Goal: Contribute content

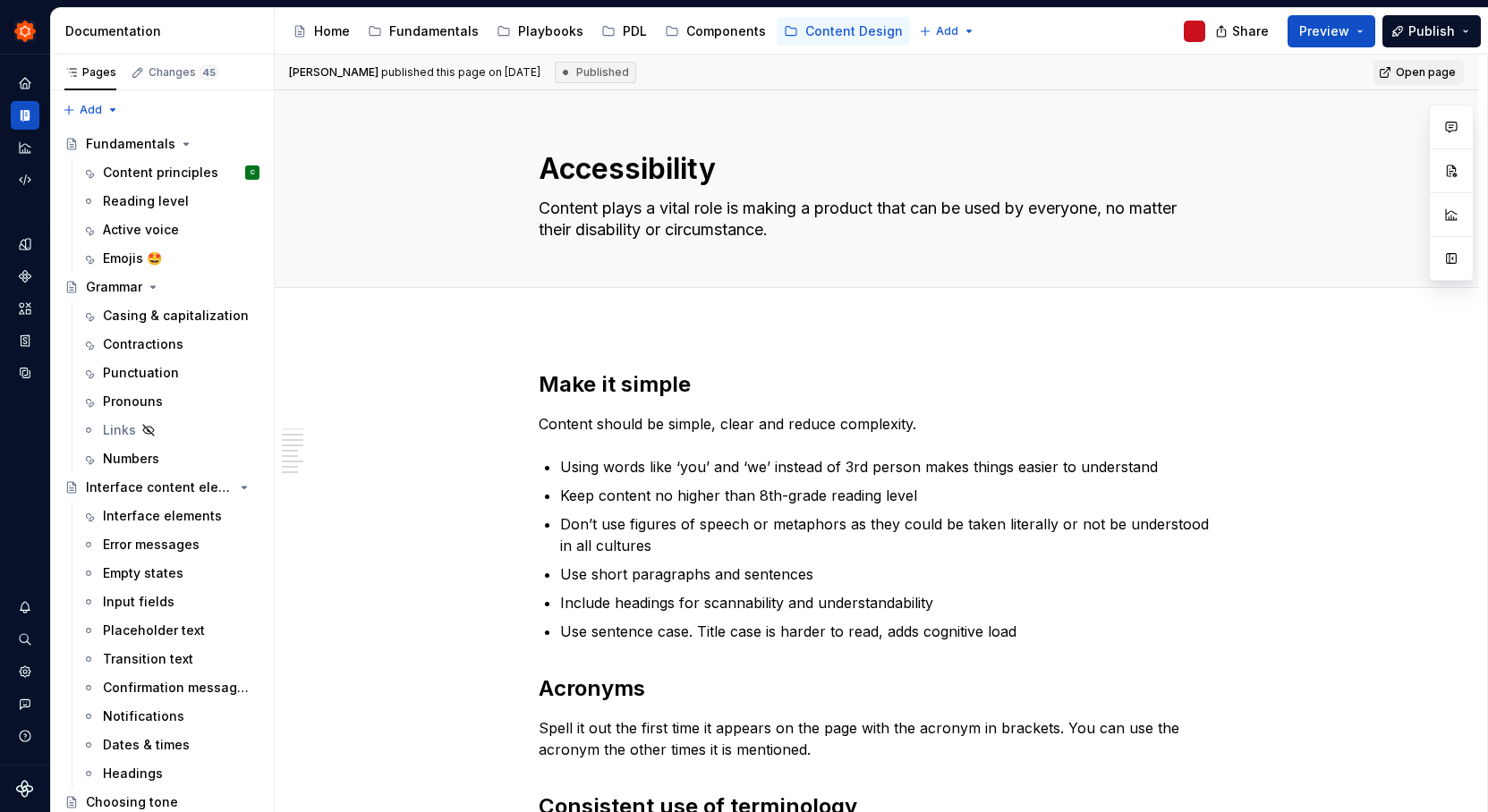
scroll to position [583, 0]
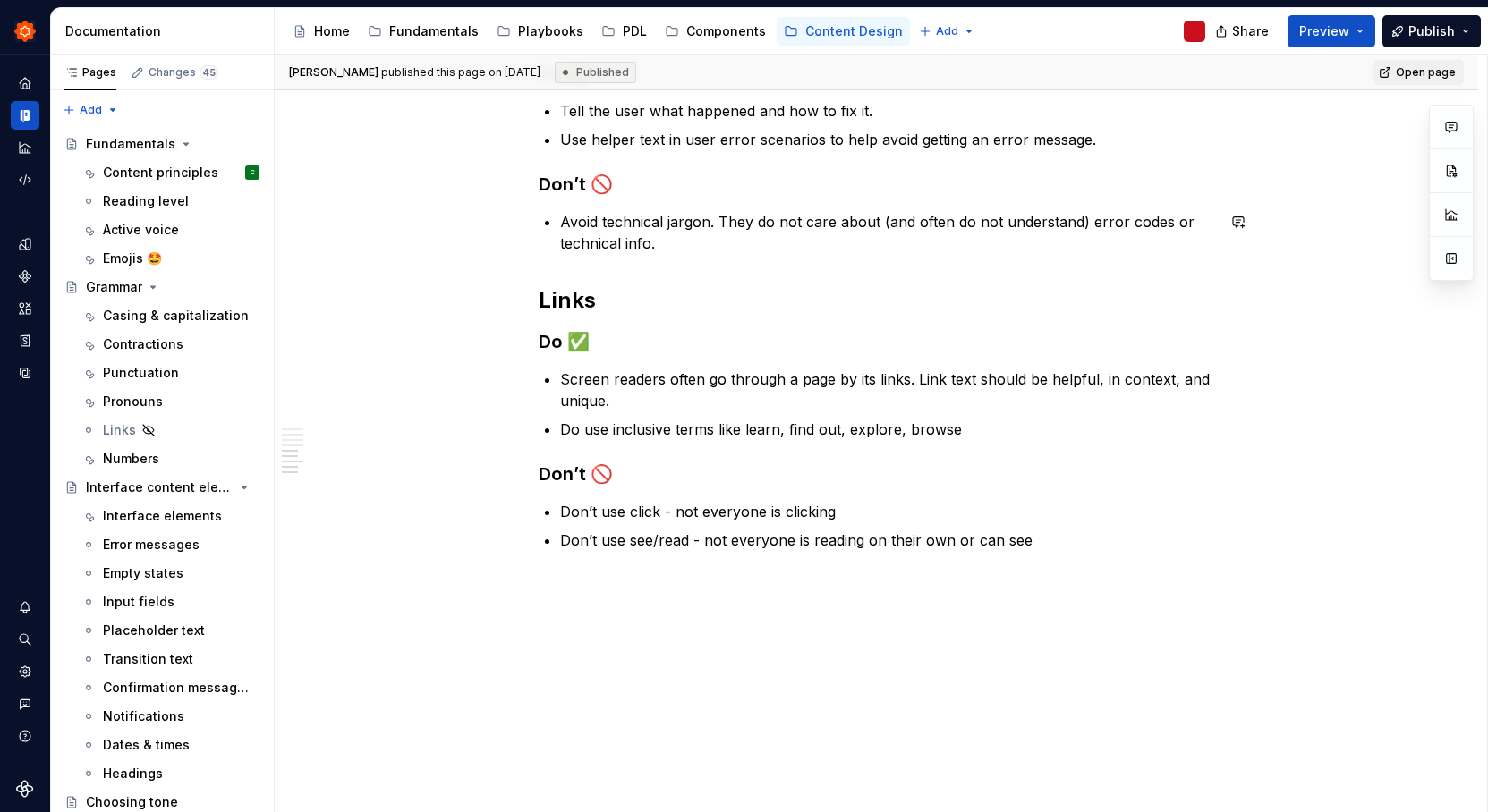
scroll to position [917, 0]
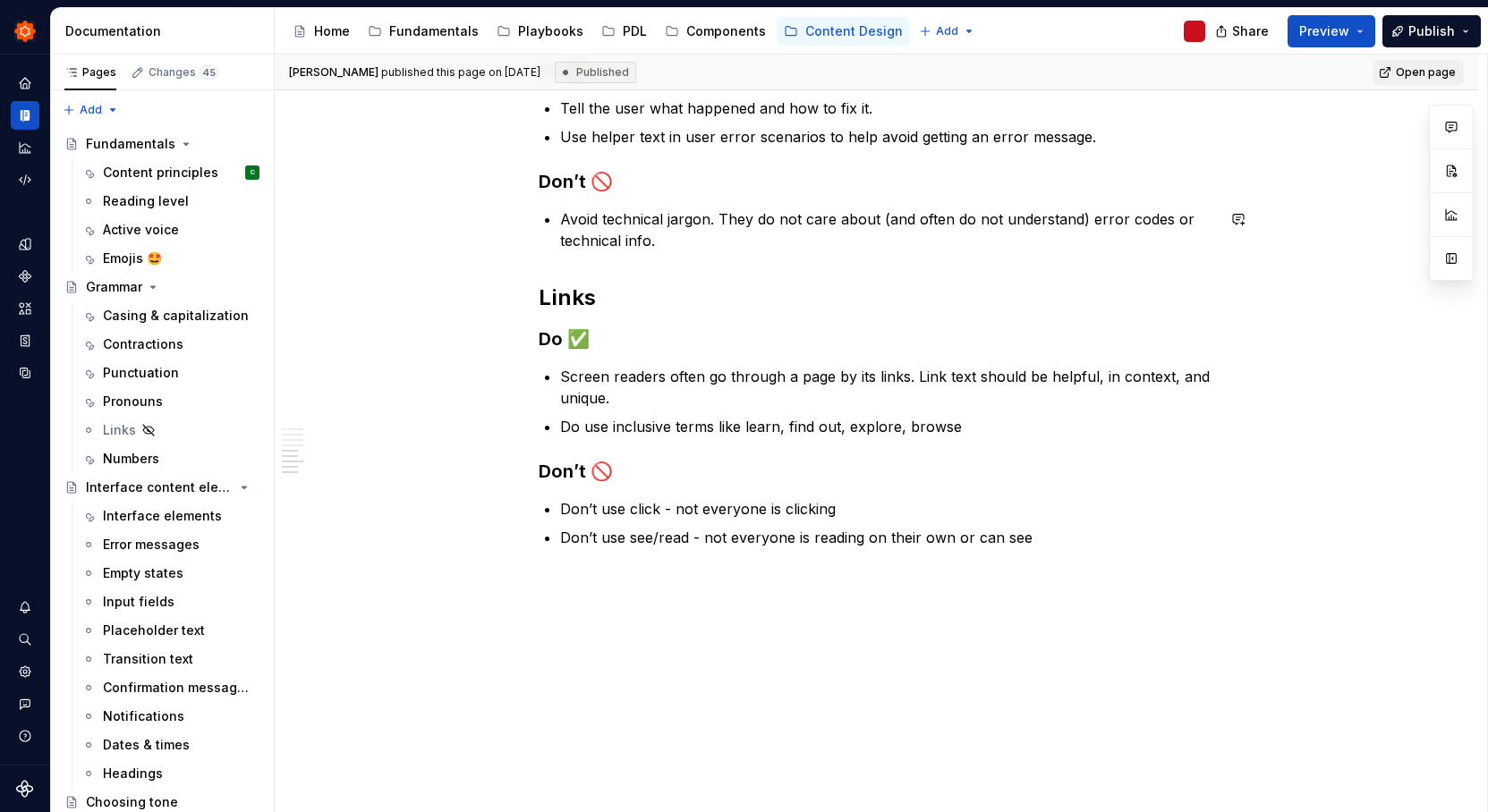
click at [952, 638] on div "Make it simple Content should be simple, clear and reduce complexity. Using wor…" at bounding box center [877, 111] width 1203 height 1403
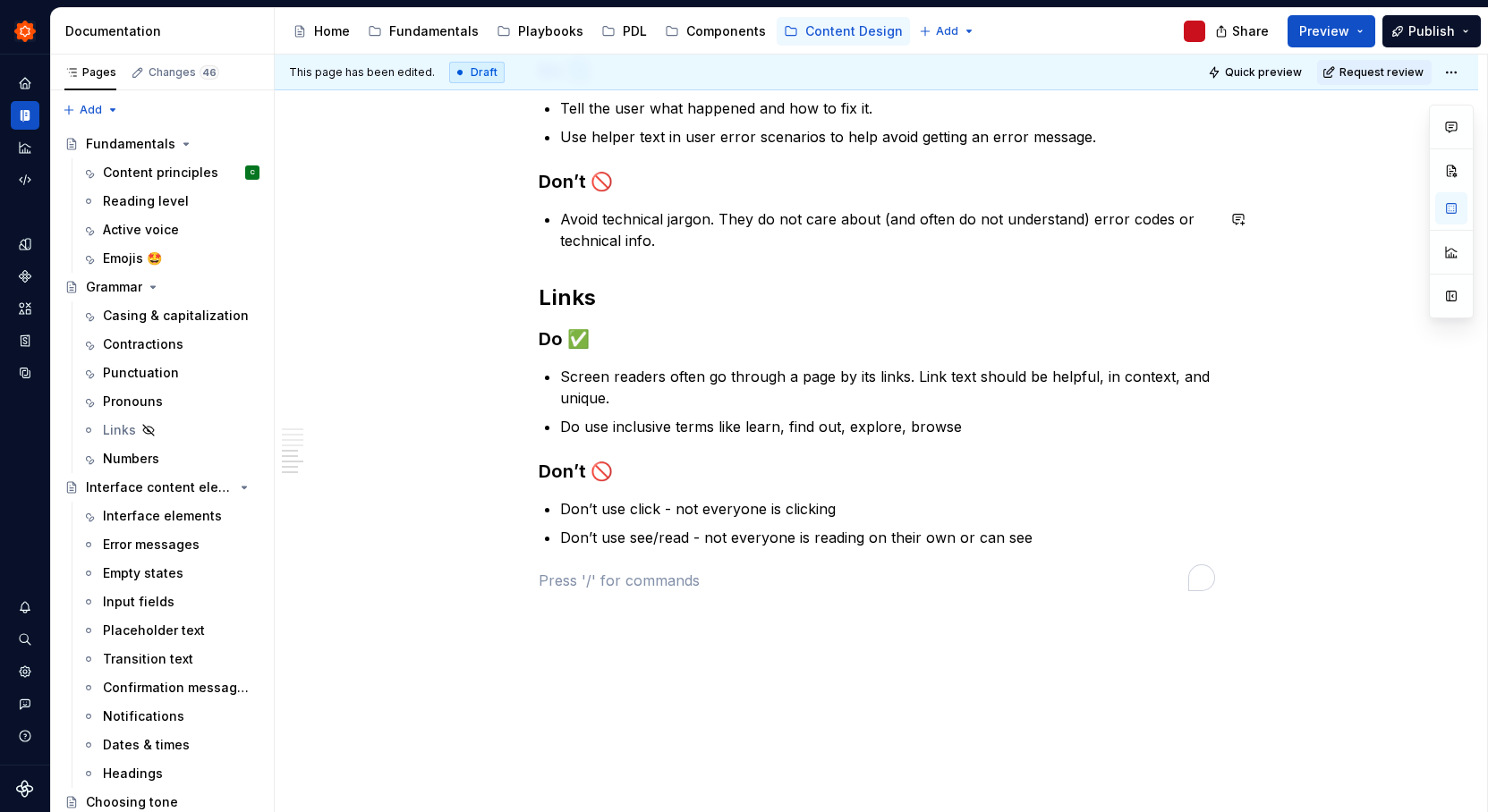
type textarea "*"
click at [565, 290] on h2 "Links" at bounding box center [877, 297] width 677 height 28
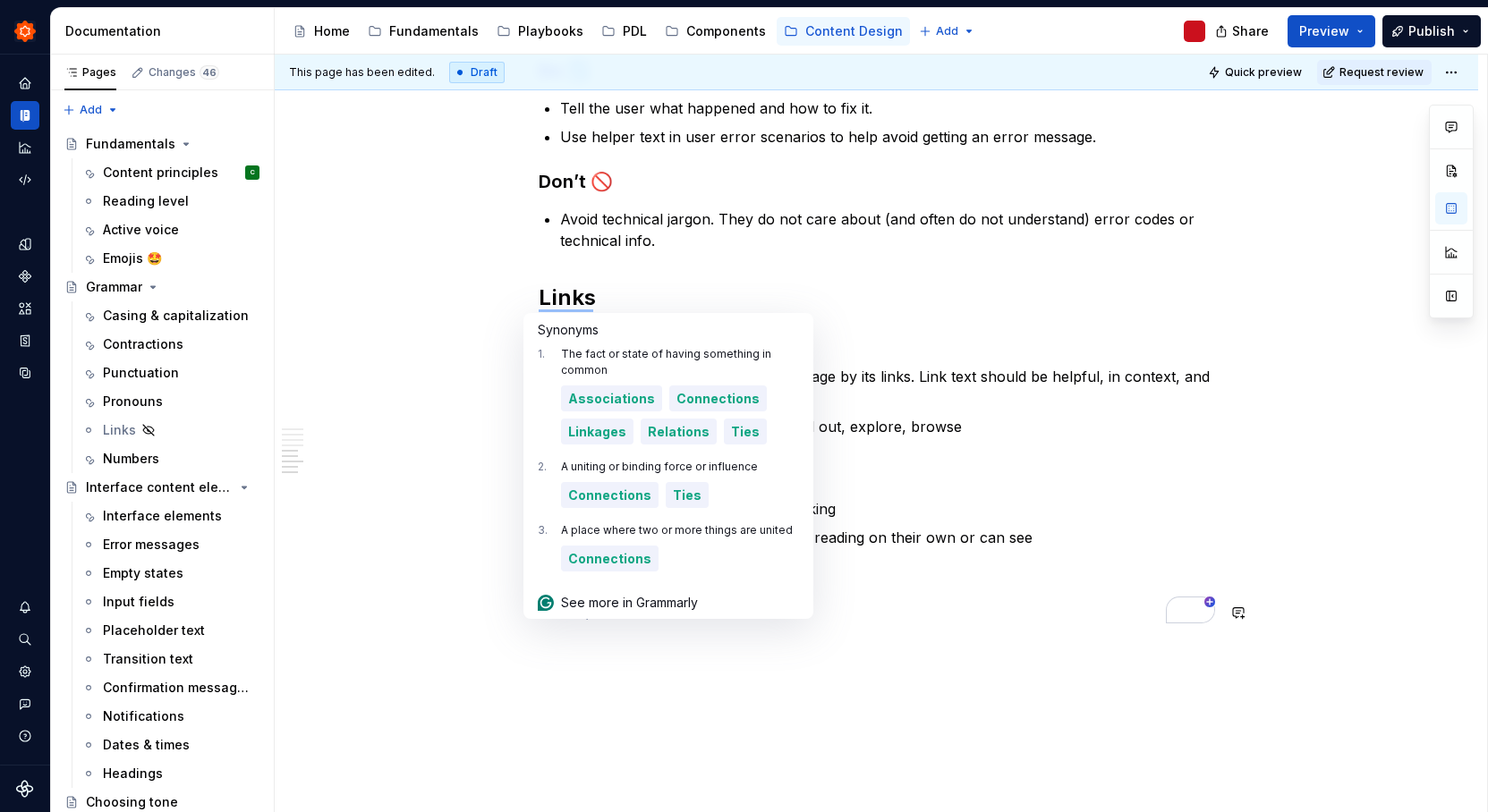
click at [916, 631] on div "Make it simple Content should be simple, clear and reduce complexity. Using wor…" at bounding box center [877, 49] width 677 height 1191
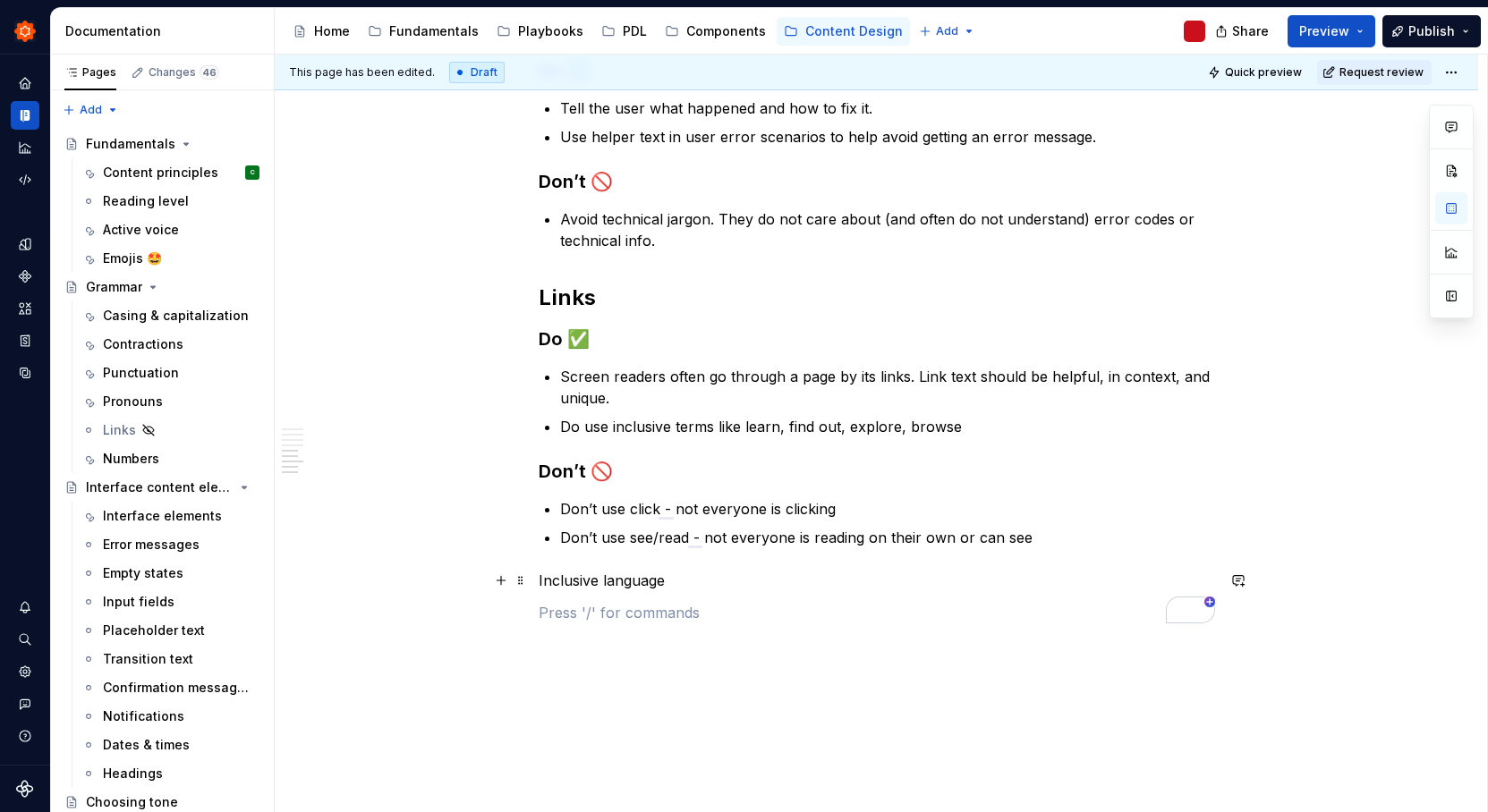
click at [601, 589] on p "Inclusive language" at bounding box center [877, 580] width 677 height 21
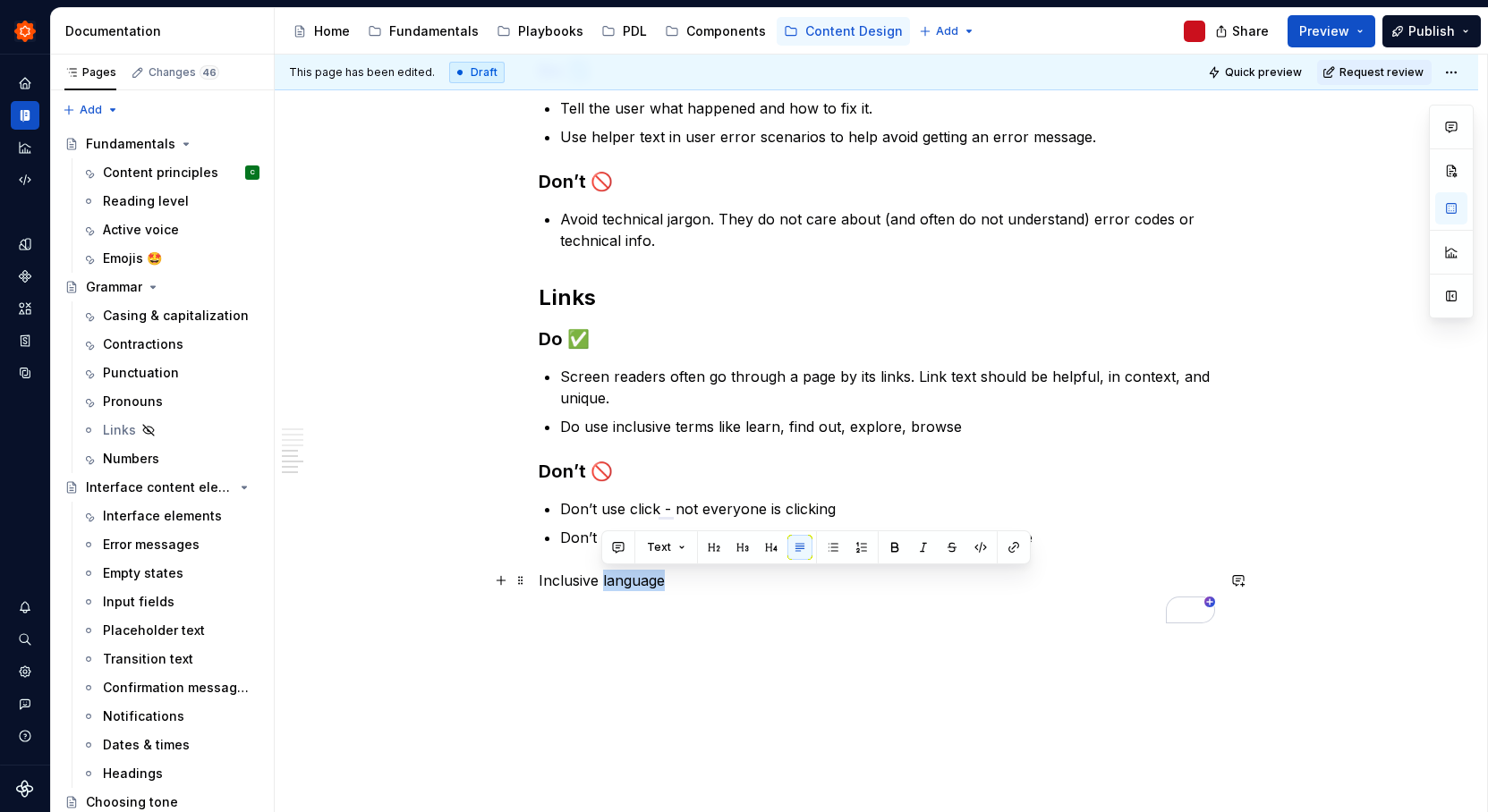
click at [601, 589] on p "Inclusive language" at bounding box center [877, 580] width 677 height 21
click at [650, 546] on button "button" at bounding box center [650, 548] width 25 height 25
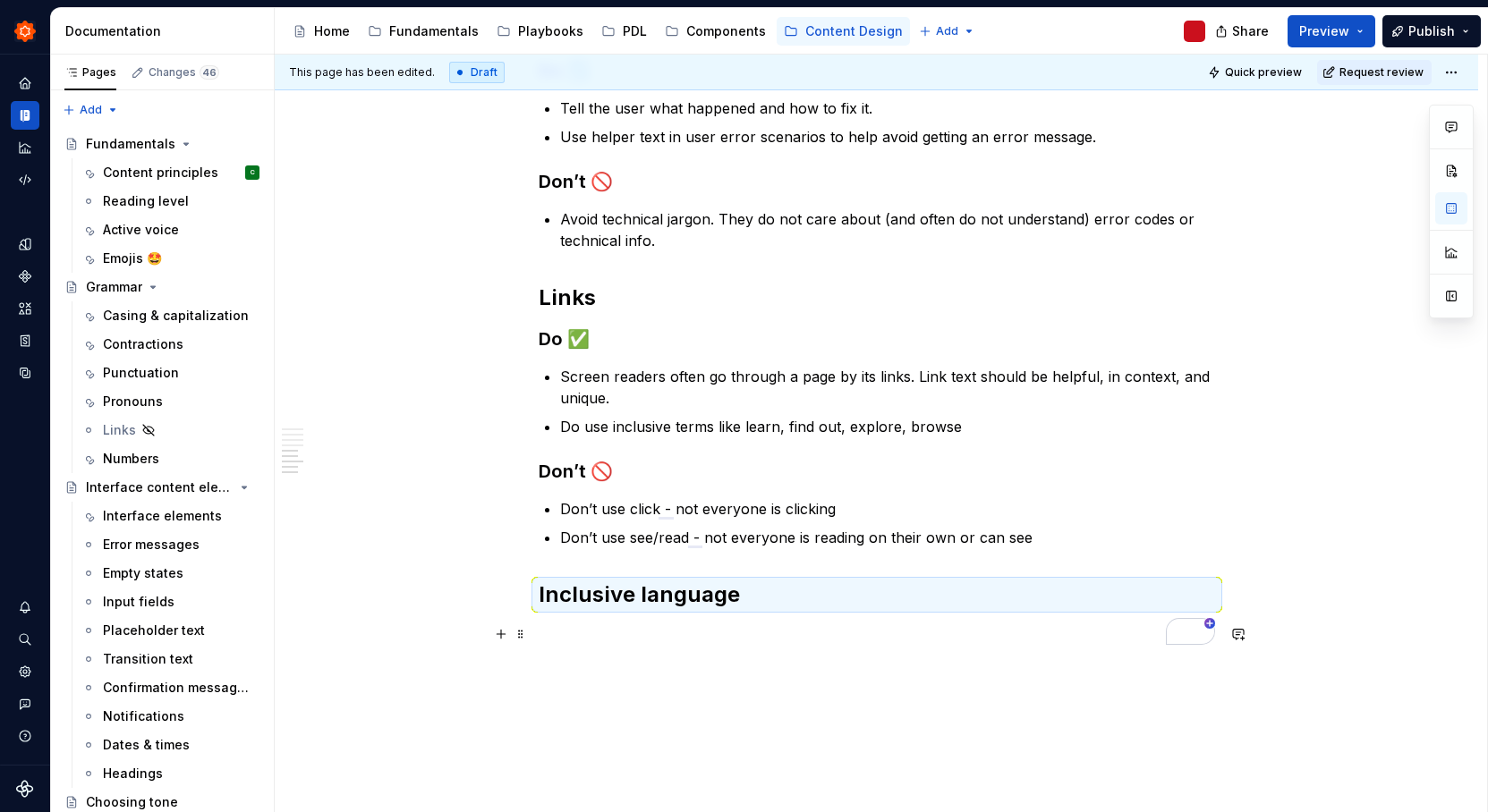
click at [631, 630] on p "To enrich screen reader interactions, please activate Accessibility in Grammarl…" at bounding box center [877, 635] width 677 height 21
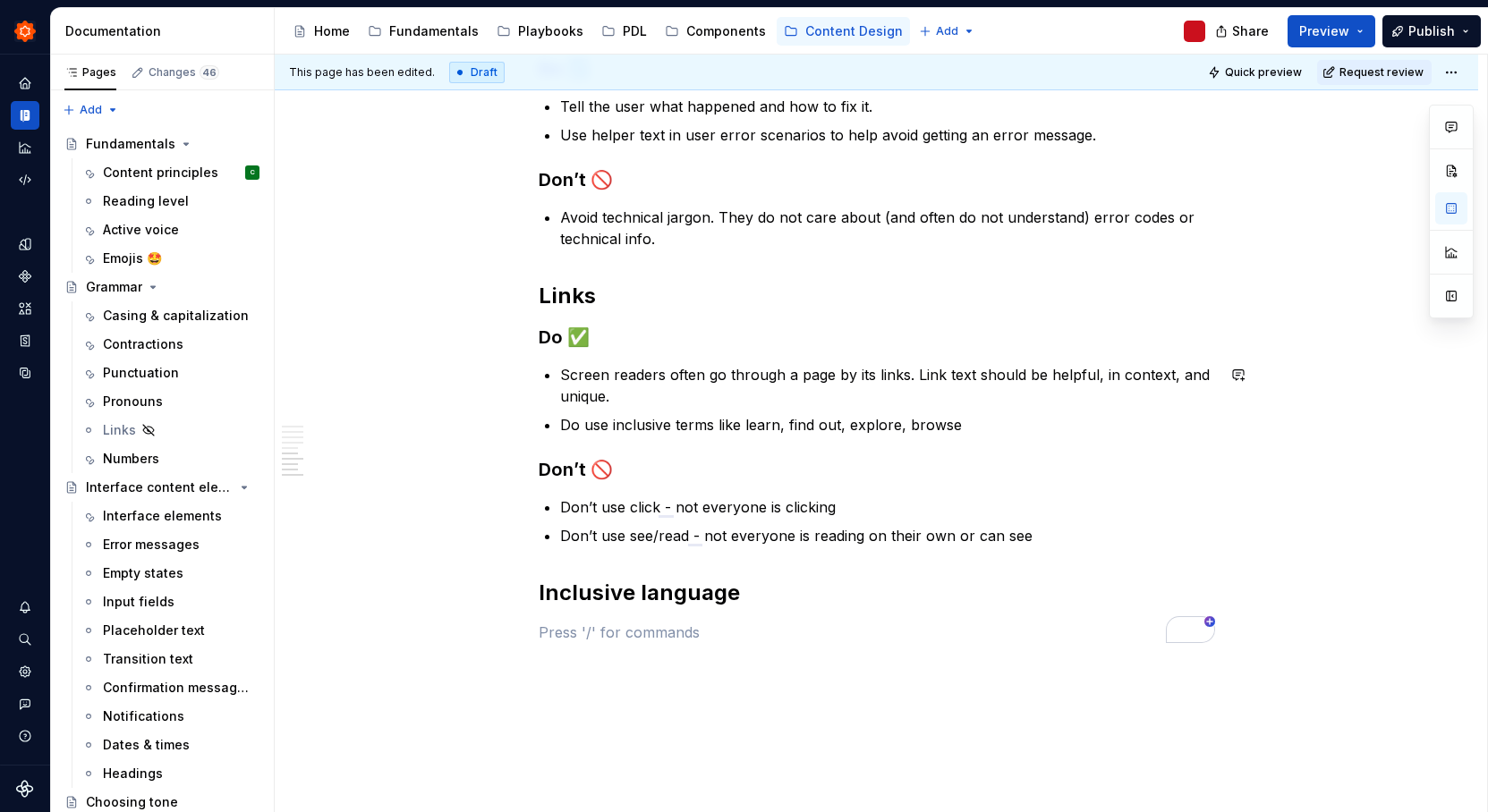
scroll to position [989, 0]
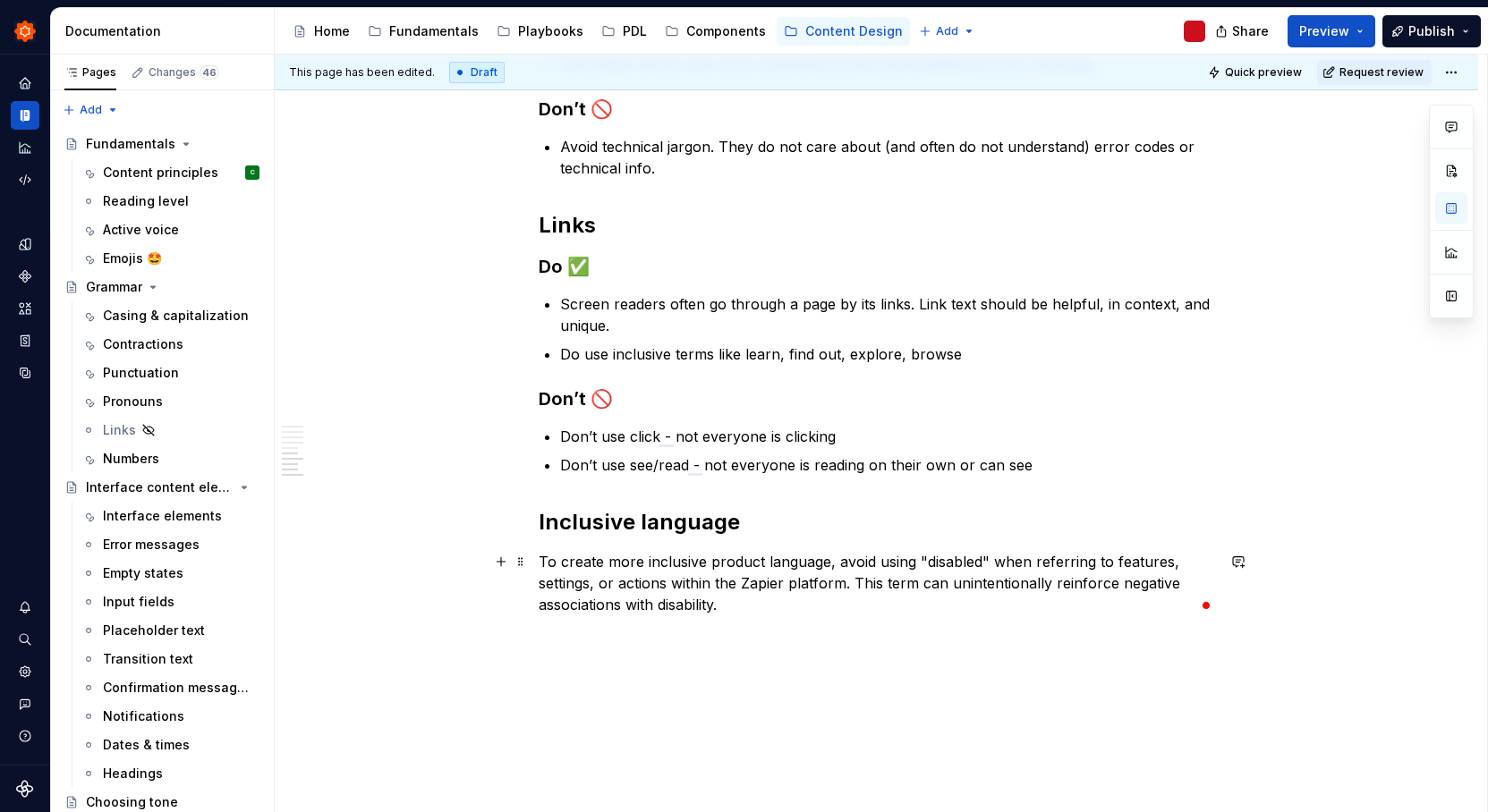
click at [538, 566] on p "To create more inclusive product language, avoid using "disabled" when referrin…" at bounding box center [877, 583] width 677 height 64
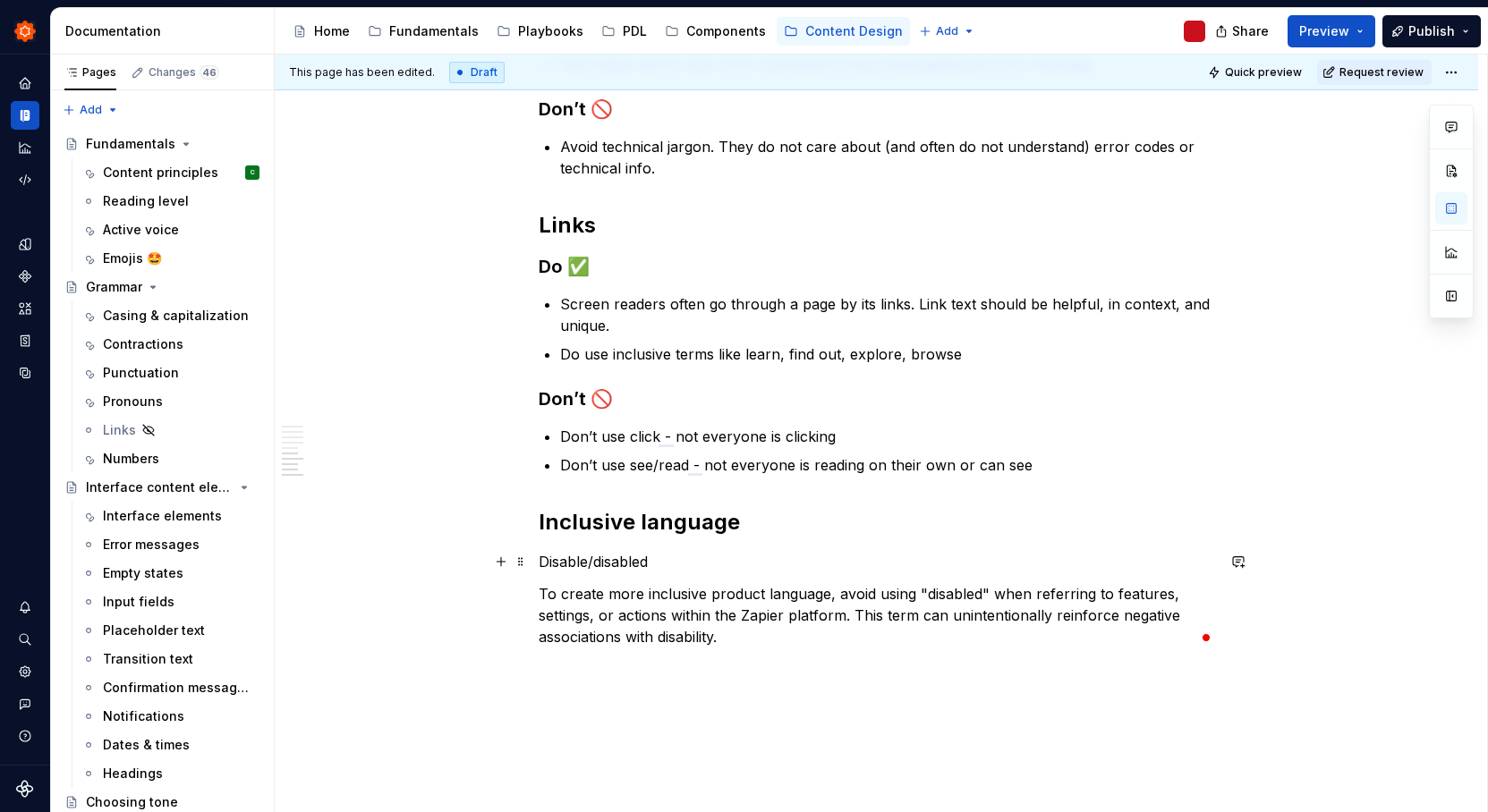
click at [593, 561] on p "Disable/disabled" at bounding box center [877, 561] width 677 height 21
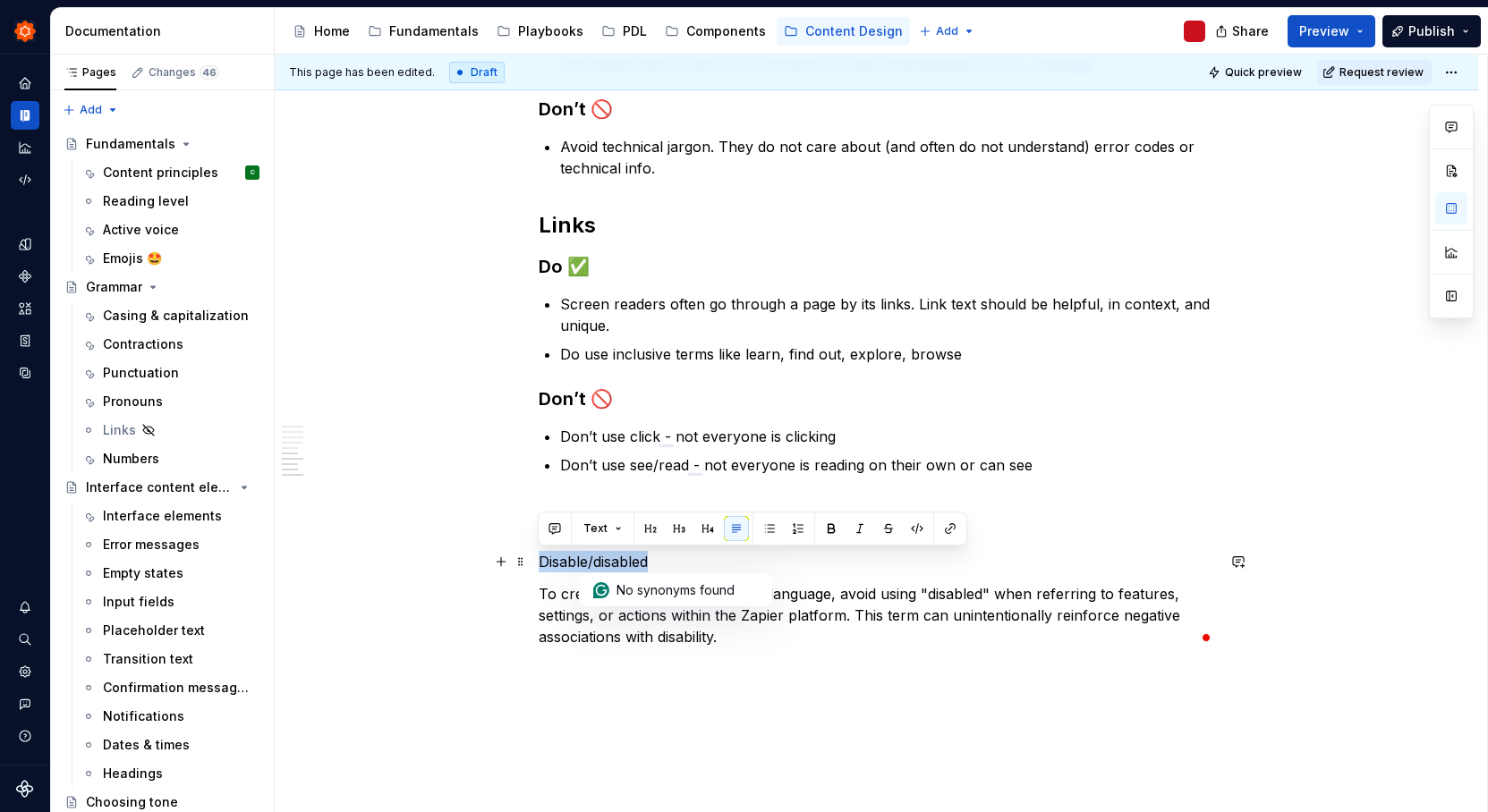
click at [593, 561] on p "Disable/disabled" at bounding box center [877, 561] width 677 height 21
click at [679, 527] on button "button" at bounding box center [680, 528] width 25 height 25
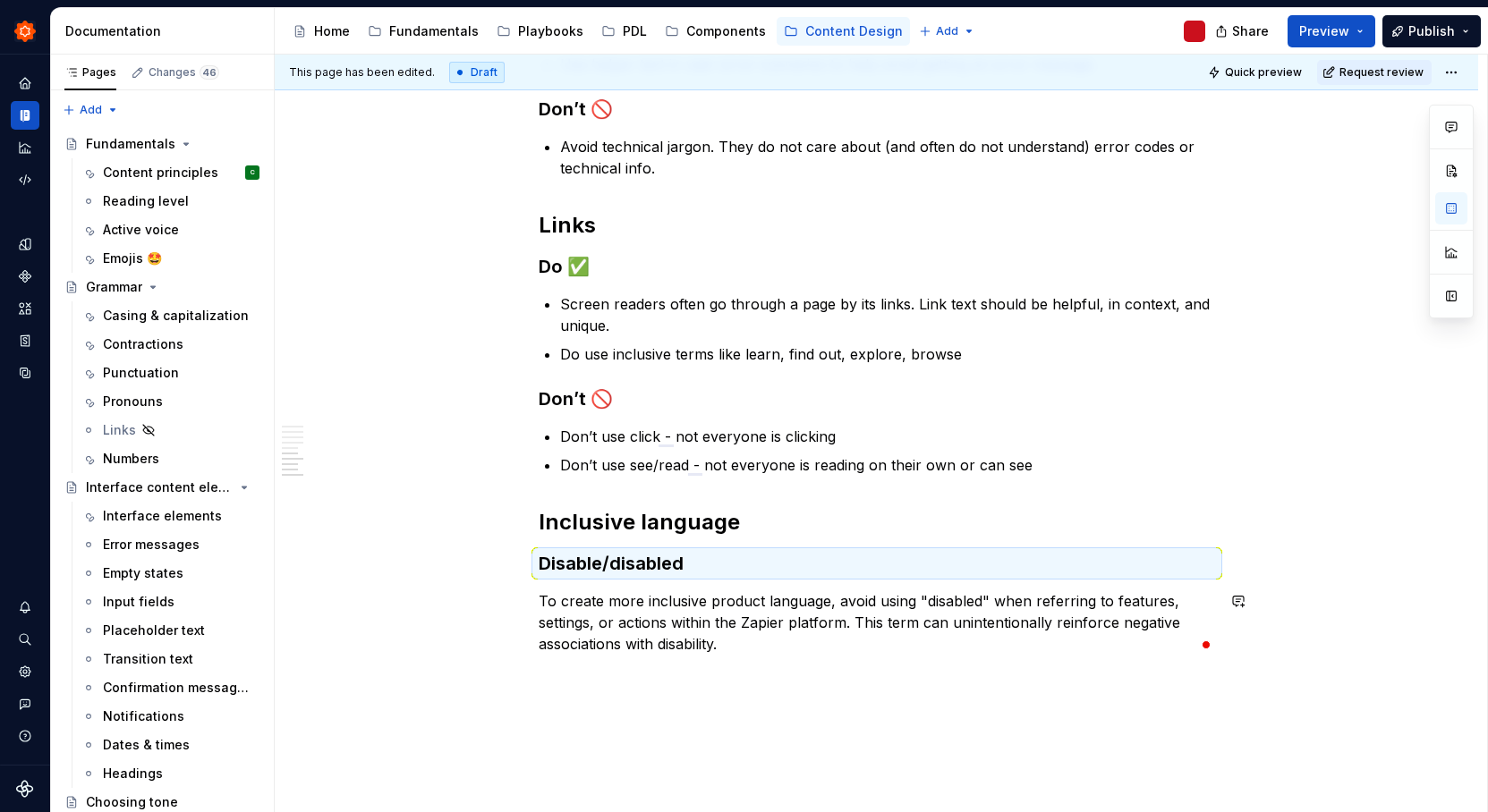
click at [706, 684] on div "Make it simple Content should be simple, clear and reduce complexity. Using wor…" at bounding box center [877, 129] width 1203 height 1581
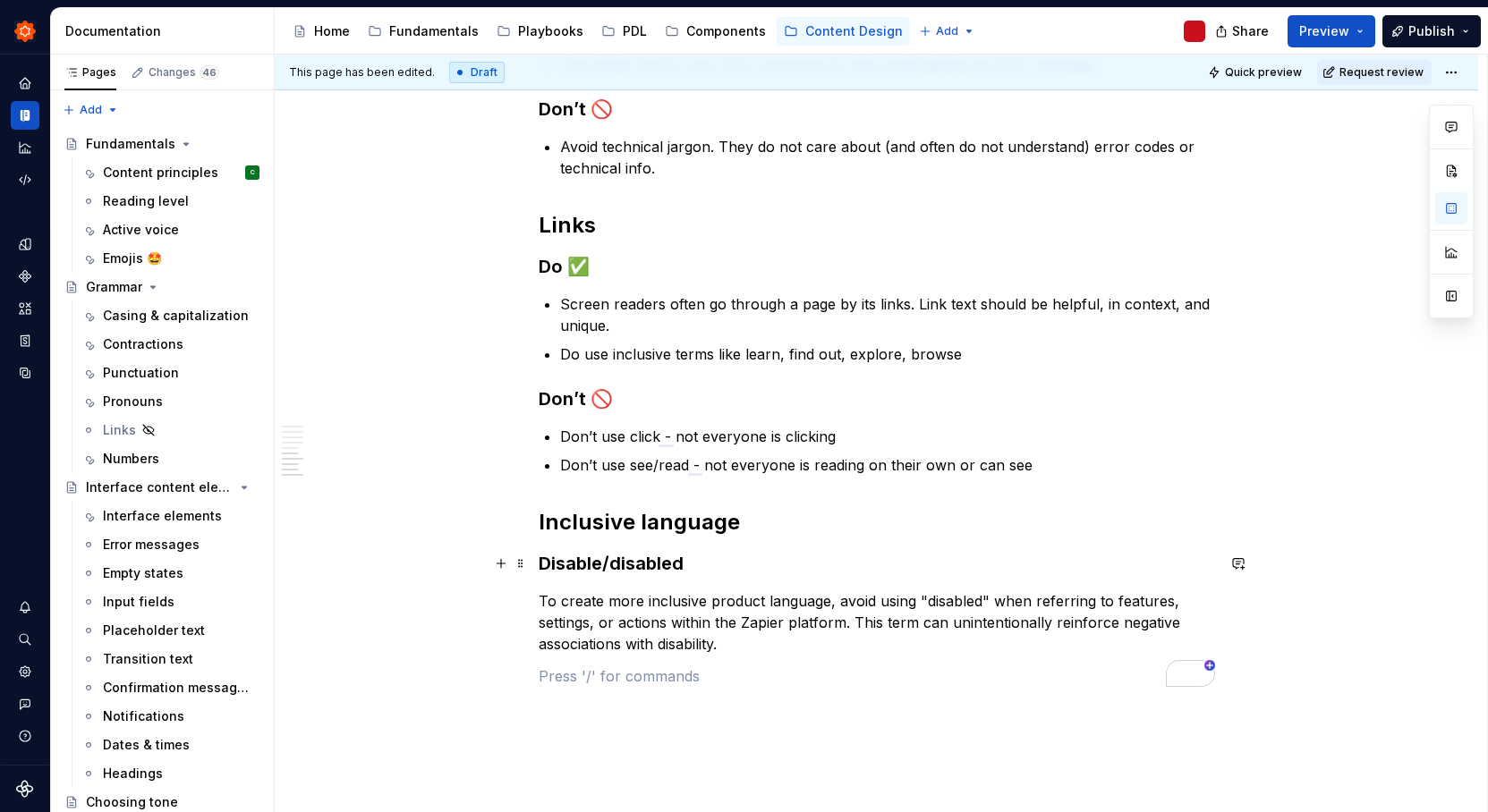
click at [655, 565] on h3 "Disable/disabled" at bounding box center [877, 563] width 677 height 25
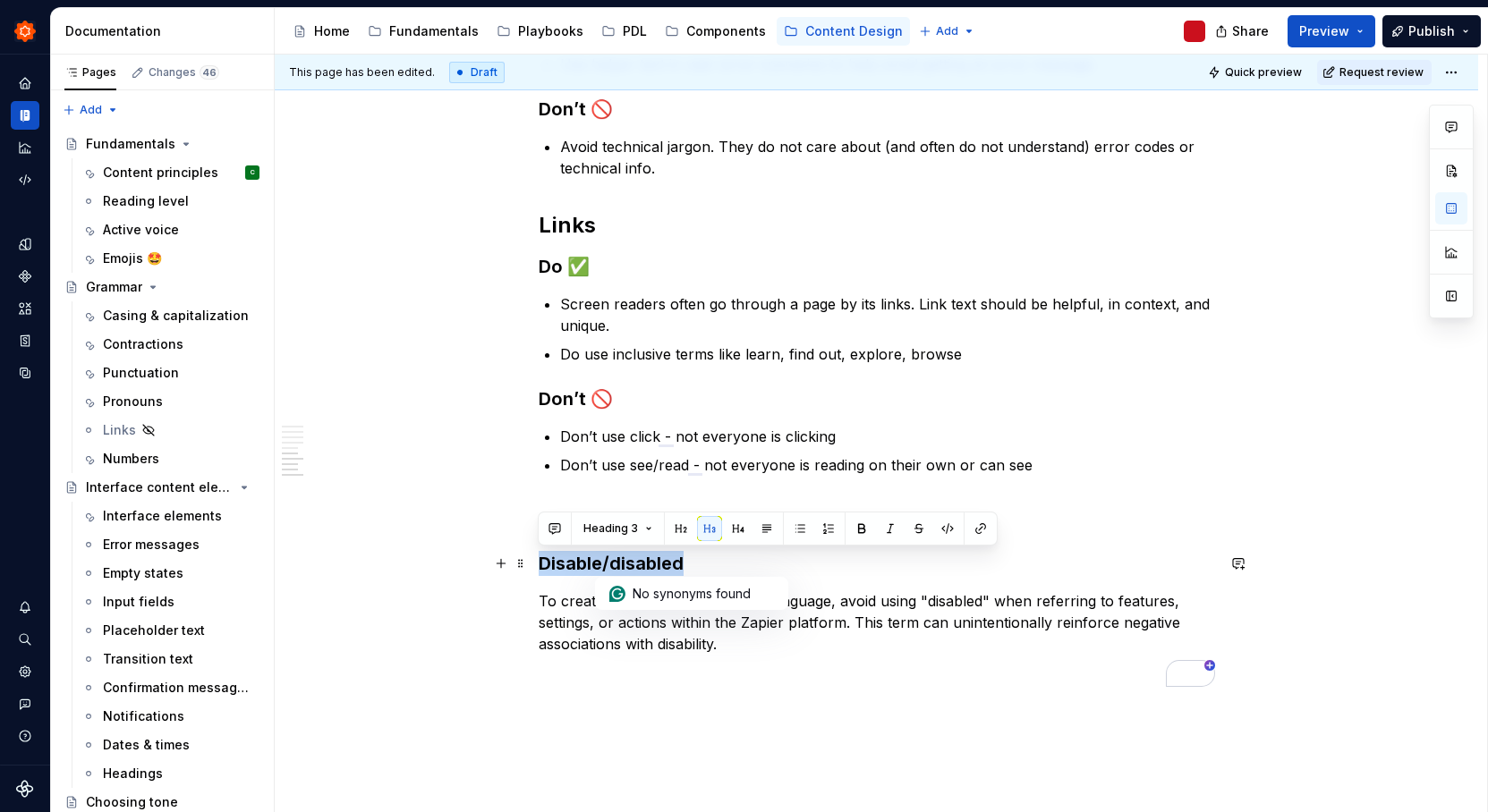
click at [655, 565] on h3 "Disable/disabled" at bounding box center [877, 563] width 677 height 25
click at [732, 535] on button "button" at bounding box center [738, 528] width 25 height 25
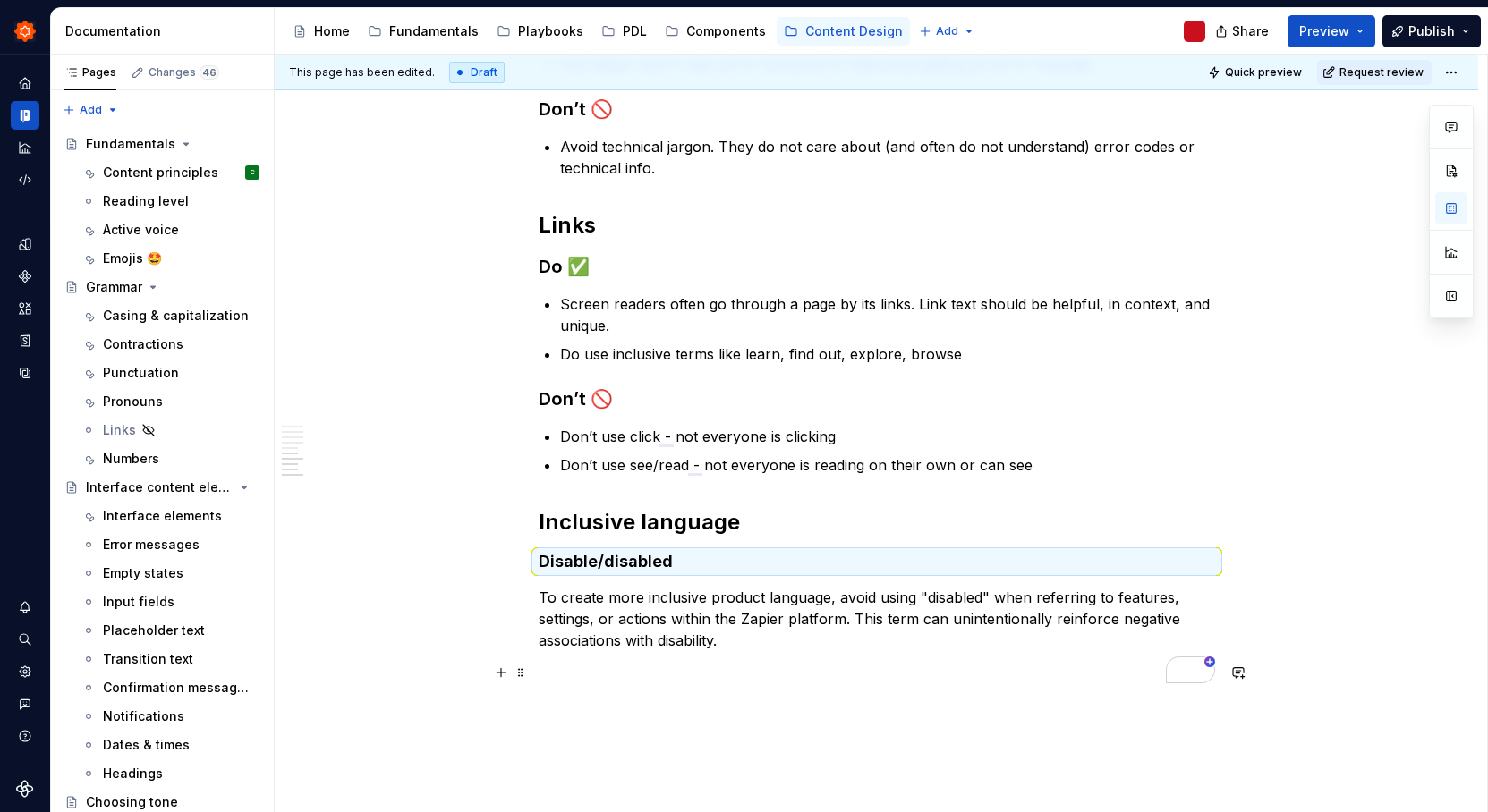
click at [722, 663] on p "To enrich screen reader interactions, please activate Accessibility in Grammarl…" at bounding box center [877, 673] width 677 height 21
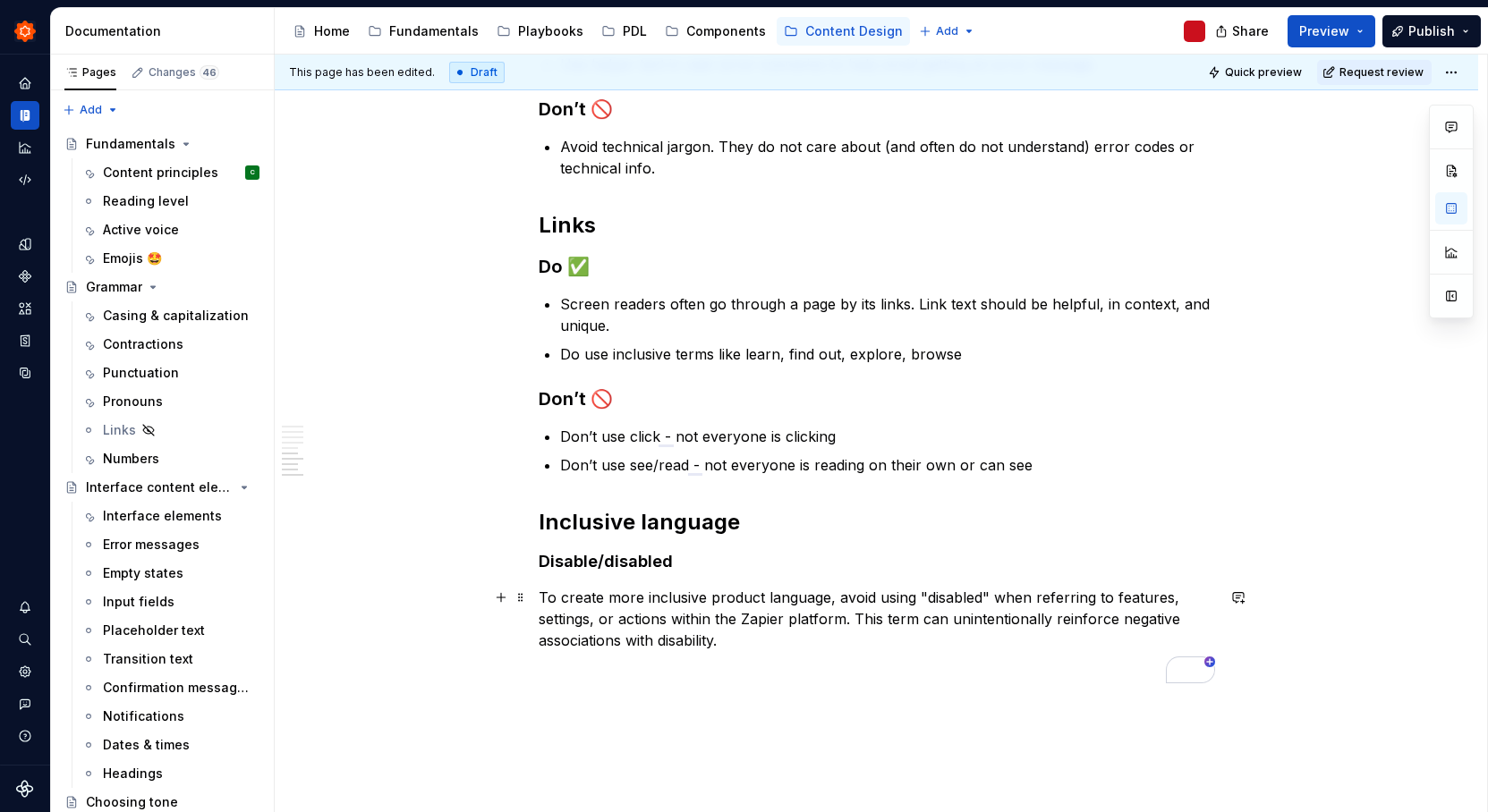
click at [534, 597] on div "Make it simple Content should be simple, clear and reduce complexity. Using wor…" at bounding box center [877, 143] width 1203 height 1610
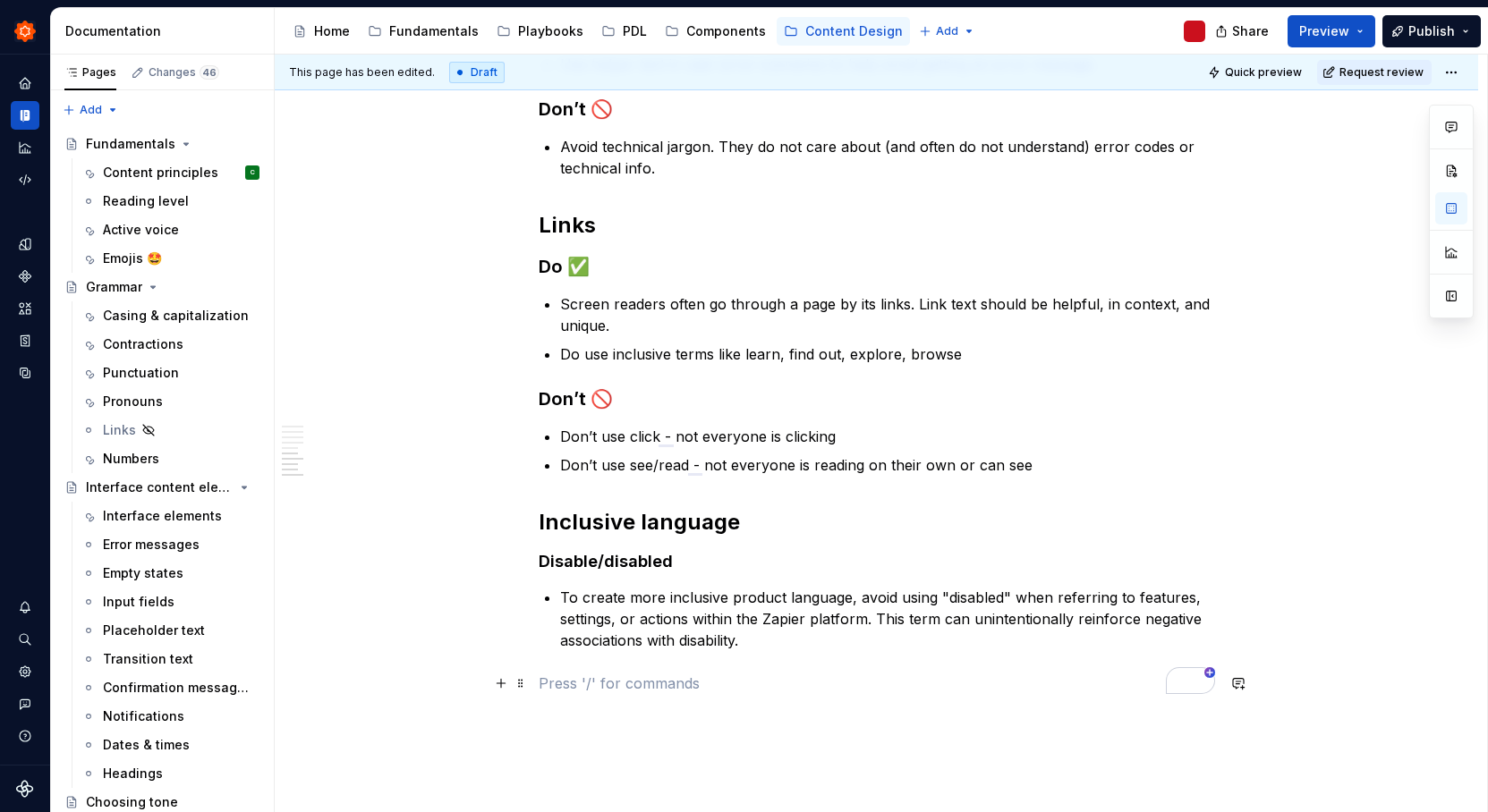
click at [610, 677] on p "To enrich screen reader interactions, please activate Accessibility in Grammarl…" at bounding box center [877, 683] width 677 height 21
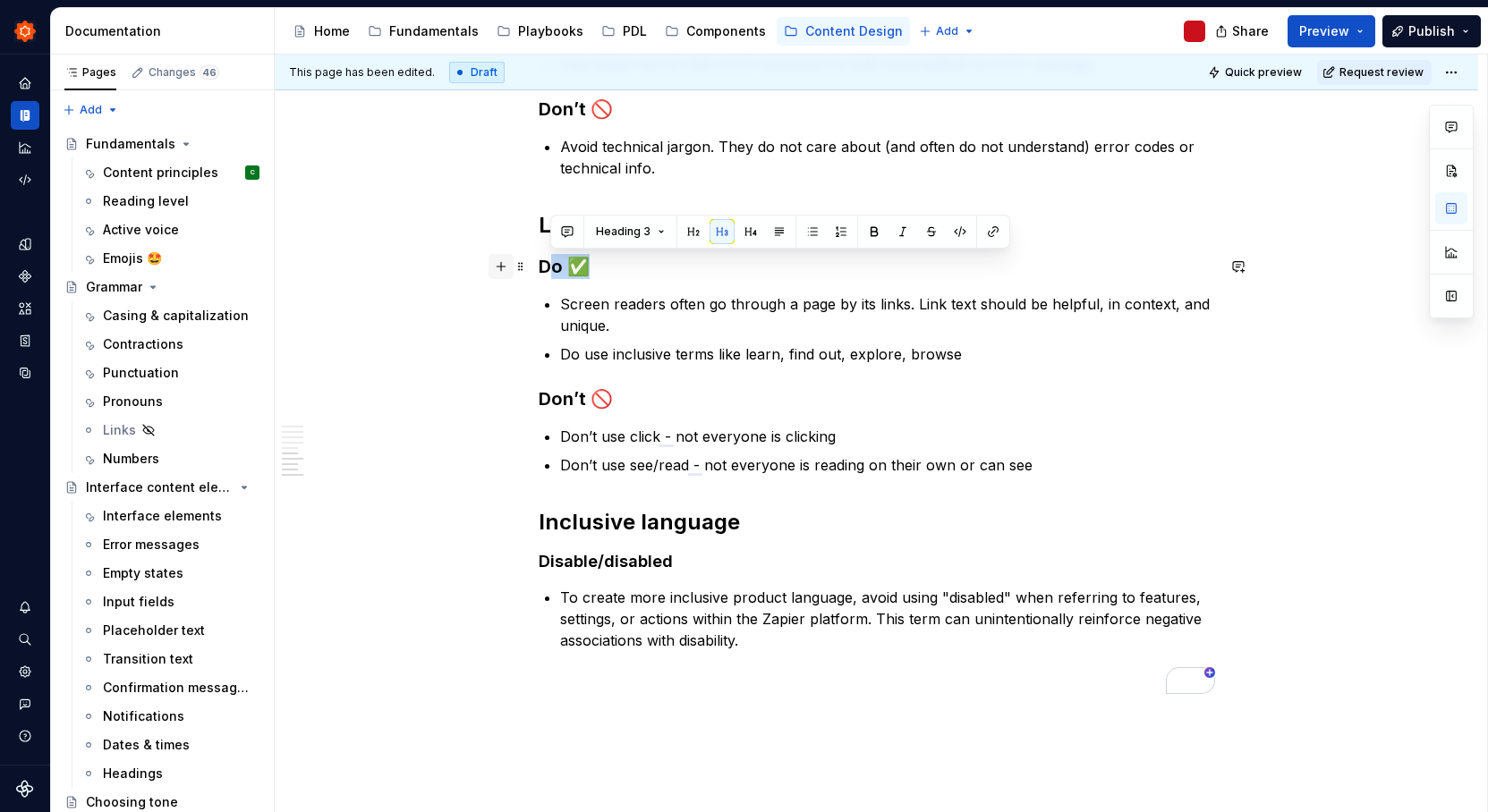
drag, startPoint x: 587, startPoint y: 266, endPoint x: 511, endPoint y: 263, distance: 76.1
click at [538, 263] on div "Make it simple Content should be simple, clear and reduce complexity. Using wor…" at bounding box center [877, 48] width 677 height 1334
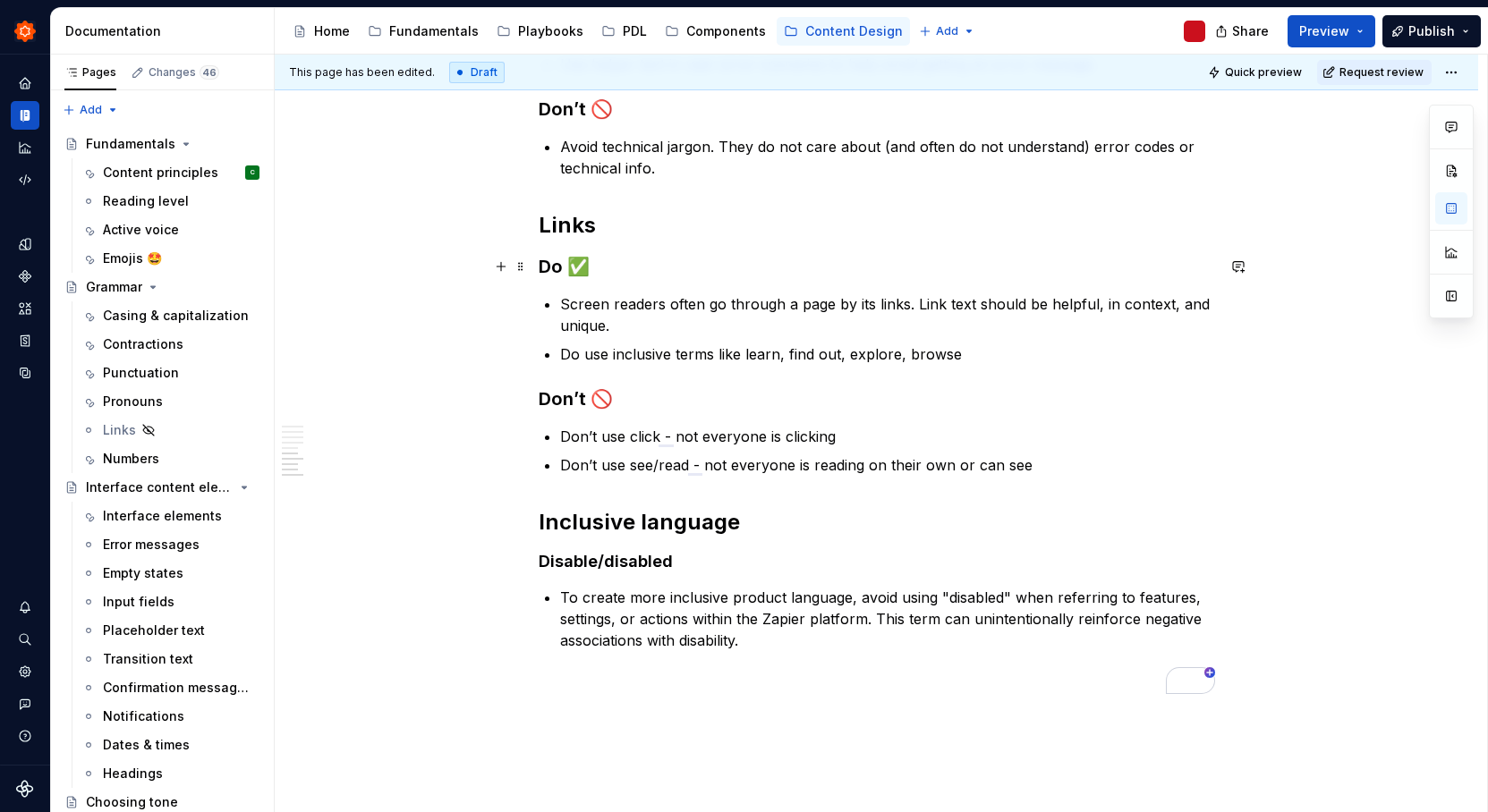
click at [542, 274] on h3 "Do ✅" at bounding box center [877, 267] width 677 height 25
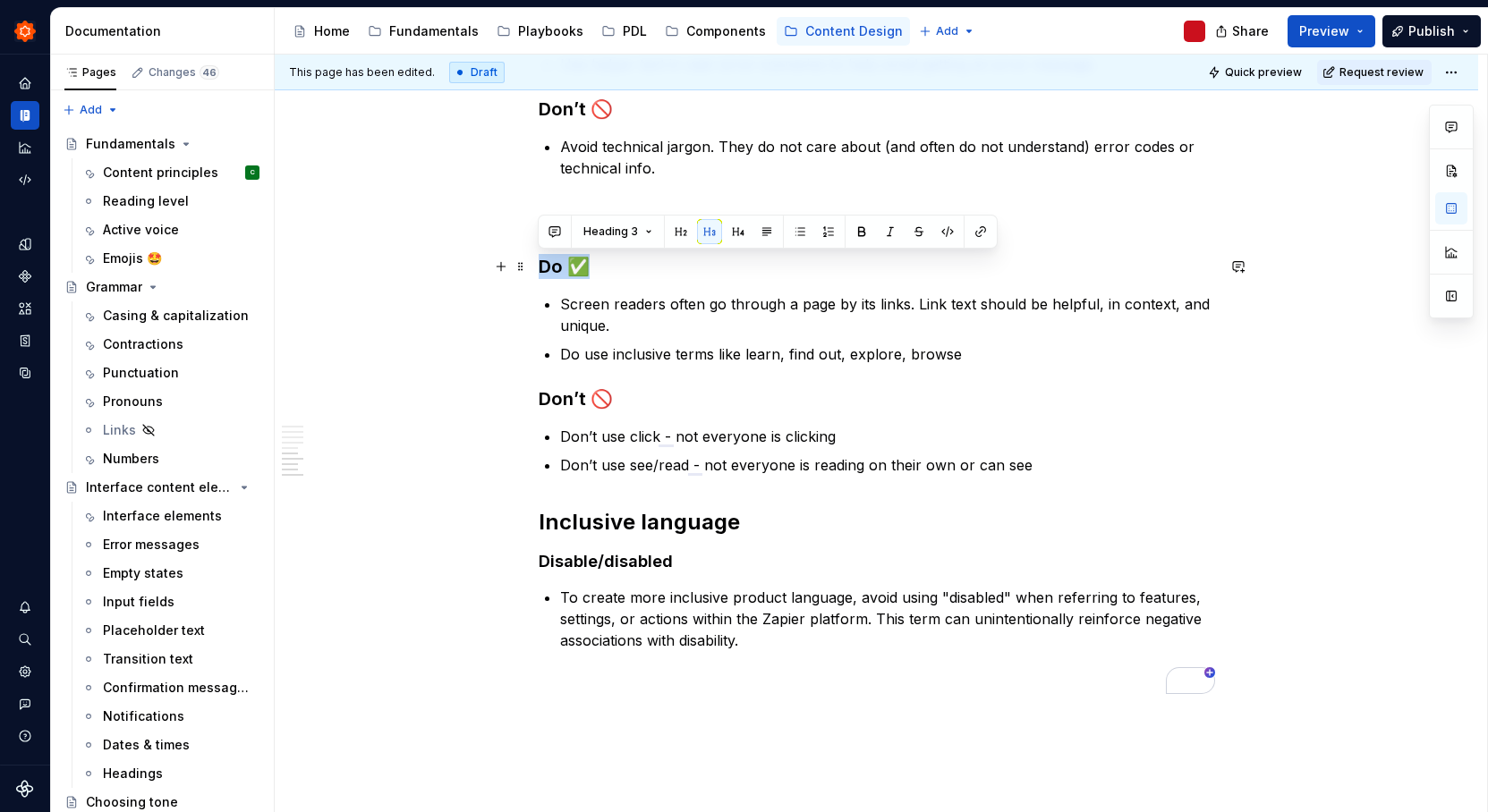
drag, startPoint x: 538, startPoint y: 267, endPoint x: 593, endPoint y: 261, distance: 55.3
click at [593, 261] on h3 "Do ✅" at bounding box center [877, 267] width 677 height 25
copy h3 "Do ✅"
click at [584, 682] on p "To enrich screen reader interactions, please activate Accessibility in Grammarl…" at bounding box center [877, 683] width 677 height 21
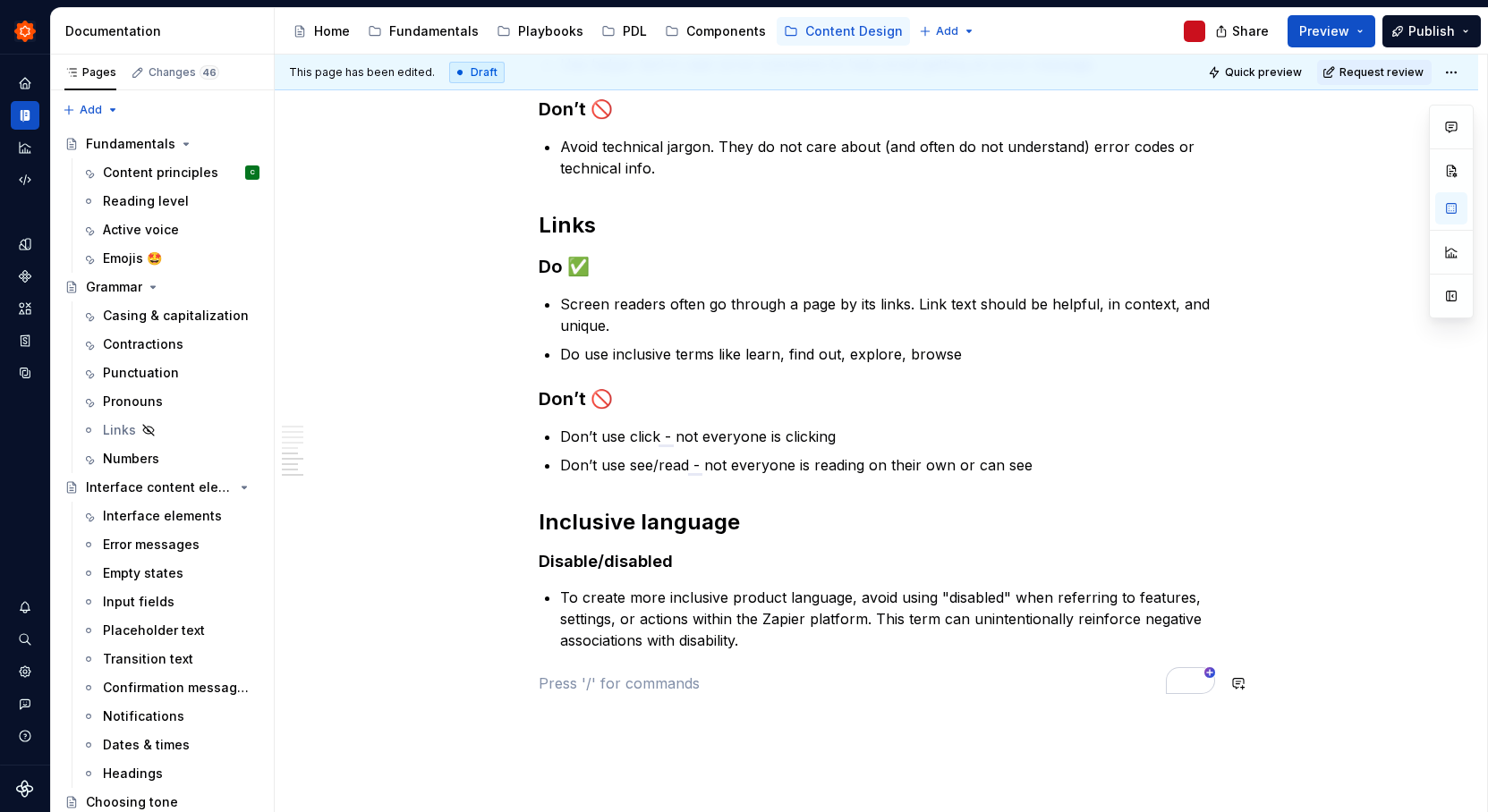
click at [589, 667] on div "Make it simple Content should be simple, clear and reduce complexity. Using wor…" at bounding box center [877, 37] width 677 height 1313
click at [590, 660] on div "Make it simple Content should be simple, clear and reduce complexity. Using wor…" at bounding box center [877, 37] width 677 height 1313
click at [574, 656] on div "Make it simple Content should be simple, clear and reduce complexity. Using wor…" at bounding box center [877, 54] width 677 height 1345
click at [684, 641] on p "To create more inclusive product language, avoid using "disabled" when referrin…" at bounding box center [887, 619] width 655 height 64
click at [681, 639] on p "To create more inclusive product language, avoid using "disabled" when referrin…" at bounding box center [887, 619] width 655 height 64
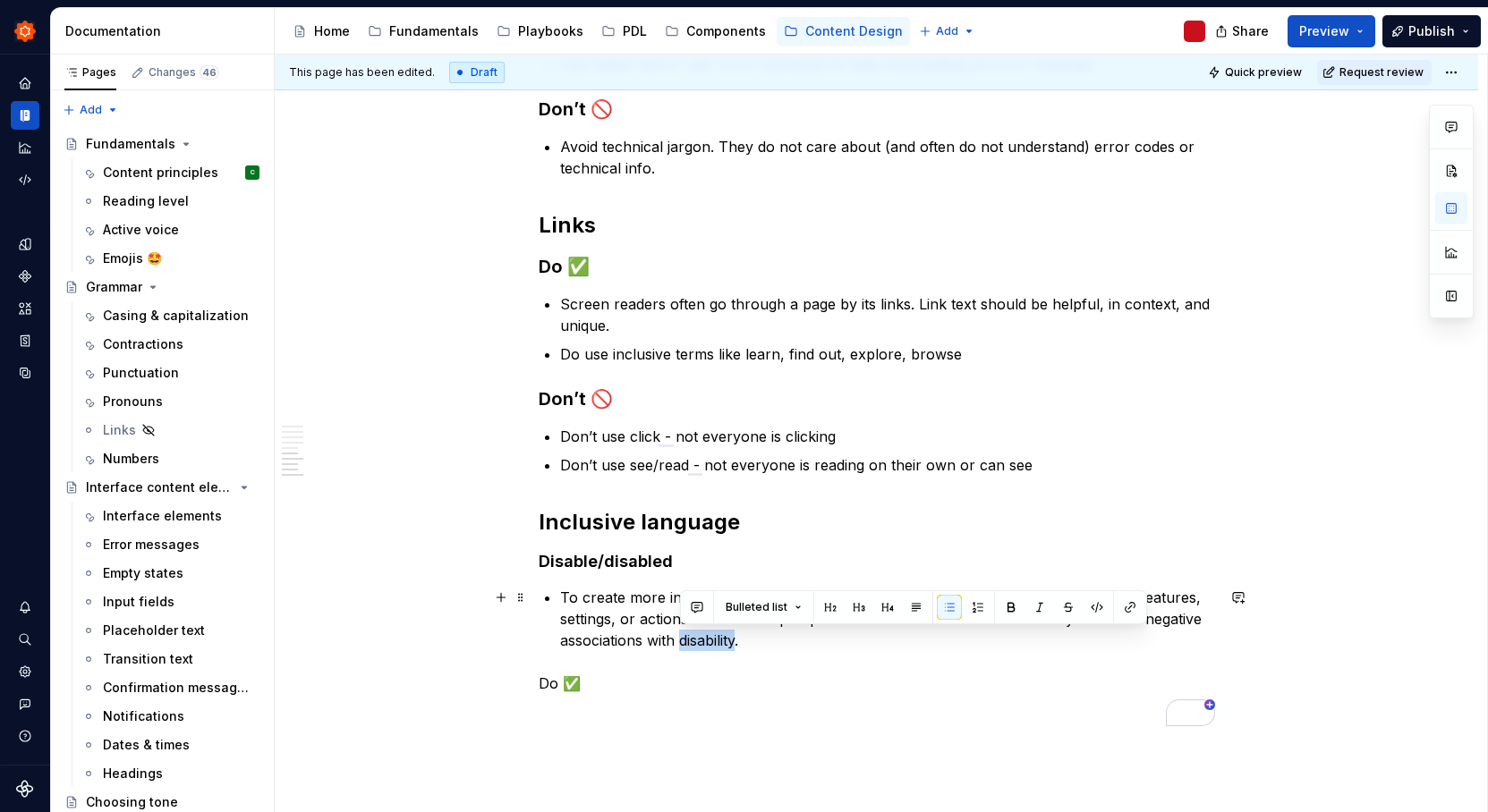
click at [680, 638] on p "To create more inclusive product language, avoid using "disabled" when referrin…" at bounding box center [887, 619] width 655 height 64
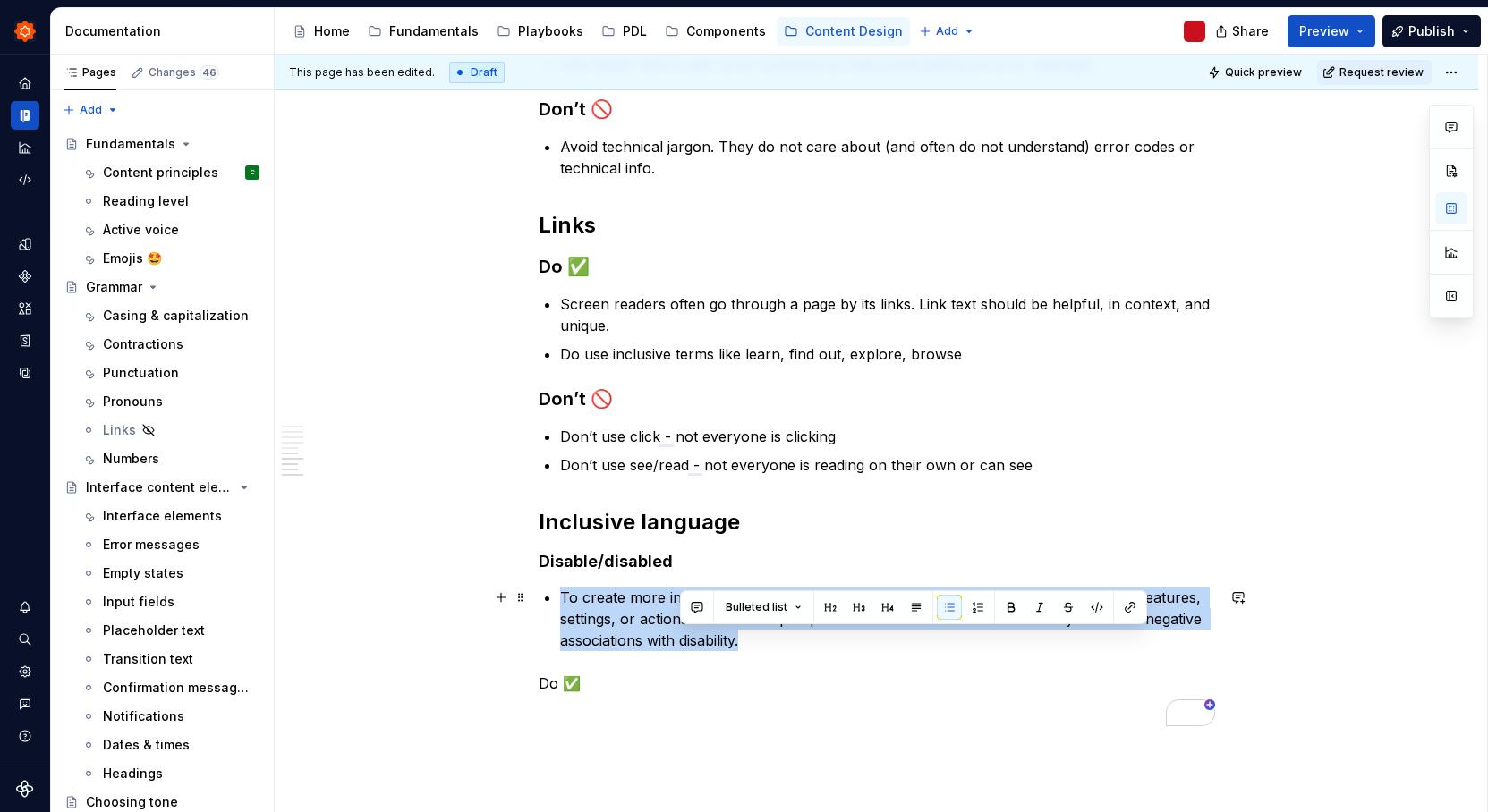
click at [680, 638] on p "To create more inclusive product language, avoid using "disabled" when referrin…" at bounding box center [887, 619] width 655 height 64
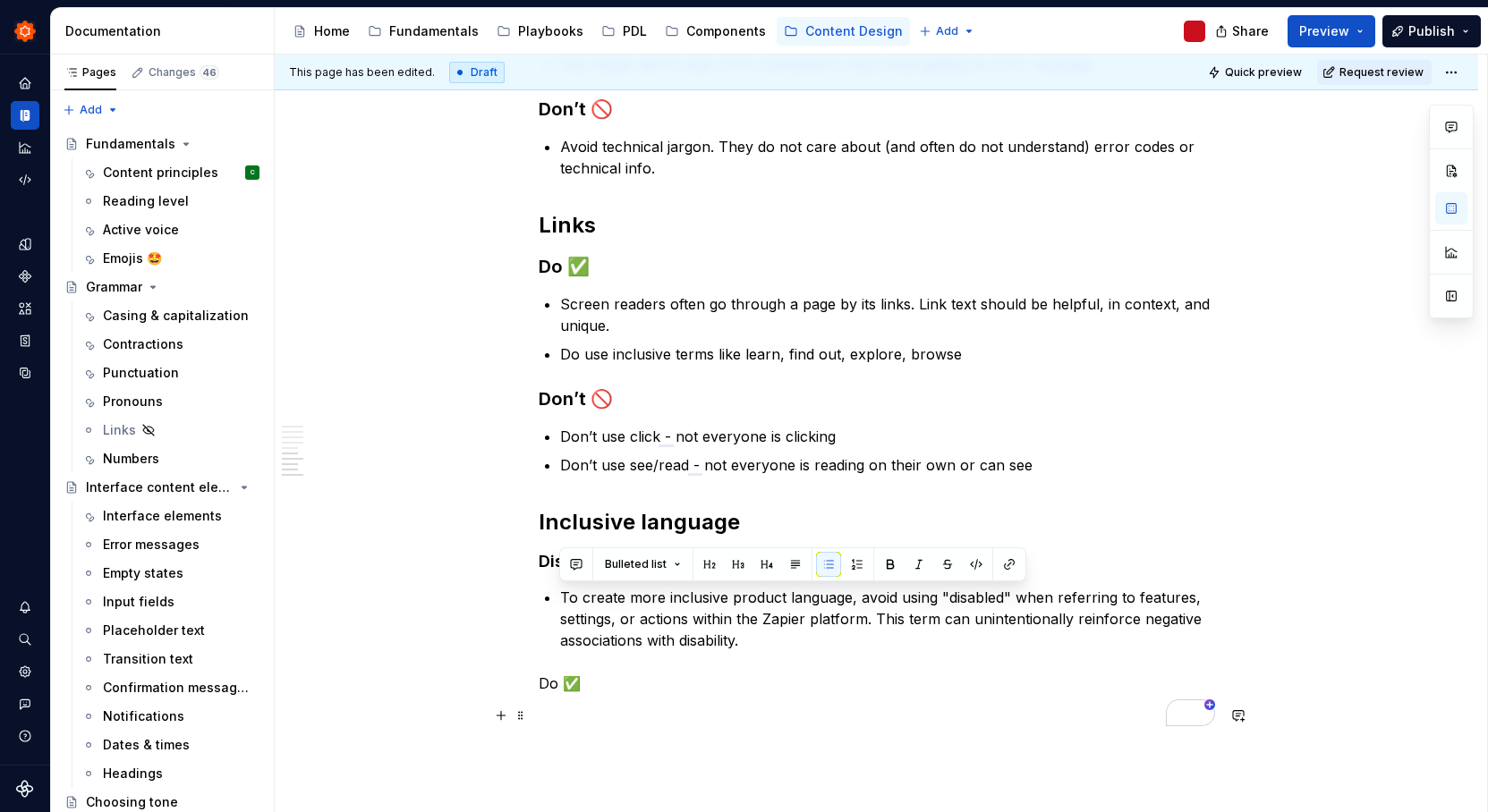
click at [588, 714] on p "To enrich screen reader interactions, please activate Accessibility in Grammarl…" at bounding box center [877, 715] width 677 height 21
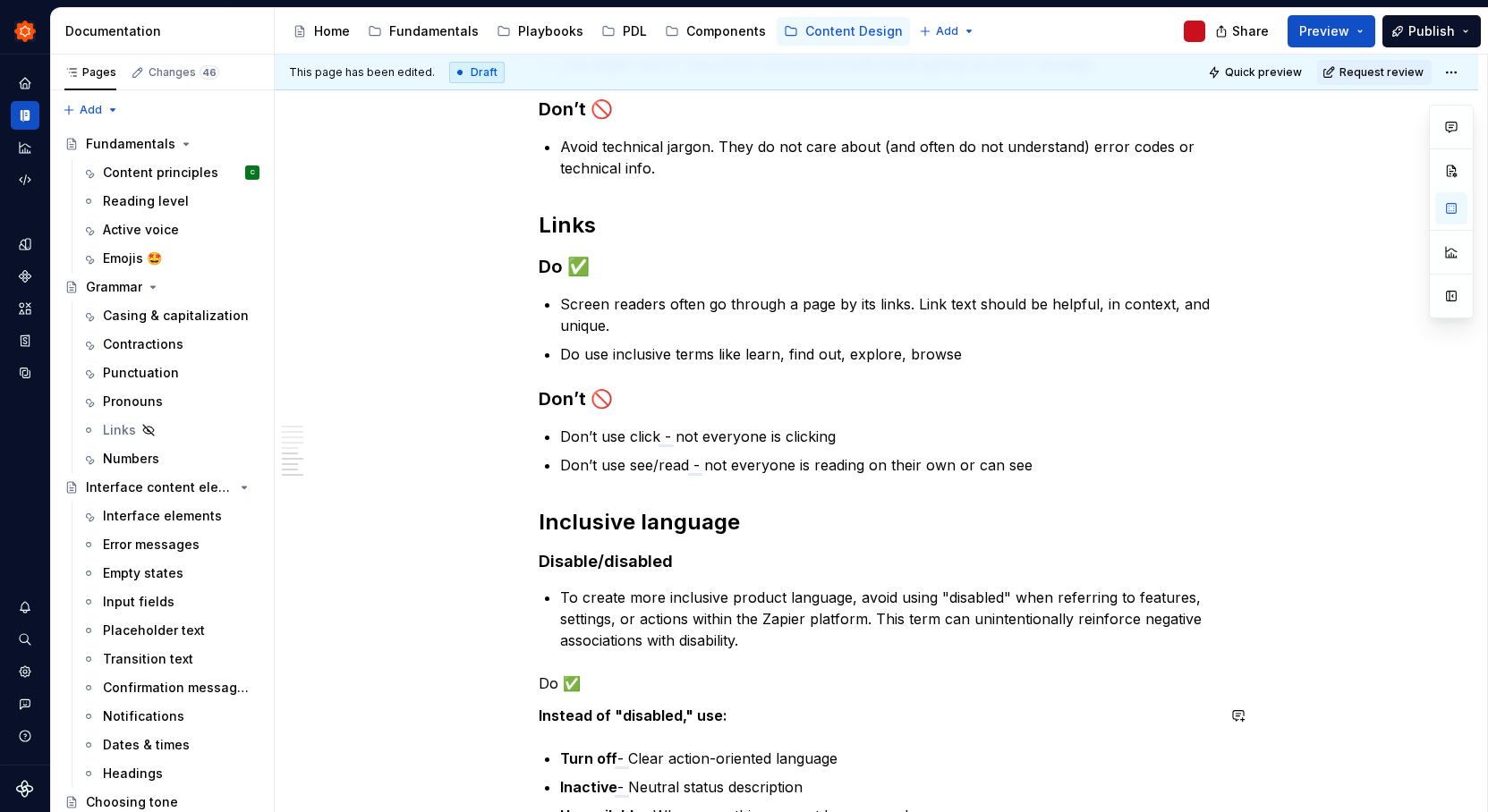
click at [548, 688] on p "Do ✅" at bounding box center [877, 683] width 677 height 21
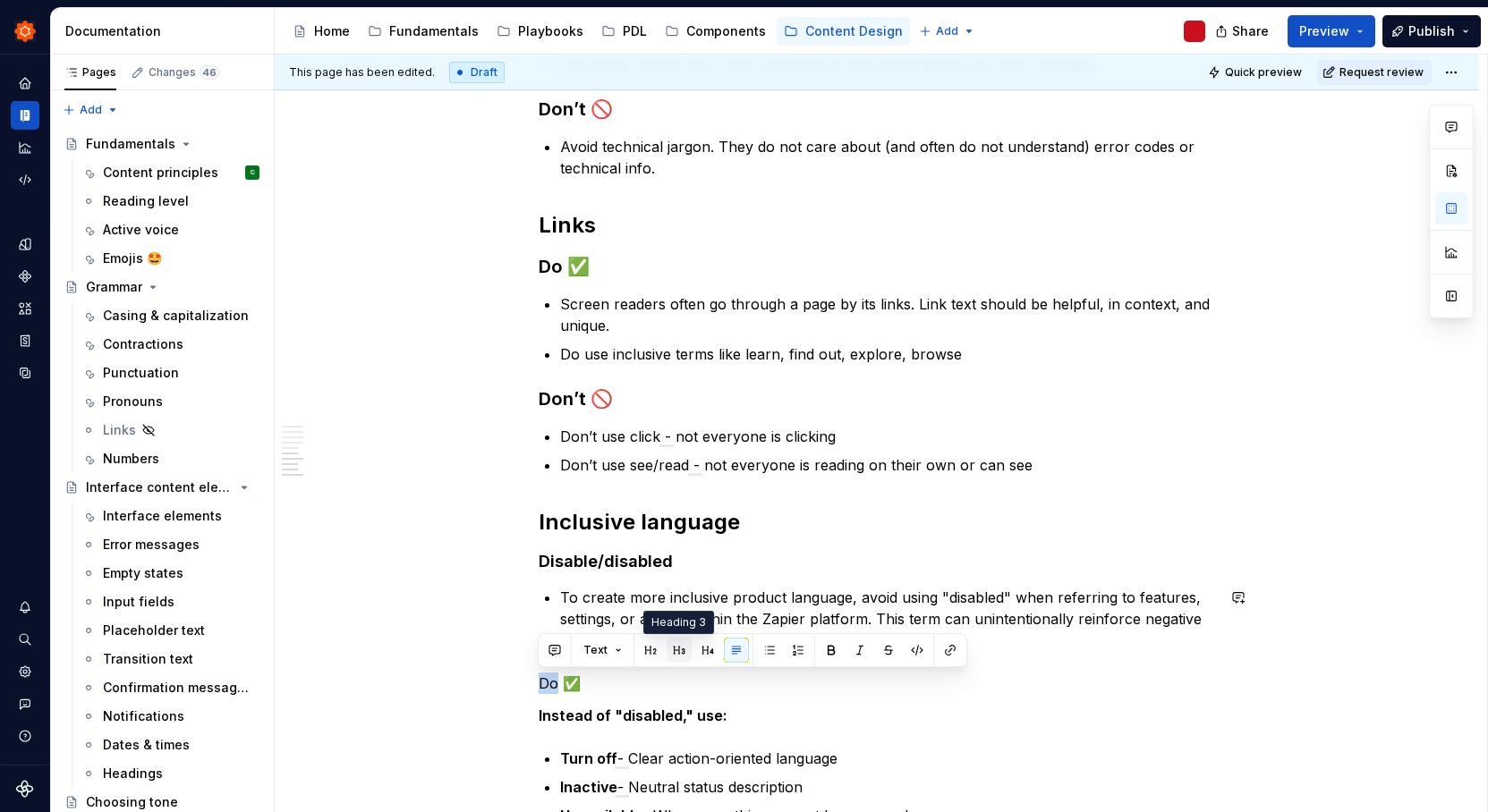
click at [679, 652] on button "button" at bounding box center [680, 650] width 25 height 25
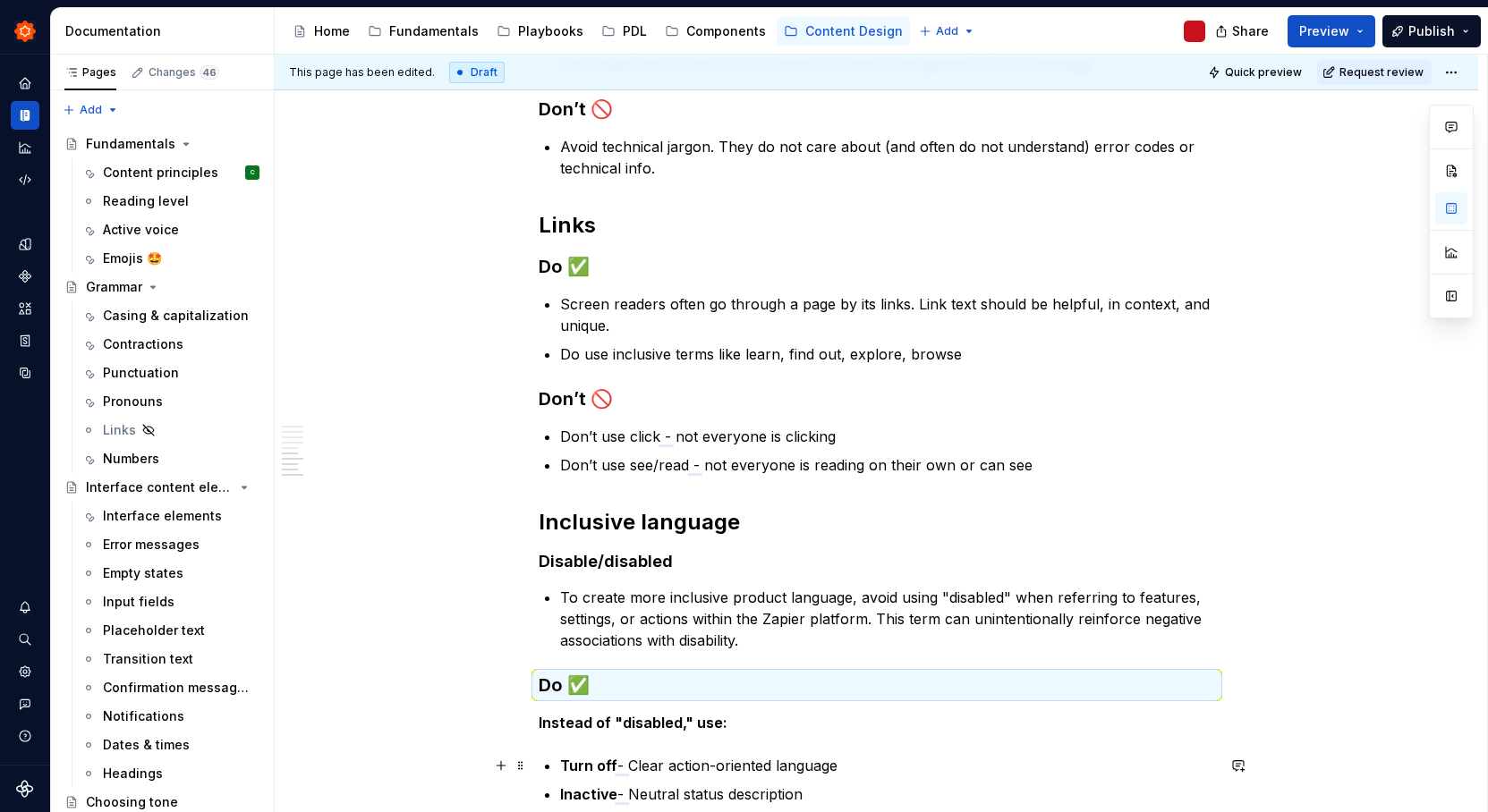
click at [1032, 774] on p "Turn off - Clear action-oriented language" at bounding box center [887, 765] width 655 height 21
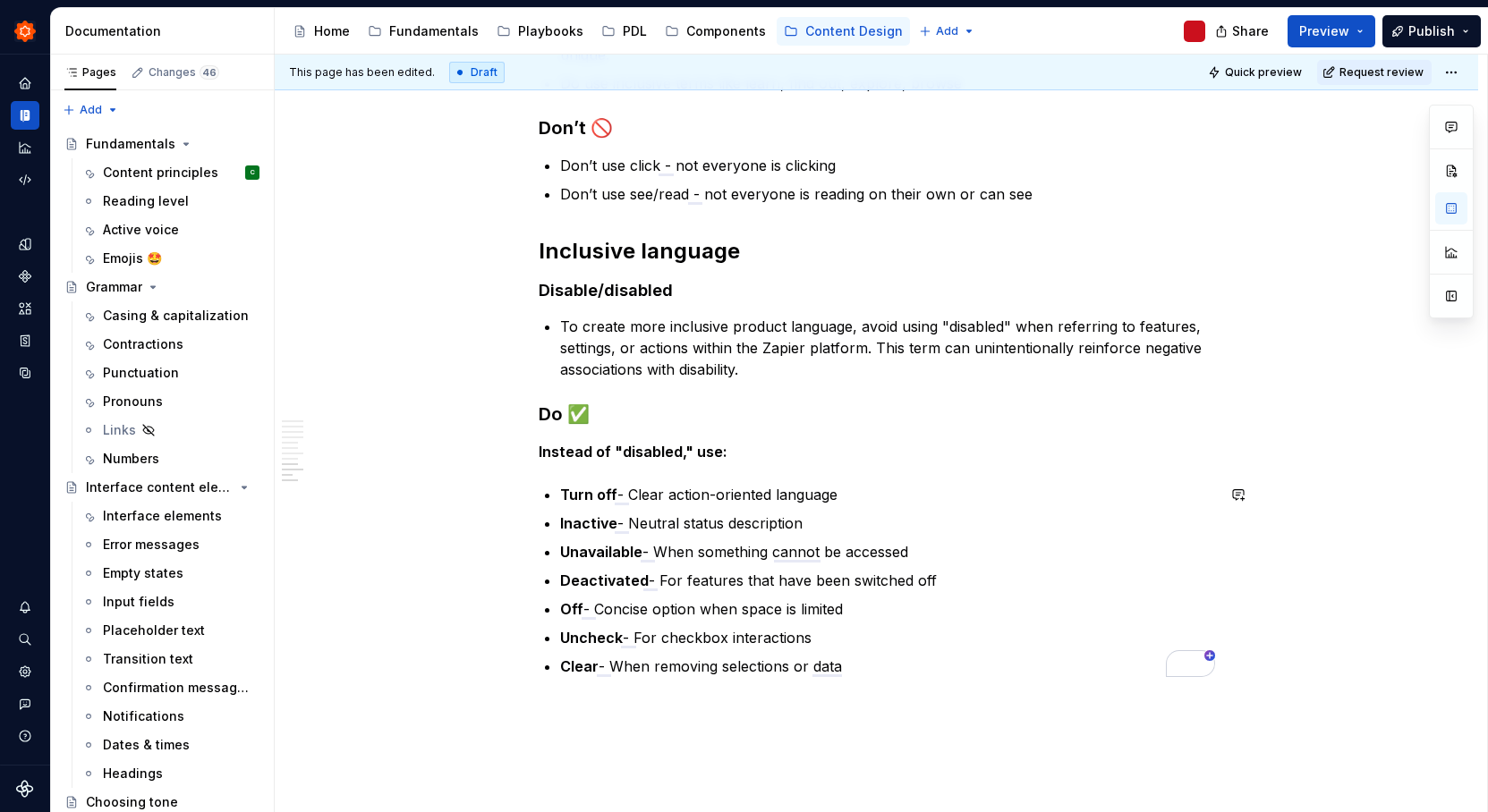
scroll to position [1275, 0]
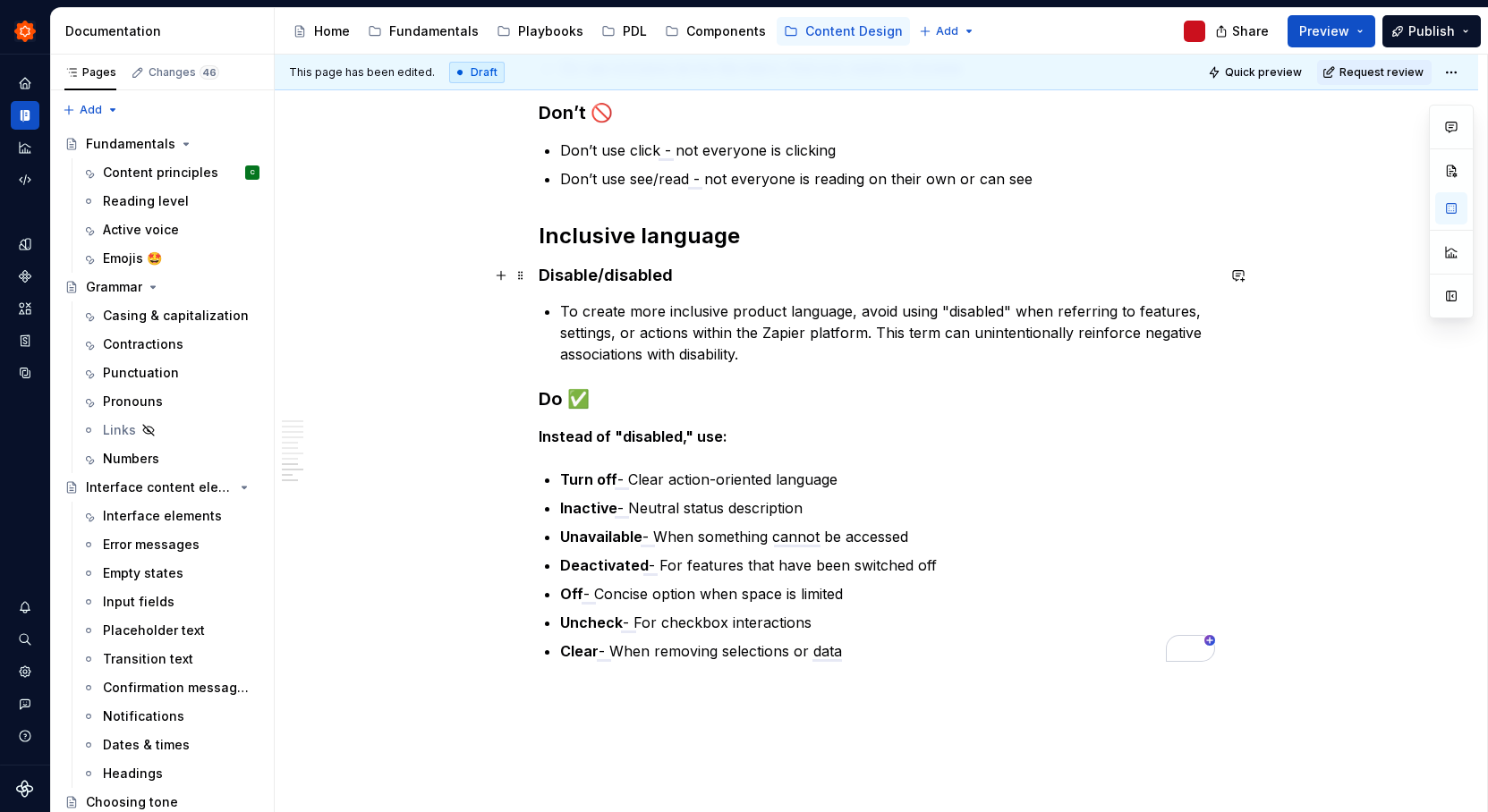
click at [572, 277] on h4 "Disable/disabled" at bounding box center [877, 276] width 677 height 21
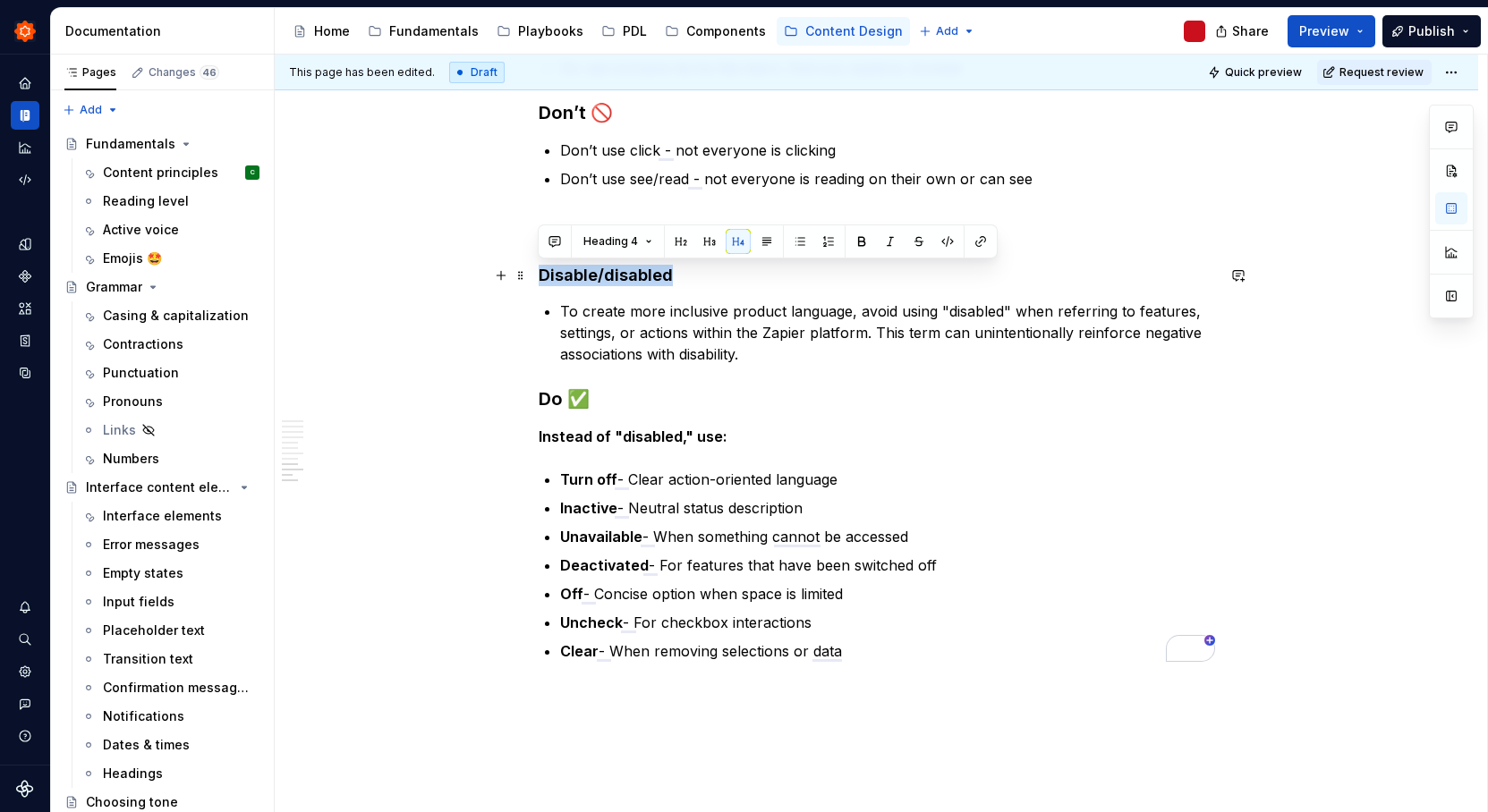
click at [572, 277] on h4 "Disable/disabled" at bounding box center [877, 276] width 677 height 21
click at [711, 243] on button "button" at bounding box center [710, 242] width 25 height 25
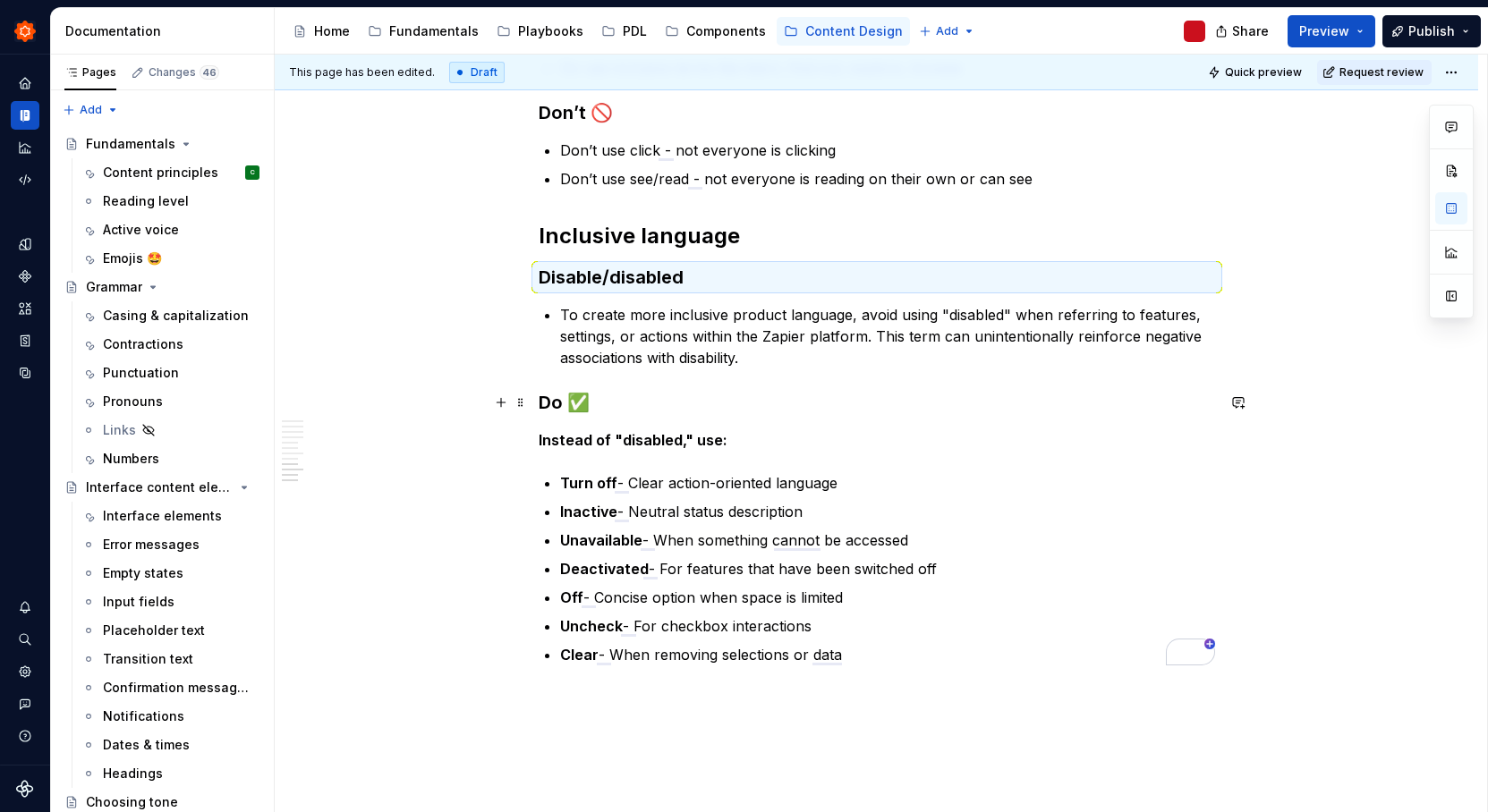
click at [541, 402] on h3 "Do ✅" at bounding box center [877, 403] width 677 height 25
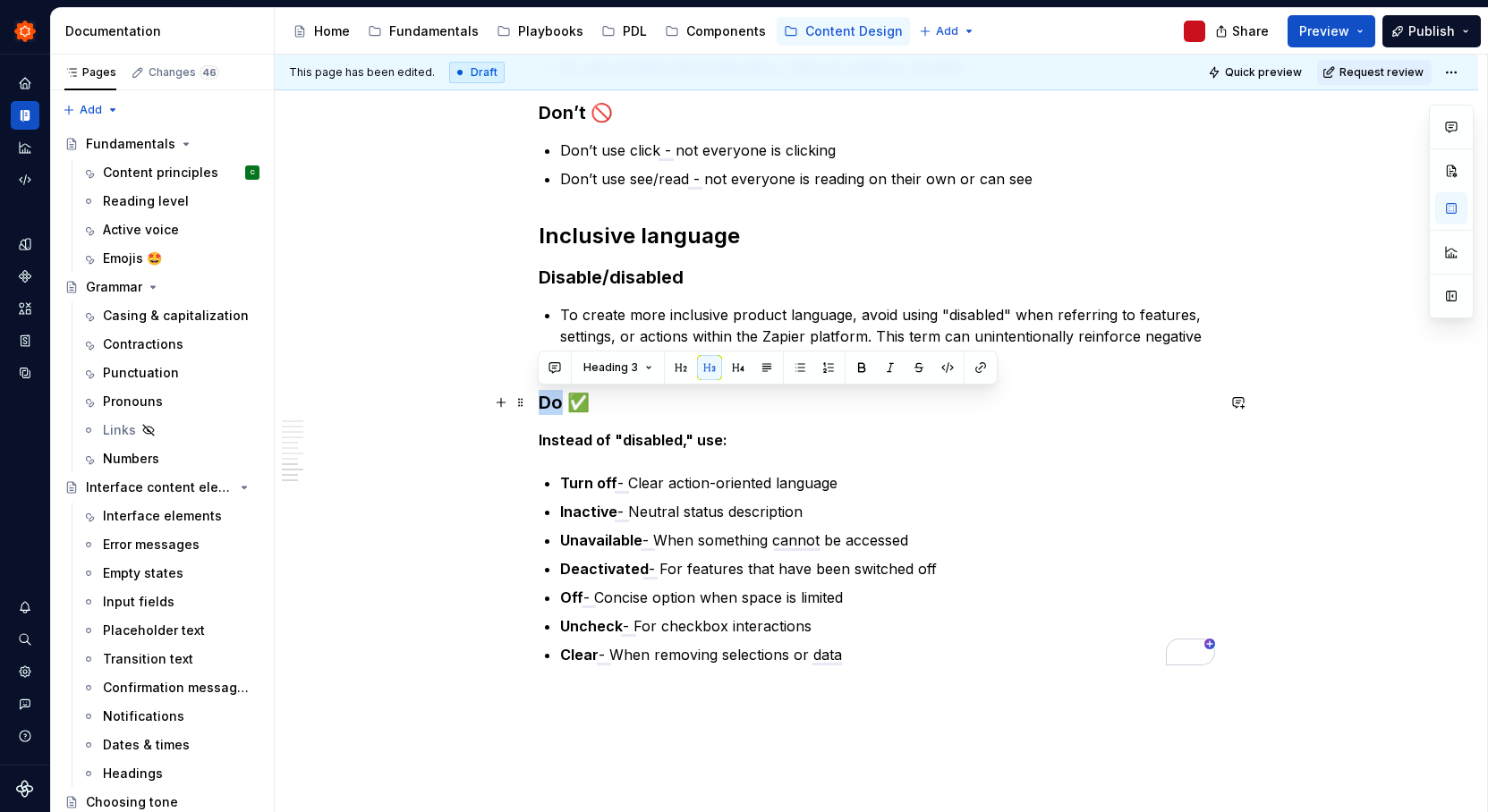
click at [541, 402] on h3 "Do ✅" at bounding box center [877, 403] width 677 height 25
click at [735, 364] on button "button" at bounding box center [738, 367] width 25 height 25
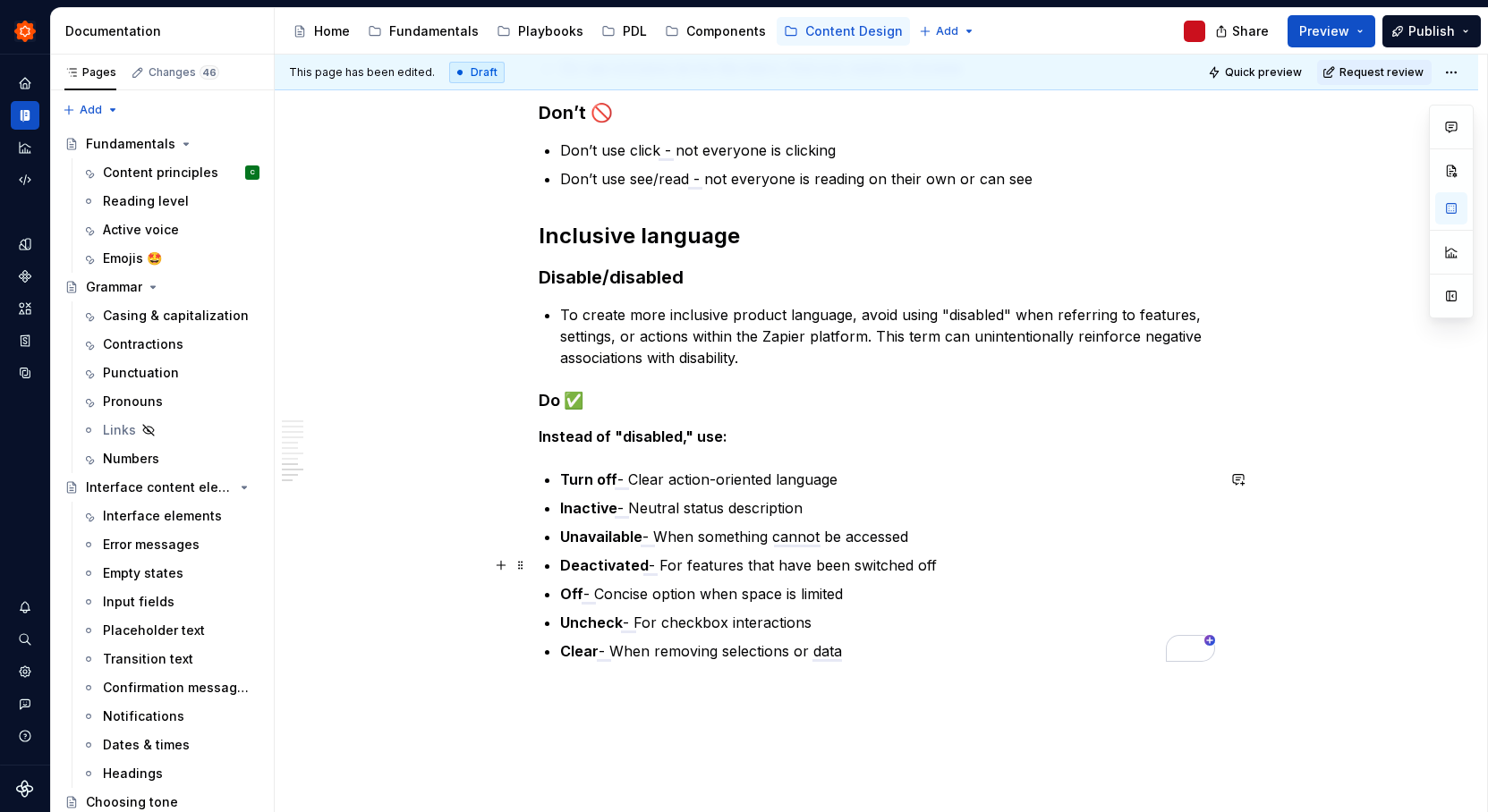
click at [728, 561] on p "Deactivated - For features that have been switched off" at bounding box center [887, 565] width 655 height 21
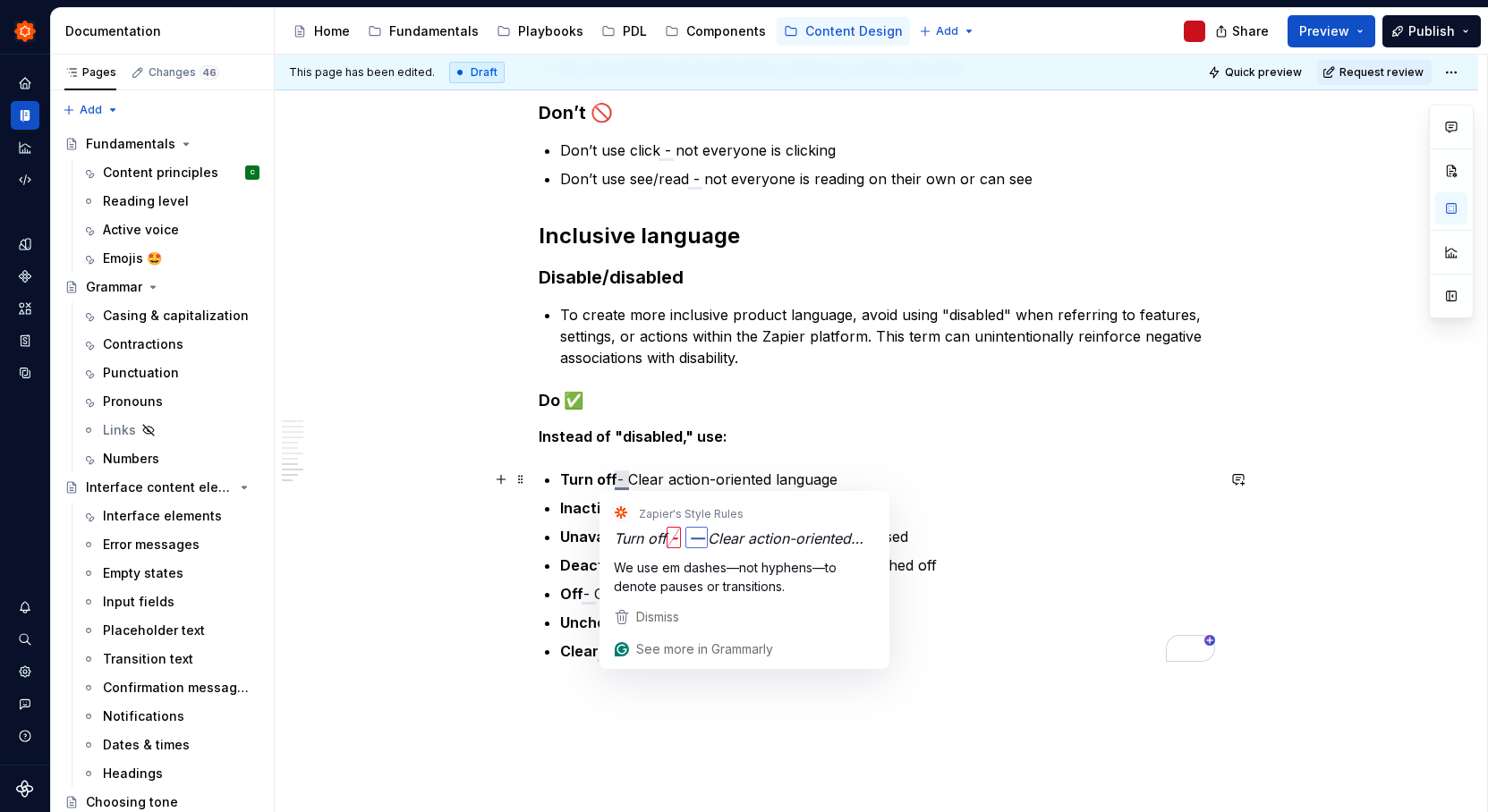
click at [616, 481] on p "Turn off - Clear action-oriented language" at bounding box center [887, 480] width 655 height 21
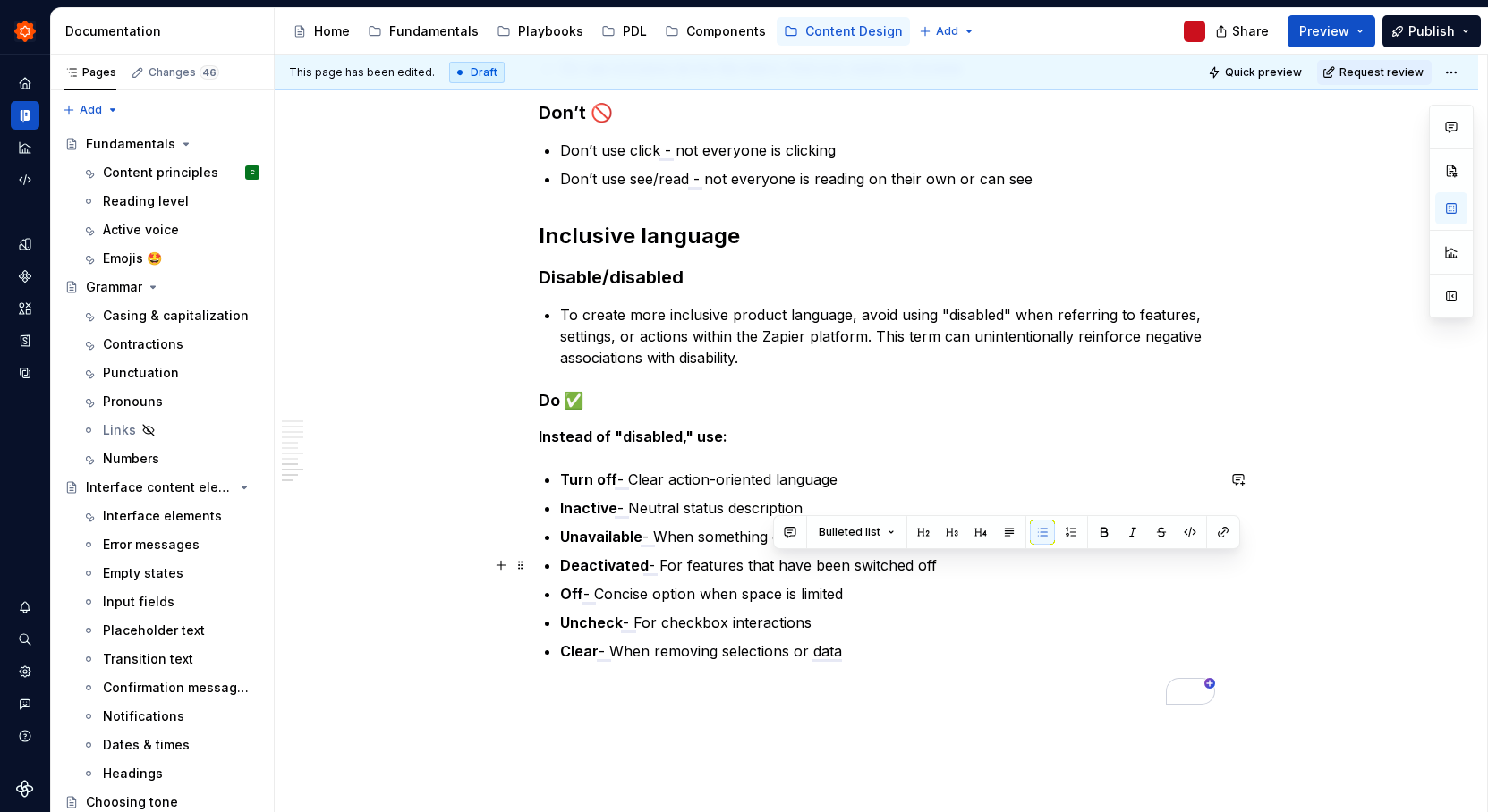
drag, startPoint x: 935, startPoint y: 566, endPoint x: 774, endPoint y: 564, distance: 161.0
click at [774, 564] on p "Deactivated - For features that have been switched off" at bounding box center [887, 565] width 655 height 21
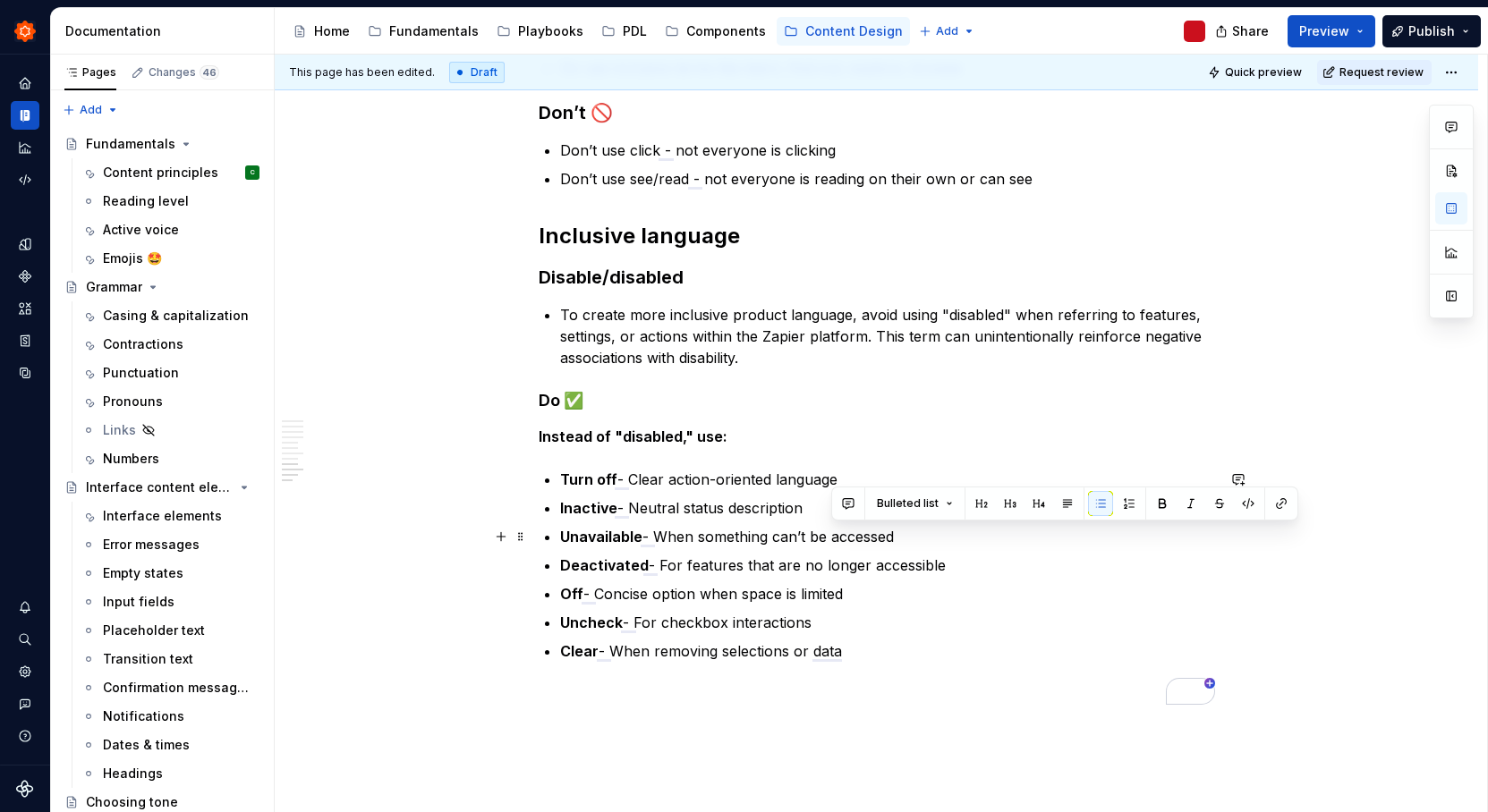
drag, startPoint x: 904, startPoint y: 537, endPoint x: 832, endPoint y: 541, distance: 72.1
click at [832, 541] on p "Unavailable - When something can’t be accessed" at bounding box center [887, 537] width 655 height 21
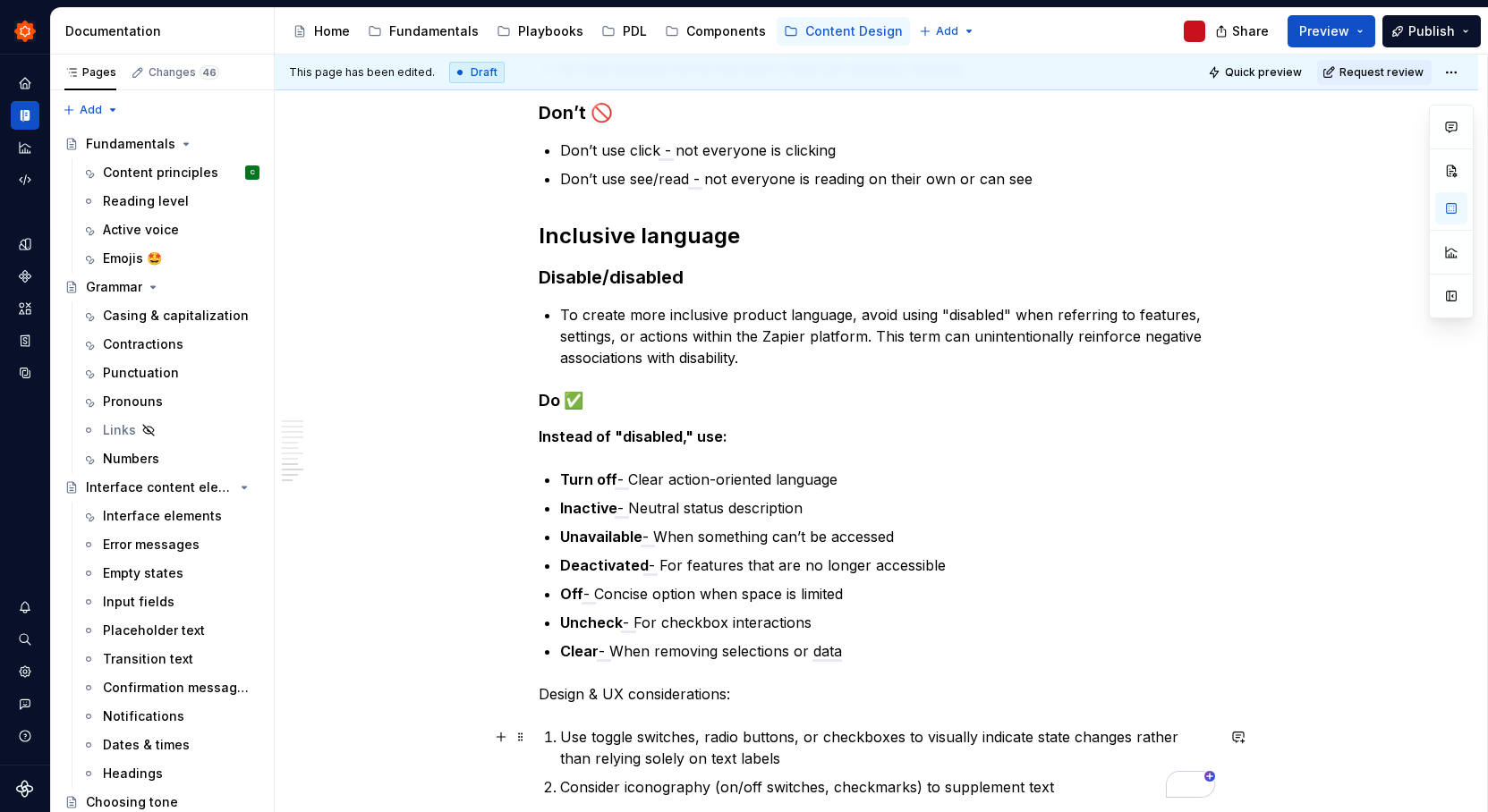
click at [560, 734] on li "Use toggle switches, radio buttons, or checkboxes to visually indicate state ch…" at bounding box center [887, 748] width 655 height 43
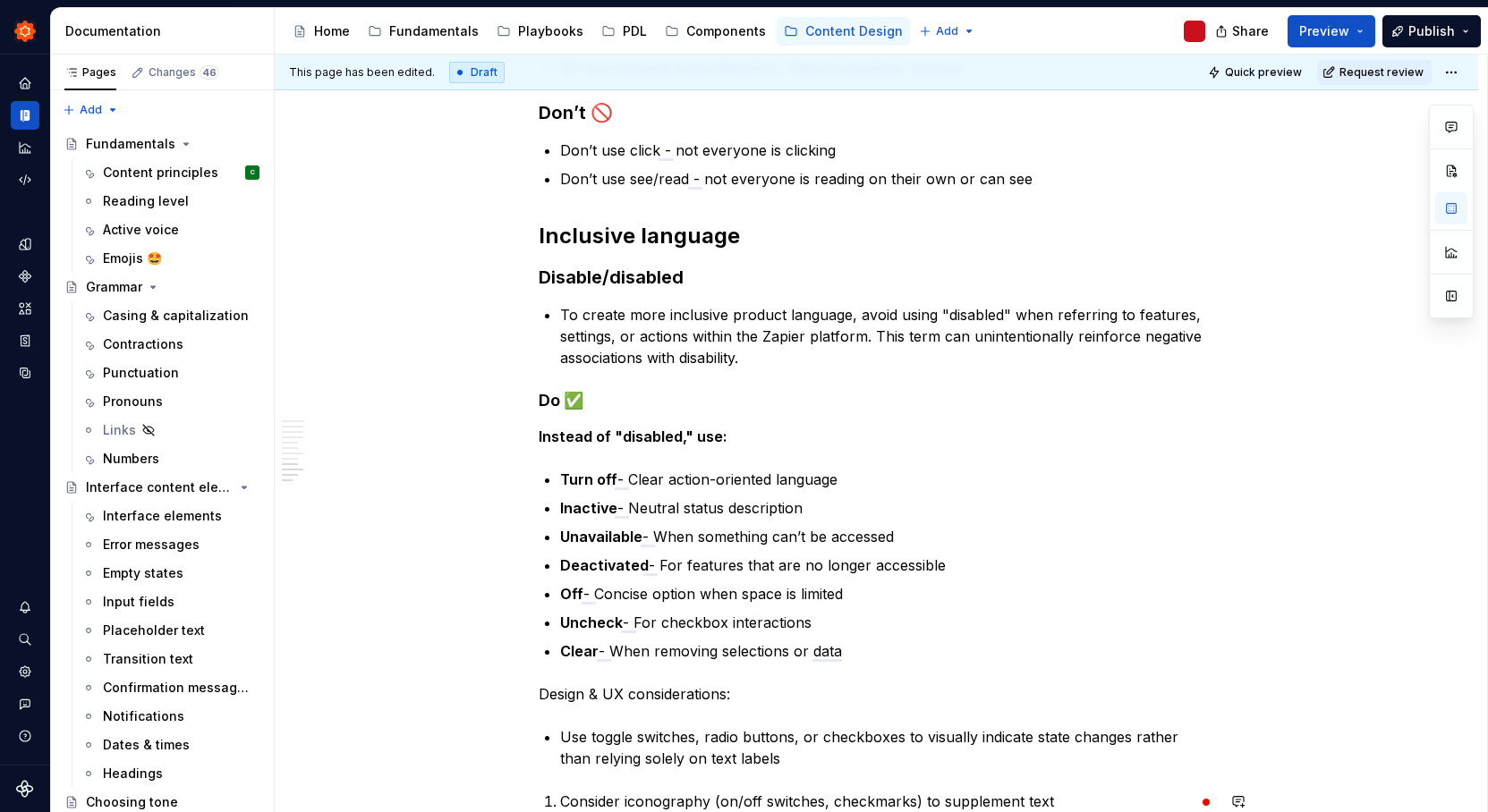
scroll to position [1319, 0]
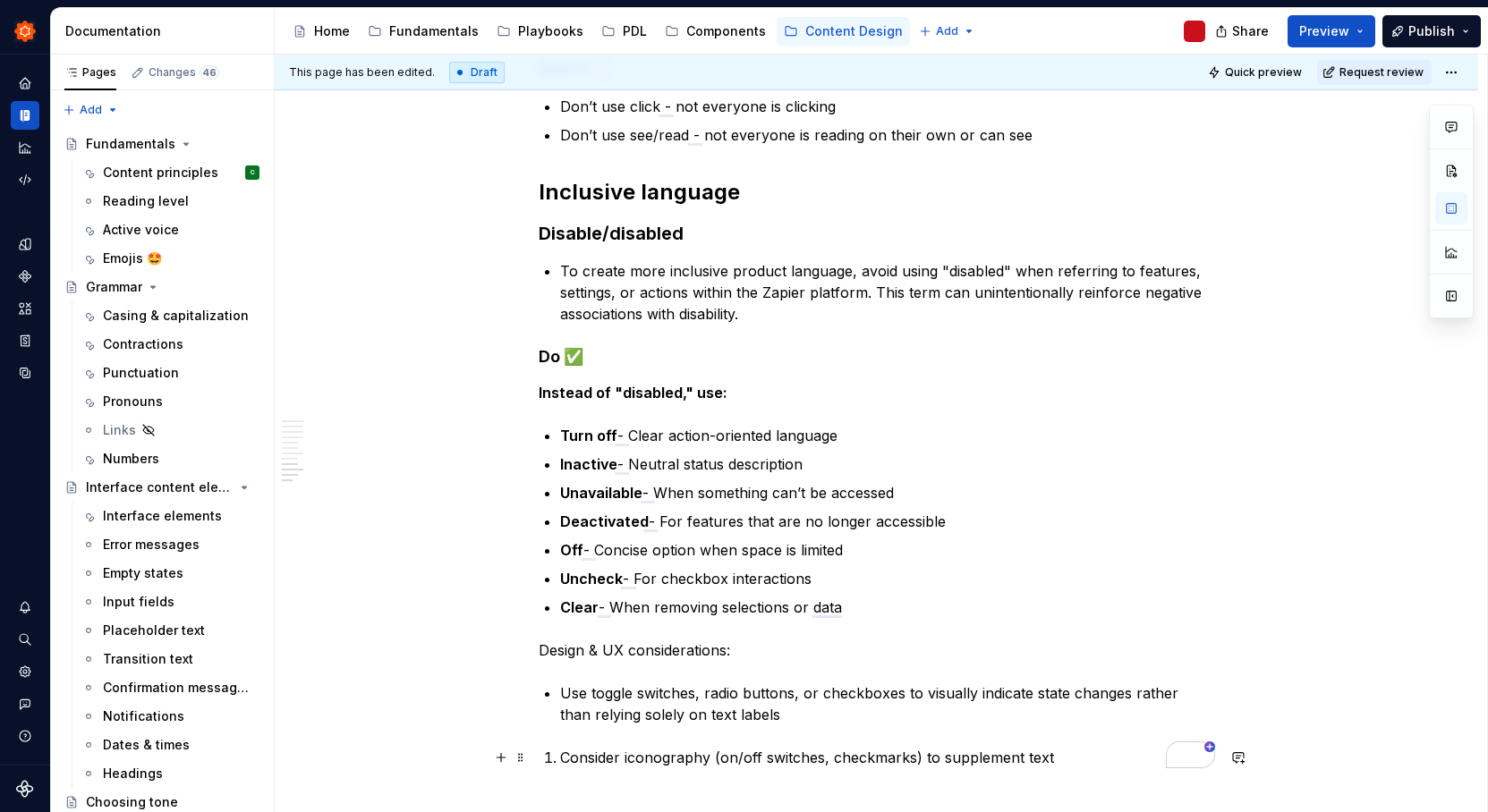
click at [564, 760] on p "Consider iconography (on/off switches, checkmarks) to supplement text" at bounding box center [887, 757] width 655 height 21
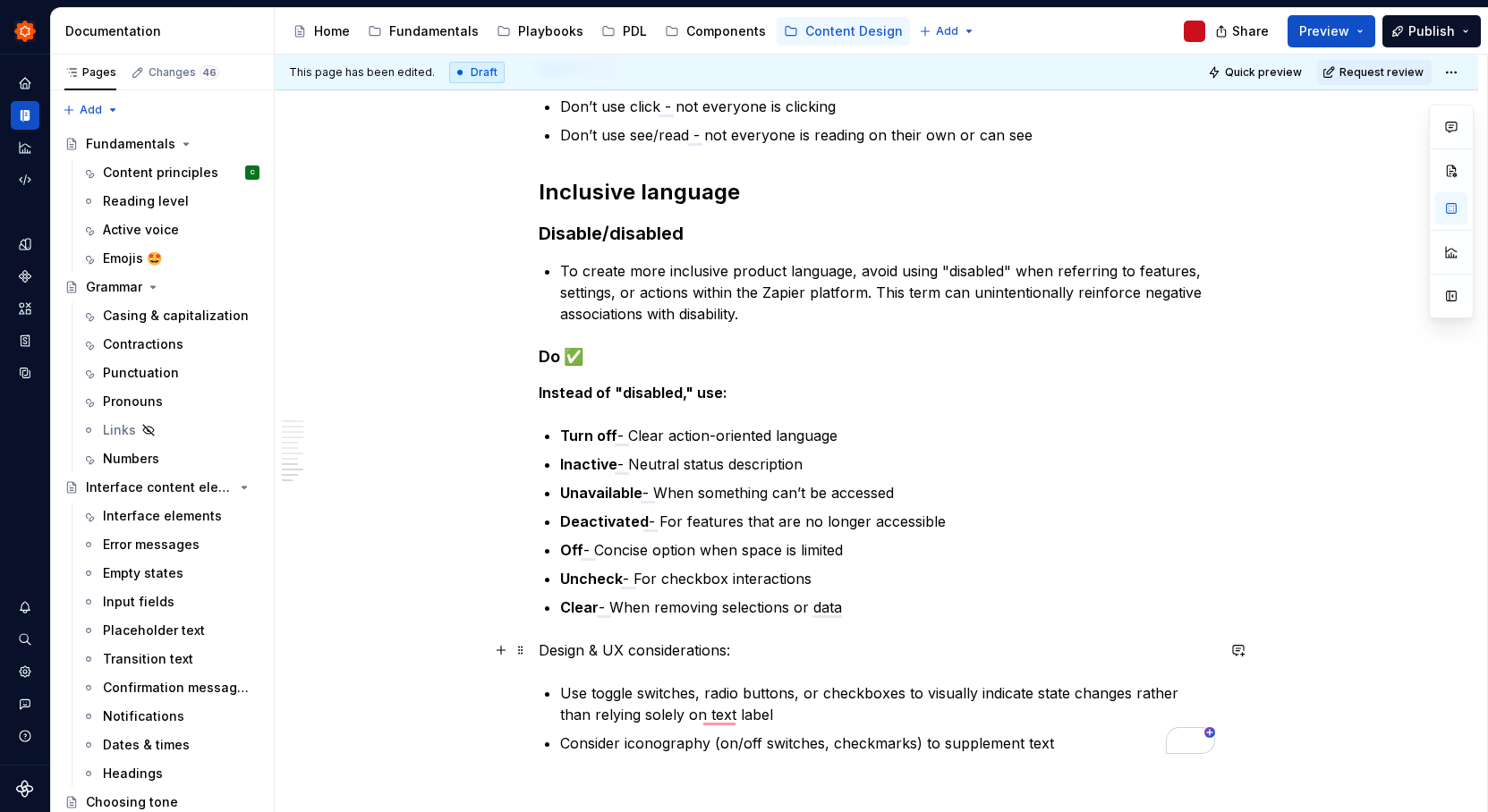
click at [613, 650] on p "Design & UX considerations:" at bounding box center [877, 650] width 677 height 21
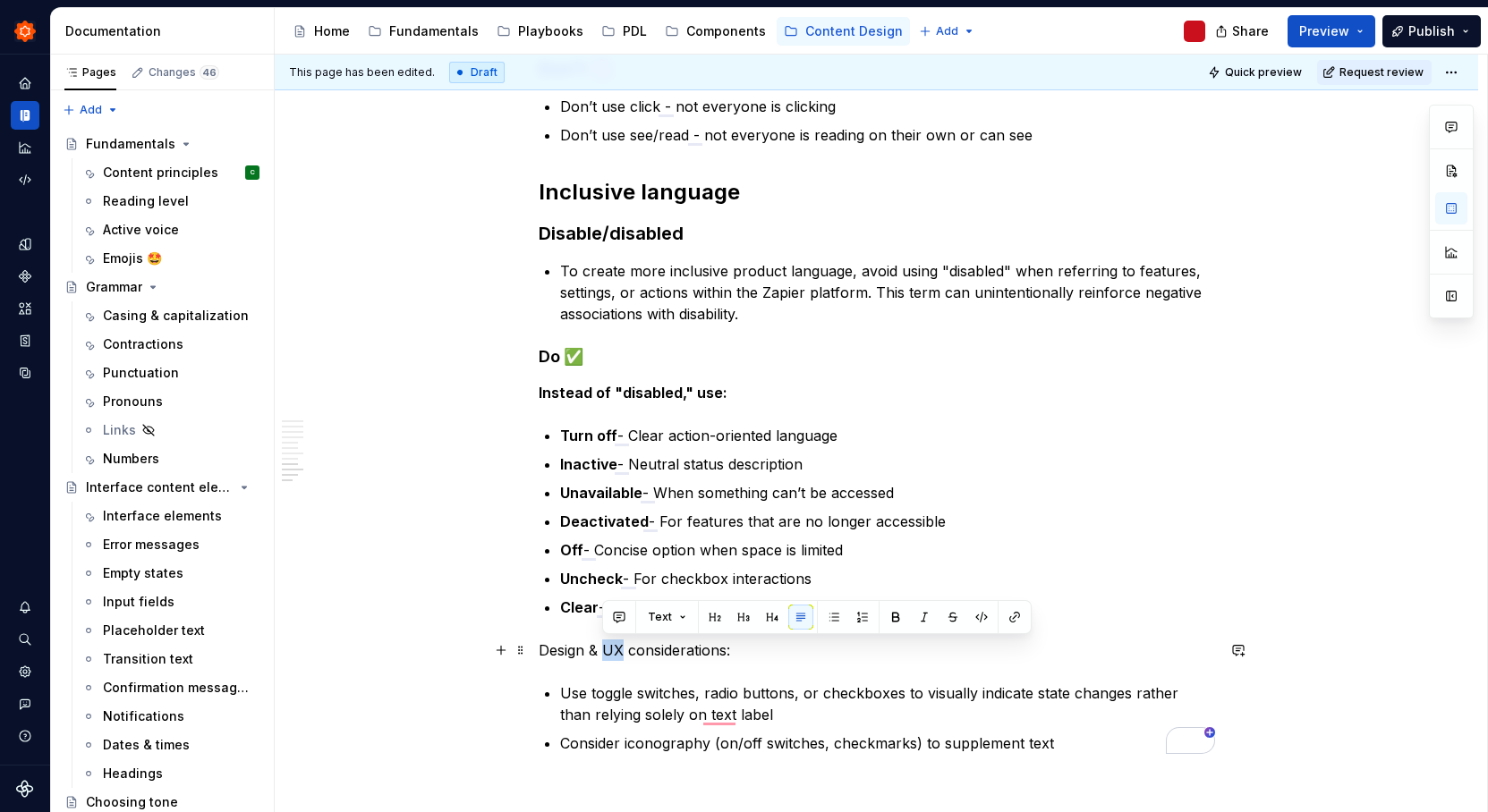
click at [613, 650] on p "Design & UX considerations:" at bounding box center [877, 650] width 677 height 21
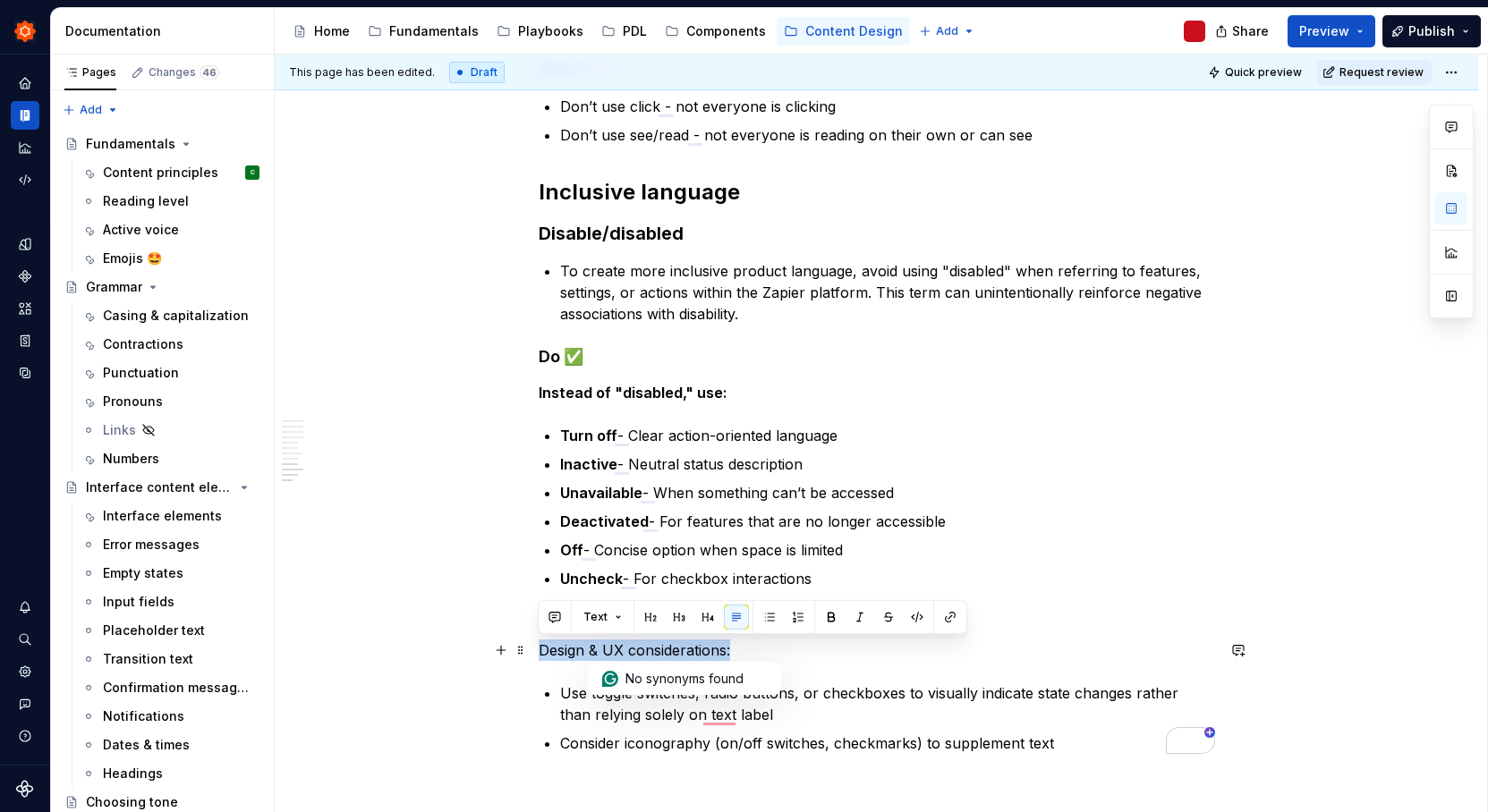
click at [613, 650] on p "Design & UX considerations:" at bounding box center [877, 650] width 677 height 21
click at [827, 615] on button "button" at bounding box center [832, 617] width 25 height 25
click at [895, 698] on p "Use toggle switches, radio buttons, or checkboxes to visually indicate state ch…" at bounding box center [887, 704] width 655 height 43
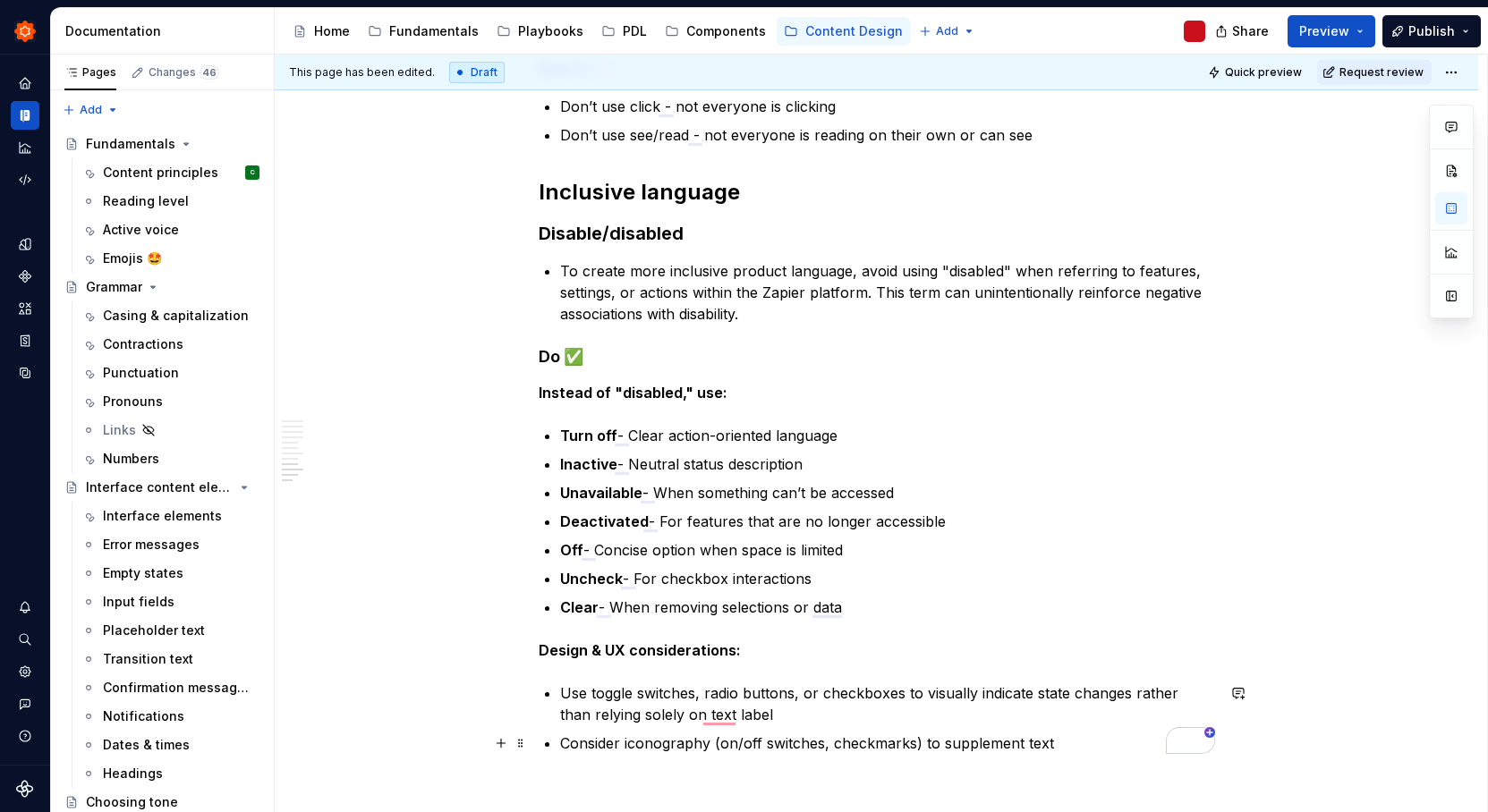
click at [1089, 749] on p "Consider iconography (on/off switches, checkmarks) to supplement text" at bounding box center [887, 743] width 655 height 21
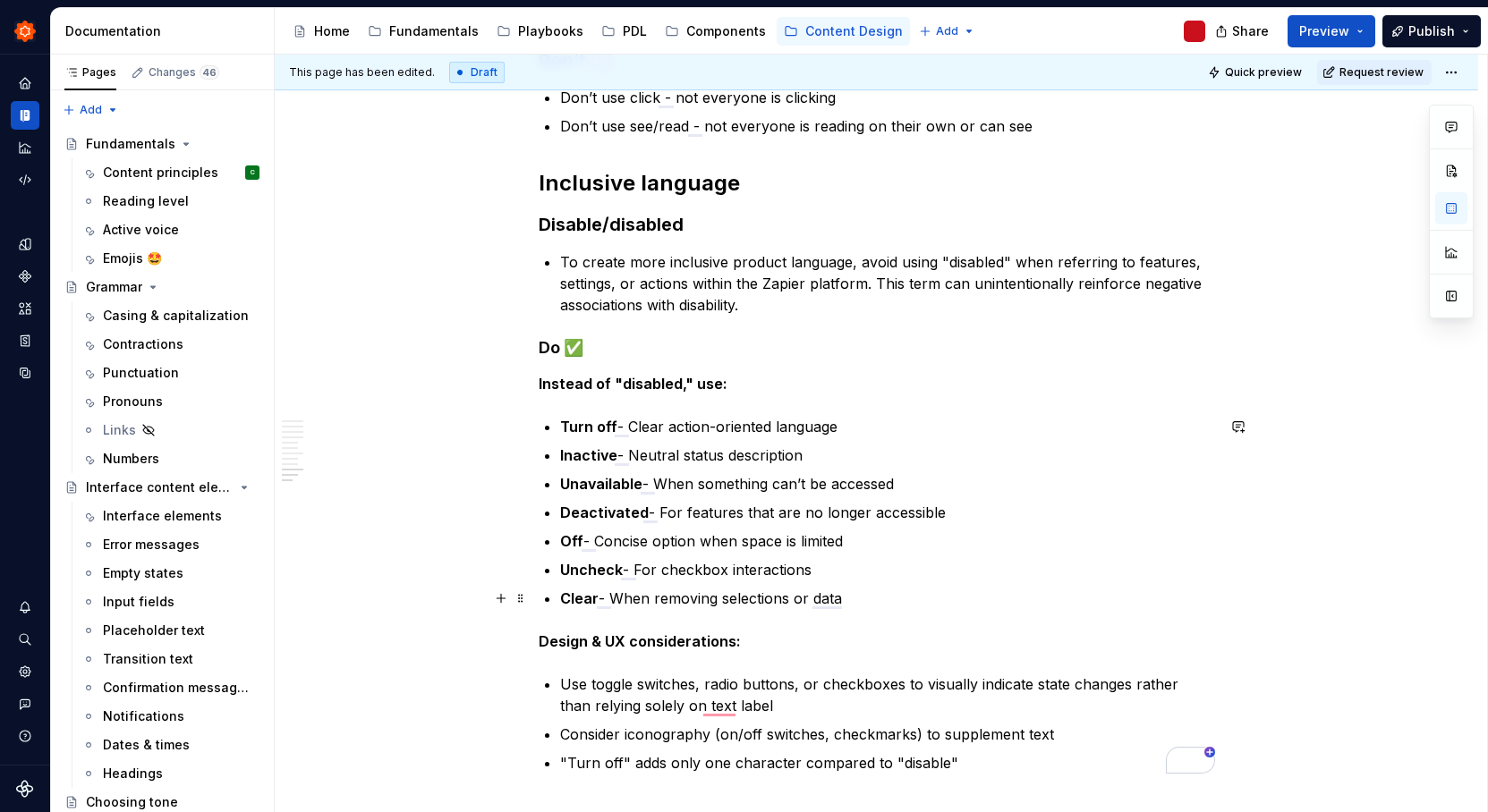
scroll to position [1326, 0]
click at [881, 597] on p "Clear - When removing selections or data" at bounding box center [887, 601] width 655 height 21
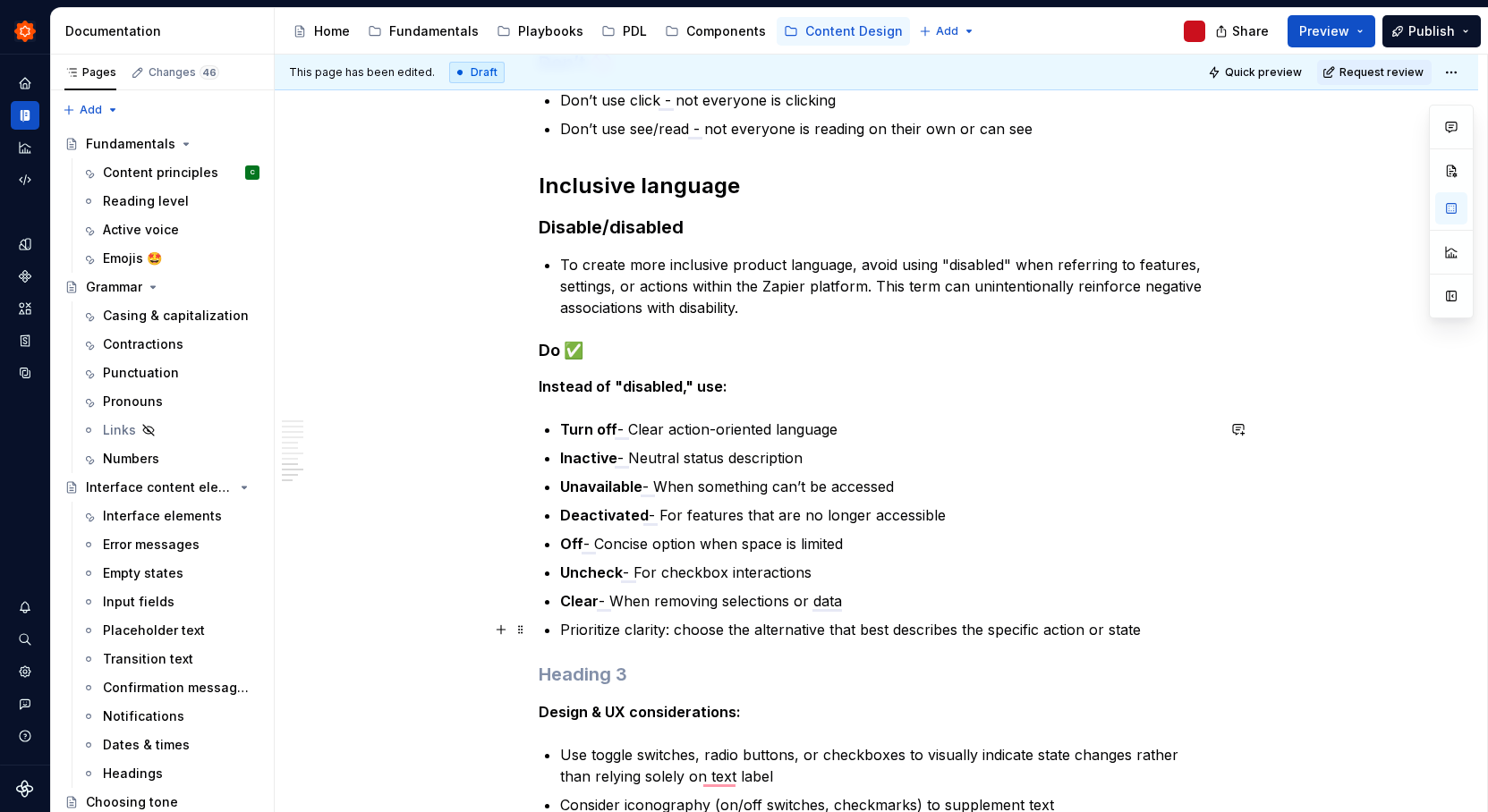
click at [609, 630] on p "Prioritize clarity: choose the alternative that best describes the specific act…" at bounding box center [887, 630] width 655 height 21
click at [589, 628] on p "Prioritize clarity: choose the alternative that best describes the specific act…" at bounding box center [887, 630] width 655 height 21
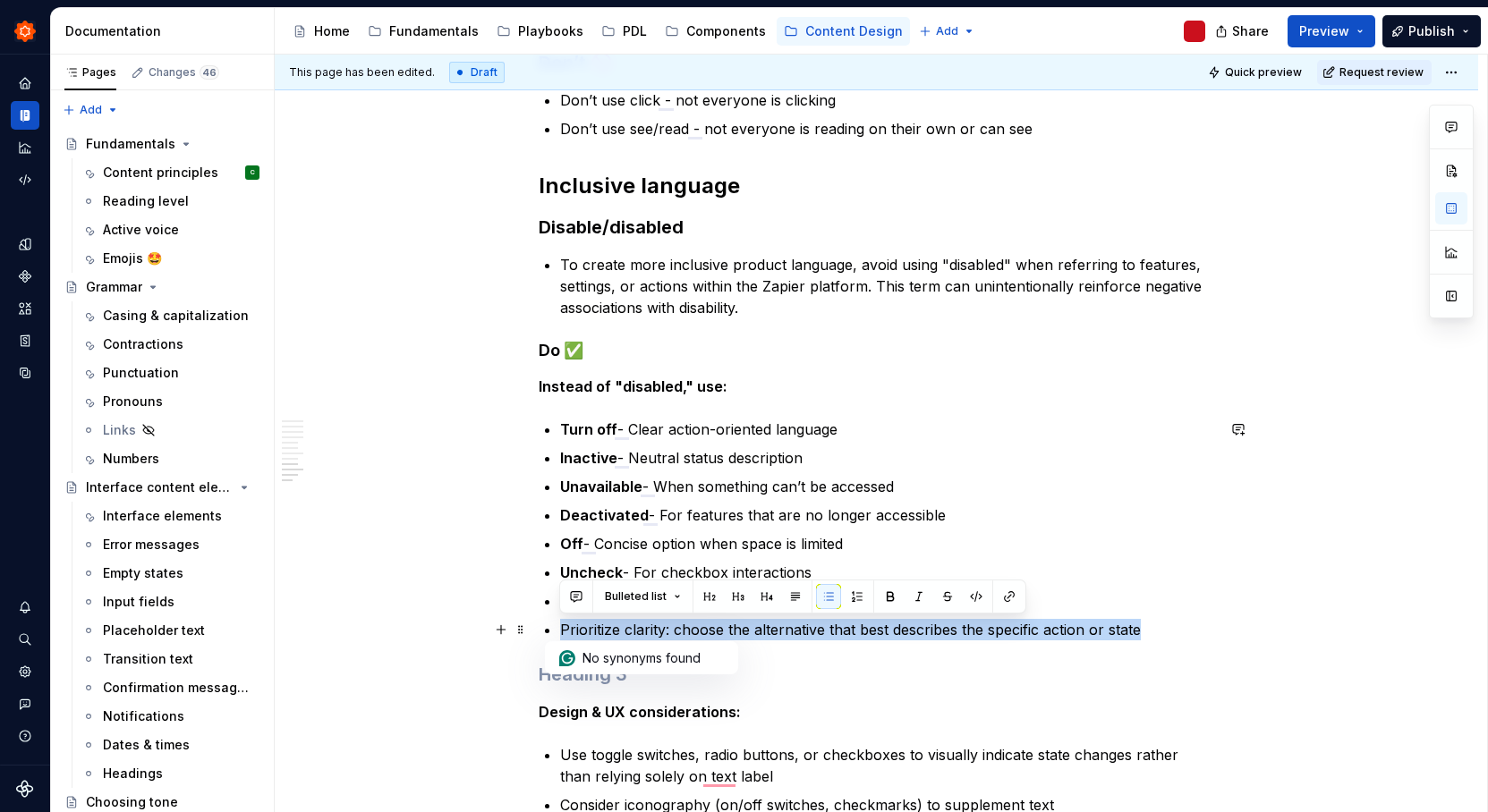
click at [589, 628] on p "Prioritize clarity: choose the alternative that best describes the specific act…" at bounding box center [887, 630] width 655 height 21
click at [654, 602] on span "Bulleted list" at bounding box center [635, 597] width 61 height 15
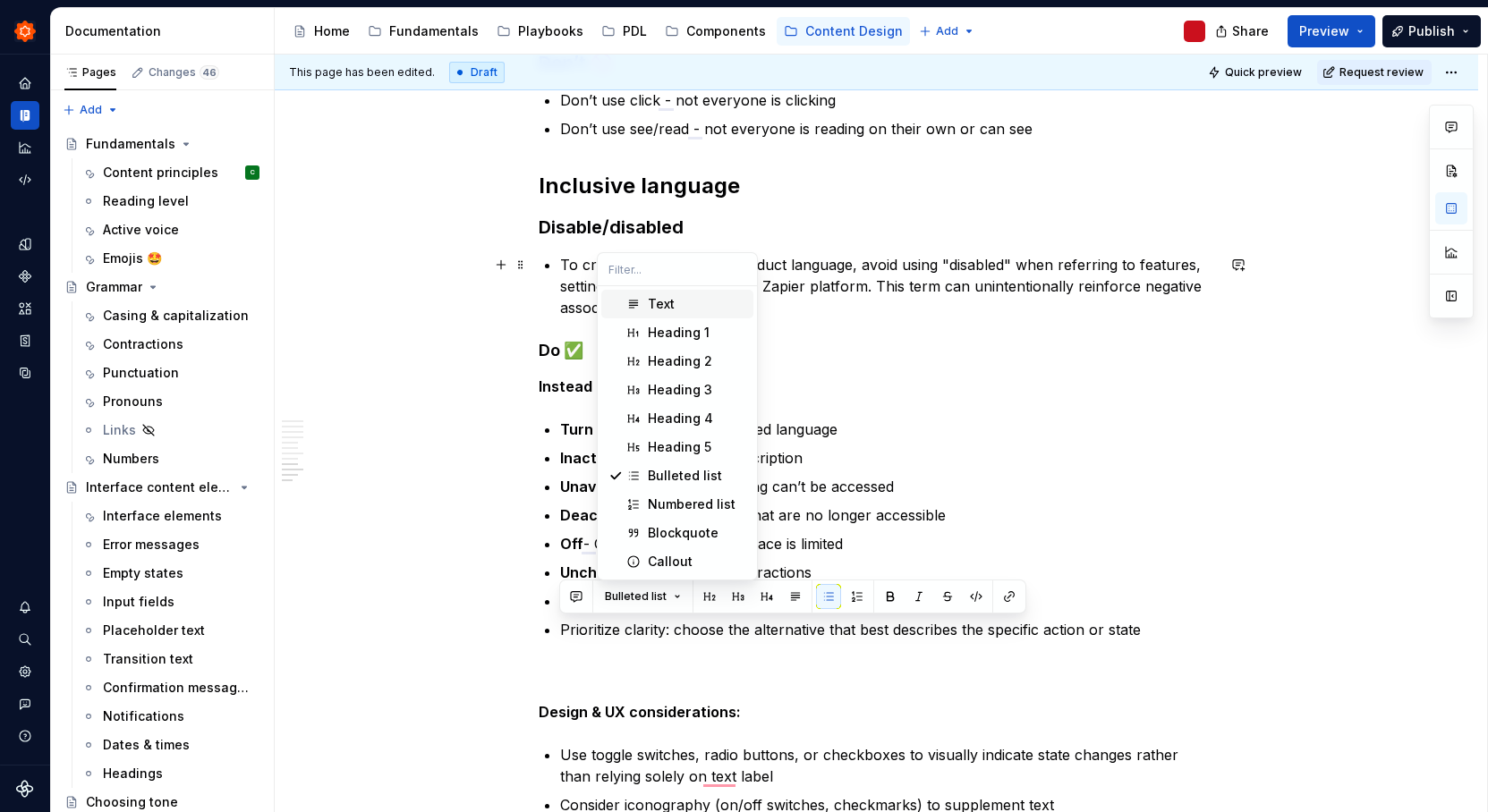
click at [685, 300] on div "Text" at bounding box center [696, 304] width 98 height 18
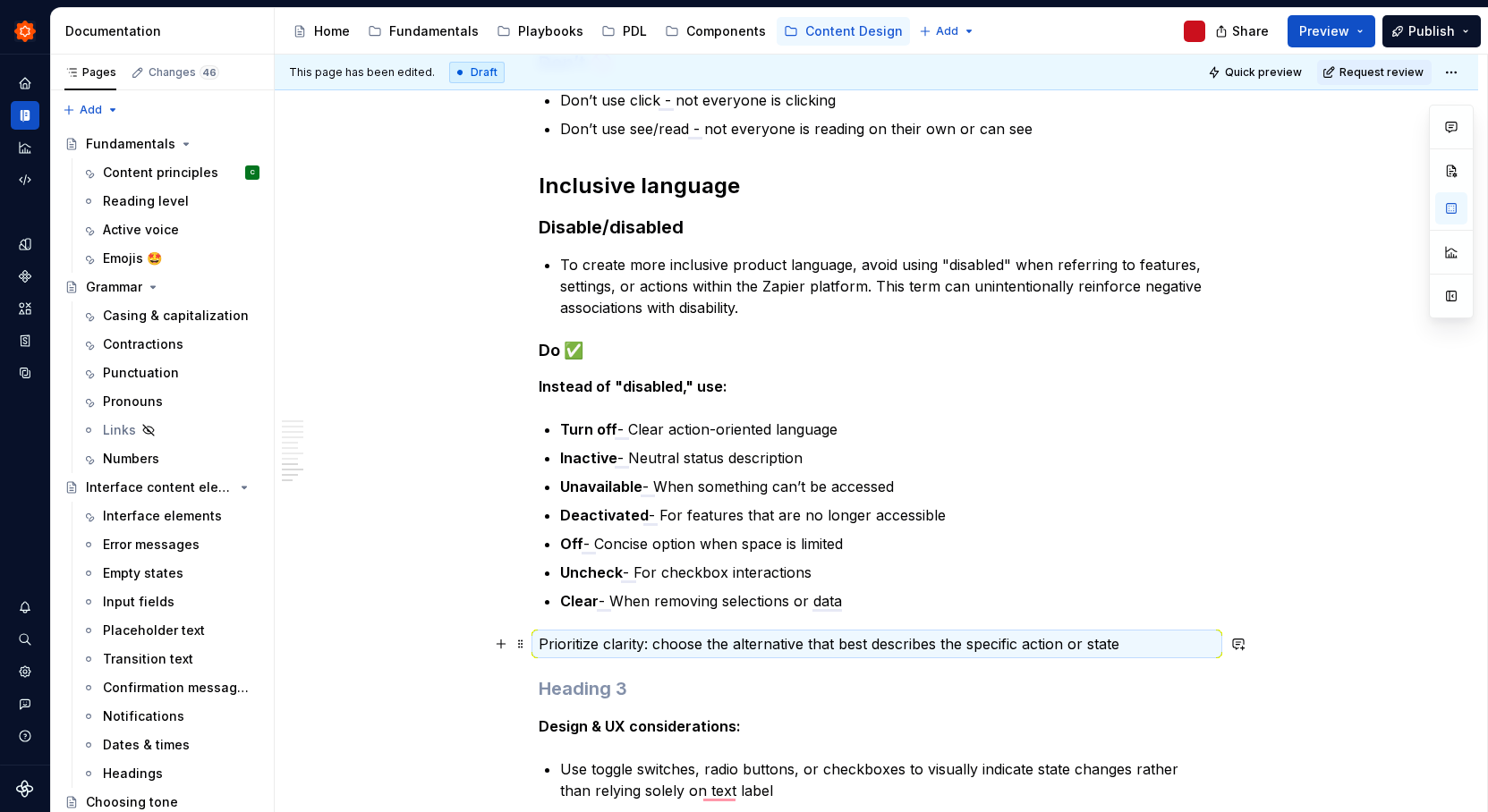
click at [1266, 657] on div "Make it simple Content should be simple, clear and reduce complexity. Using wor…" at bounding box center [877, 62] width 1203 height 2121
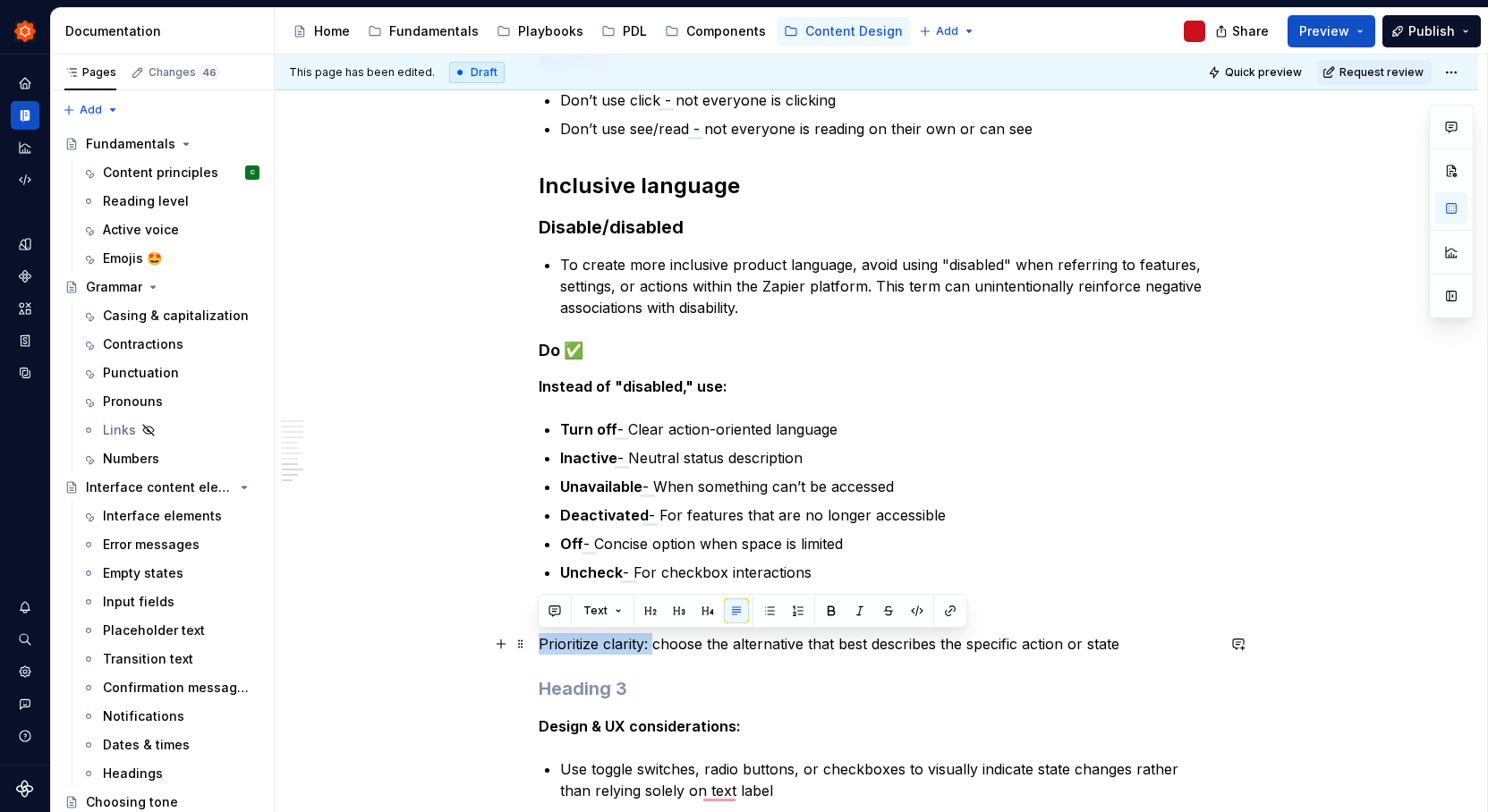
drag, startPoint x: 650, startPoint y: 645, endPoint x: 537, endPoint y: 644, distance: 113.0
click at [538, 644] on p "Prioritize clarity: choose the alternative that best describes the specific act…" at bounding box center [877, 644] width 677 height 21
click at [831, 610] on button "button" at bounding box center [832, 611] width 25 height 25
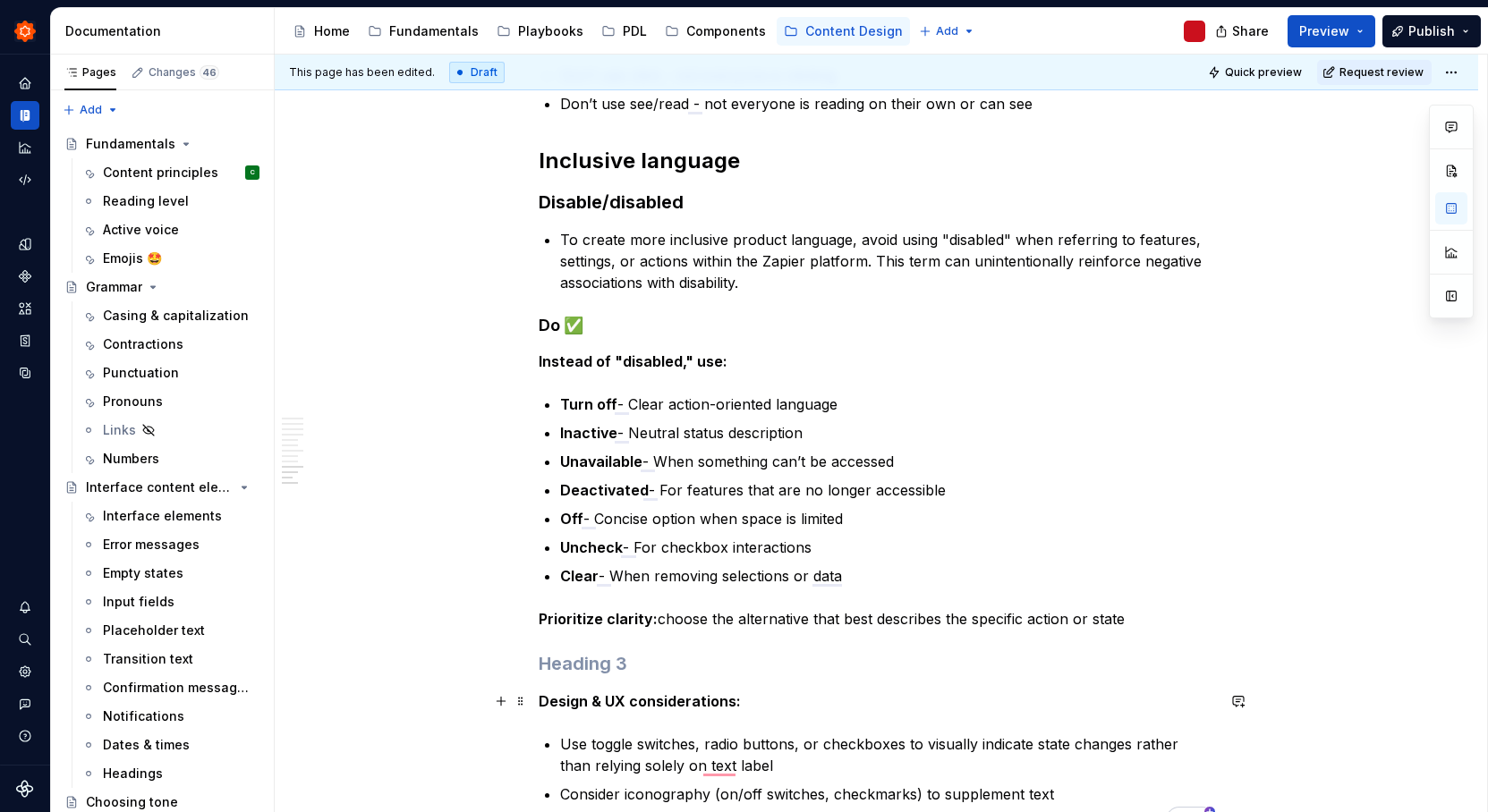
scroll to position [1553, 0]
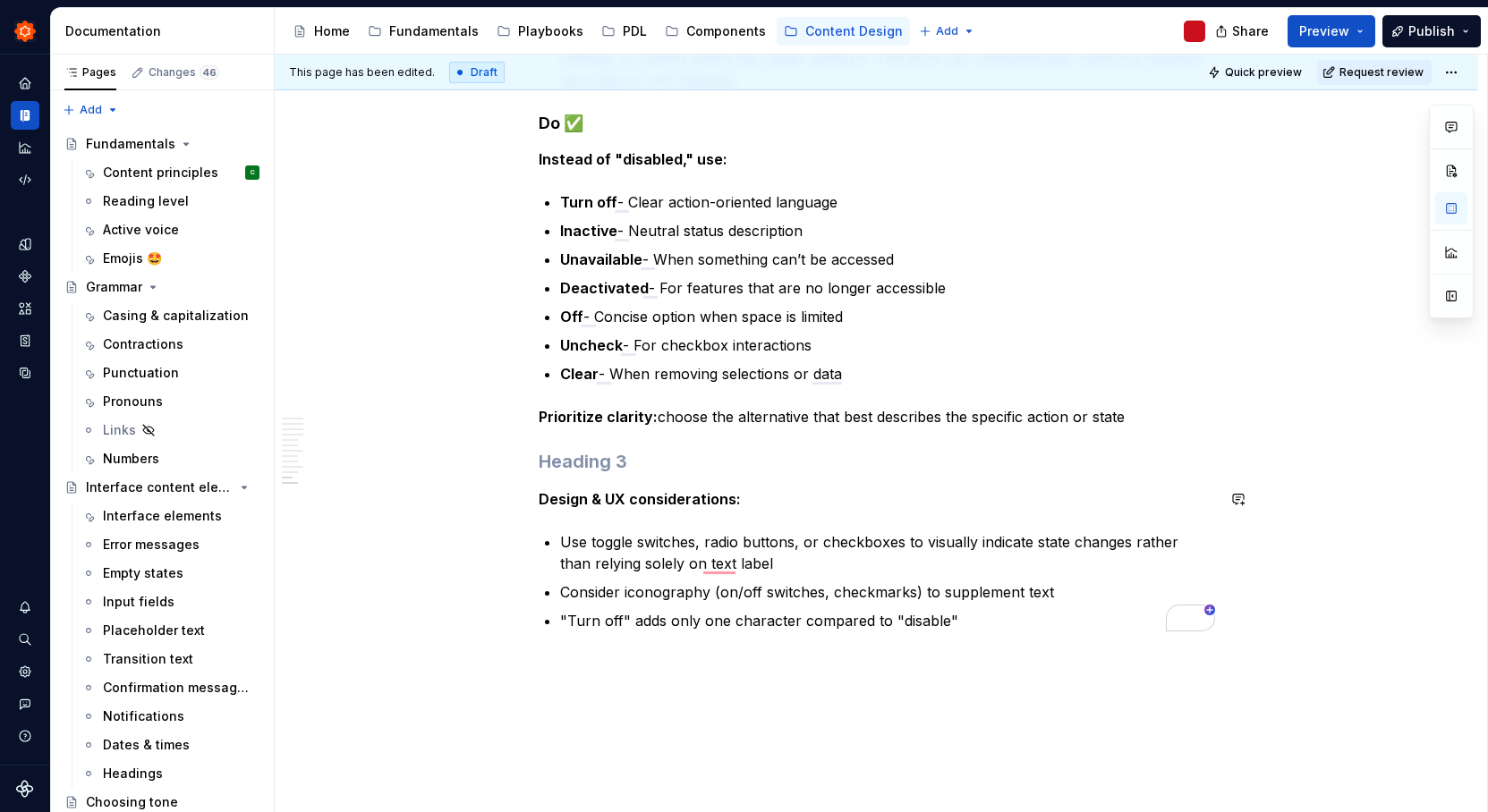
click at [573, 467] on h3 "To enrich screen reader interactions, please activate Accessibility in Grammarl…" at bounding box center [877, 462] width 677 height 25
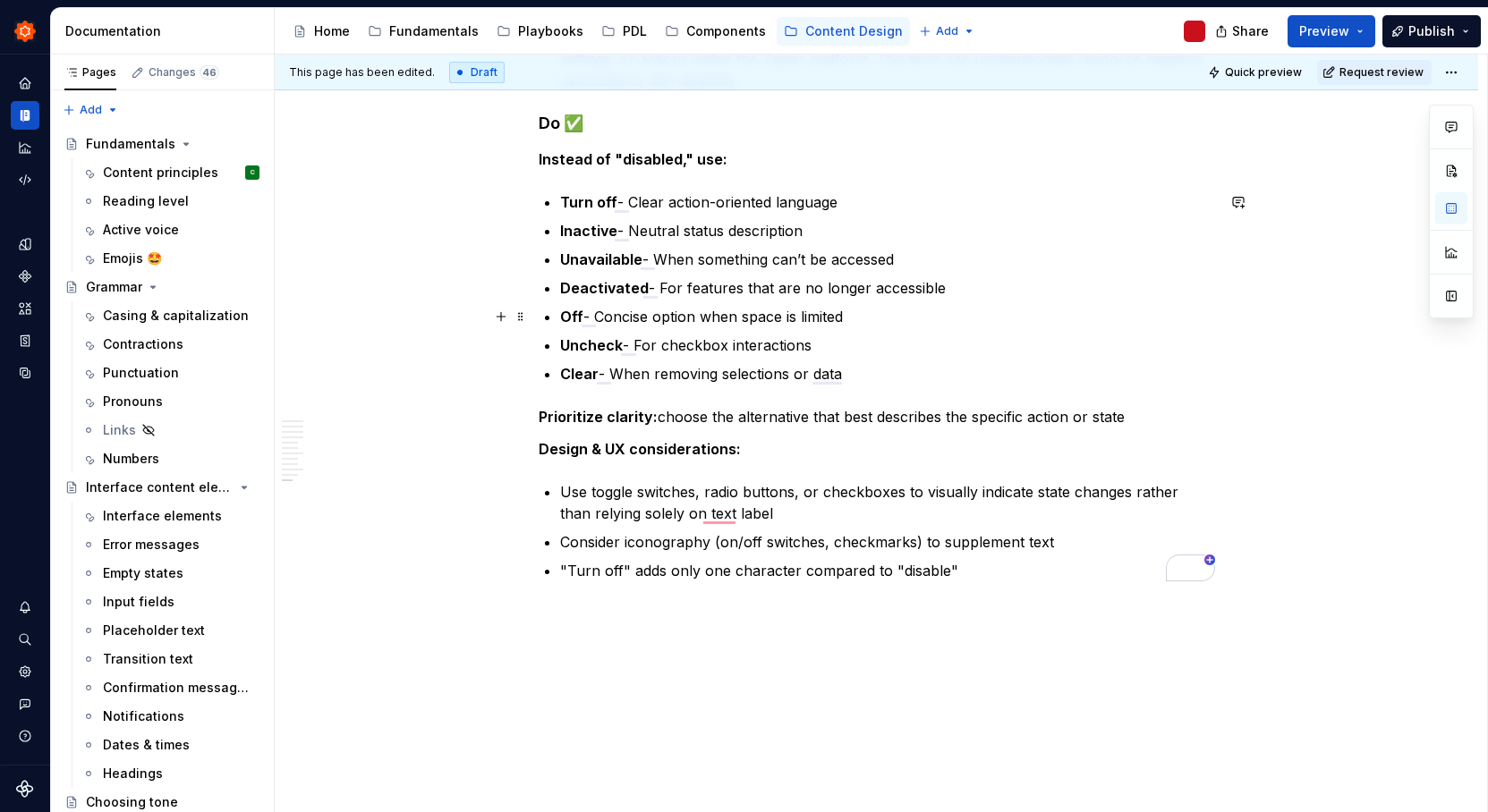
scroll to position [1549, 0]
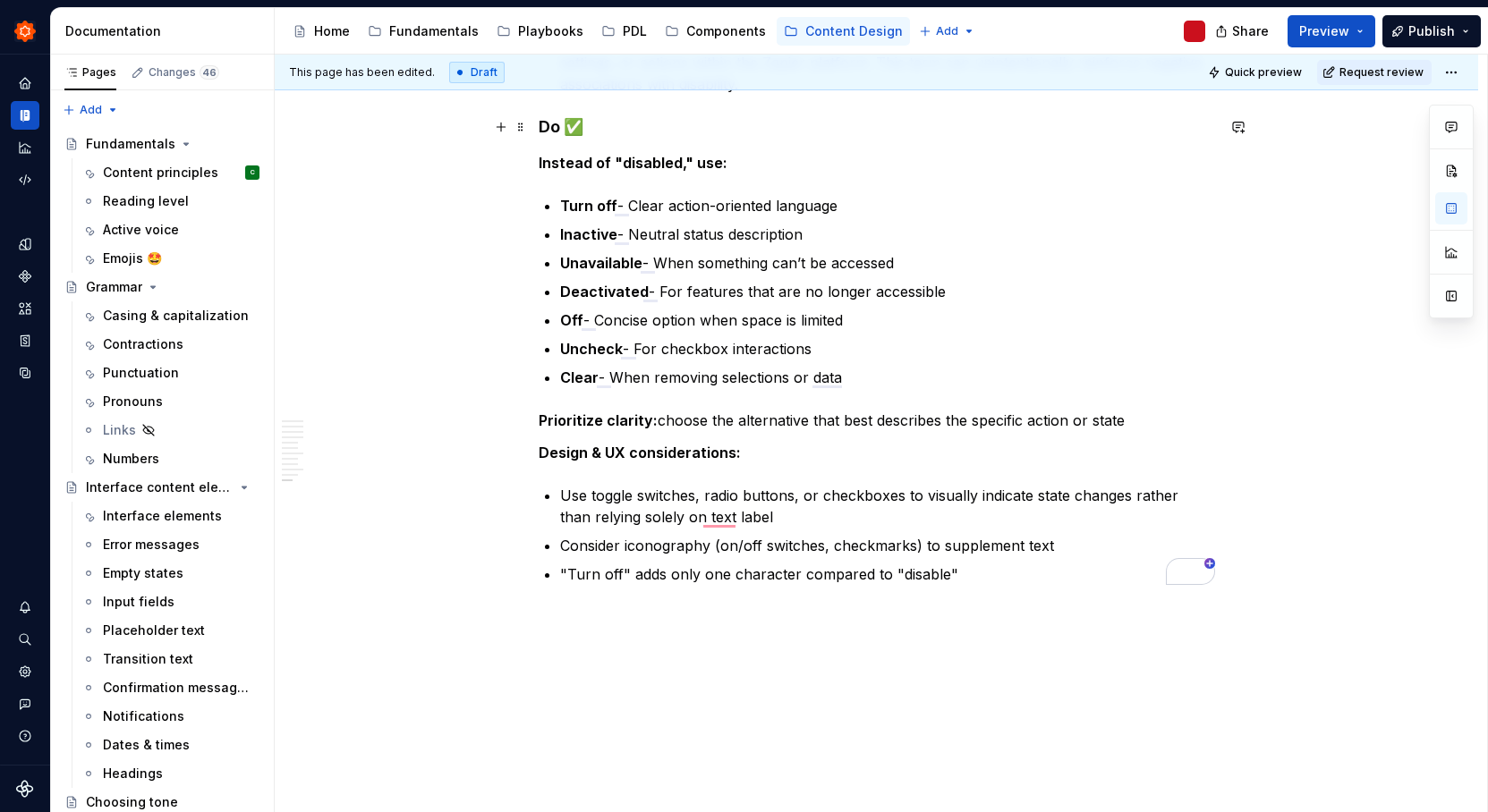
click at [556, 131] on h4 "Do ✅" at bounding box center [877, 127] width 677 height 21
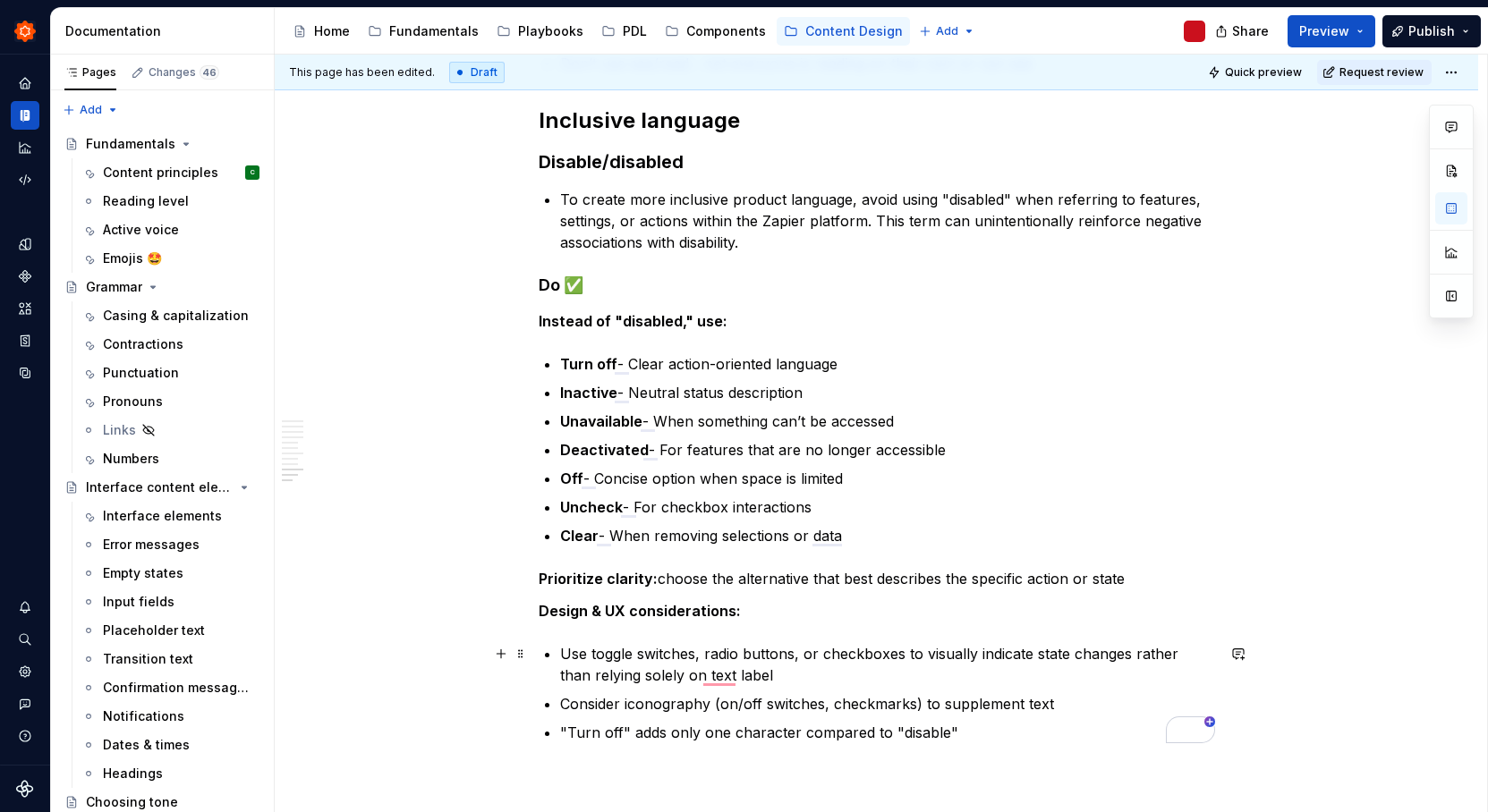
scroll to position [0, 0]
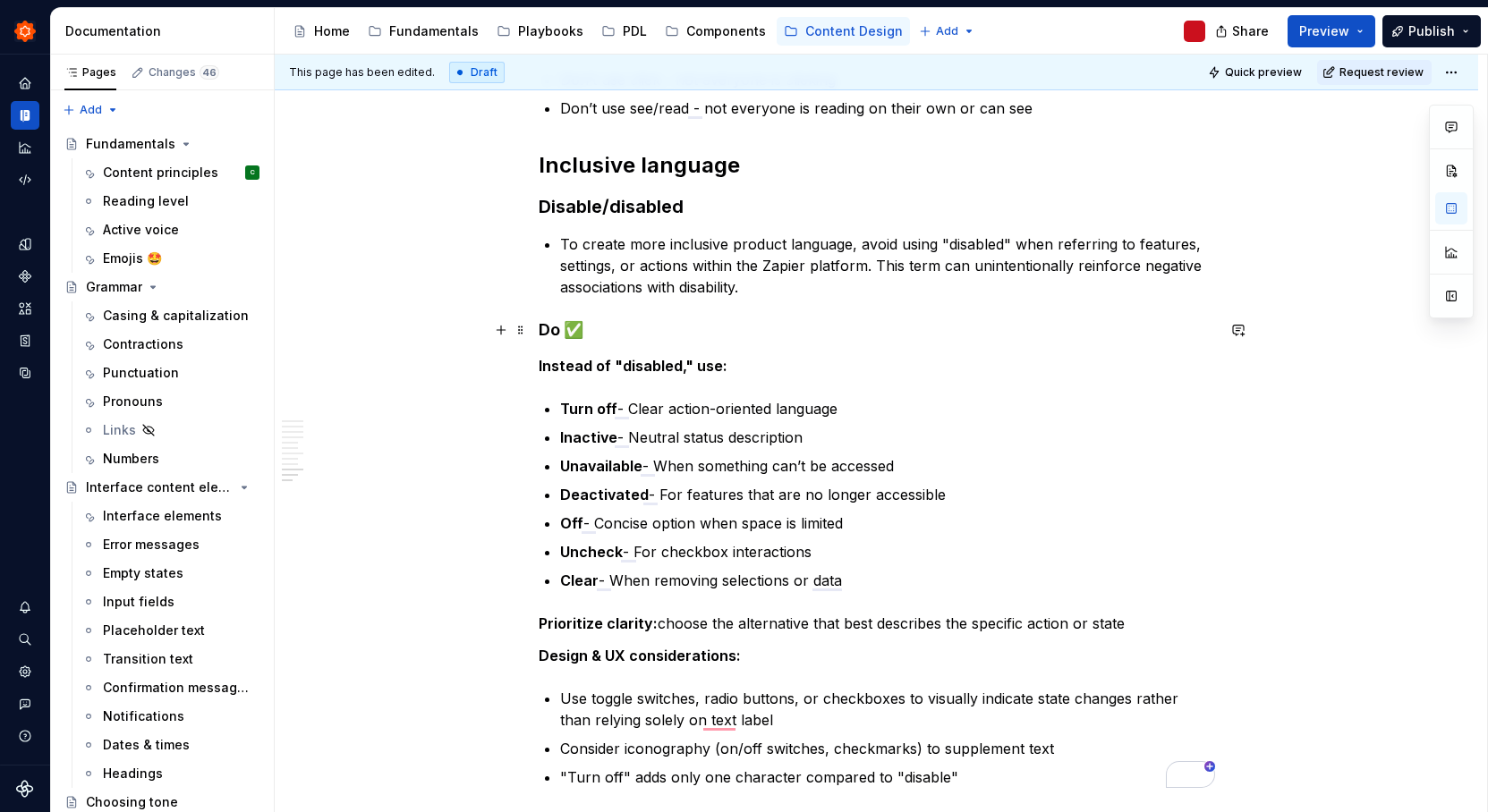
click at [552, 333] on h4 "Do ✅" at bounding box center [877, 330] width 677 height 21
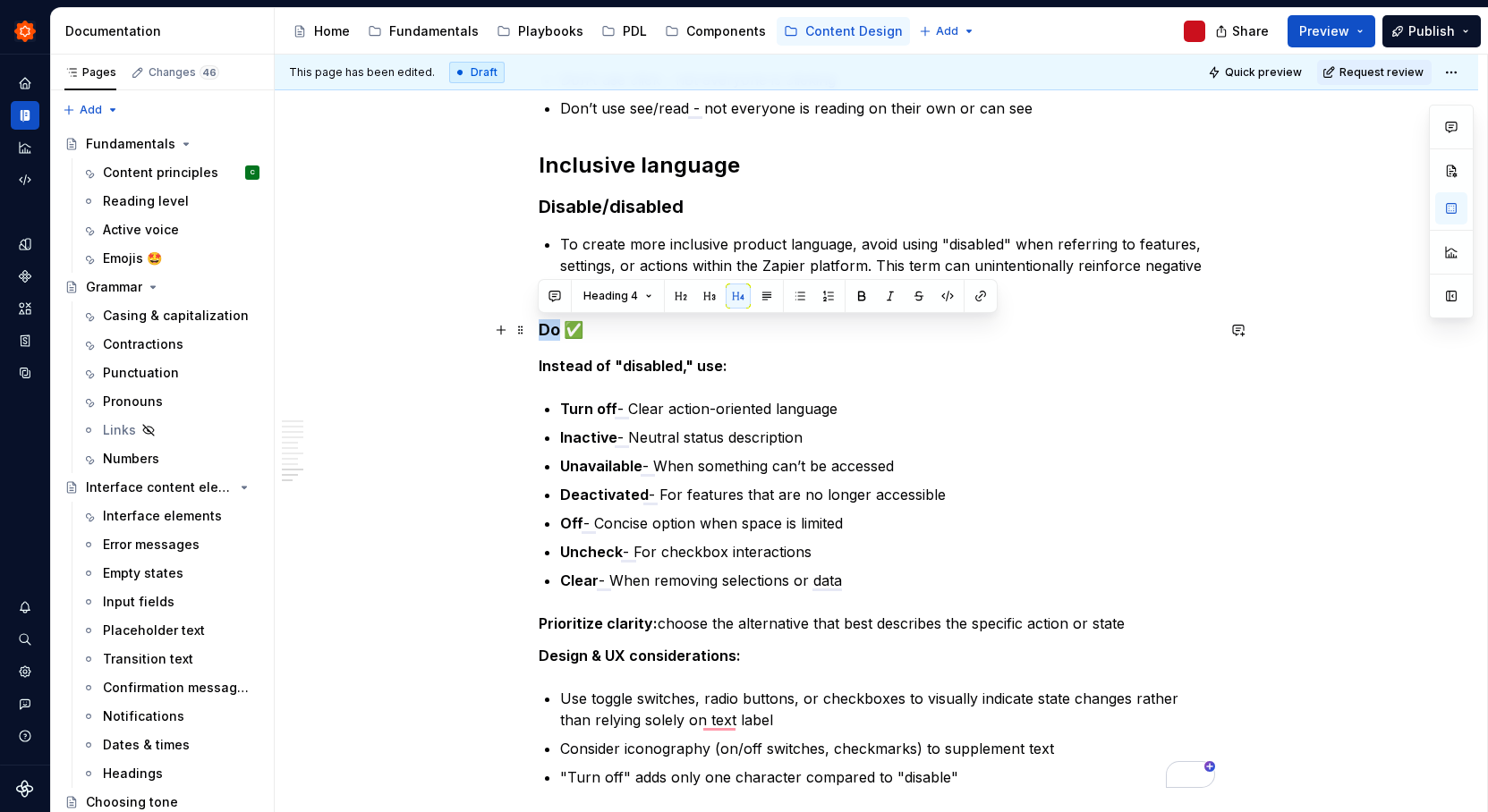
click at [552, 333] on h4 "Do ✅" at bounding box center [877, 330] width 677 height 21
click at [715, 298] on button "button" at bounding box center [710, 296] width 25 height 25
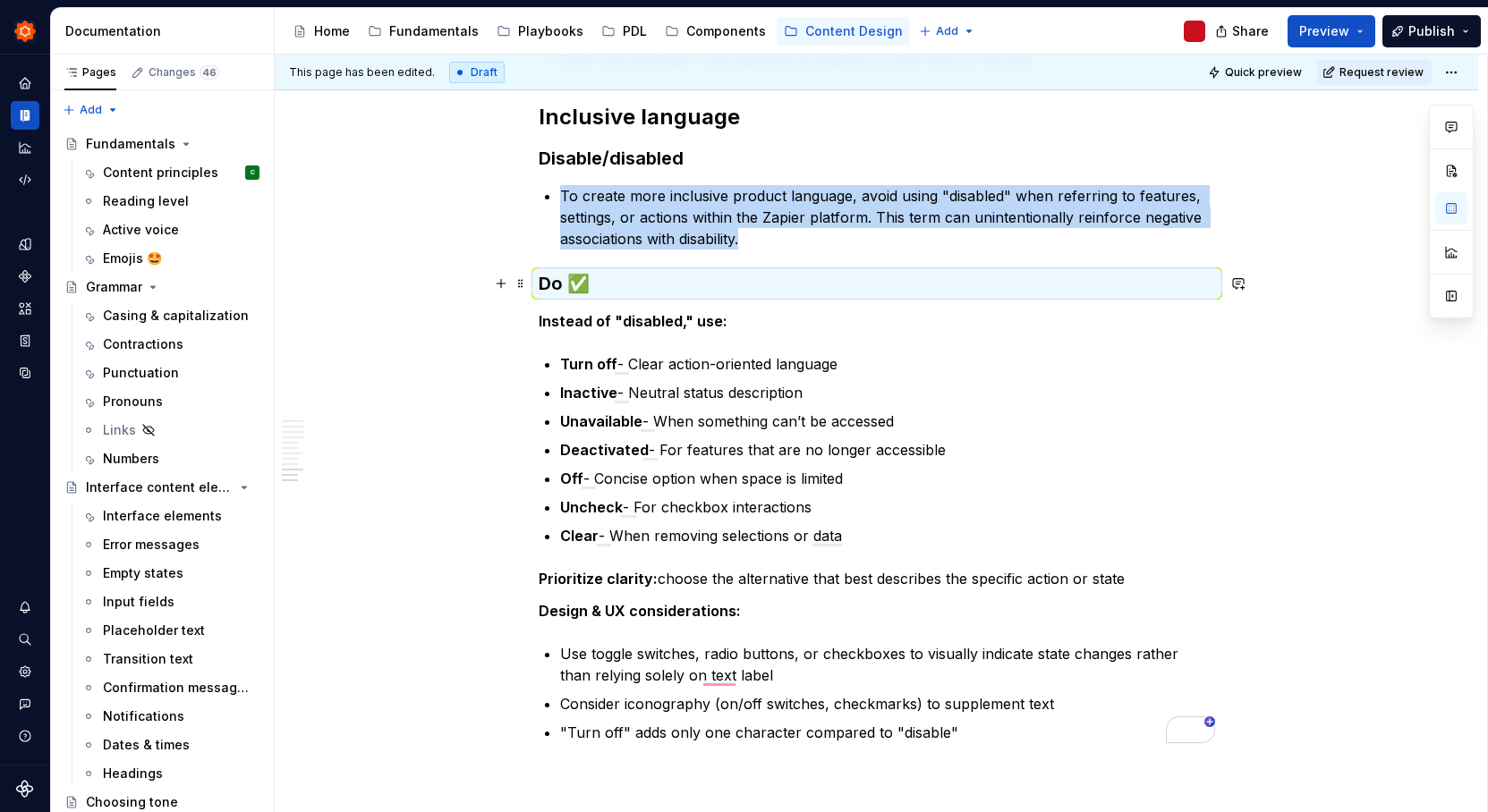
click at [538, 272] on h3 "Do ✅" at bounding box center [877, 284] width 677 height 25
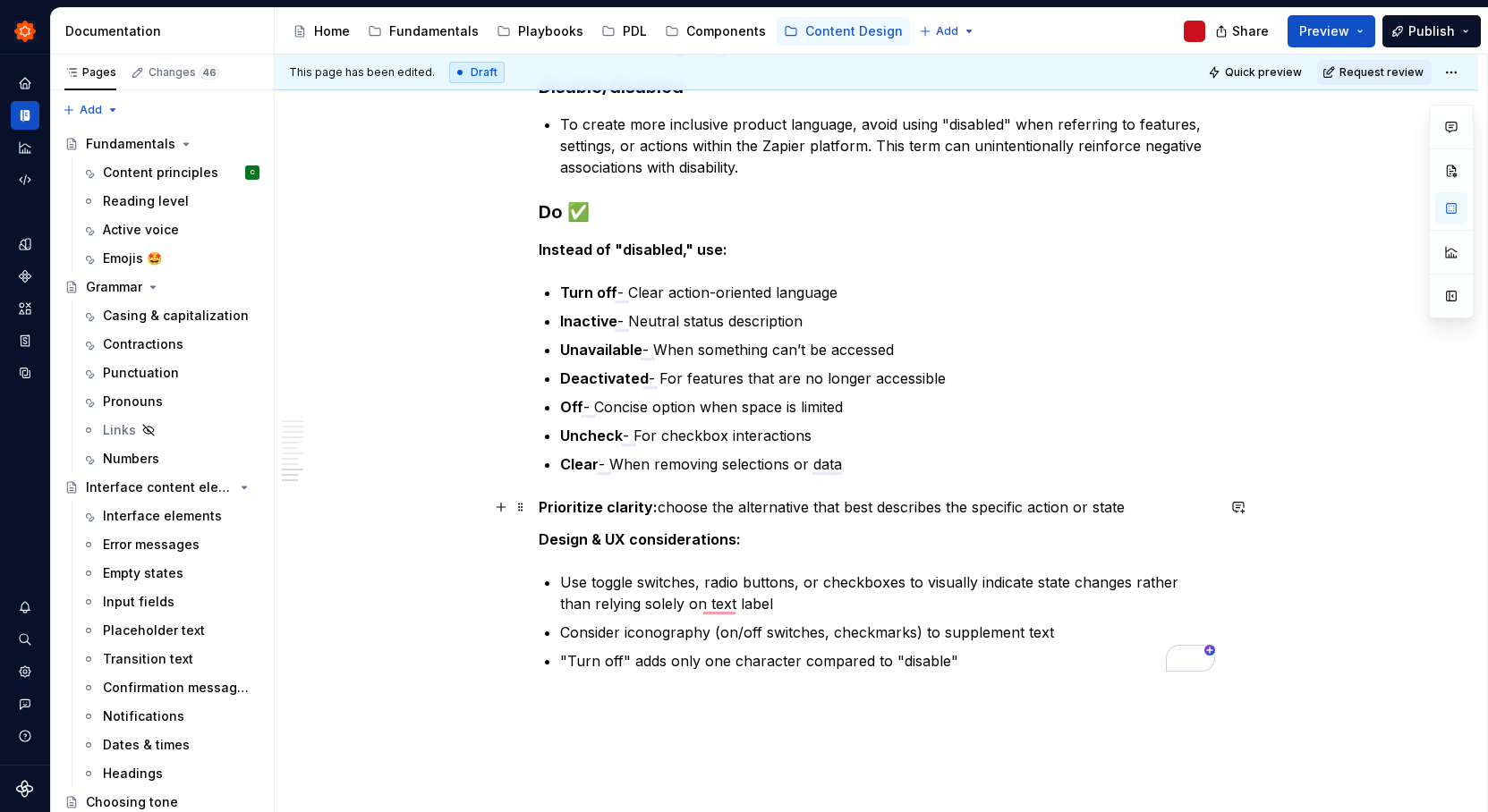
click at [1138, 510] on p "Prioritize clarity: choose the alternative that best describes the specific act…" at bounding box center [877, 507] width 677 height 21
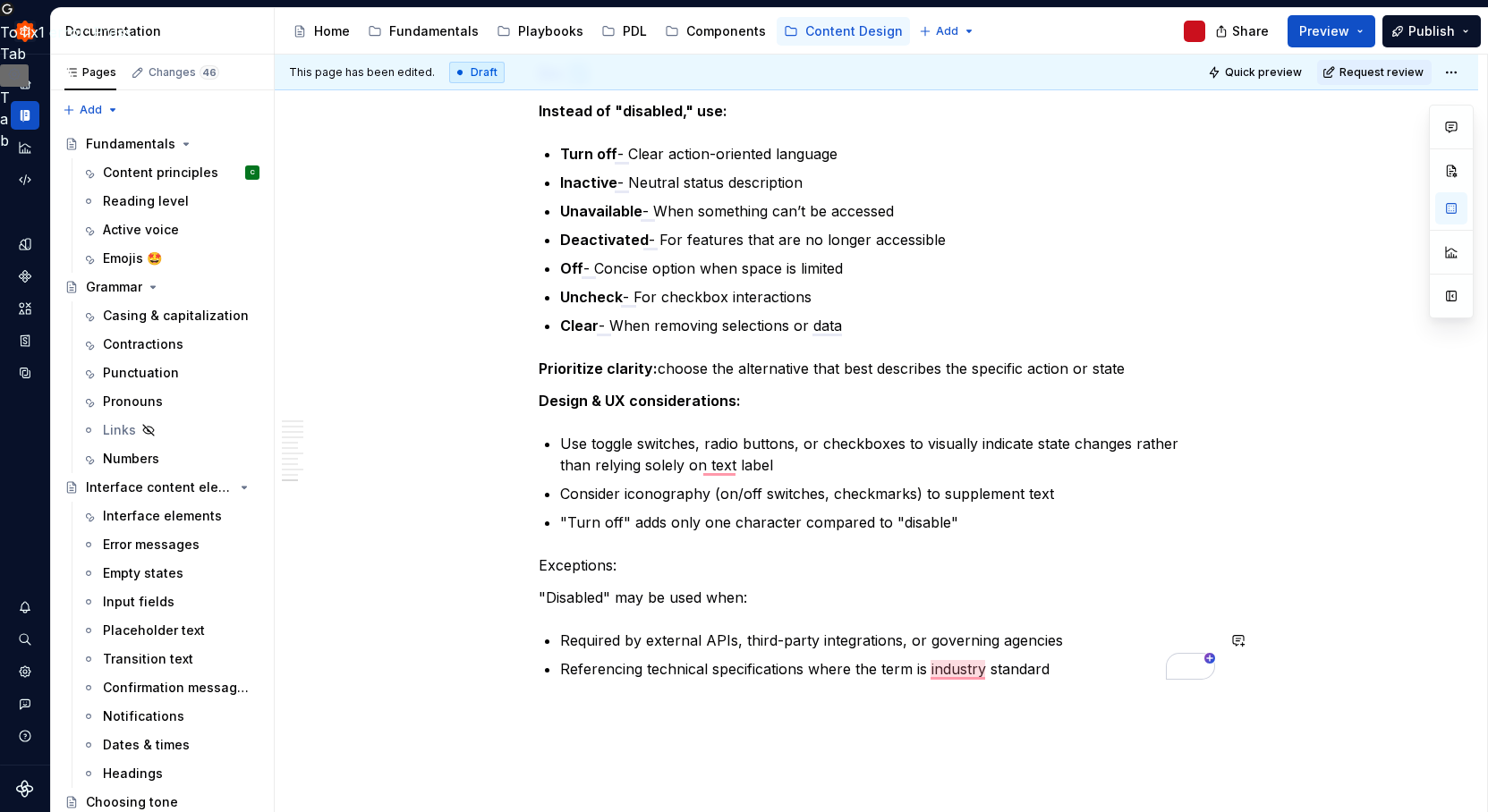
scroll to position [1622, 0]
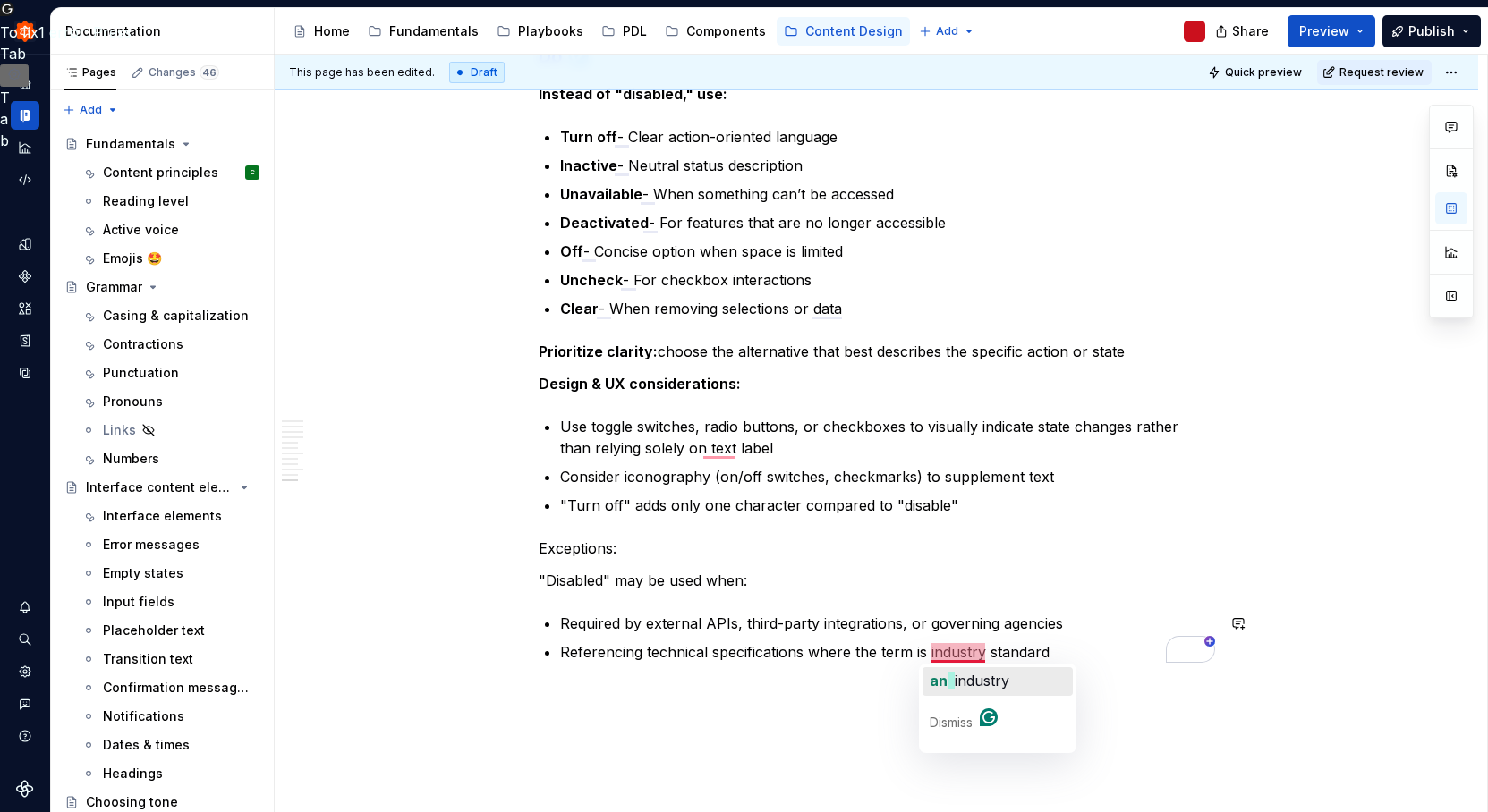
click at [981, 678] on span "industry" at bounding box center [982, 680] width 55 height 18
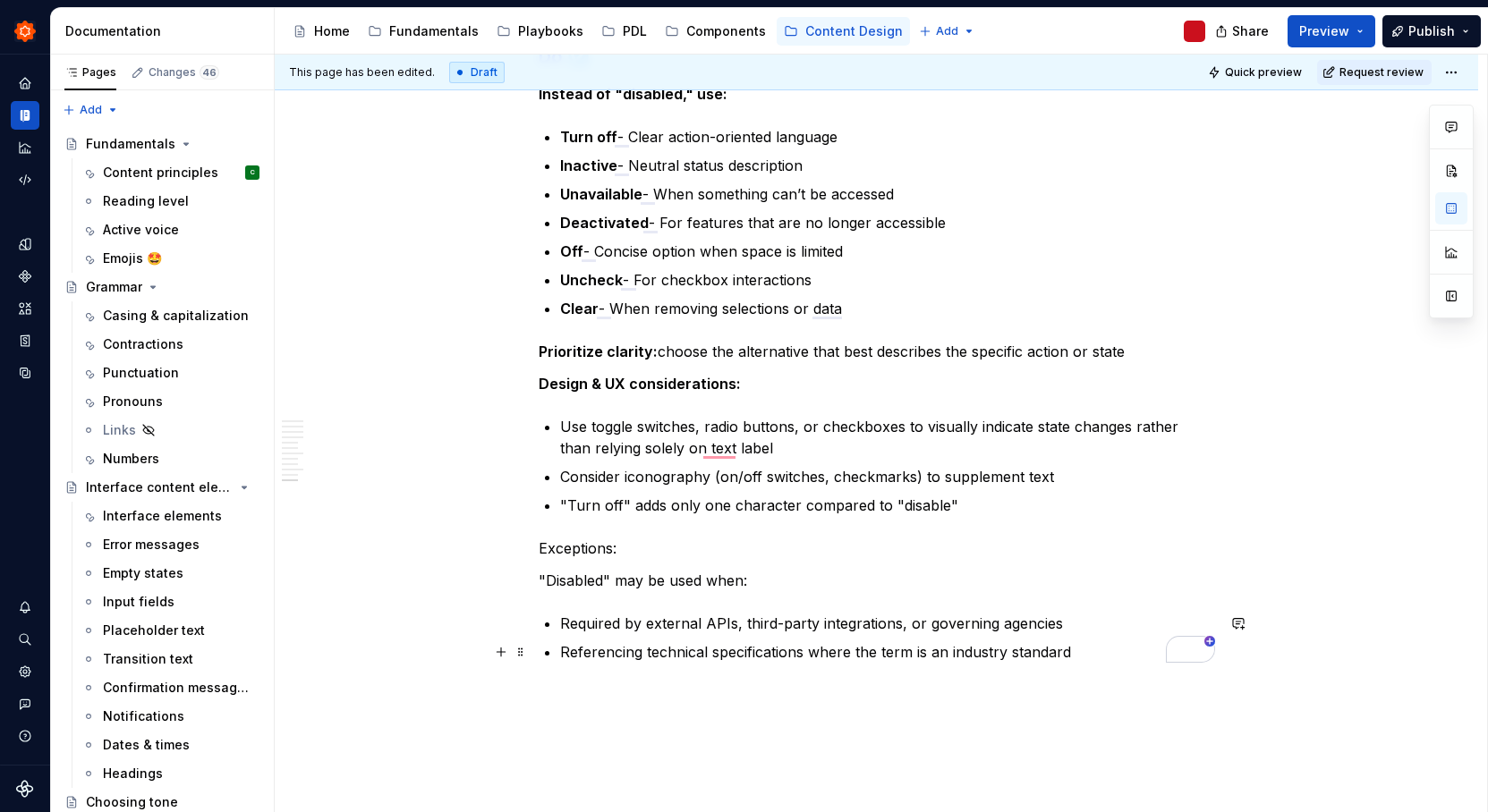
click at [806, 655] on p "Referencing technical specifications where the term is an industry standard" at bounding box center [887, 652] width 655 height 21
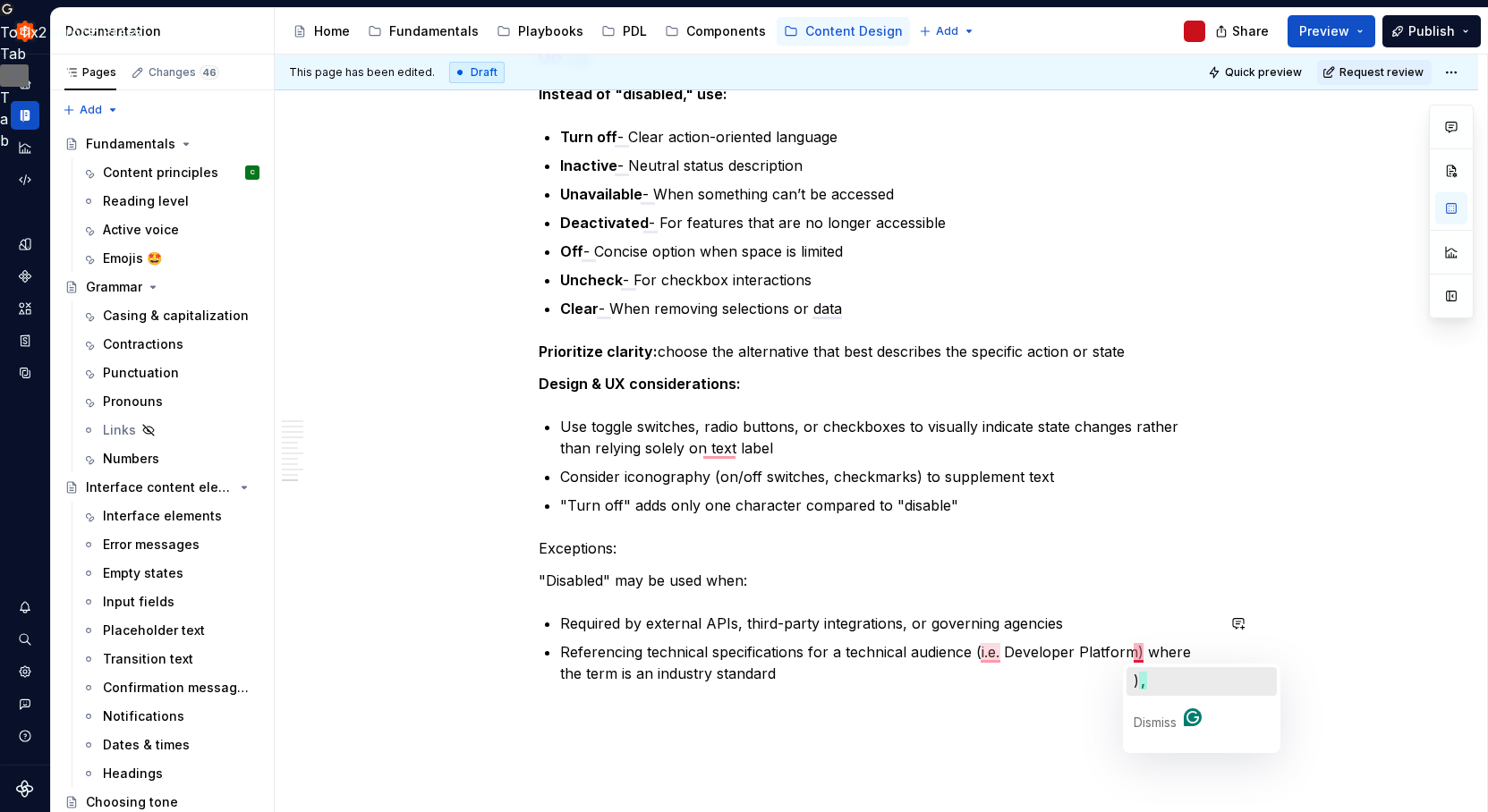
click at [1147, 687] on button ") ," at bounding box center [1201, 681] width 150 height 28
click at [665, 580] on p ""Disabled" may be used when:" at bounding box center [877, 580] width 677 height 21
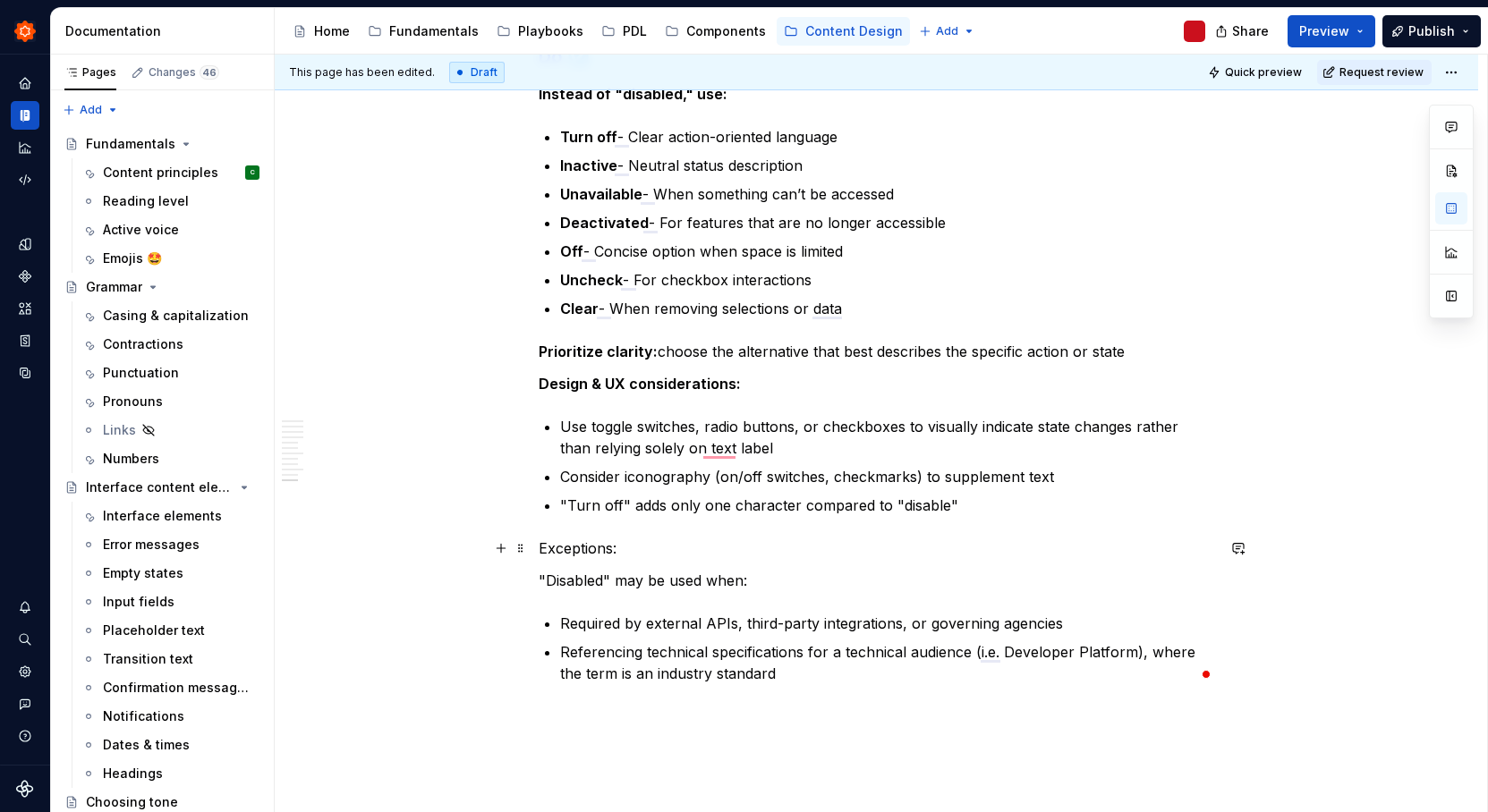
click at [576, 548] on p "Exceptions:" at bounding box center [877, 548] width 677 height 21
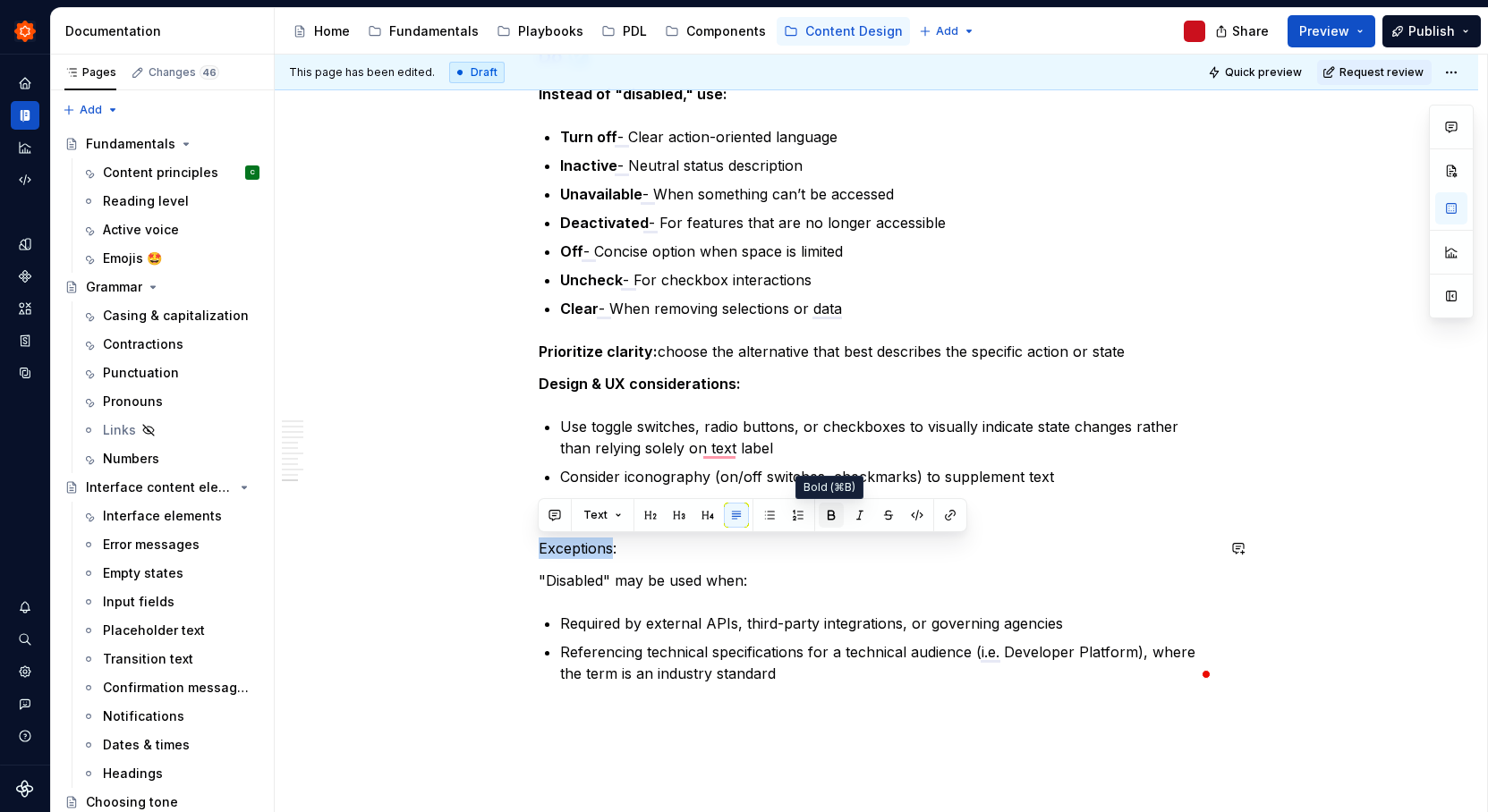
click at [837, 518] on button "button" at bounding box center [832, 516] width 25 height 25
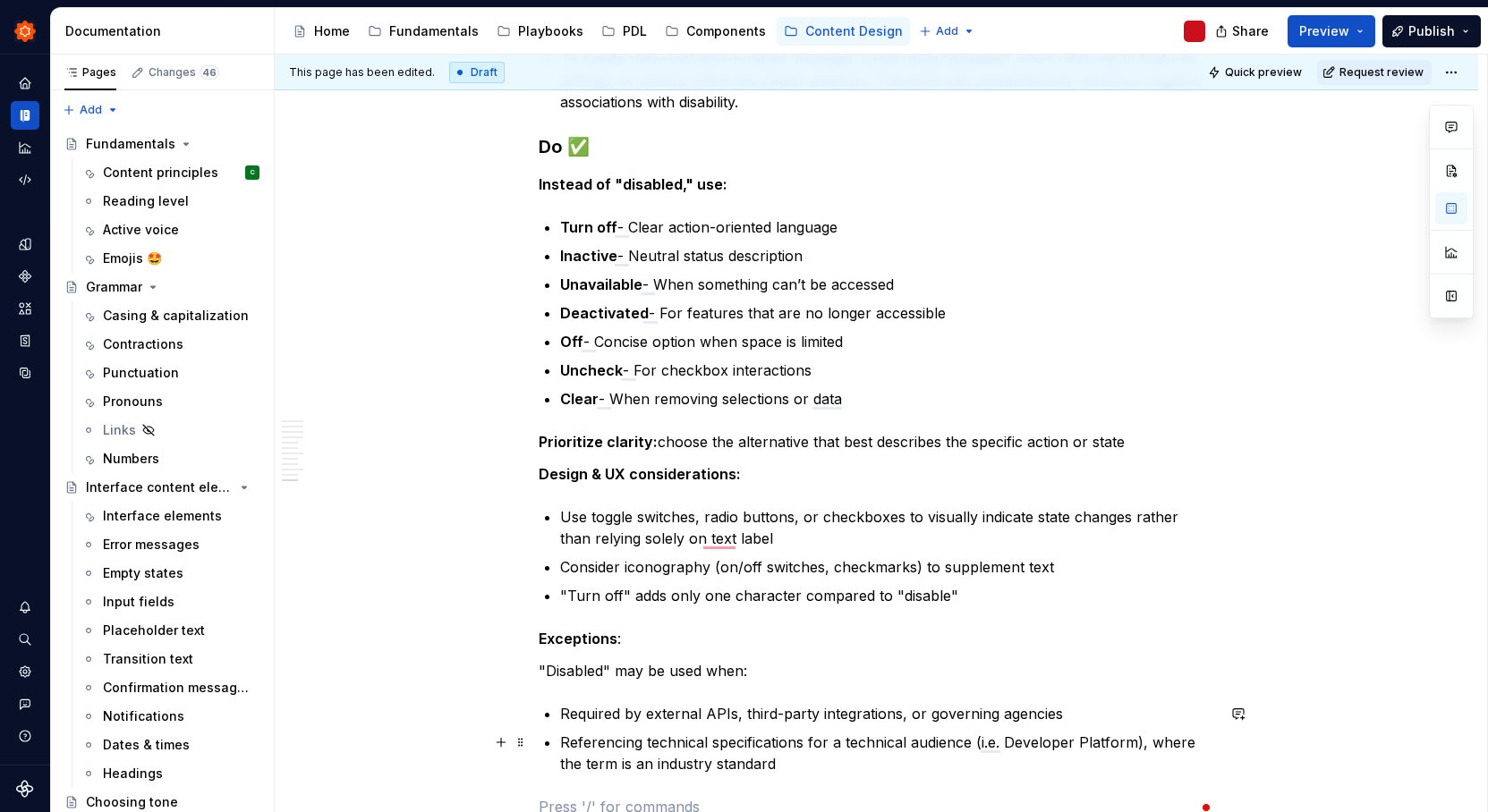
scroll to position [1469, 0]
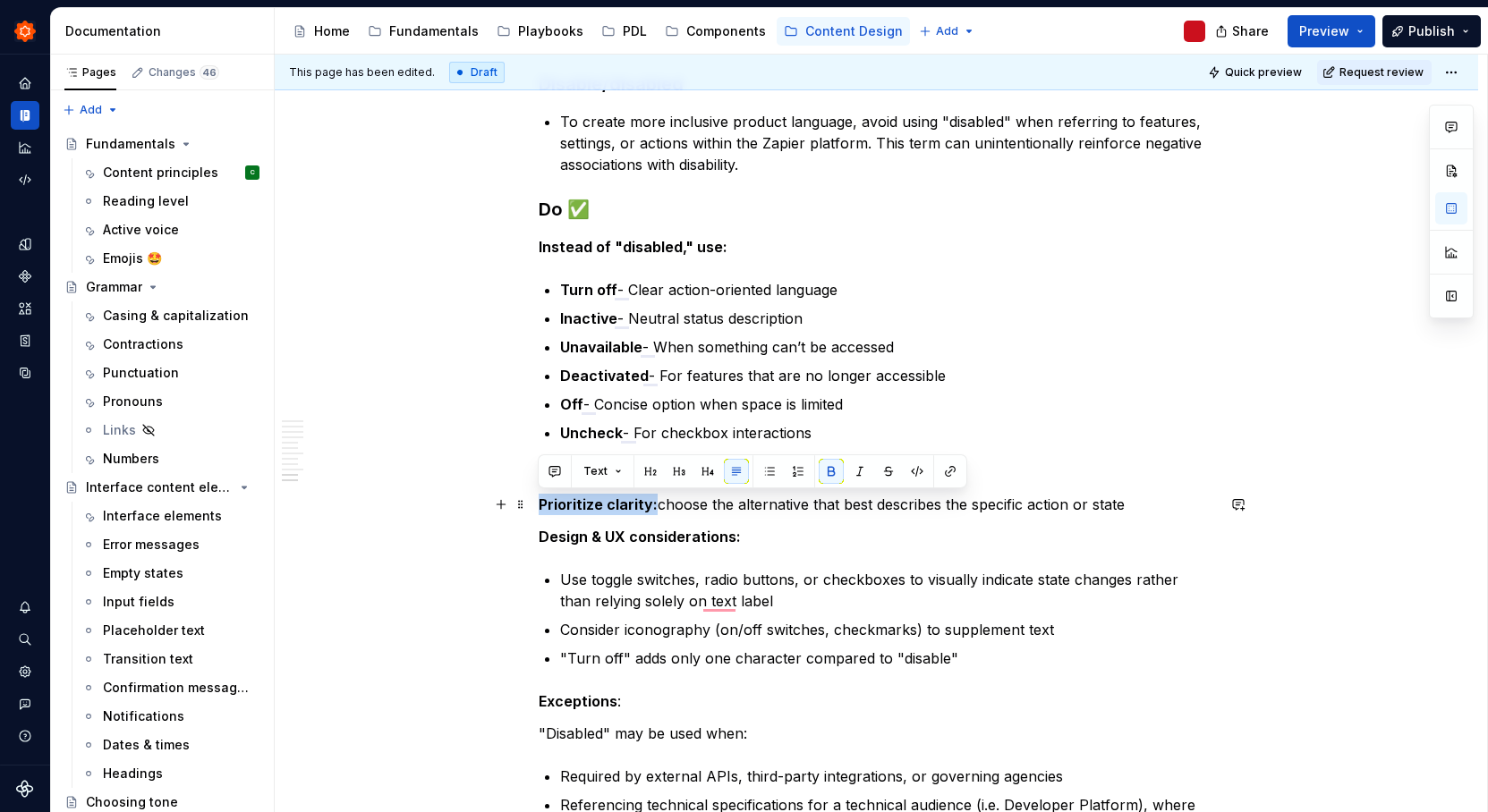
drag, startPoint x: 539, startPoint y: 505, endPoint x: 654, endPoint y: 498, distance: 115.2
click at [654, 498] on strong "Prioritize clarity:" at bounding box center [598, 504] width 119 height 18
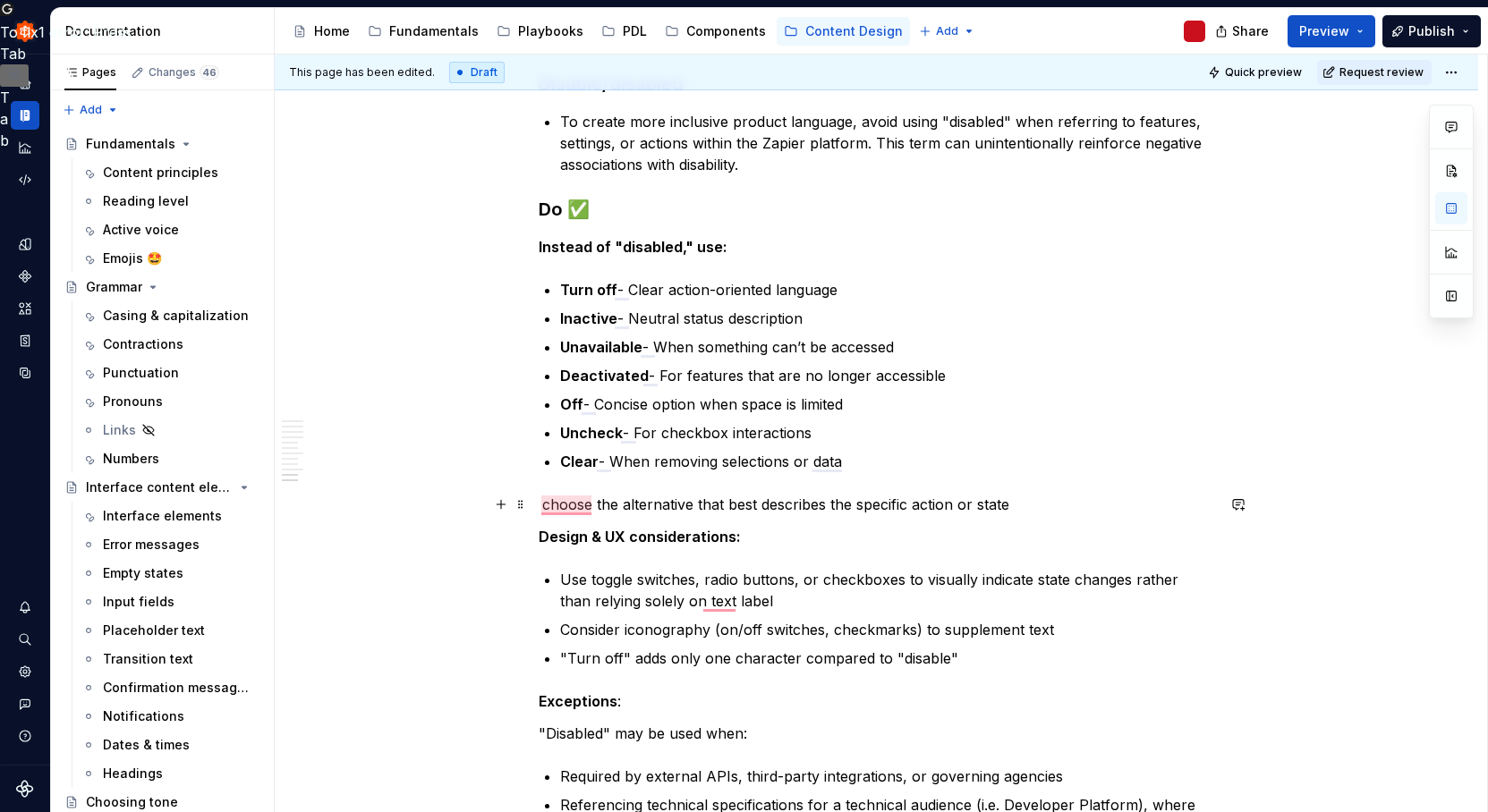
click at [679, 504] on p "choose the alternative that best describes the specific action or state" at bounding box center [877, 504] width 677 height 21
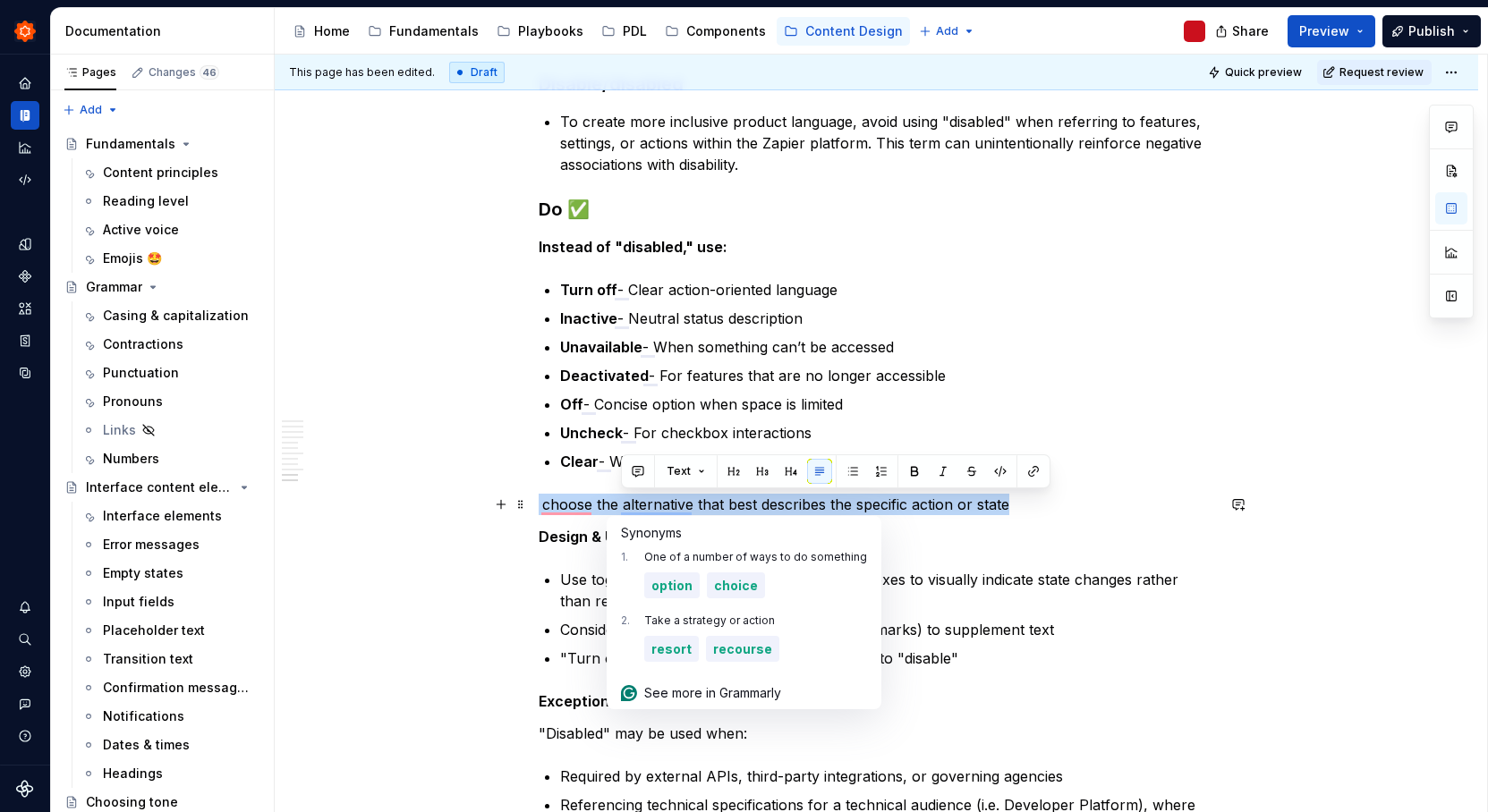
click at [679, 504] on p "choose the alternative that best describes the specific action or state" at bounding box center [877, 504] width 677 height 21
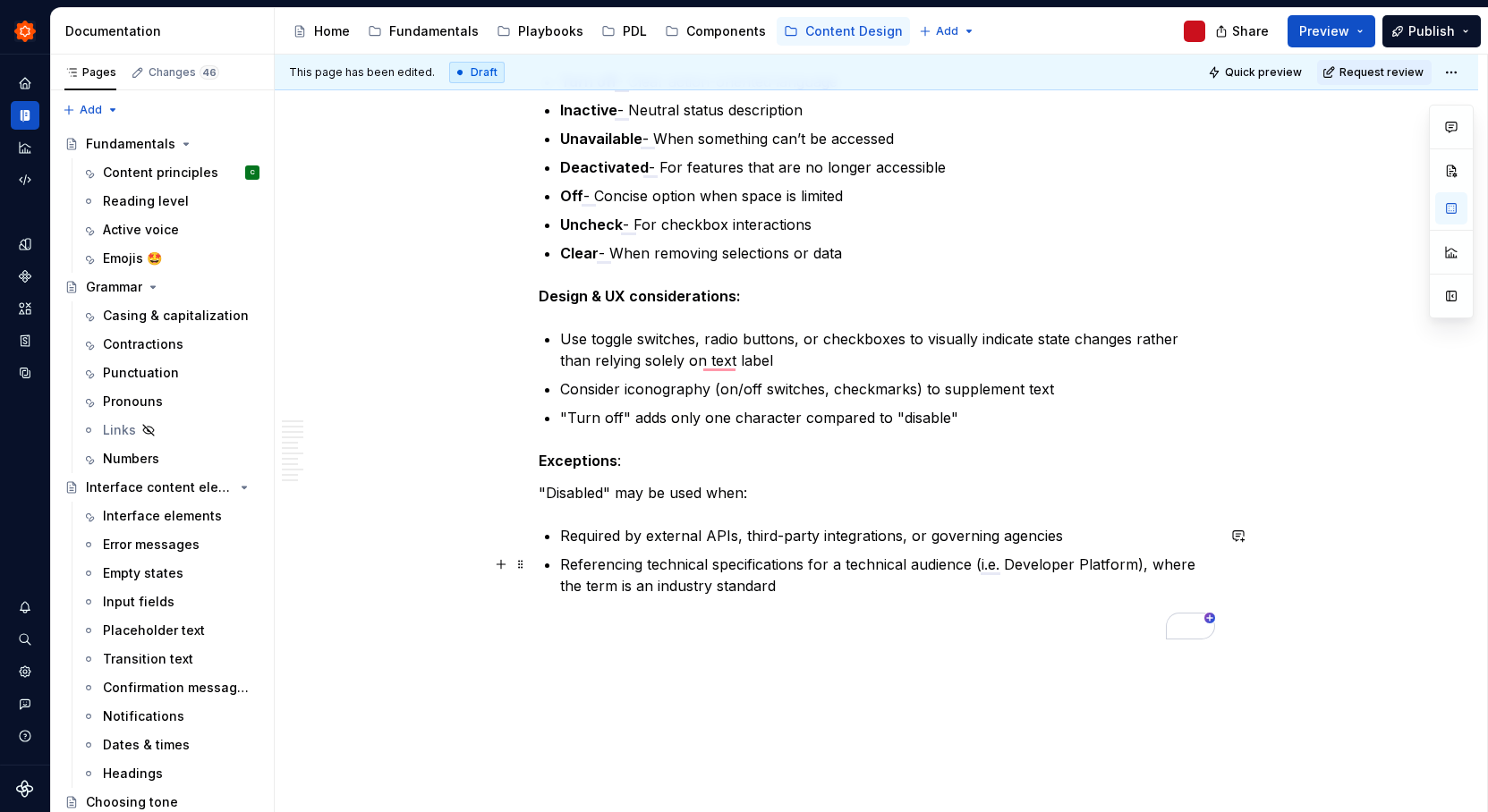
scroll to position [1695, 0]
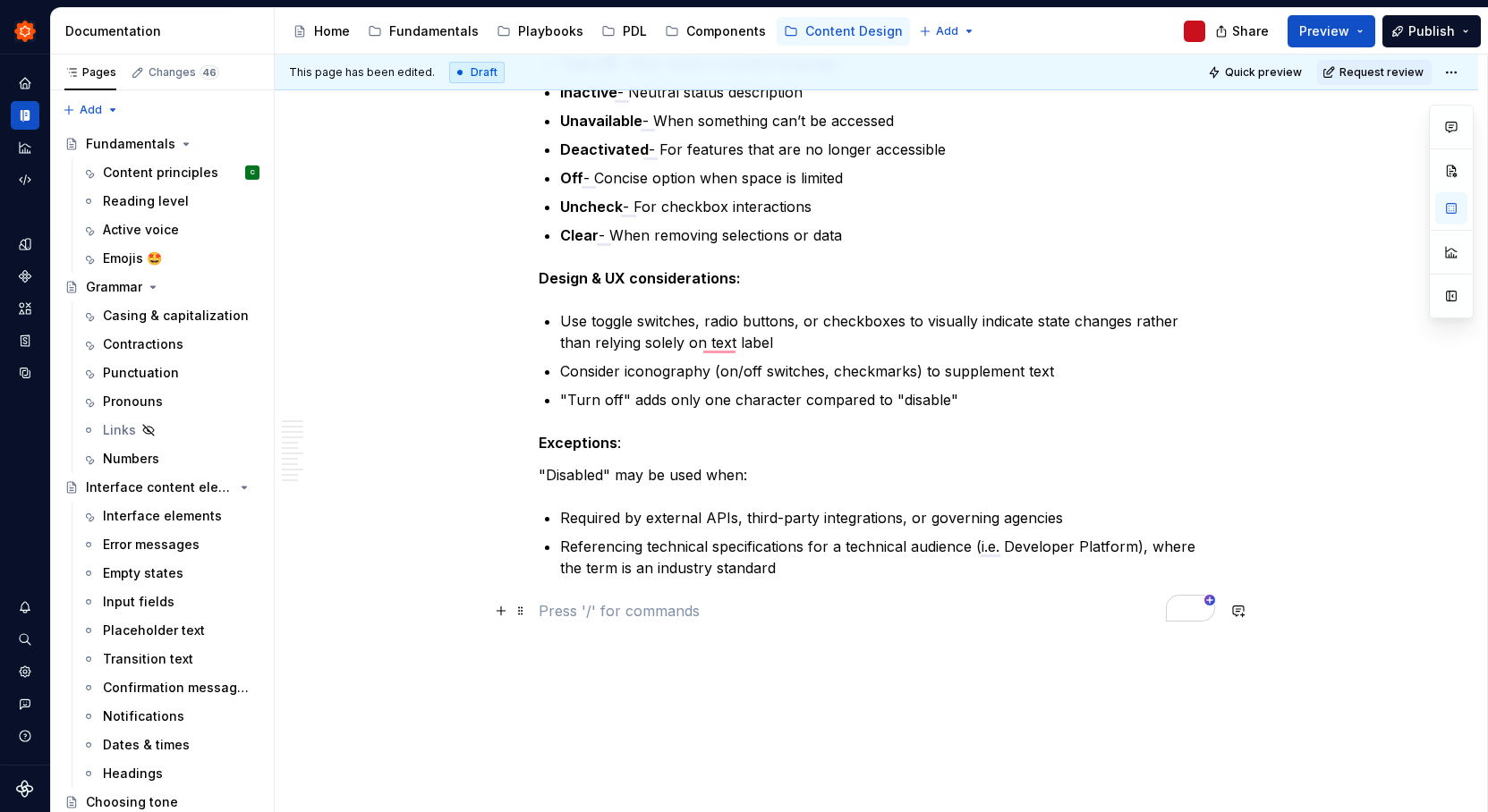
click at [751, 615] on p "To enrich screen reader interactions, please activate Accessibility in Grammarl…" at bounding box center [877, 611] width 677 height 21
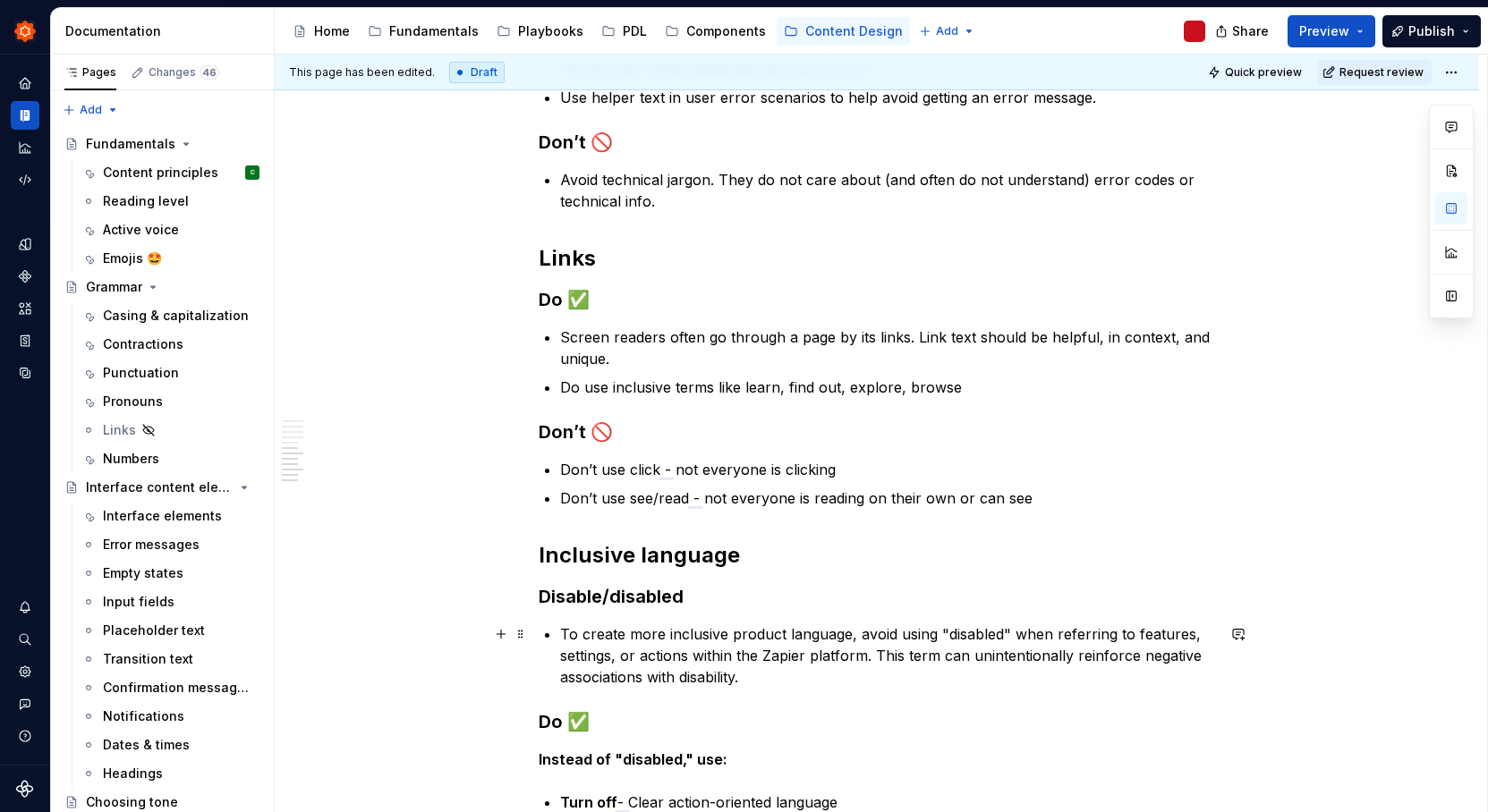
scroll to position [987, 0]
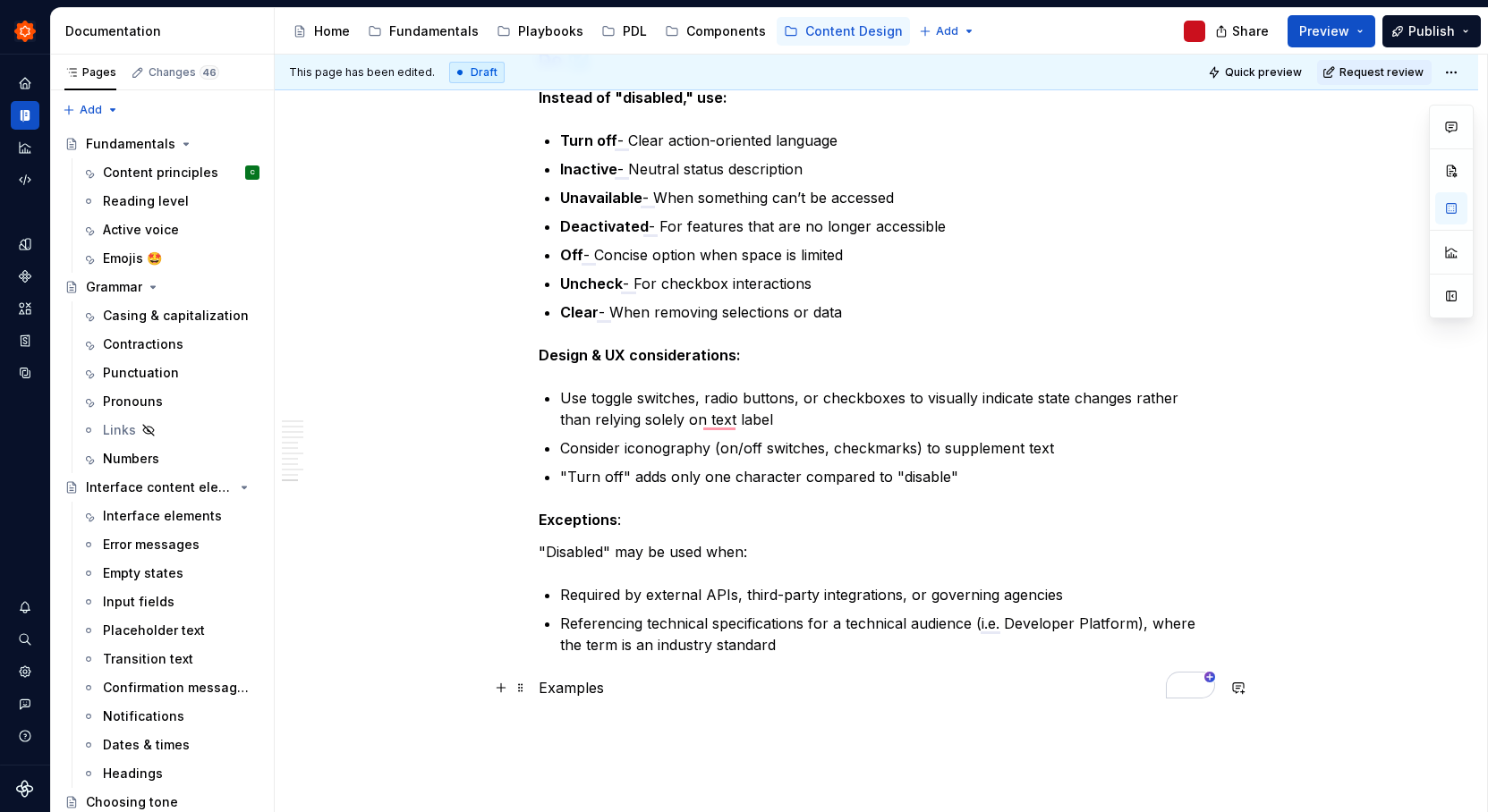
click at [592, 686] on p "Examples" at bounding box center [877, 688] width 677 height 21
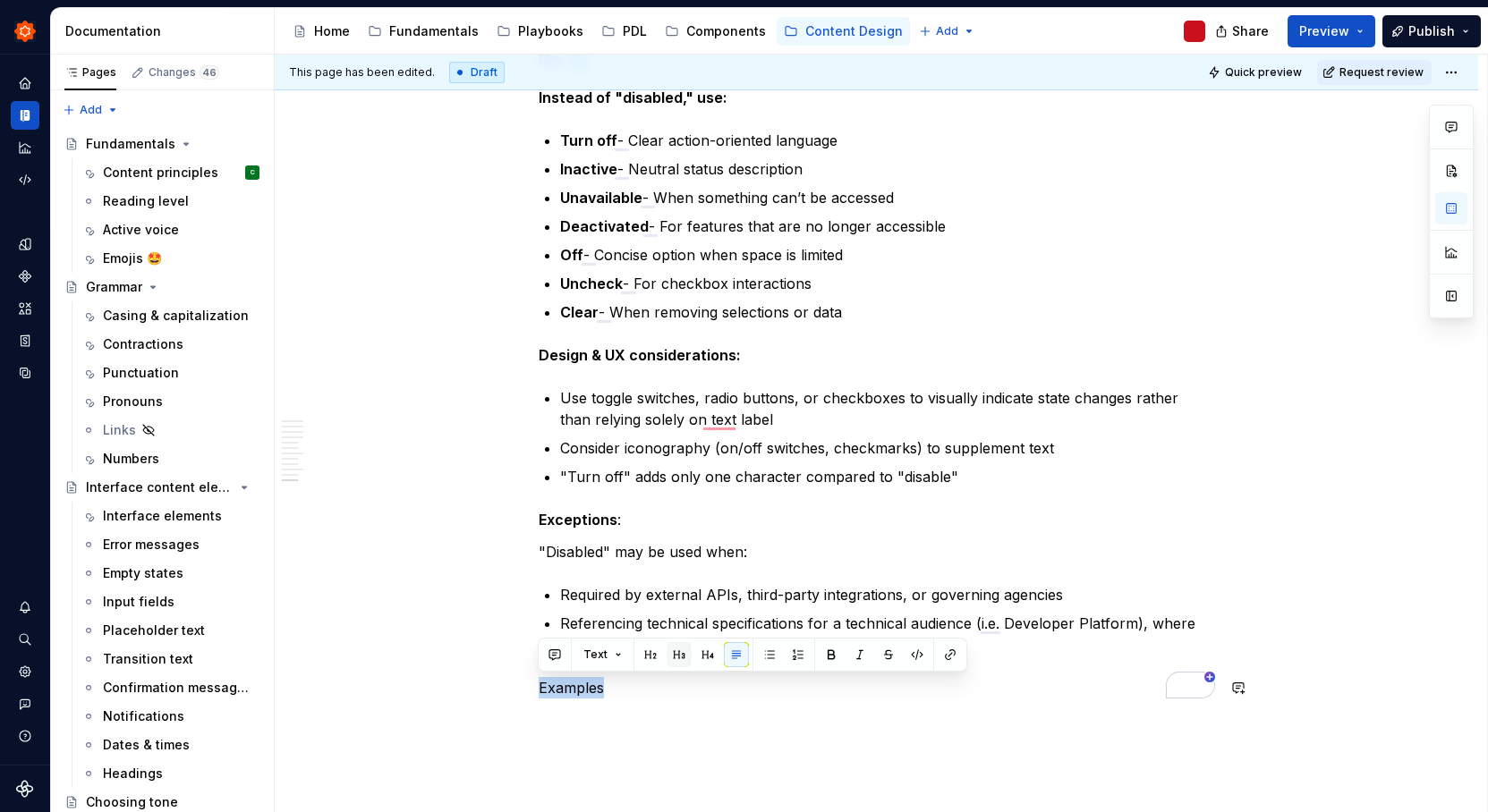
click at [673, 653] on button "button" at bounding box center [680, 655] width 25 height 25
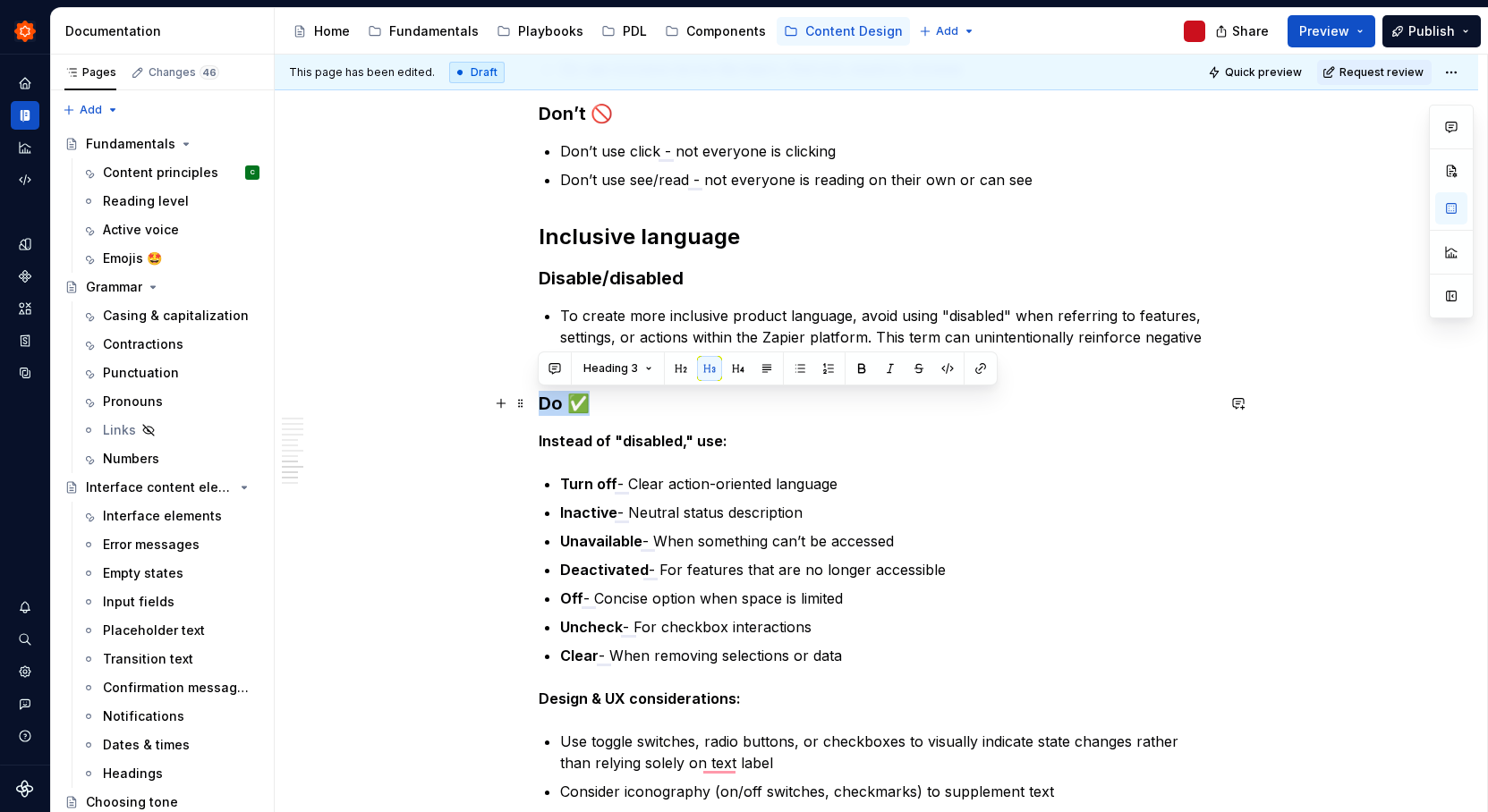
drag, startPoint x: 618, startPoint y: 407, endPoint x: 538, endPoint y: 401, distance: 80.2
click at [538, 401] on h3 "Do ✅" at bounding box center [877, 404] width 677 height 25
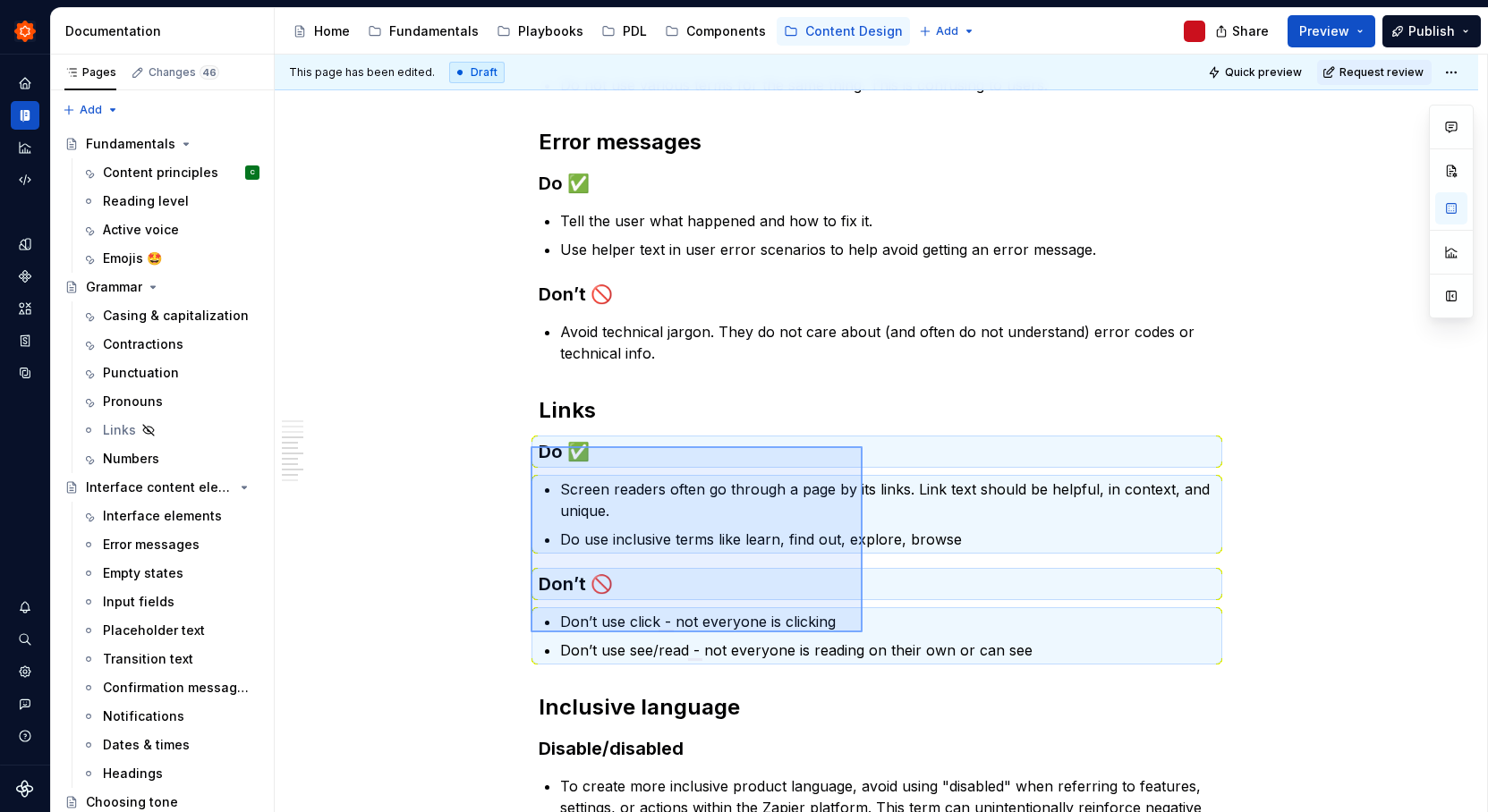
drag, startPoint x: 530, startPoint y: 446, endPoint x: 863, endPoint y: 633, distance: 381.9
click at [863, 633] on div "This page has been edited. Draft Quick preview Request review Accessibility Con…" at bounding box center [881, 434] width 1212 height 758
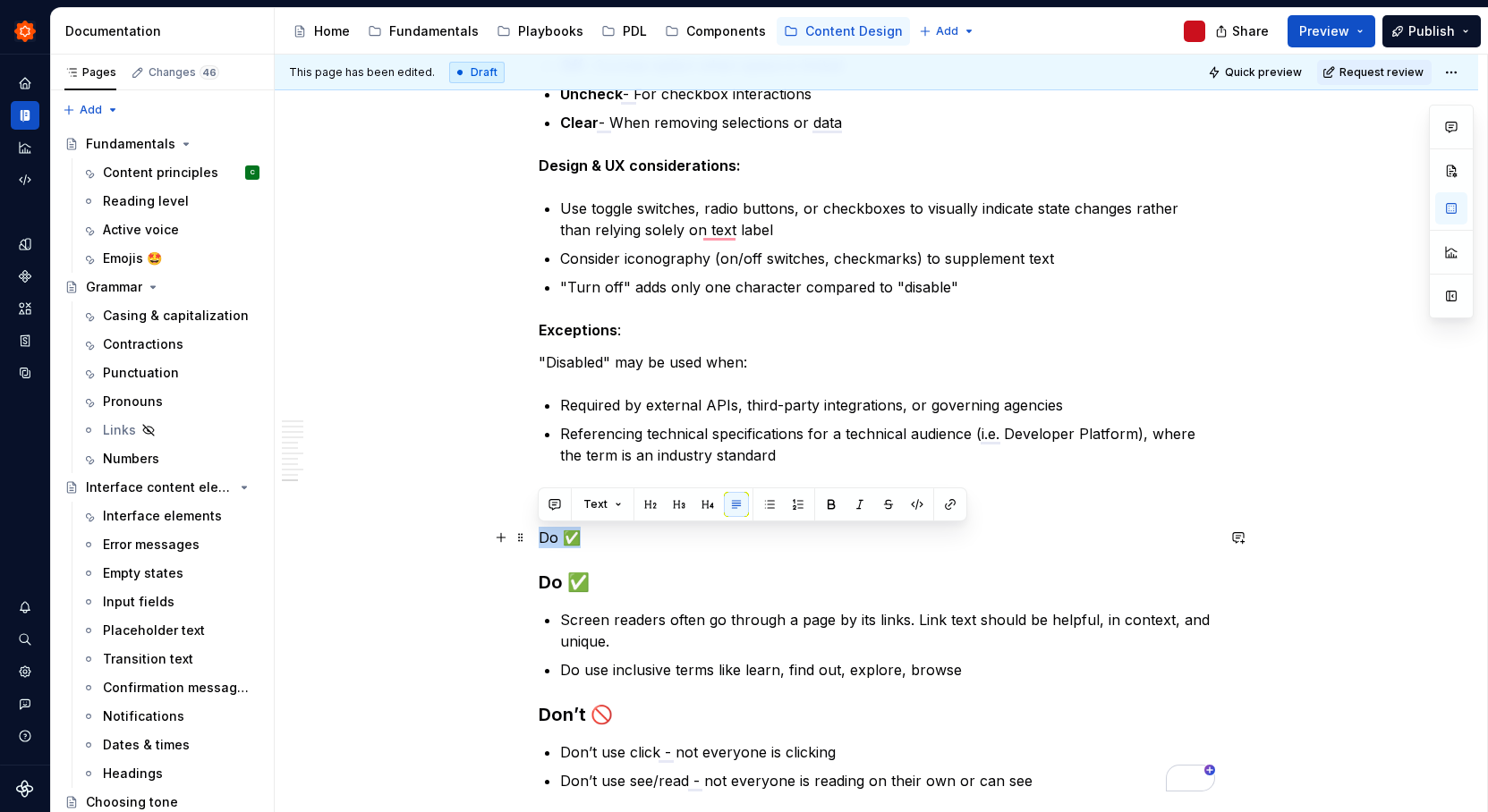
drag, startPoint x: 591, startPoint y: 548, endPoint x: 533, endPoint y: 536, distance: 59.2
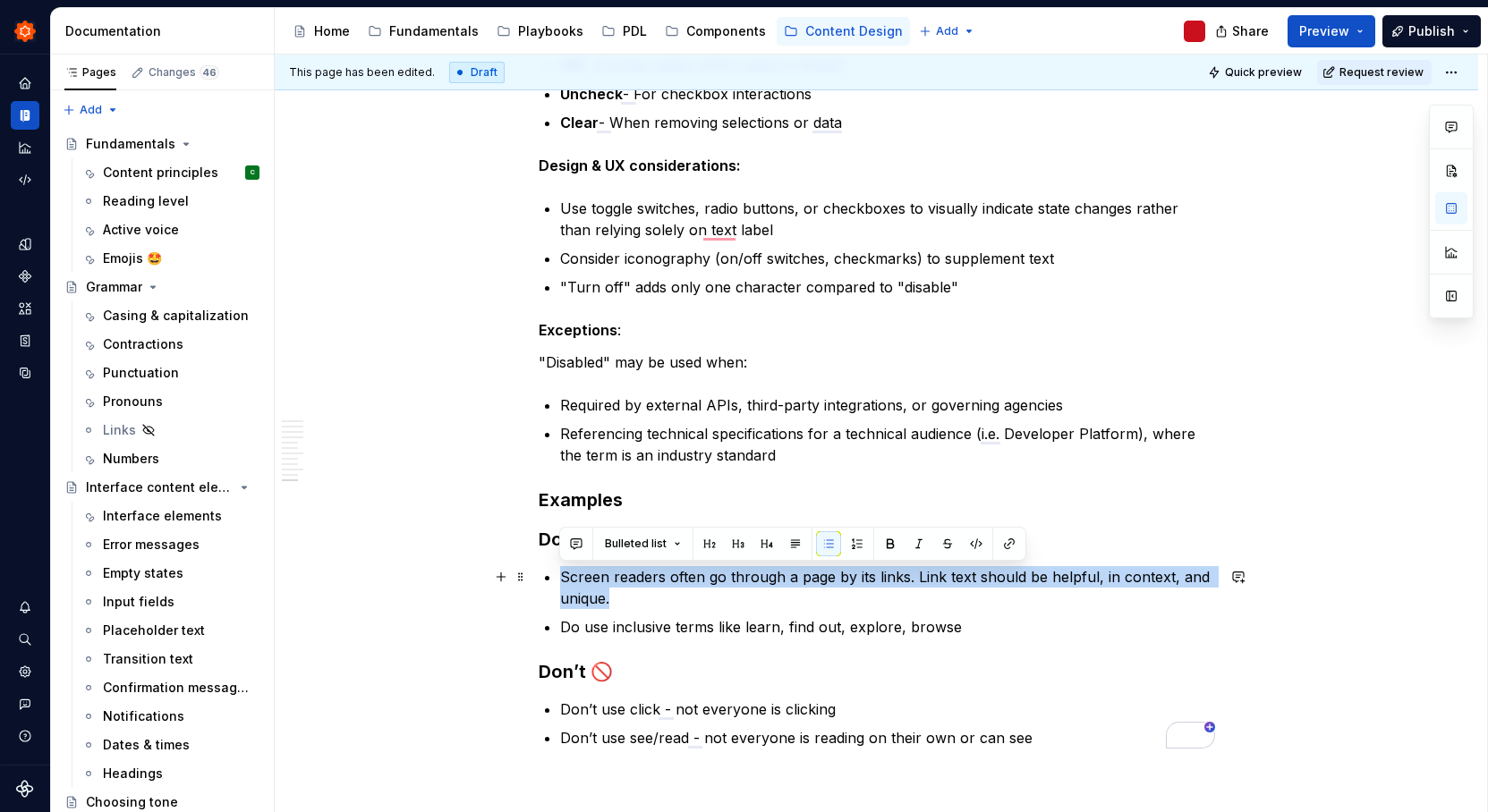
drag, startPoint x: 611, startPoint y: 599, endPoint x: 563, endPoint y: 579, distance: 52.0
click at [563, 579] on p "Screen readers often go through a page by its links. Link text should be helpfu…" at bounding box center [887, 588] width 655 height 43
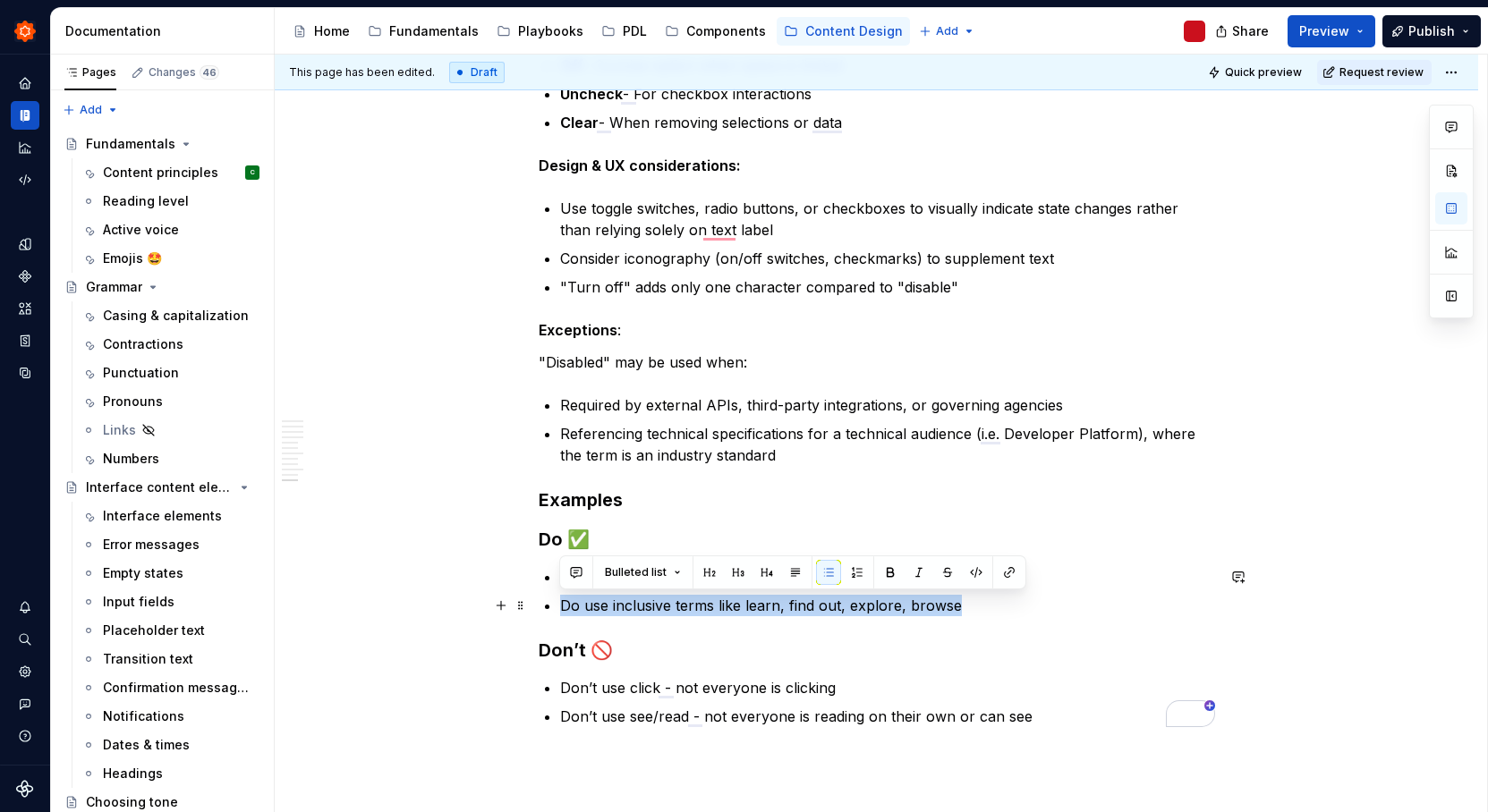
drag, startPoint x: 943, startPoint y: 607, endPoint x: 559, endPoint y: 610, distance: 384.0
click at [560, 610] on p "Do use inclusive terms like learn, find out, explore, browse" at bounding box center [887, 605] width 655 height 21
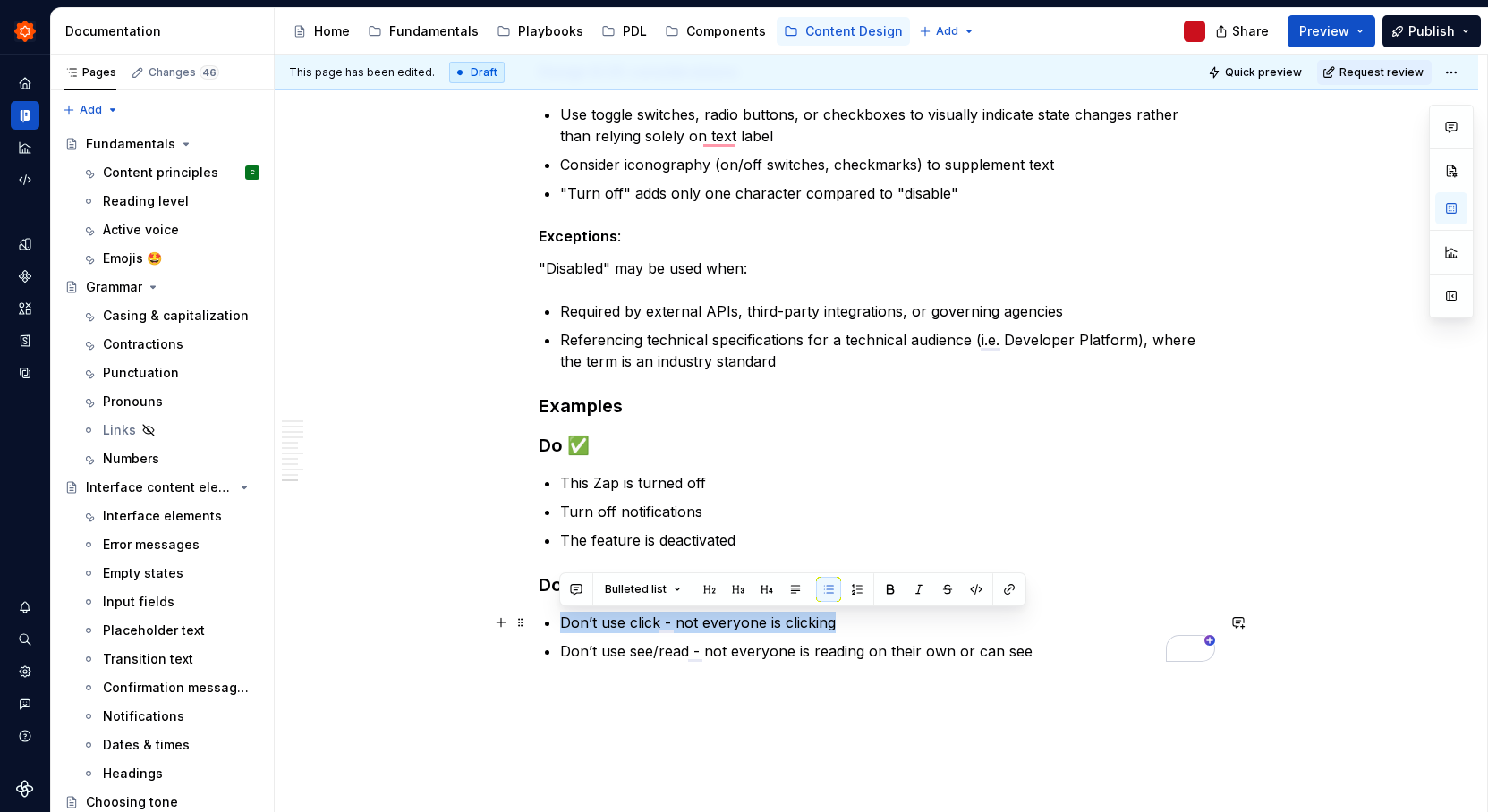
drag, startPoint x: 826, startPoint y: 624, endPoint x: 564, endPoint y: 624, distance: 262.0
click at [563, 624] on p "Don’t use click - not everyone is clicking" at bounding box center [887, 623] width 655 height 21
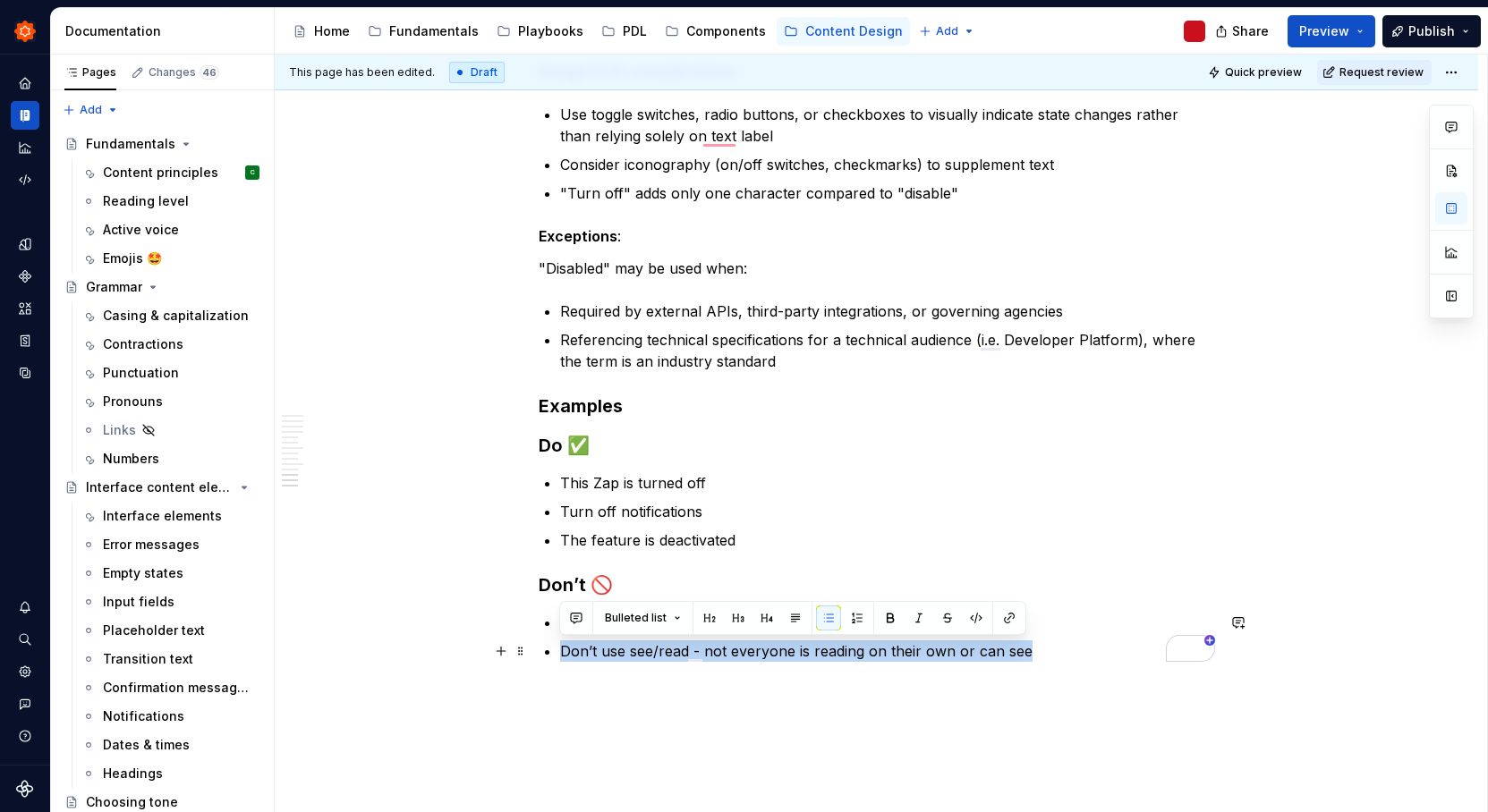
drag, startPoint x: 563, startPoint y: 651, endPoint x: 1032, endPoint y: 654, distance: 469.0
click at [1032, 654] on p "Don’t use see/read - not everyone is reading on their own or can see" at bounding box center [887, 651] width 655 height 21
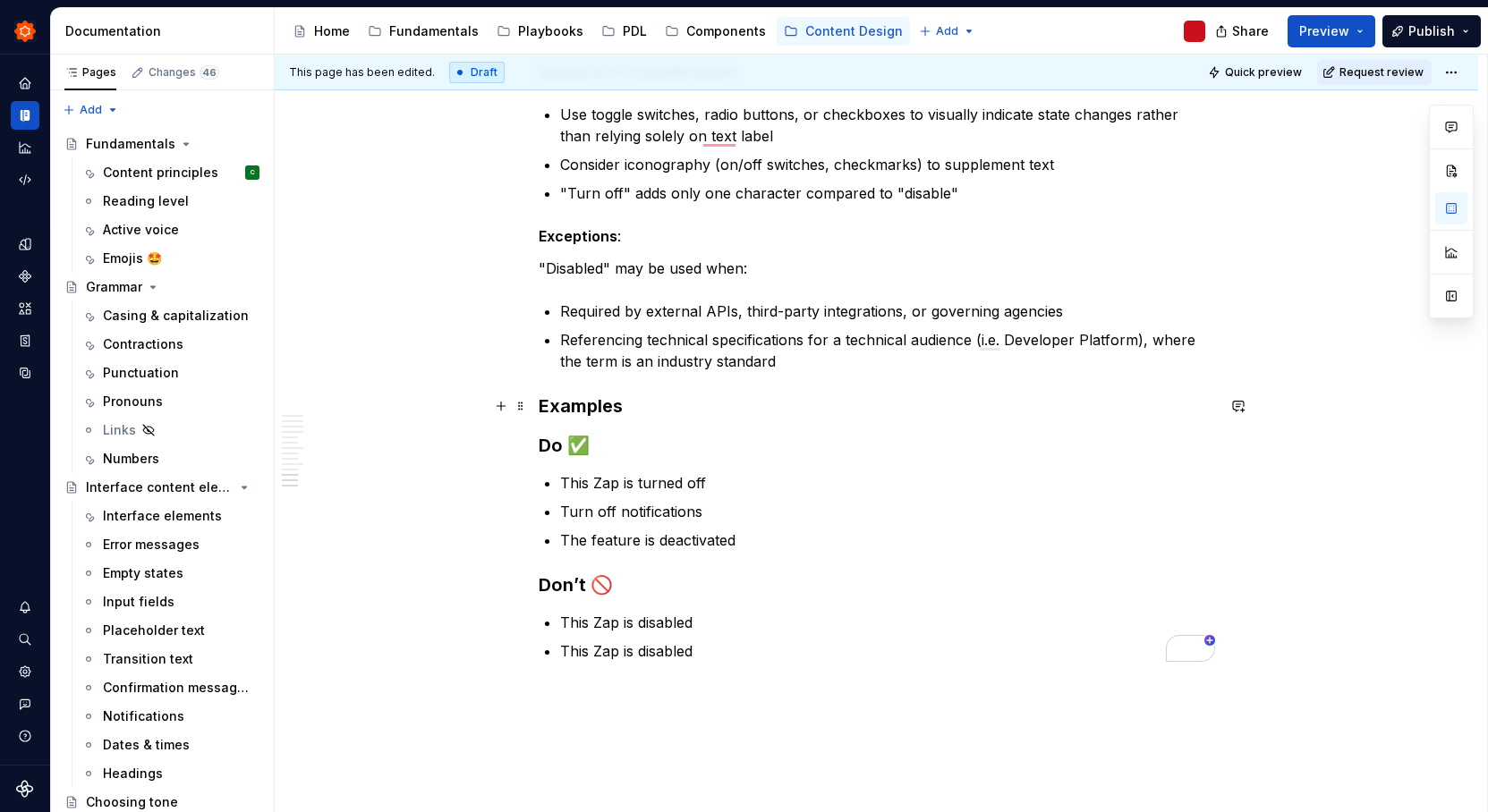
click at [597, 653] on p "This Zap is disabled" at bounding box center [887, 651] width 655 height 21
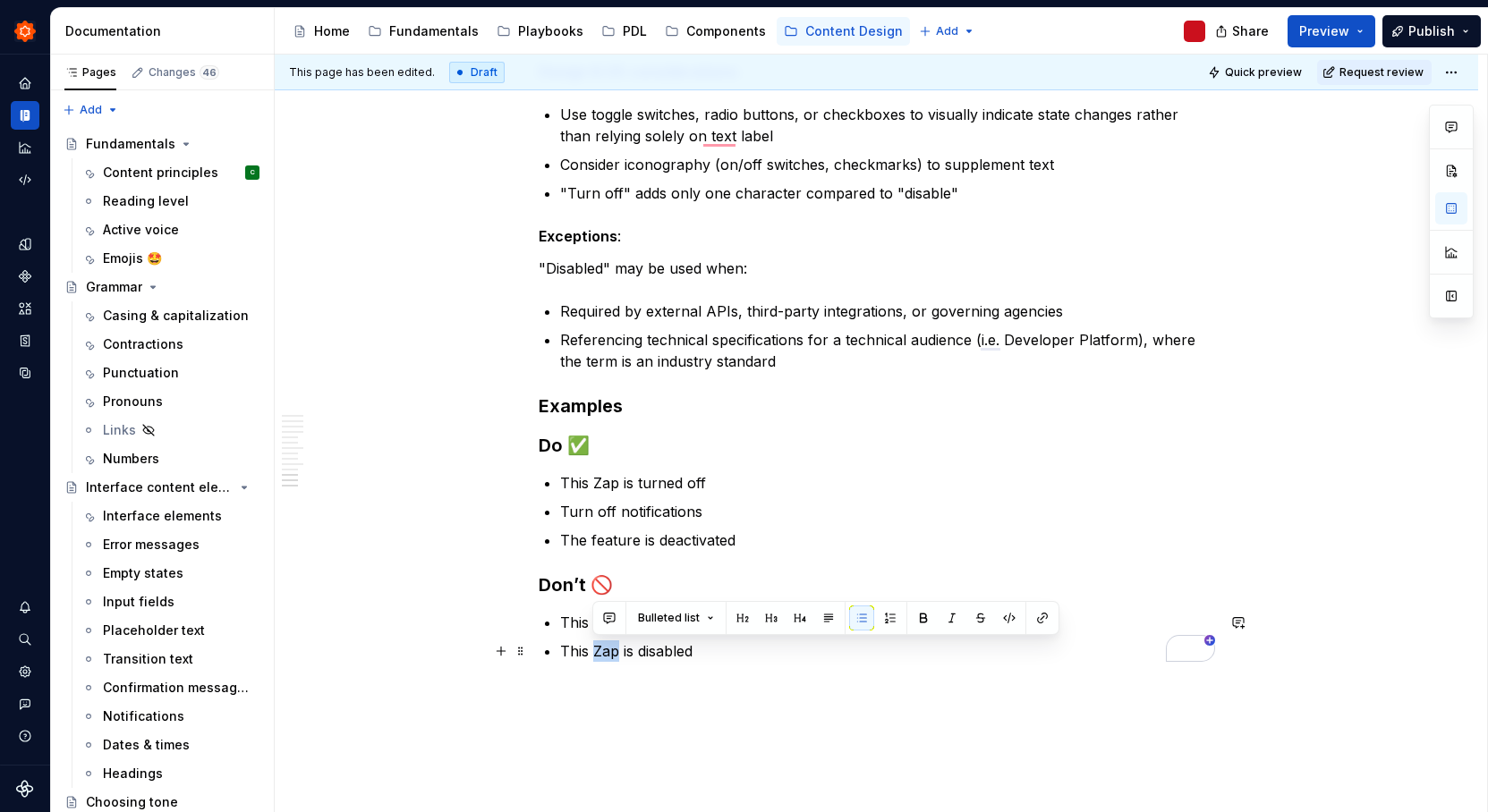
click at [597, 653] on p "This Zap is disabled" at bounding box center [887, 651] width 655 height 21
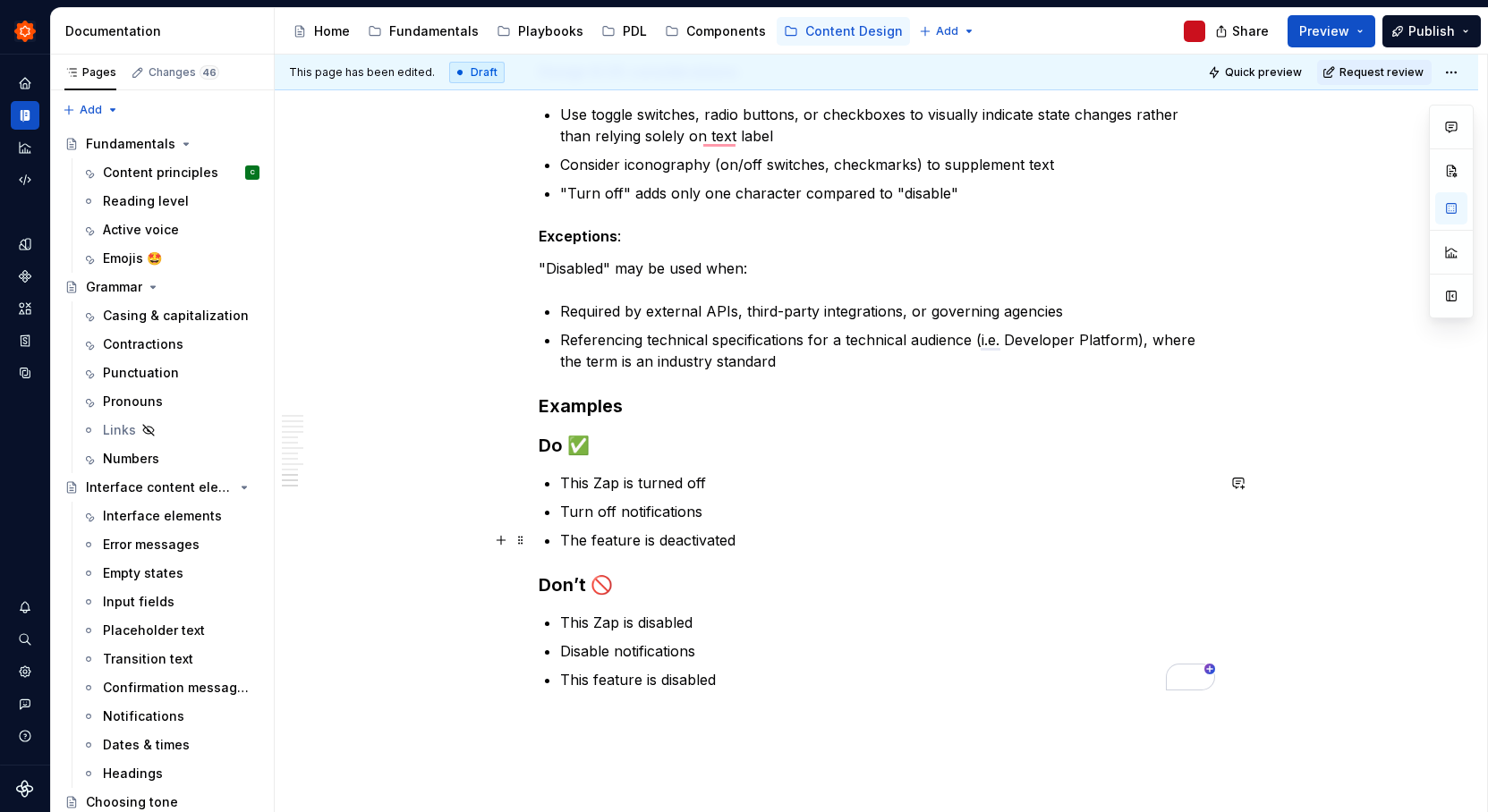
click at [587, 538] on p "The feature is deactivated" at bounding box center [887, 540] width 655 height 21
click at [974, 638] on ul "This Zap is disabled Disable notifications This feature is disabled" at bounding box center [887, 651] width 655 height 79
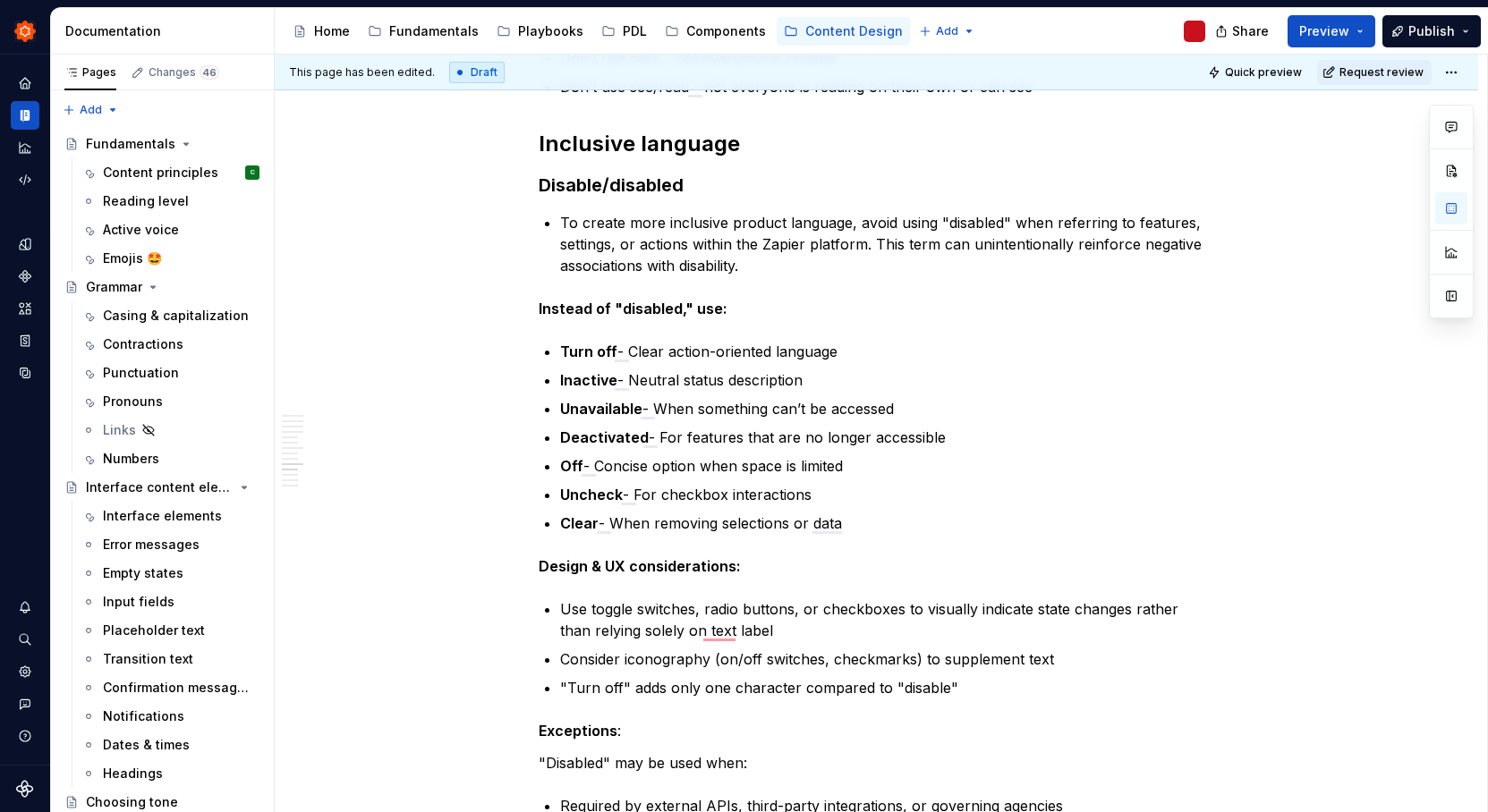
scroll to position [0, 0]
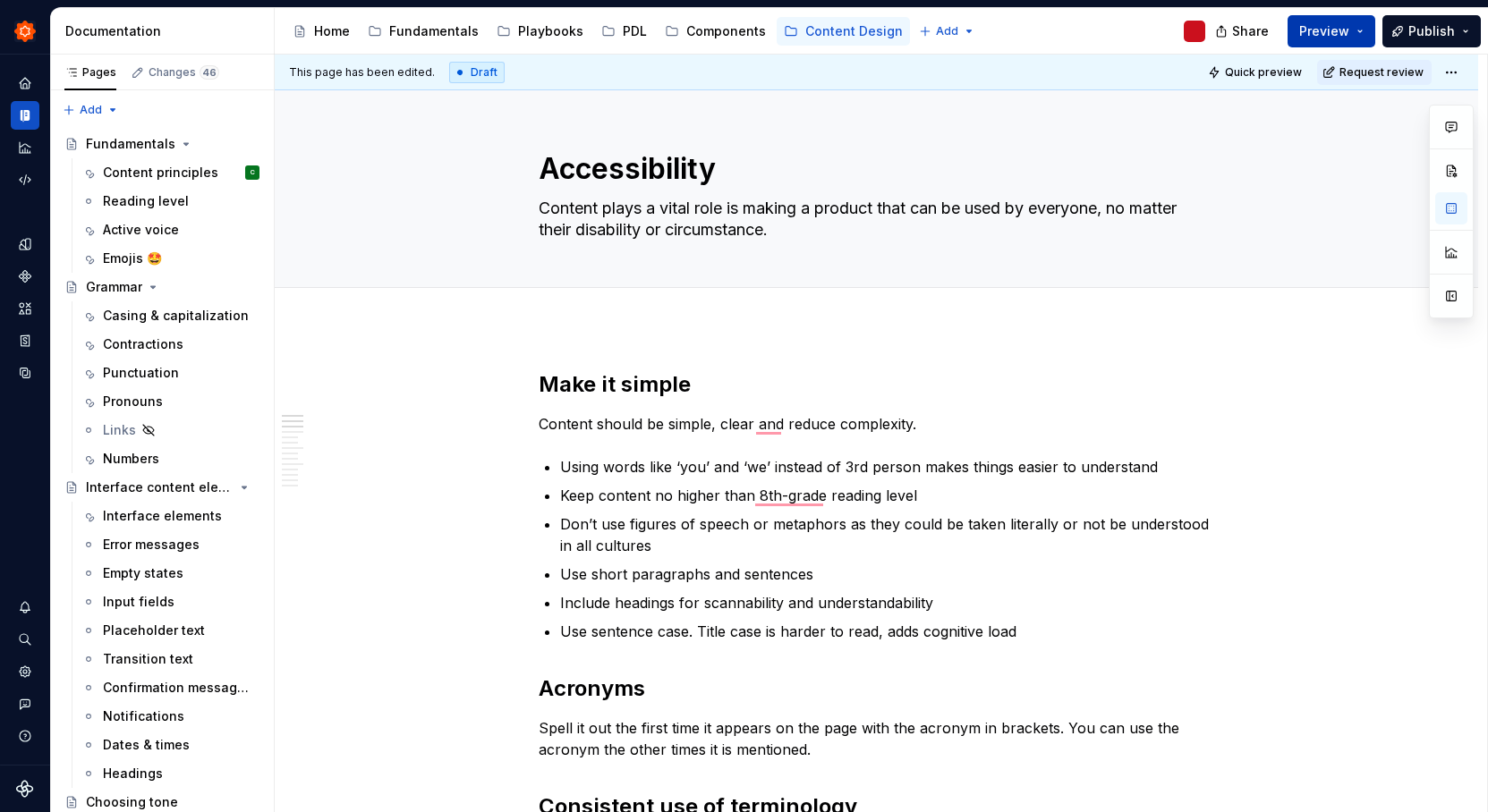
click at [1342, 36] on span "Preview" at bounding box center [1323, 31] width 50 height 18
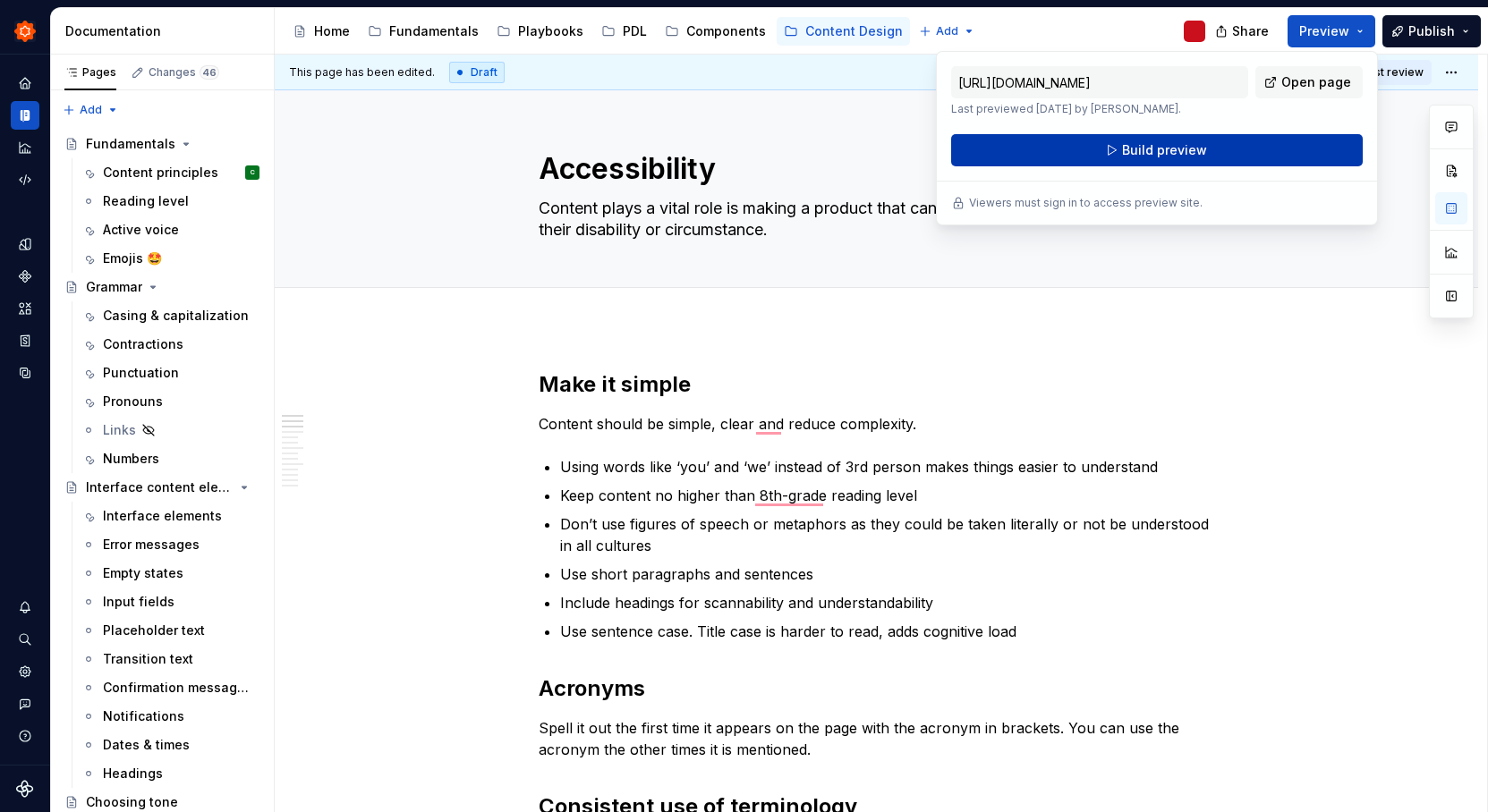
click at [1226, 149] on button "Build preview" at bounding box center [1156, 150] width 411 height 32
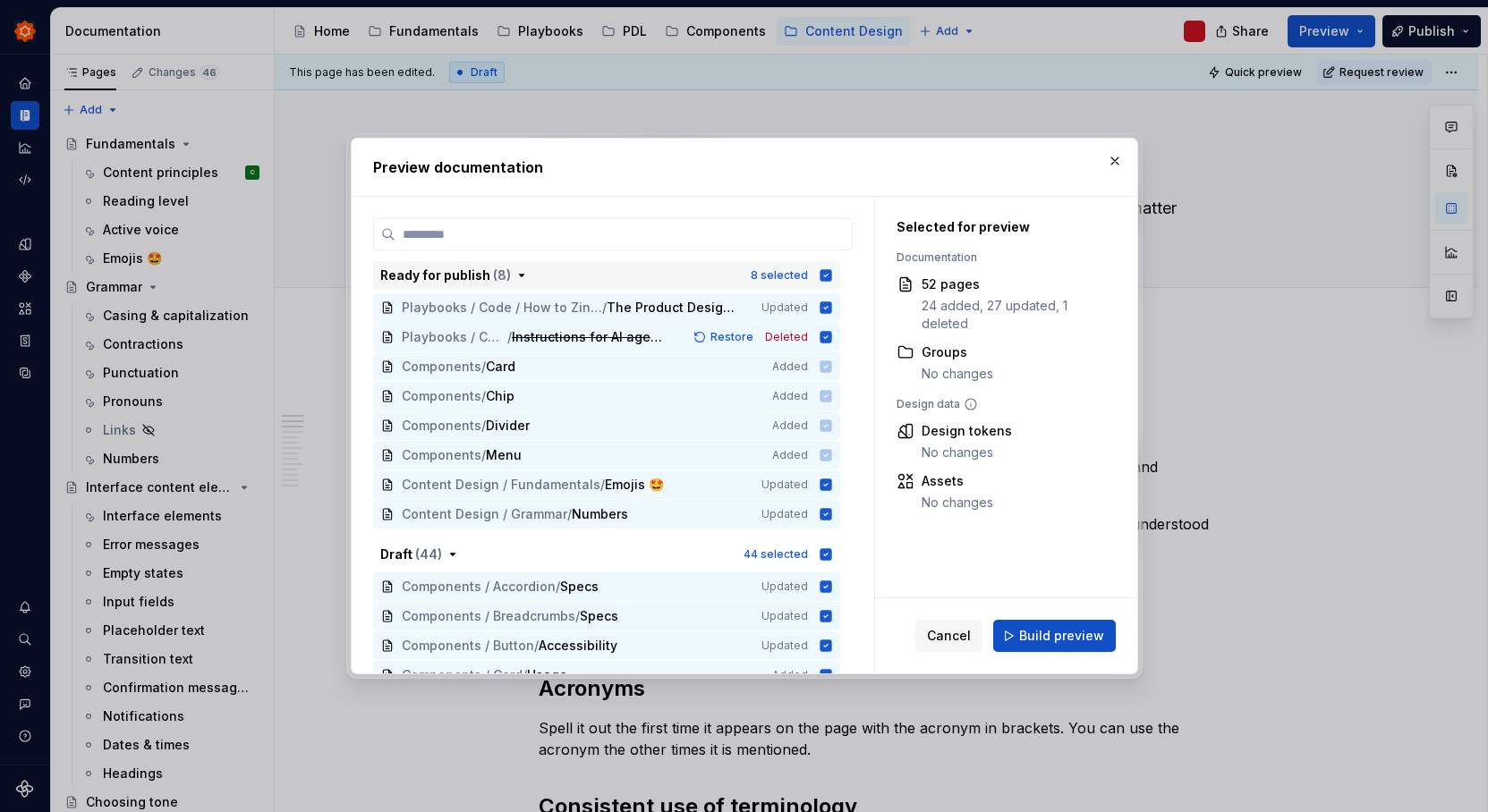
click at [820, 272] on icon "button" at bounding box center [825, 275] width 12 height 12
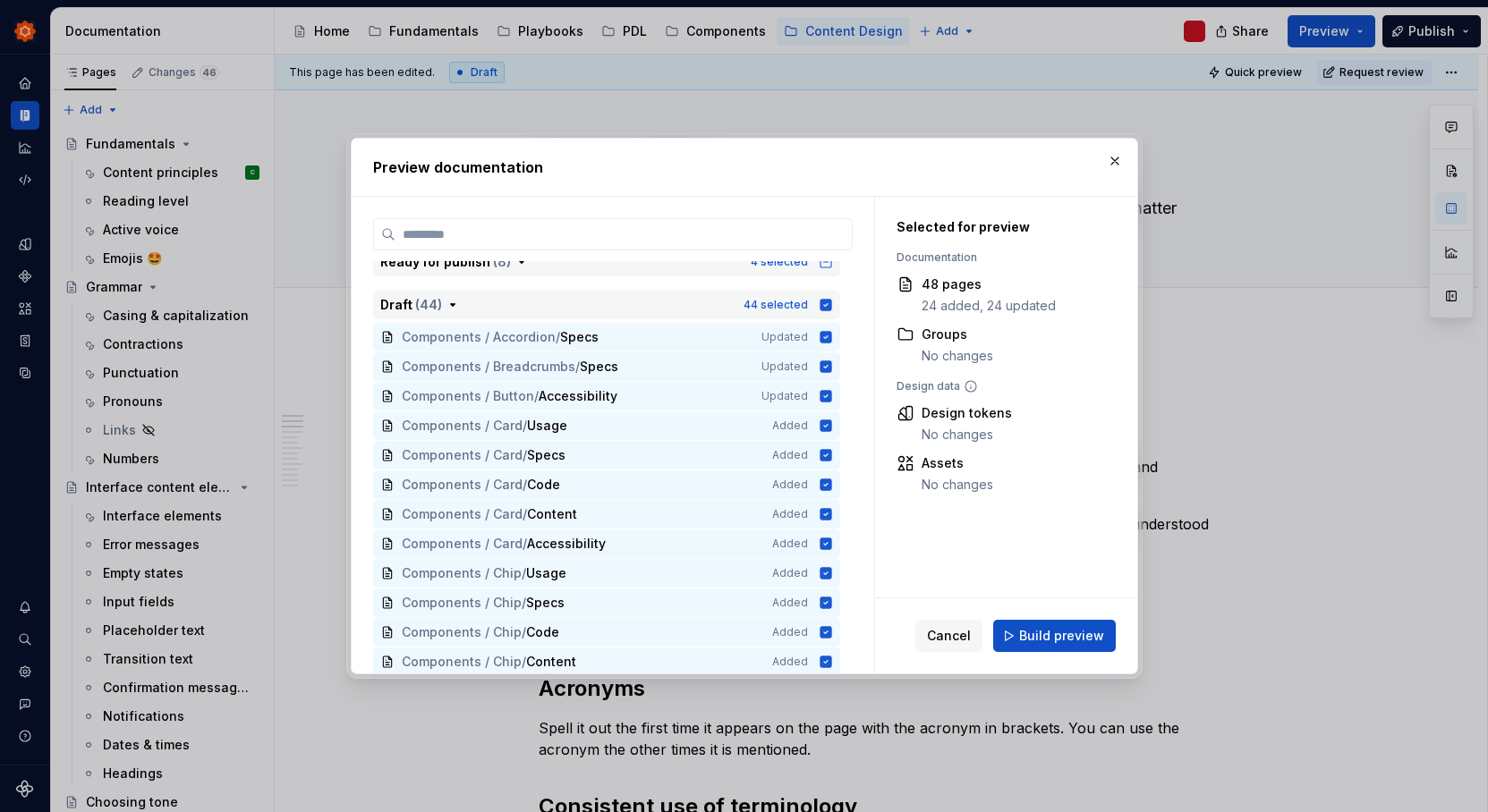
scroll to position [260, 0]
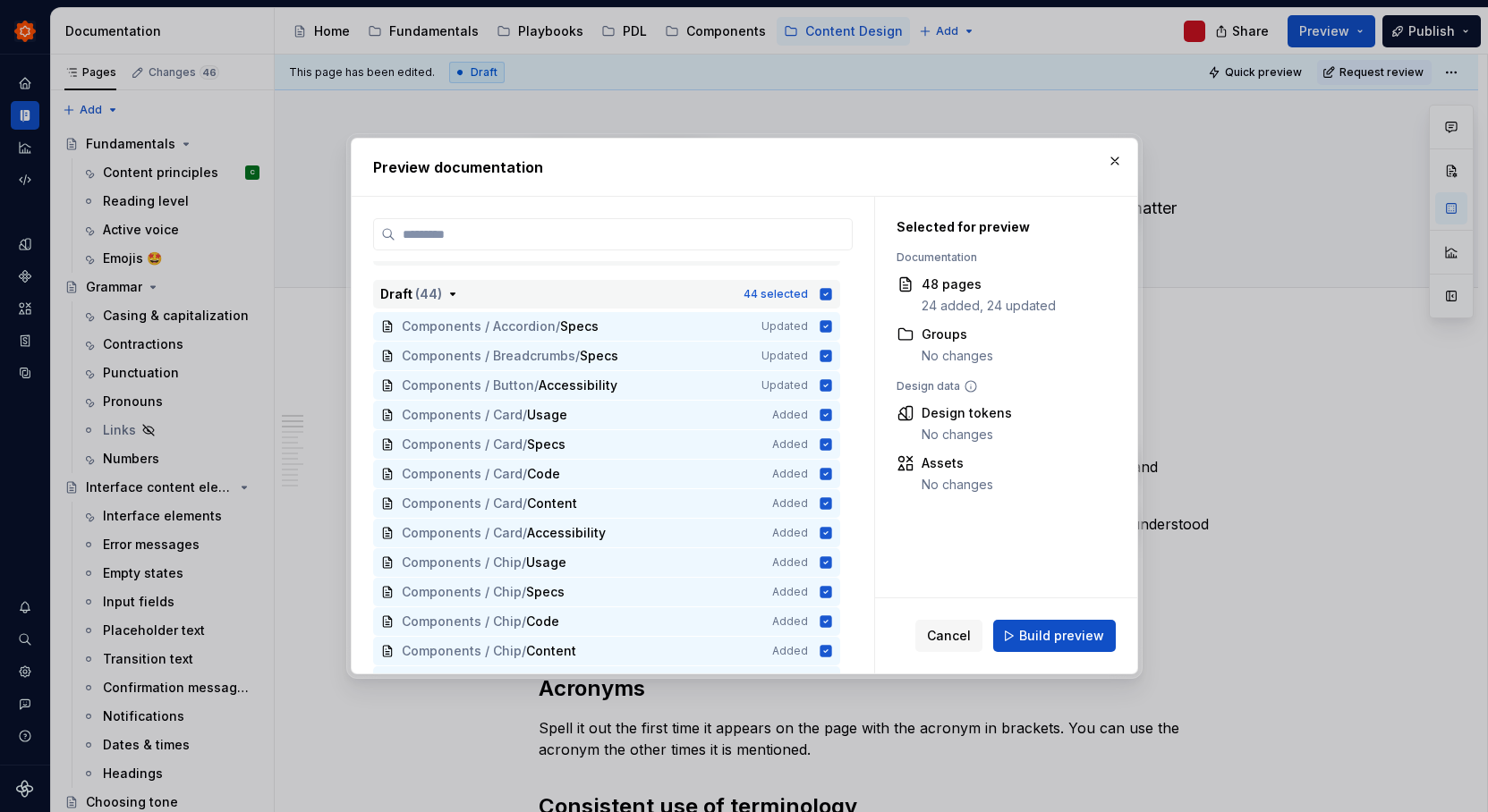
click at [827, 291] on icon "button" at bounding box center [825, 293] width 12 height 12
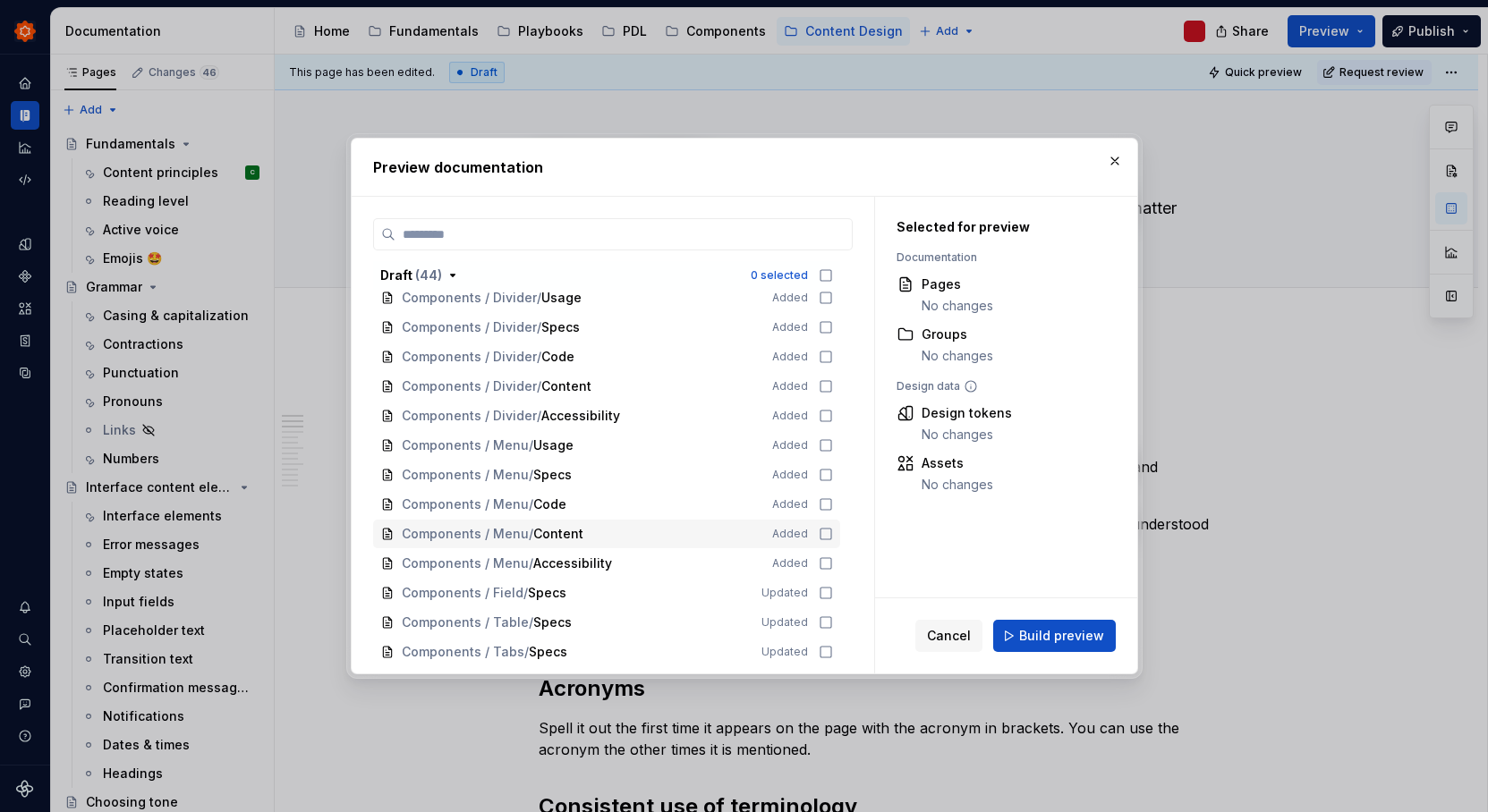
scroll to position [1198, 0]
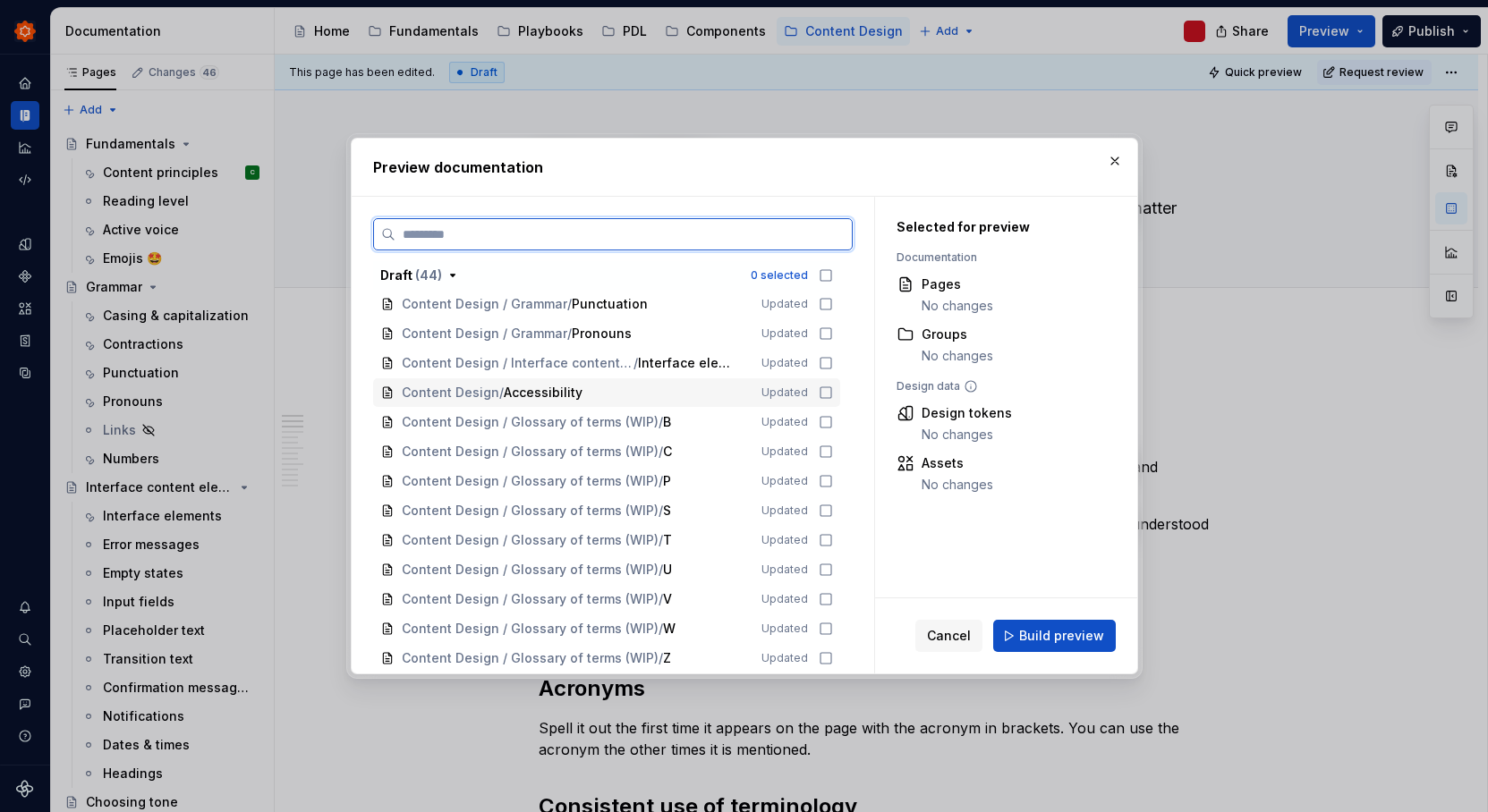
click at [825, 396] on icon at bounding box center [826, 392] width 15 height 15
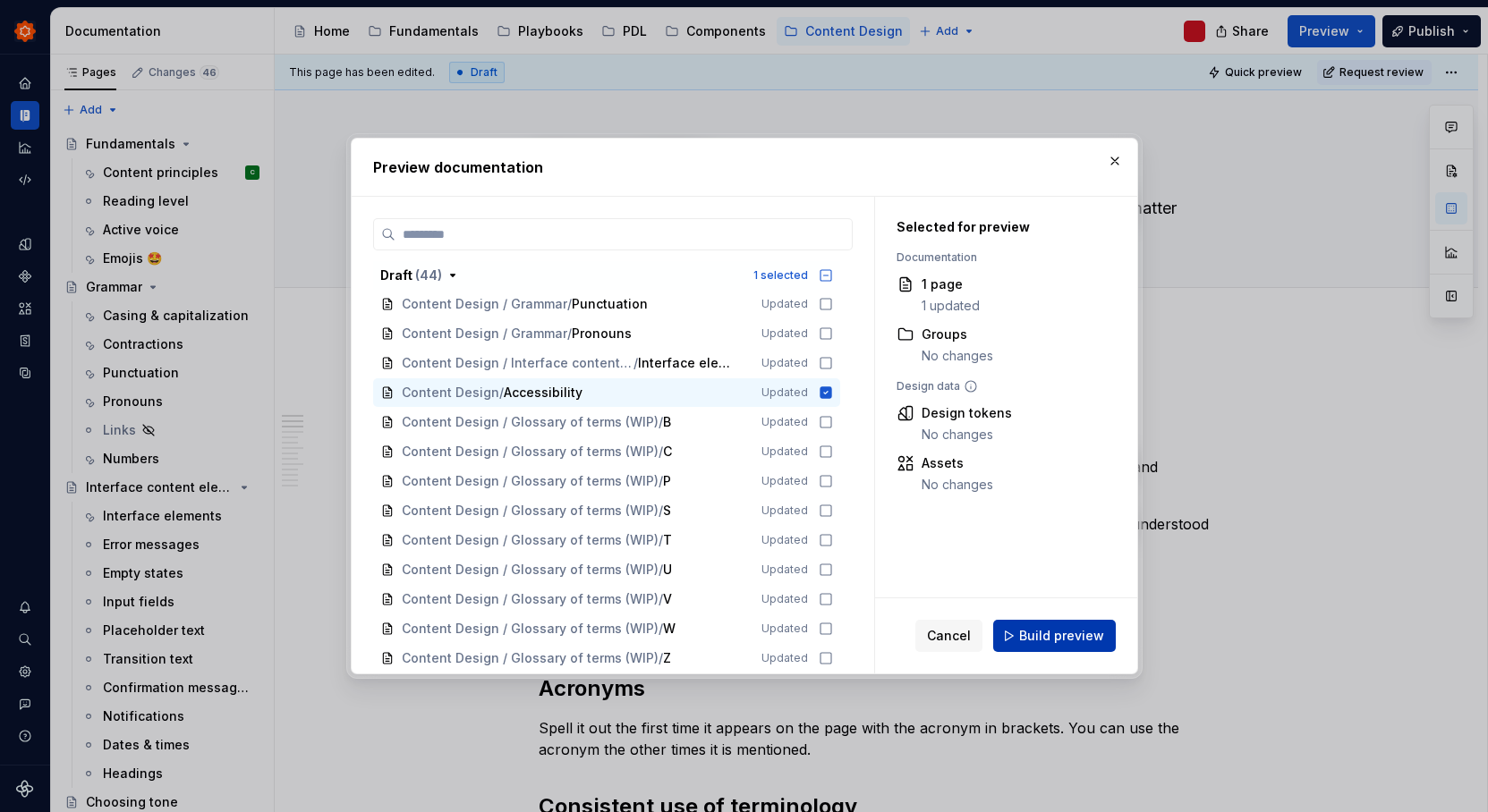
click at [1055, 630] on span "Build preview" at bounding box center [1061, 636] width 85 height 18
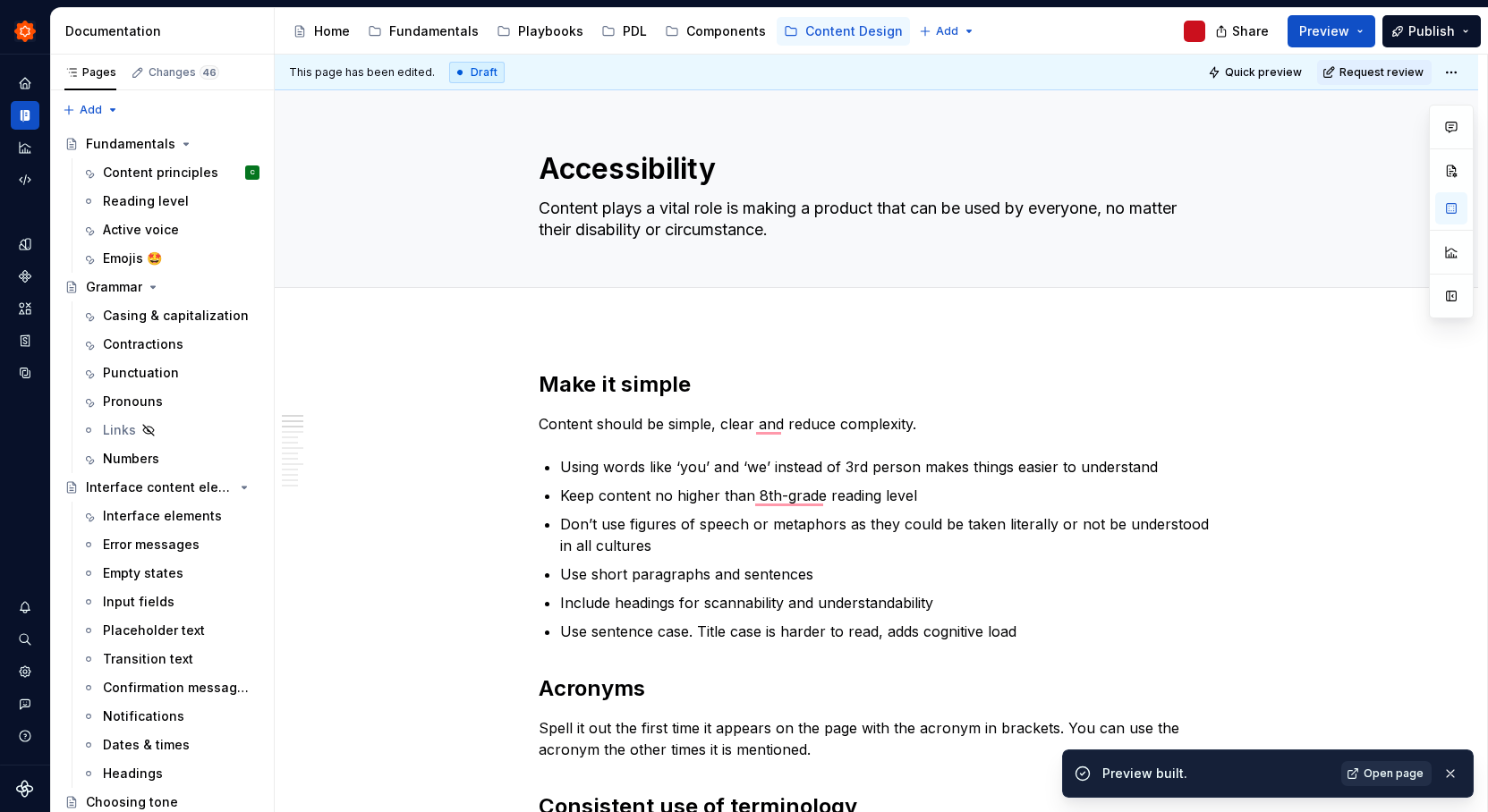
click at [1399, 778] on span "Open page" at bounding box center [1392, 773] width 59 height 15
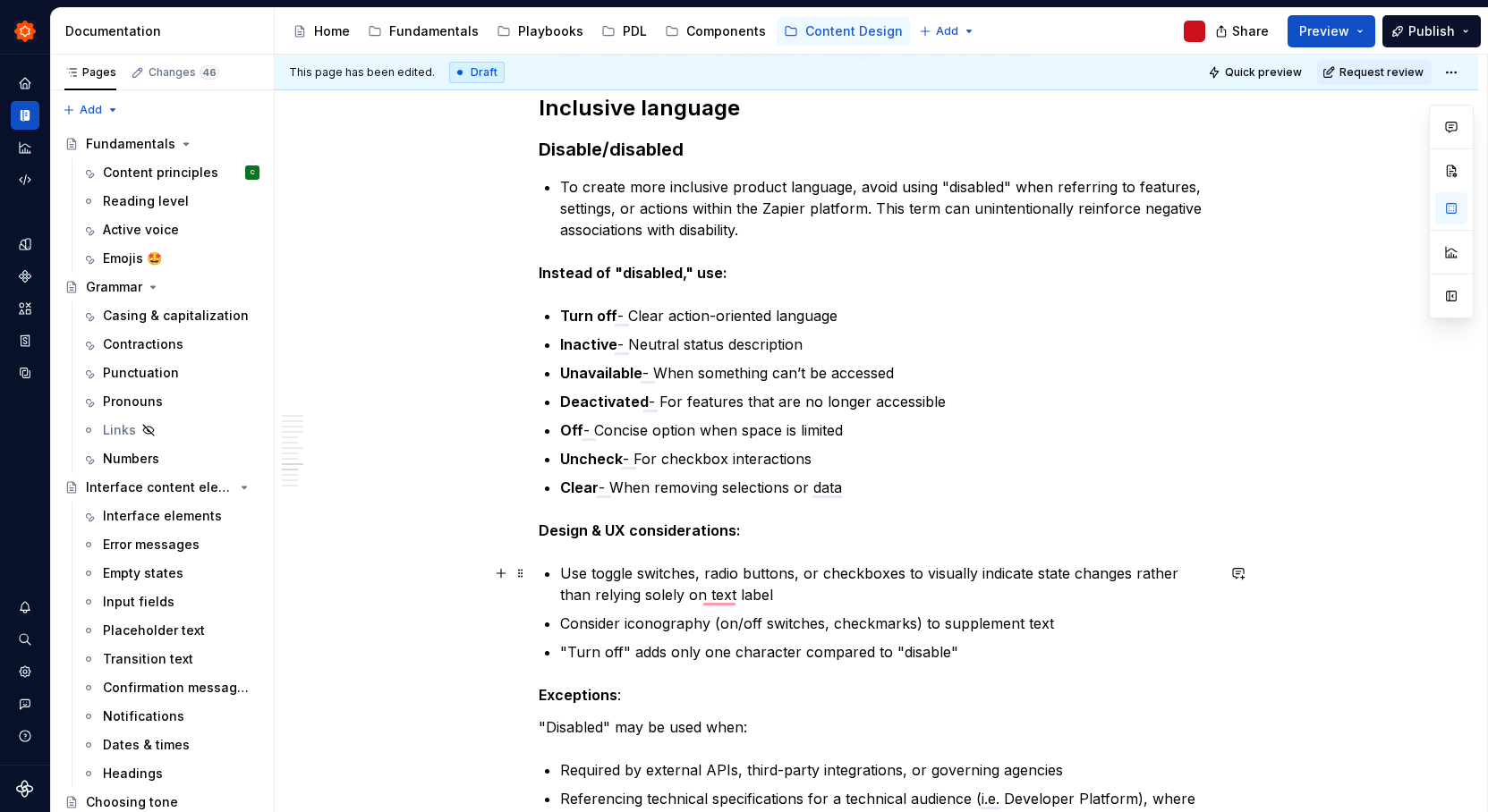
scroll to position [1781, 0]
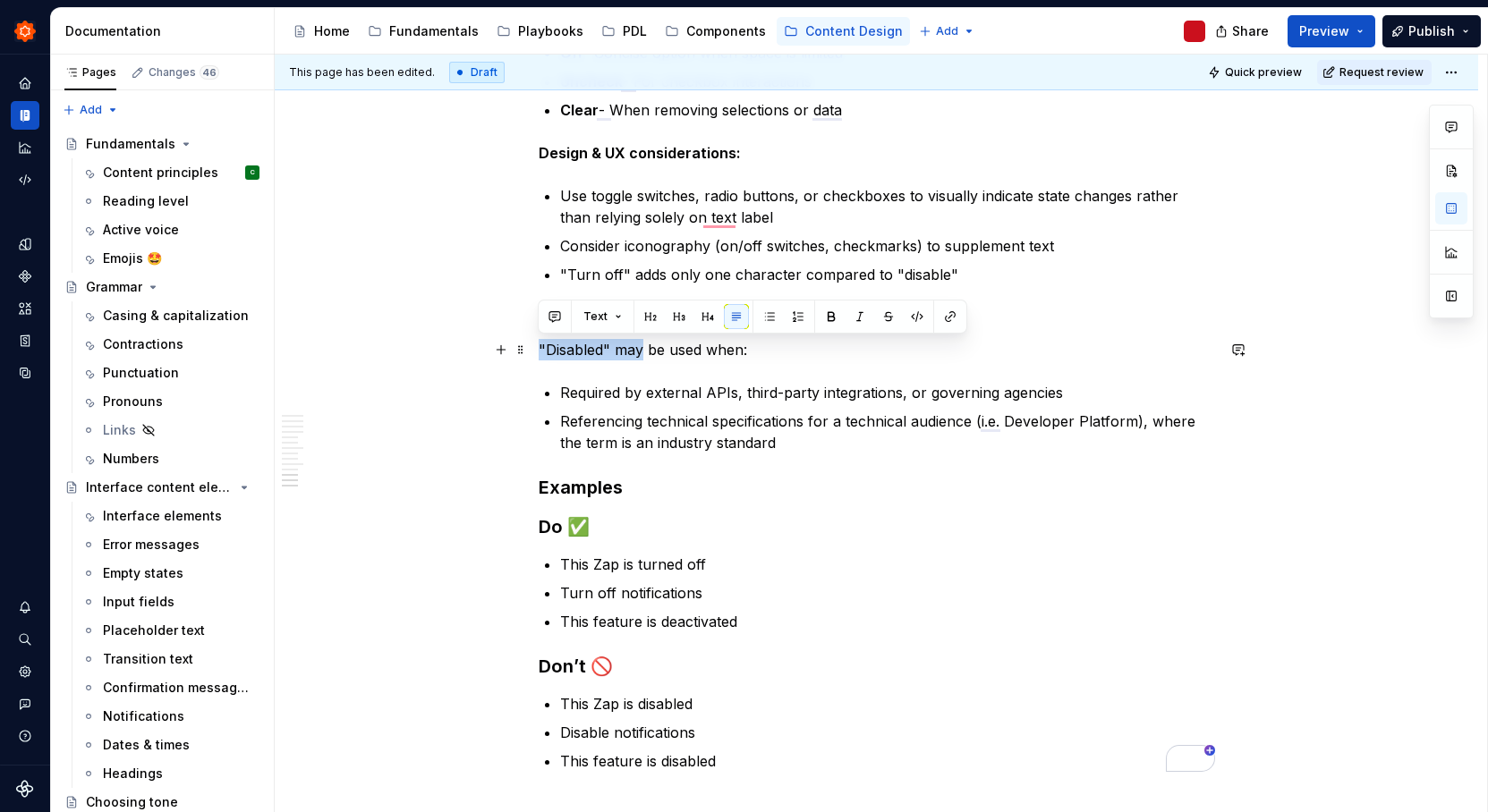
drag, startPoint x: 643, startPoint y: 351, endPoint x: 536, endPoint y: 345, distance: 107.2
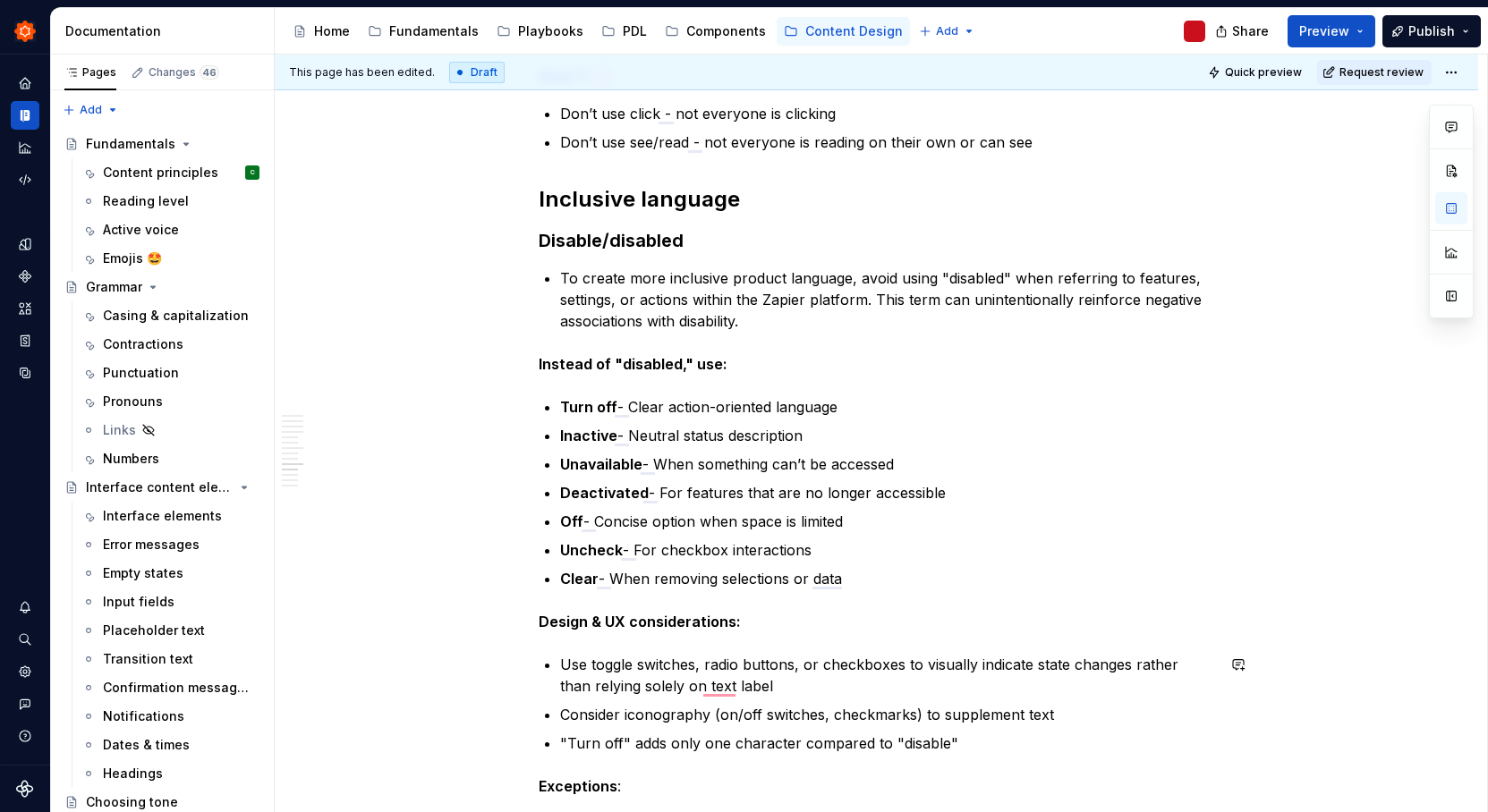
scroll to position [1301, 0]
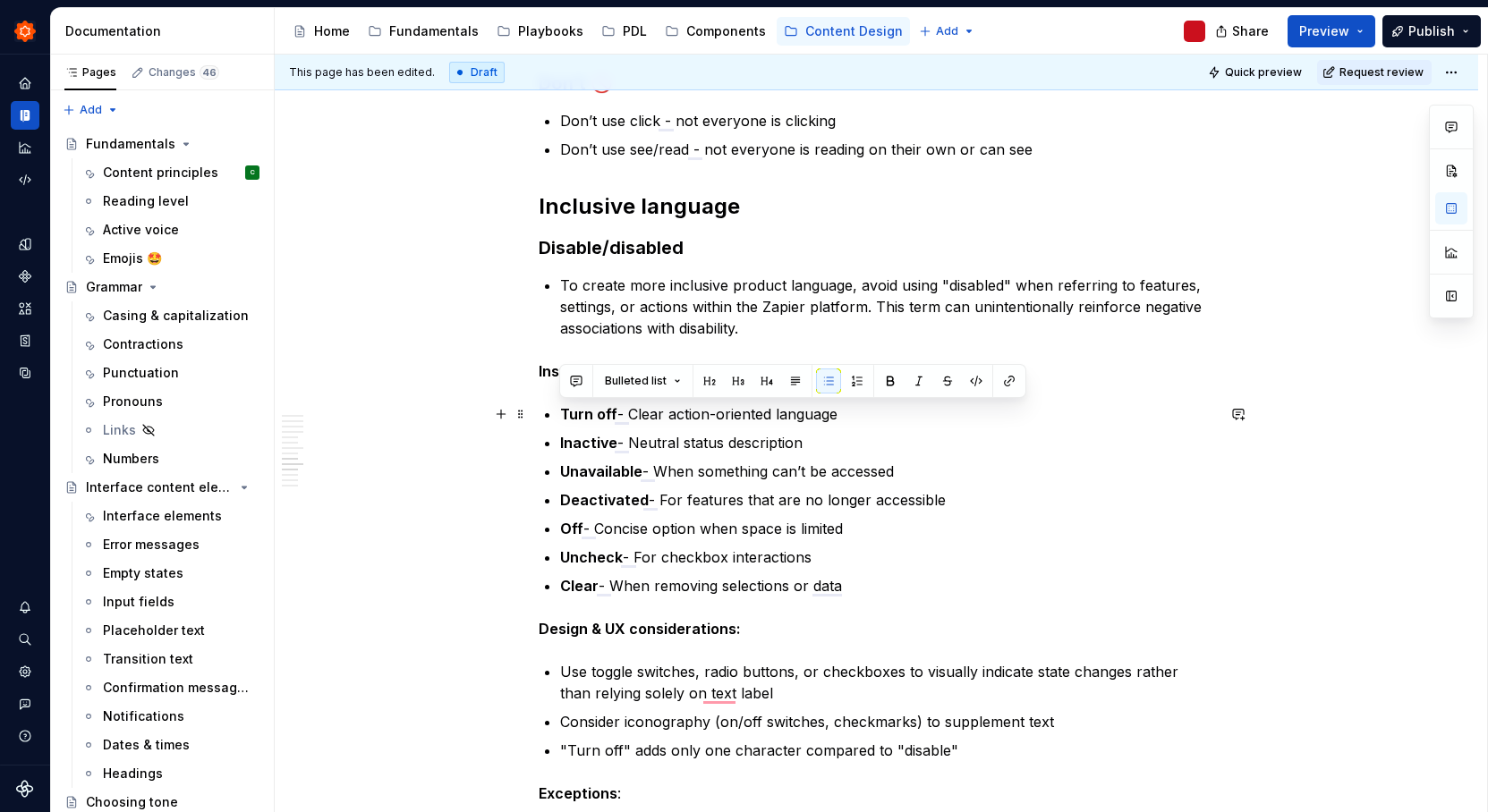
drag, startPoint x: 855, startPoint y: 593, endPoint x: 561, endPoint y: 411, distance: 345.8
click at [561, 411] on ul "Turn off - Clear action-oriented language Inactive - Neutral status description…" at bounding box center [887, 500] width 655 height 193
click at [616, 379] on span "Bulleted list" at bounding box center [635, 381] width 61 height 15
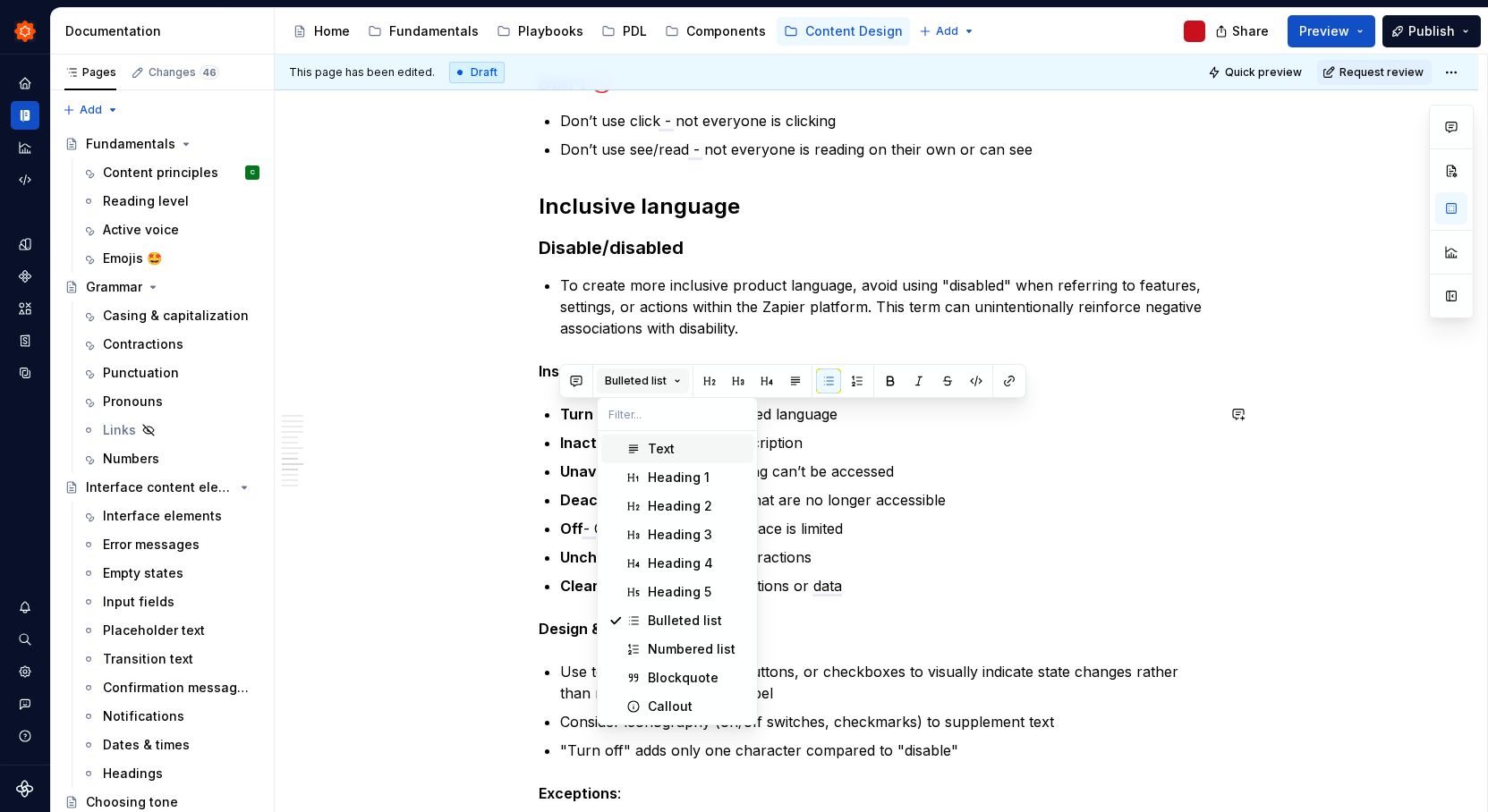
click at [616, 379] on span "Bulleted list" at bounding box center [635, 381] width 61 height 15
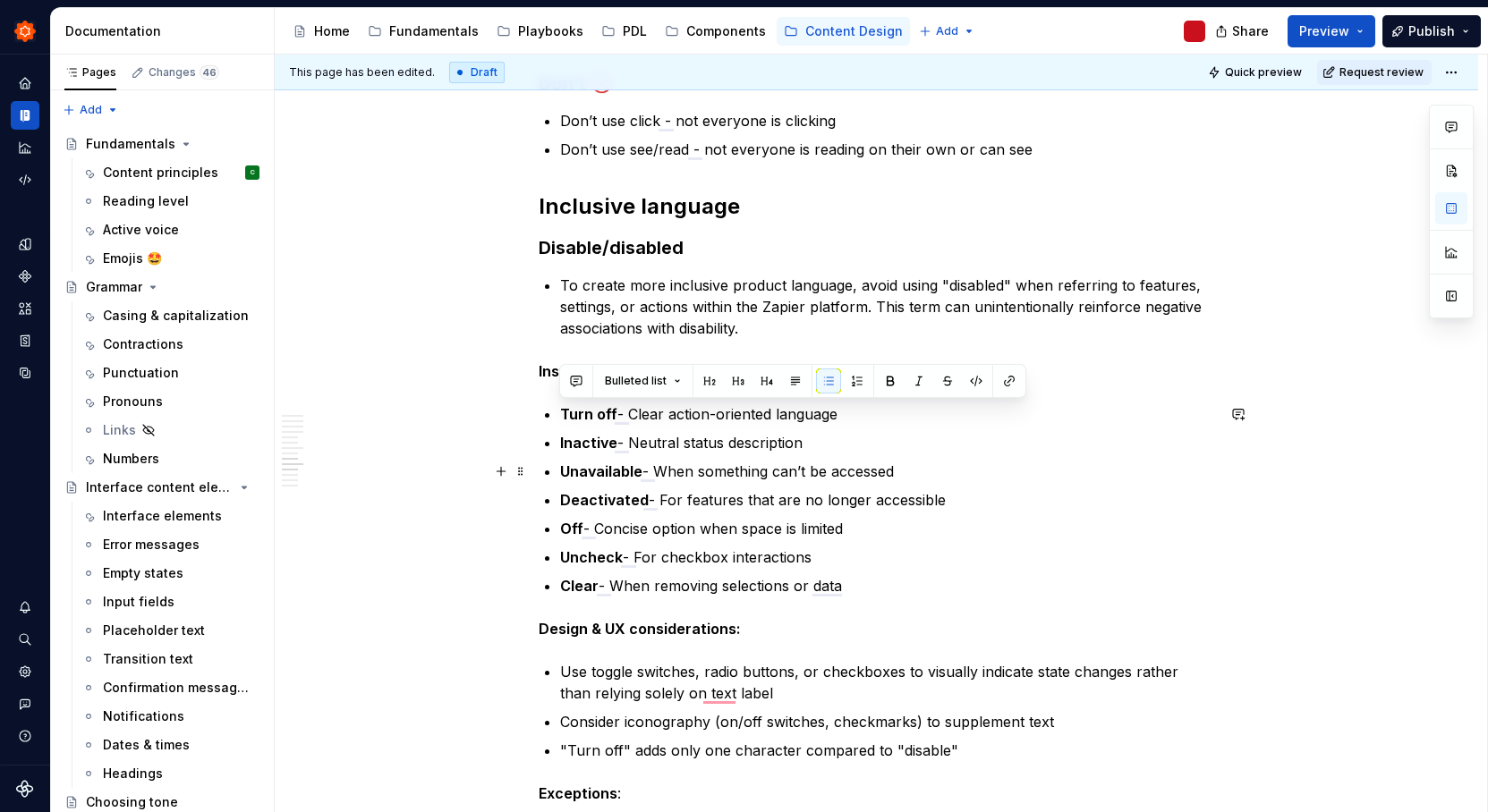
click at [1030, 483] on ul "Turn off - Clear action-oriented language Inactive - Neutral status description…" at bounding box center [887, 500] width 655 height 193
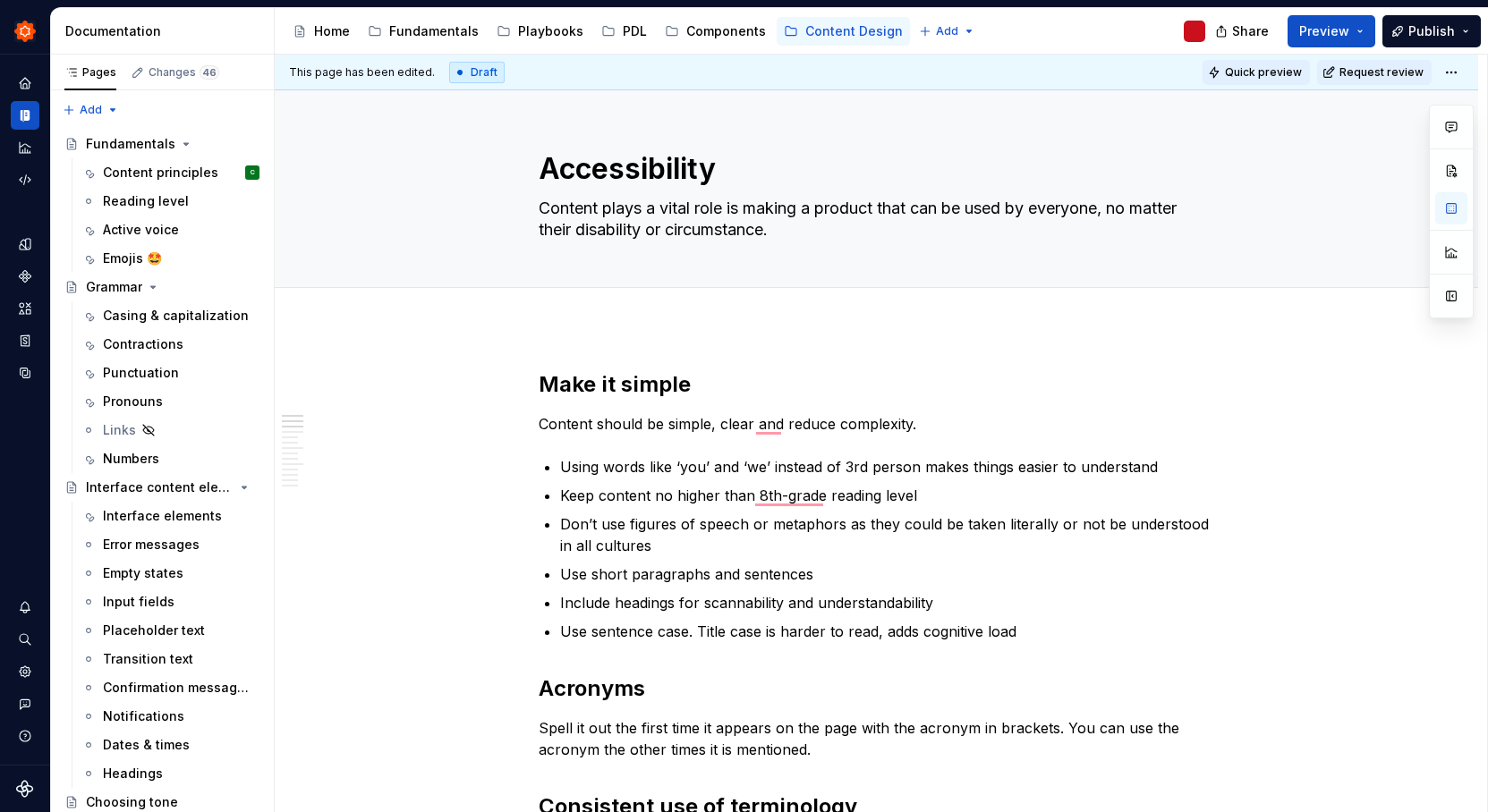
click at [1259, 70] on span "Quick preview" at bounding box center [1263, 72] width 77 height 15
click at [1293, 76] on span "Quick preview" at bounding box center [1263, 72] width 77 height 15
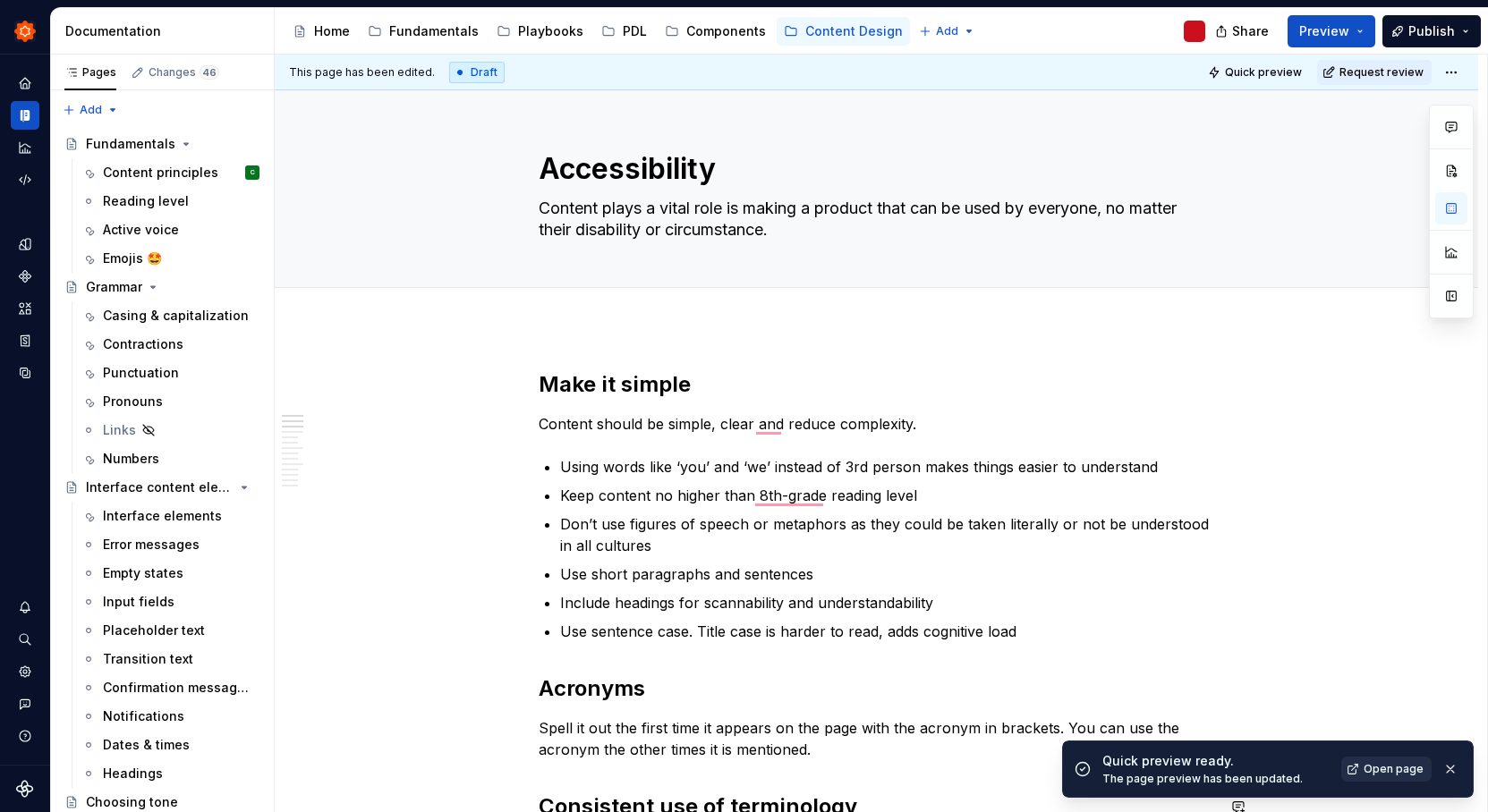
click at [1395, 764] on span "Open page" at bounding box center [1392, 769] width 59 height 15
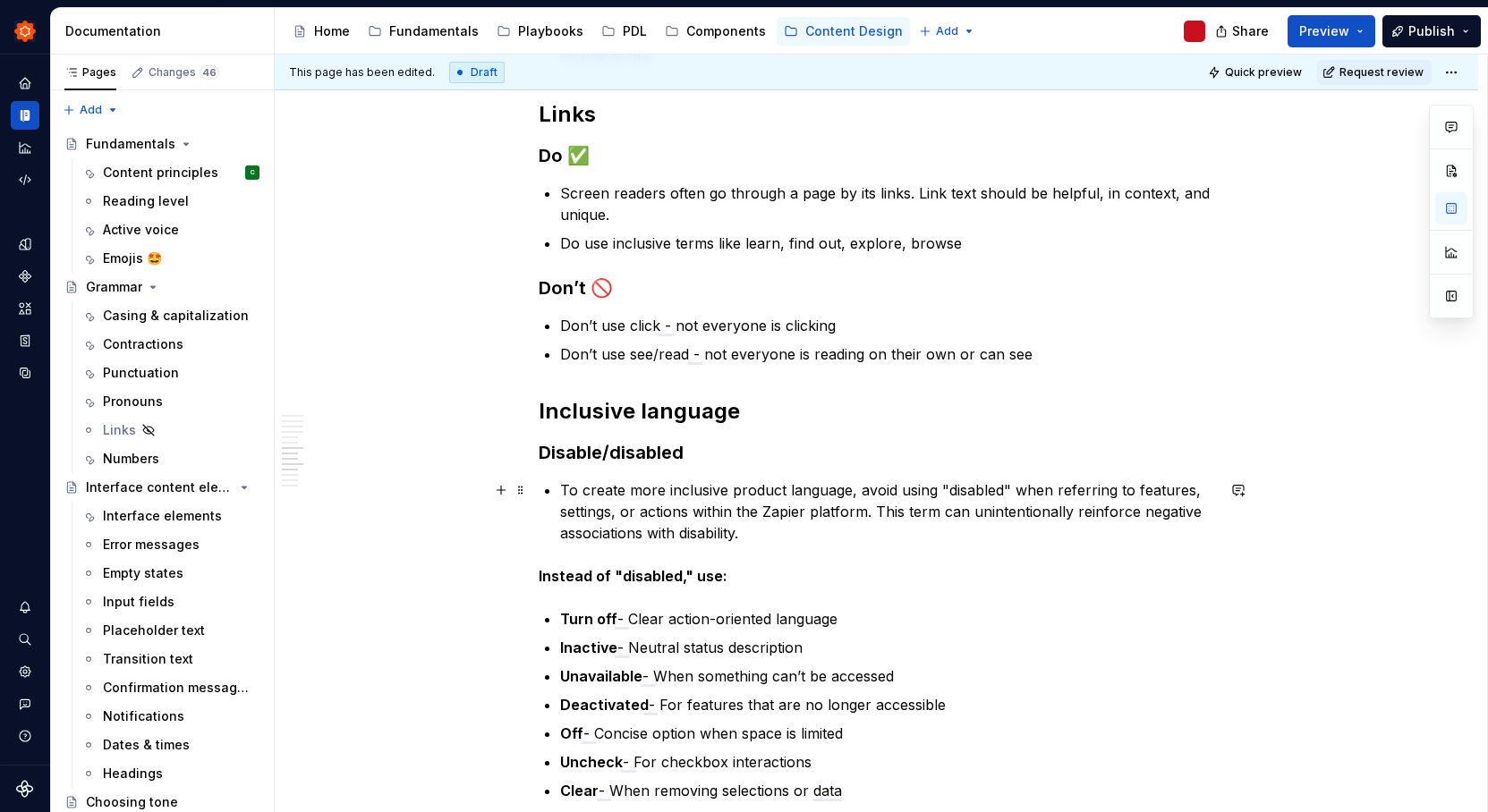
scroll to position [1480, 0]
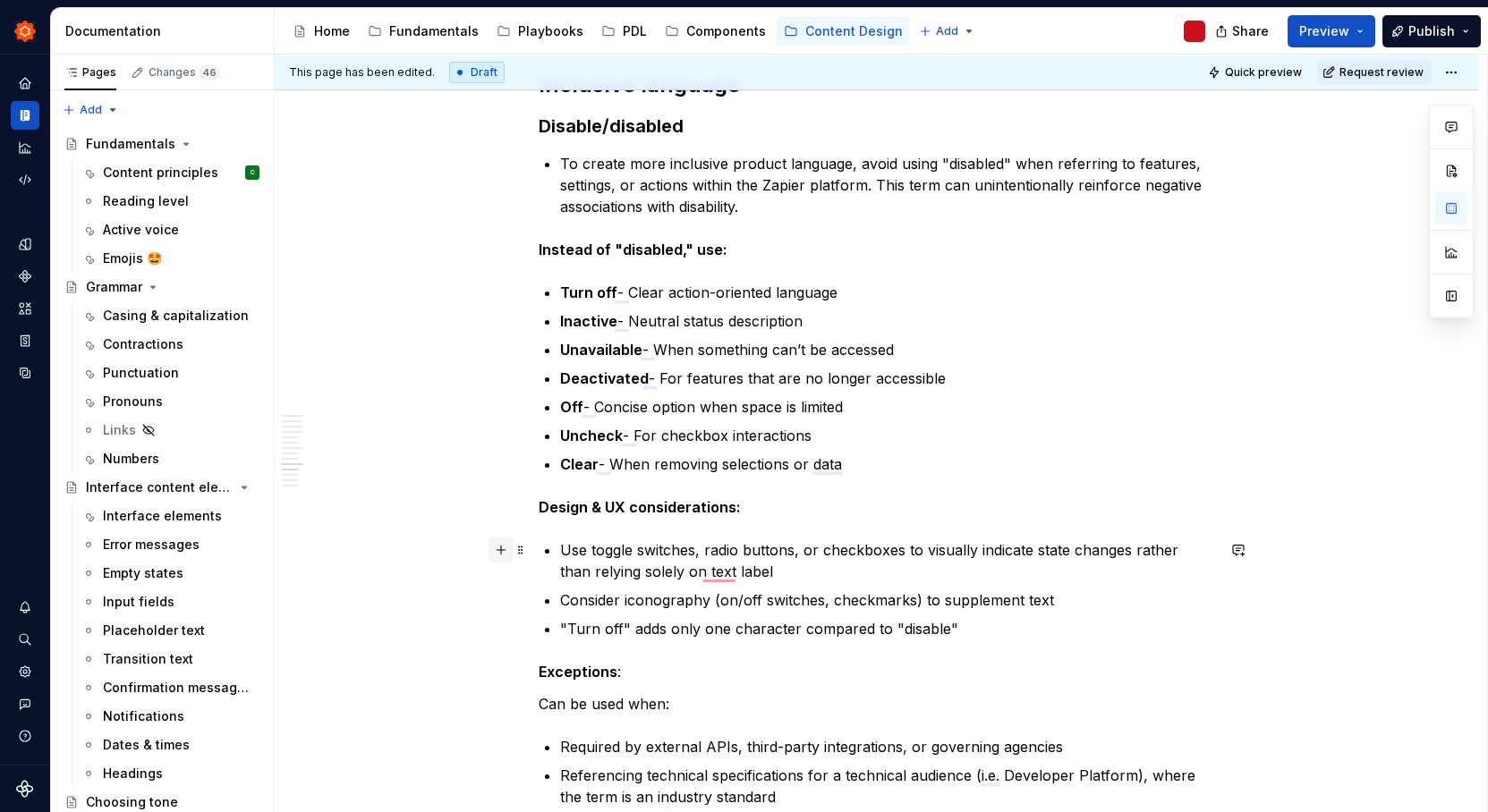
click at [493, 552] on button "button" at bounding box center [501, 550] width 25 height 25
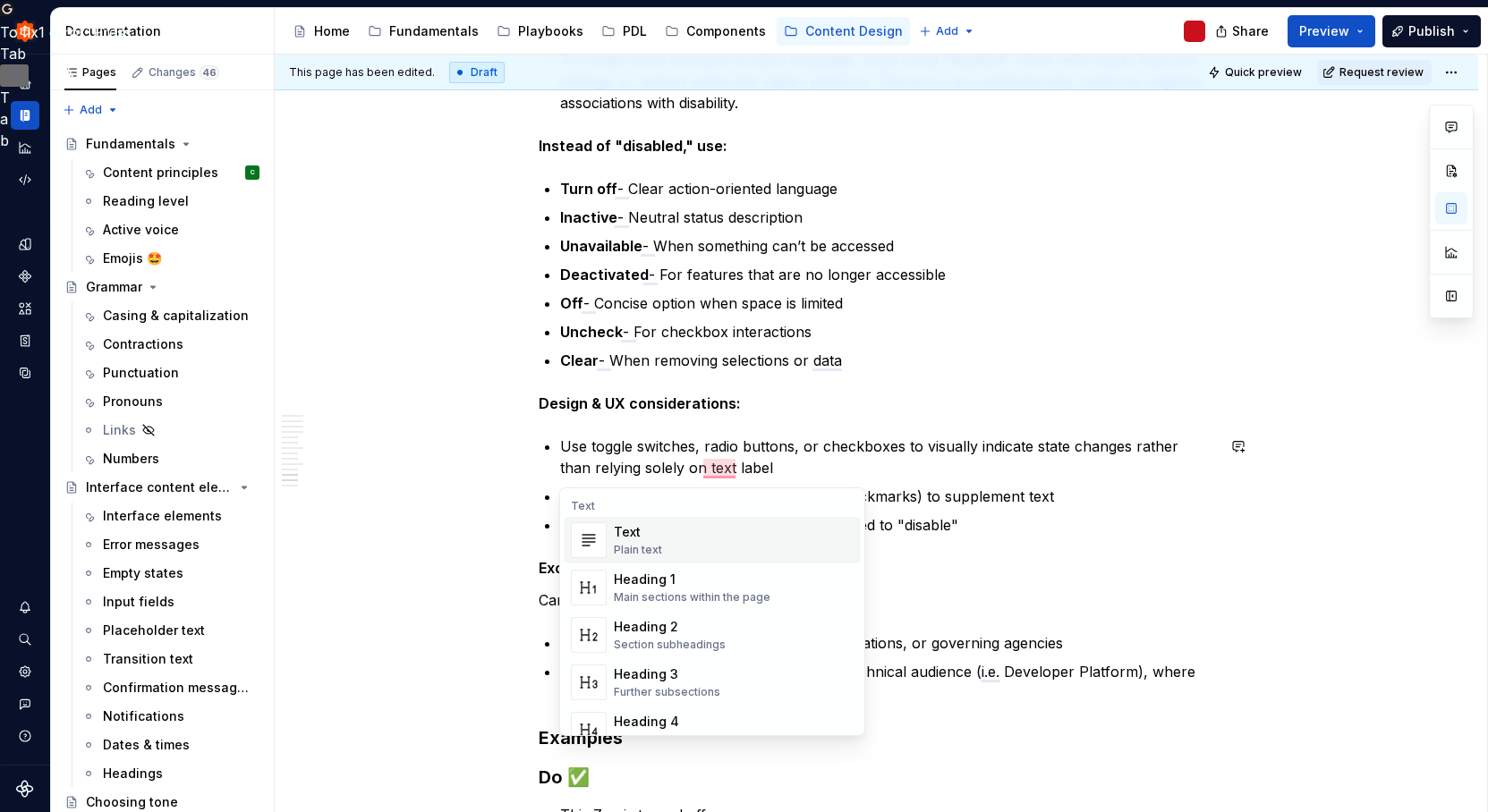
click at [1401, 637] on div "Make it simple Content should be simple, clear and reduce complexity. Using wor…" at bounding box center [877, 16] width 1203 height 2544
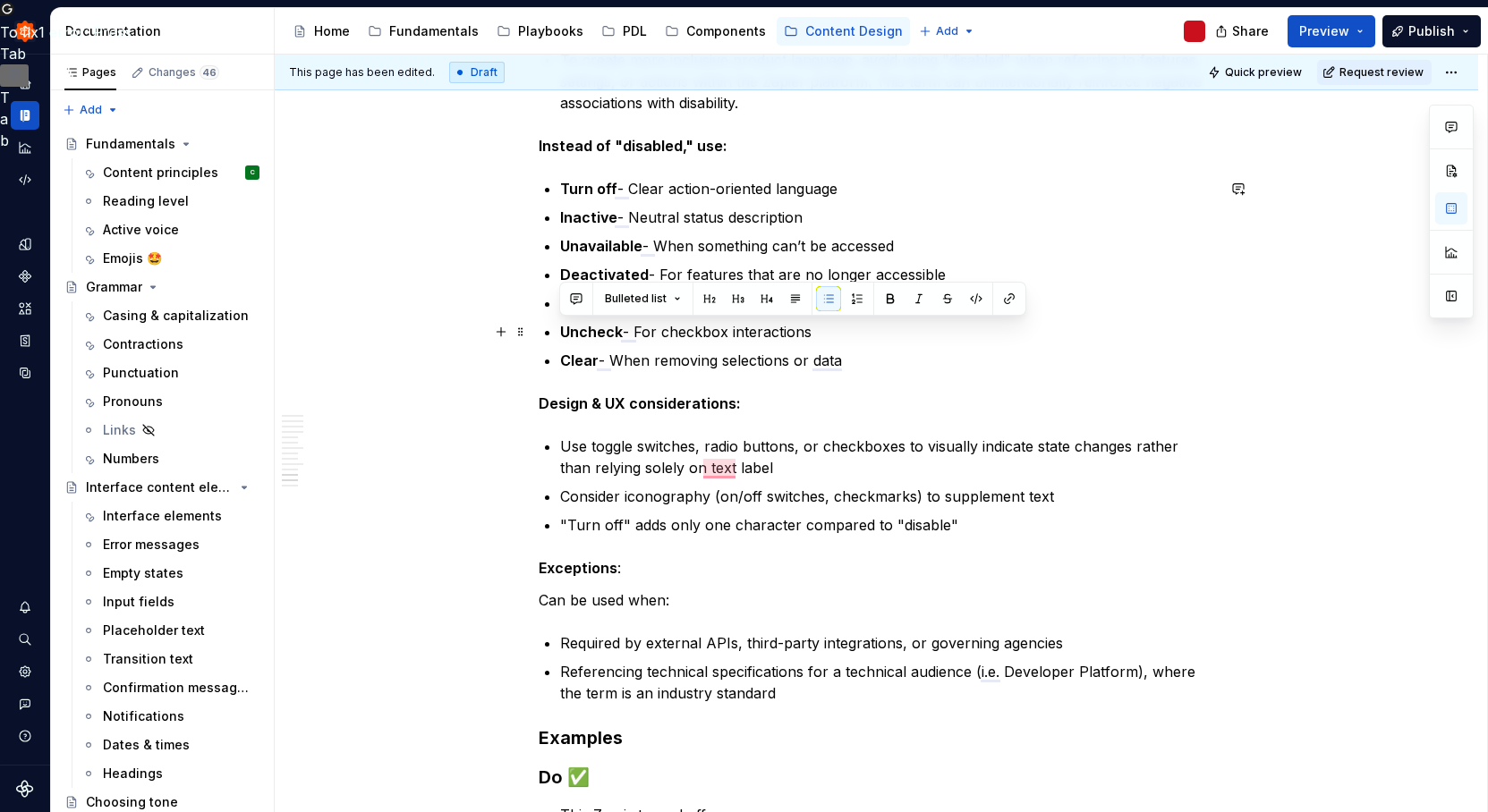
drag, startPoint x: 855, startPoint y: 354, endPoint x: 552, endPoint y: 333, distance: 303.7
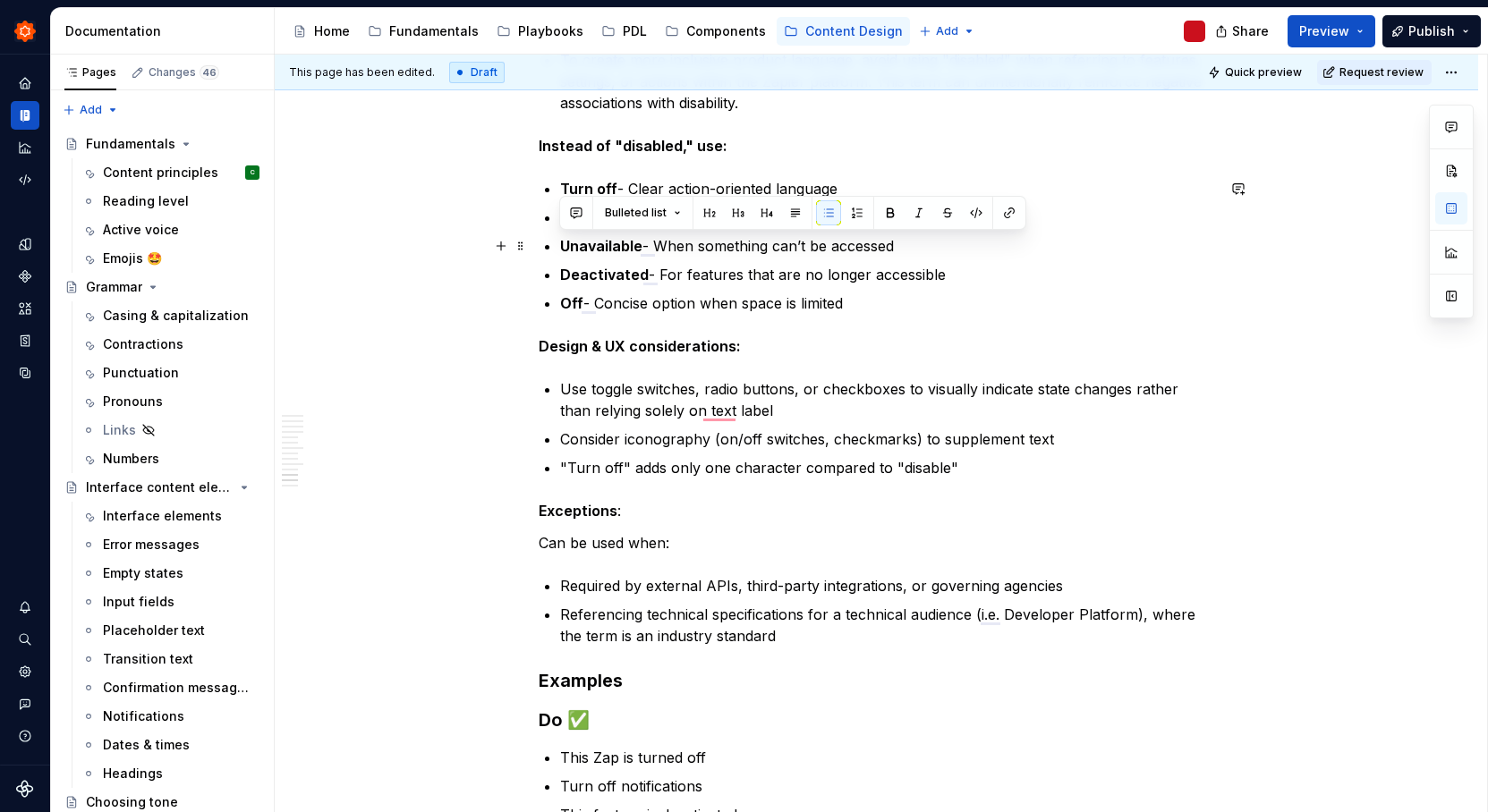
drag, startPoint x: 912, startPoint y: 244, endPoint x: 559, endPoint y: 245, distance: 353.0
click at [560, 245] on p "Unavailable - When something can’t be accessed" at bounding box center [887, 246] width 655 height 21
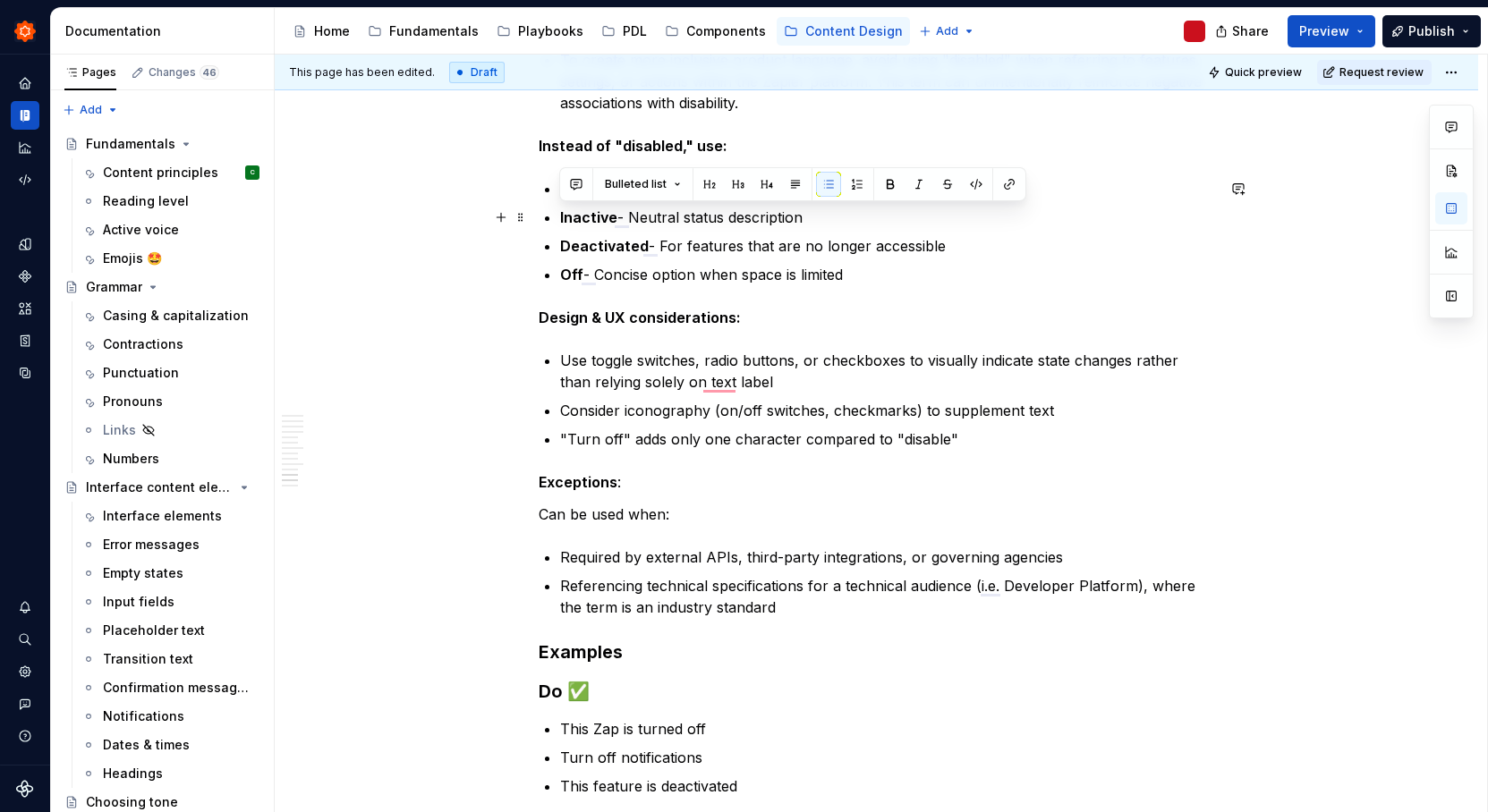
drag, startPoint x: 811, startPoint y: 214, endPoint x: 519, endPoint y: 202, distance: 292.2
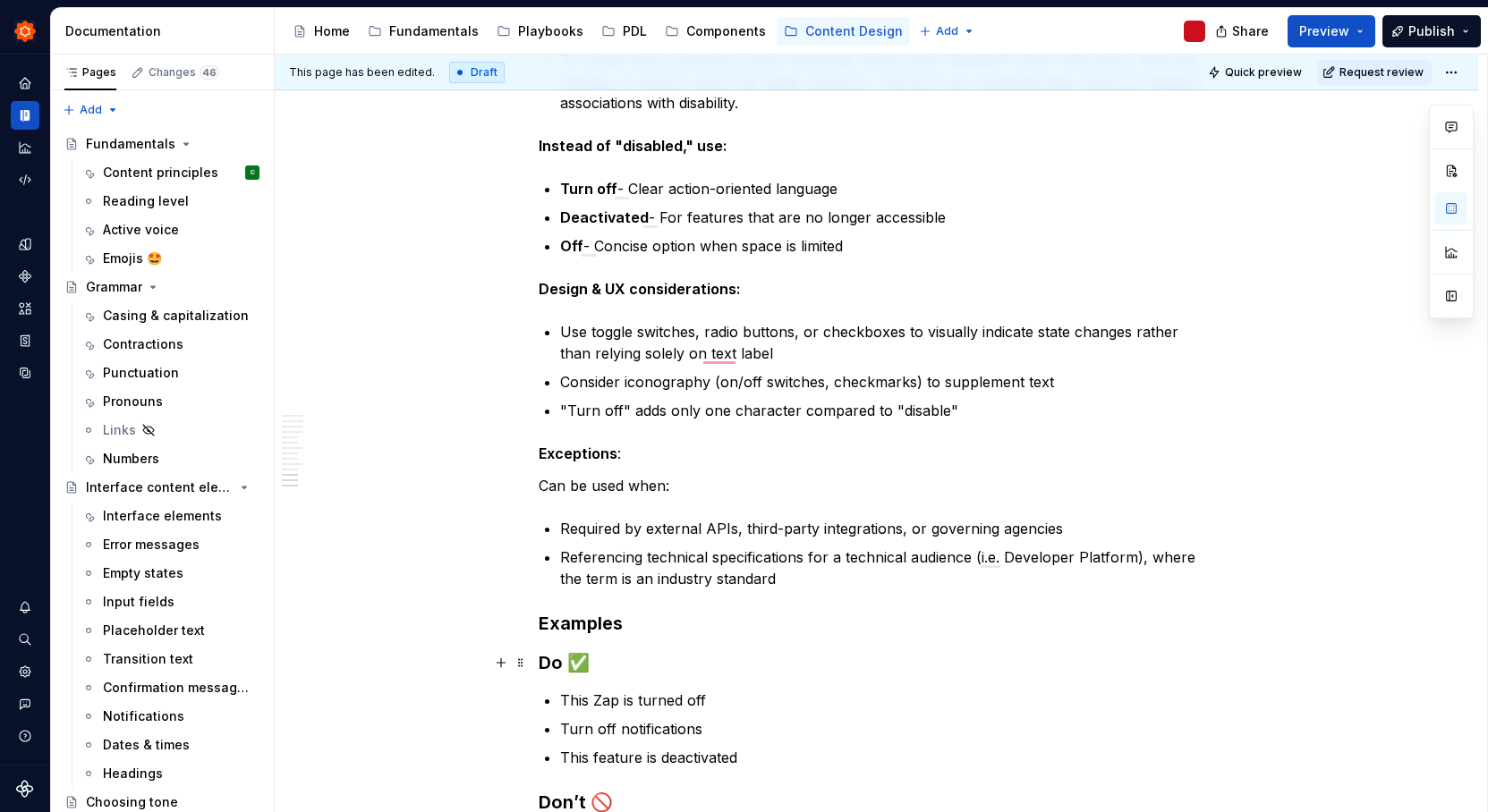
scroll to position [1944, 0]
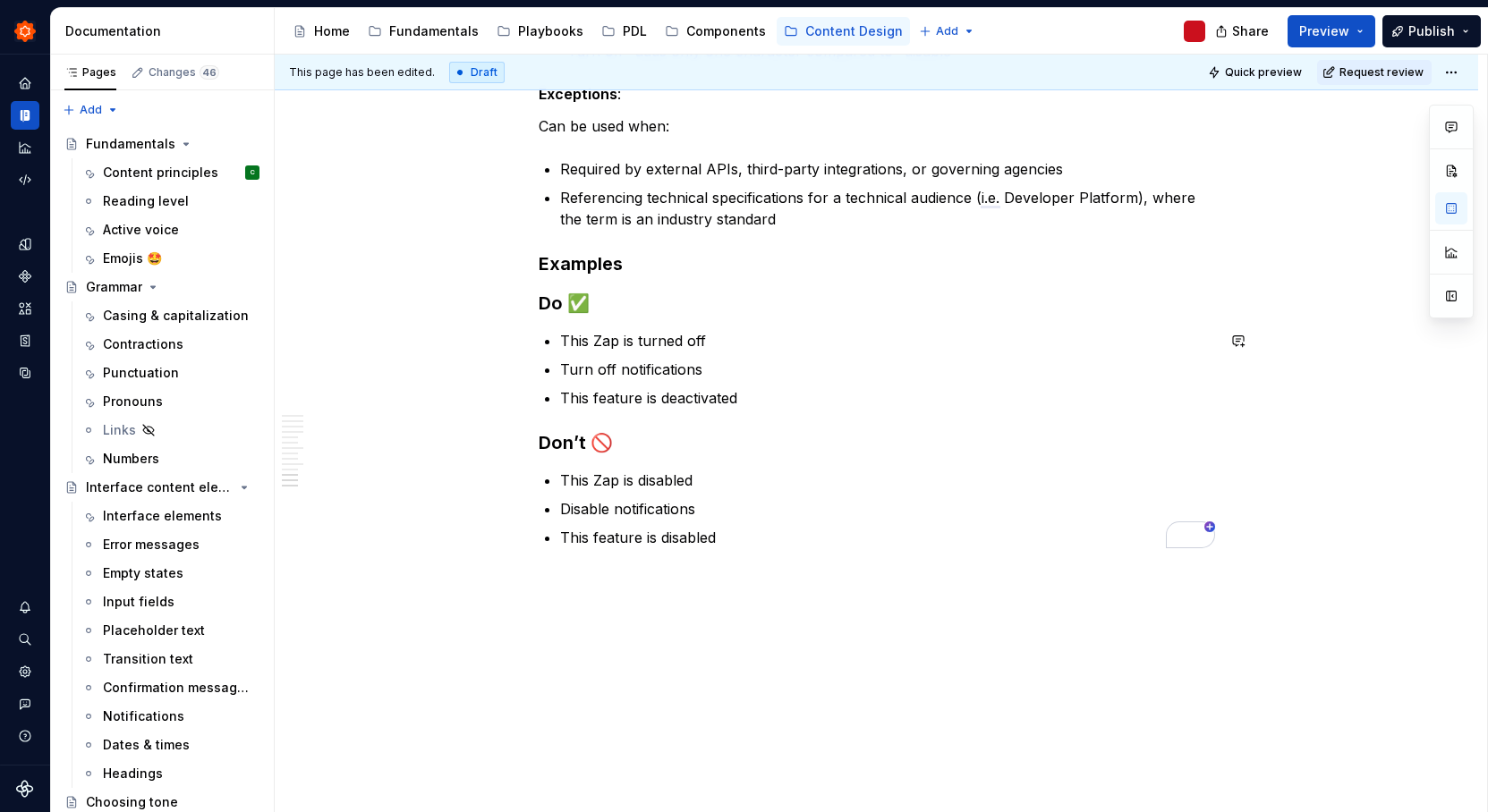
click at [677, 667] on div "This page has been edited. Draft Quick preview Request review Accessibility Con…" at bounding box center [881, 434] width 1212 height 758
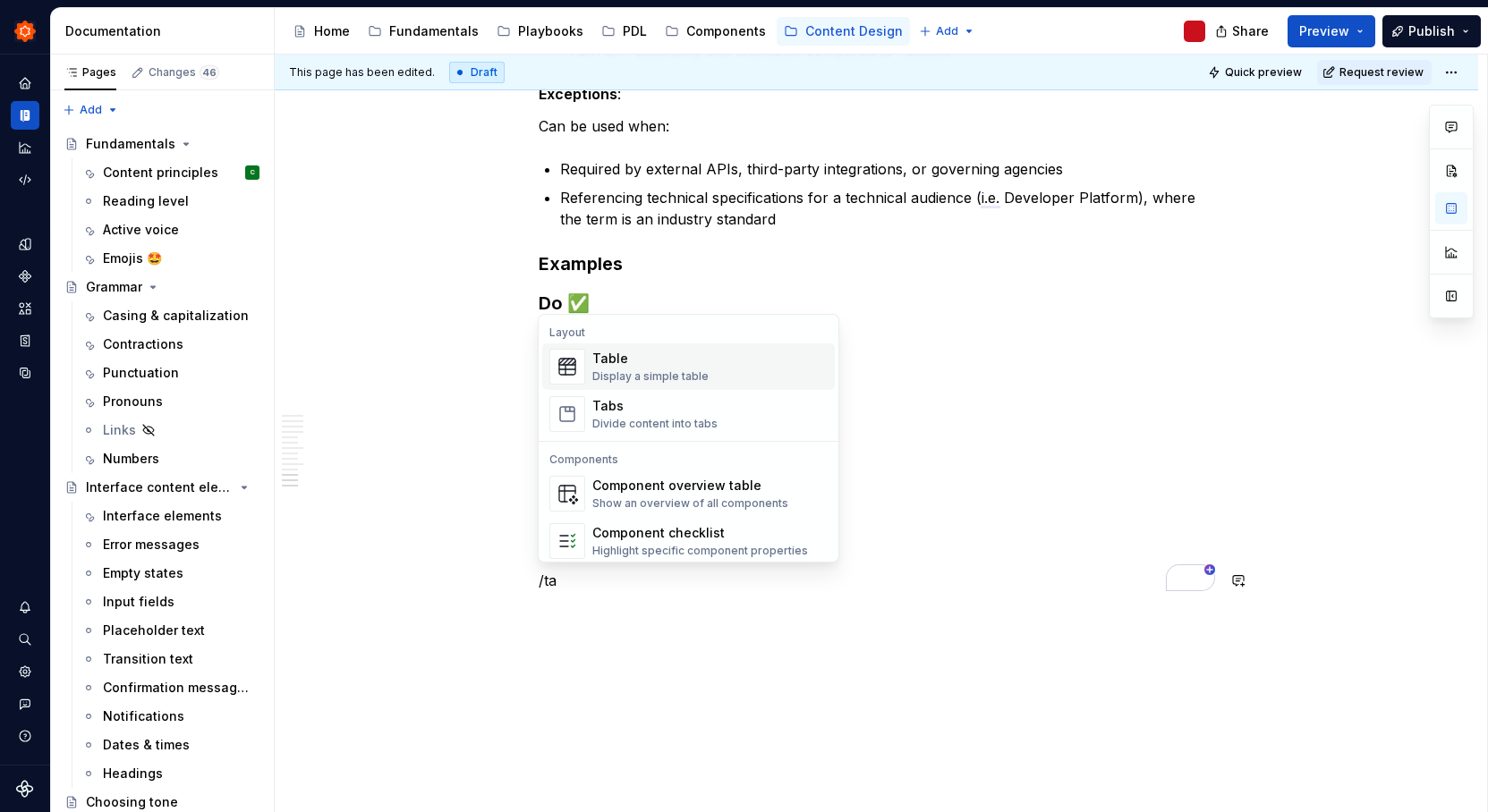
click at [722, 375] on div "Table Display a simple table" at bounding box center [709, 367] width 235 height 36
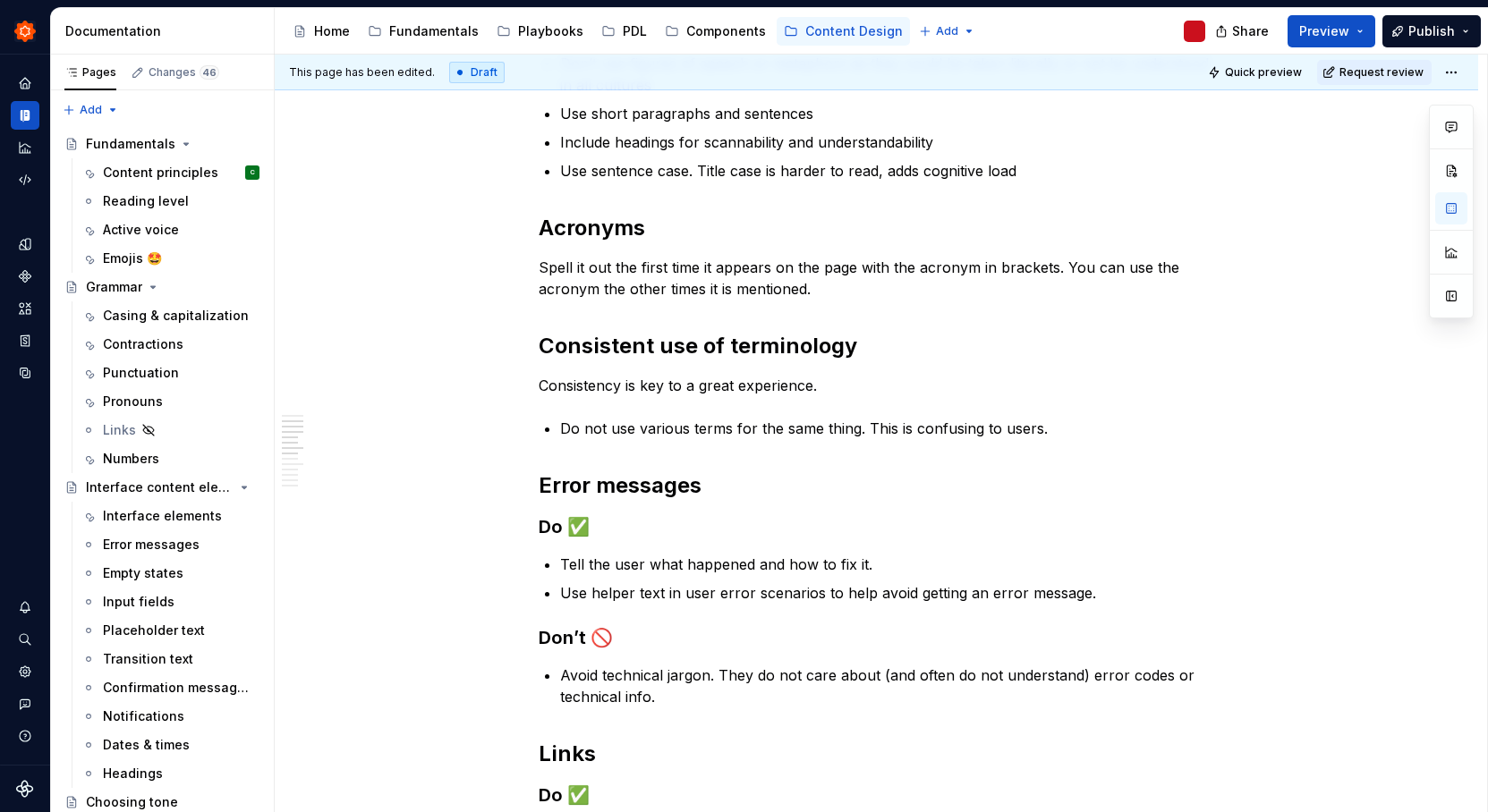
scroll to position [516, 0]
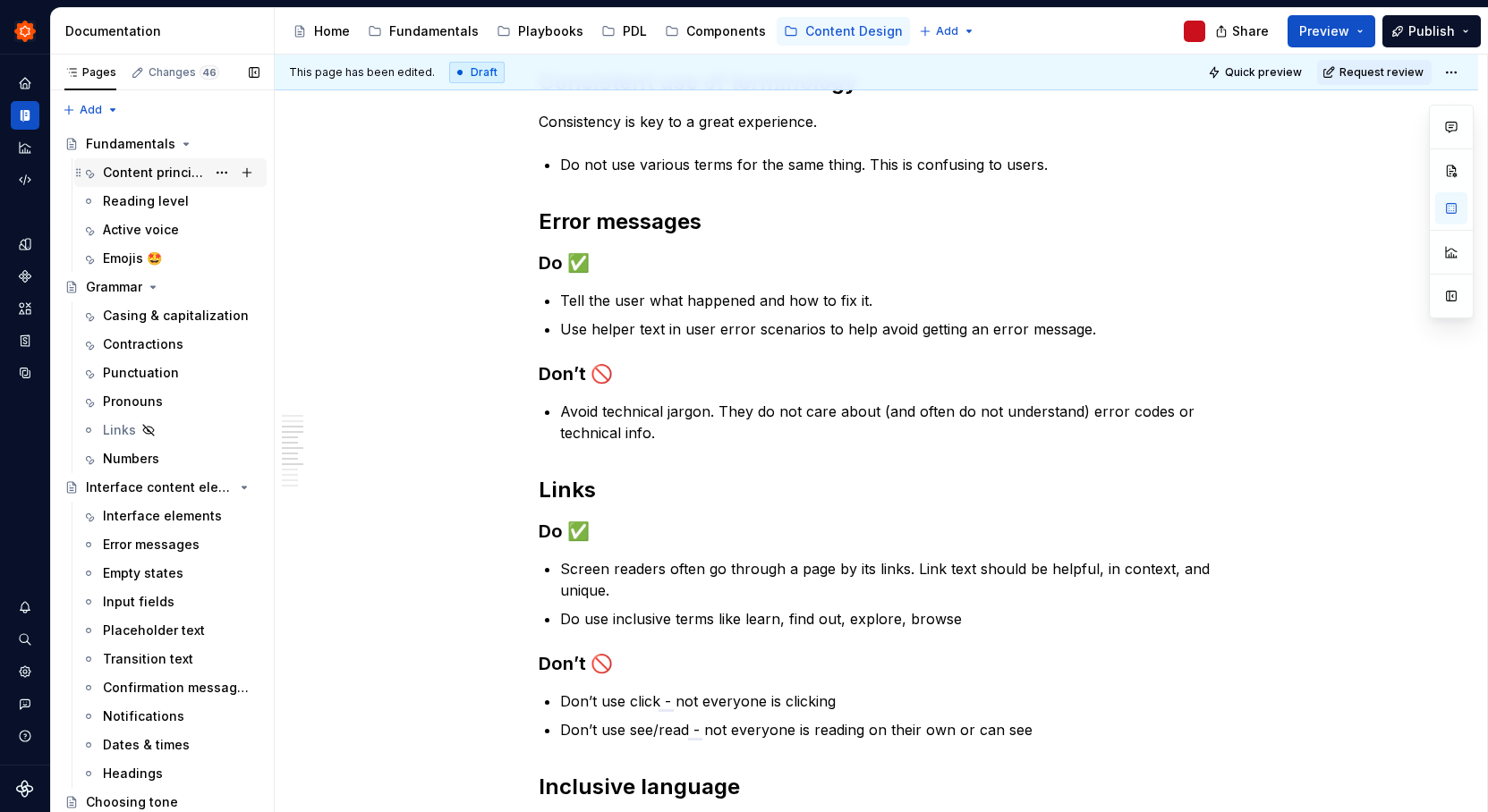
click at [148, 172] on div "Content principles" at bounding box center [155, 173] width 103 height 18
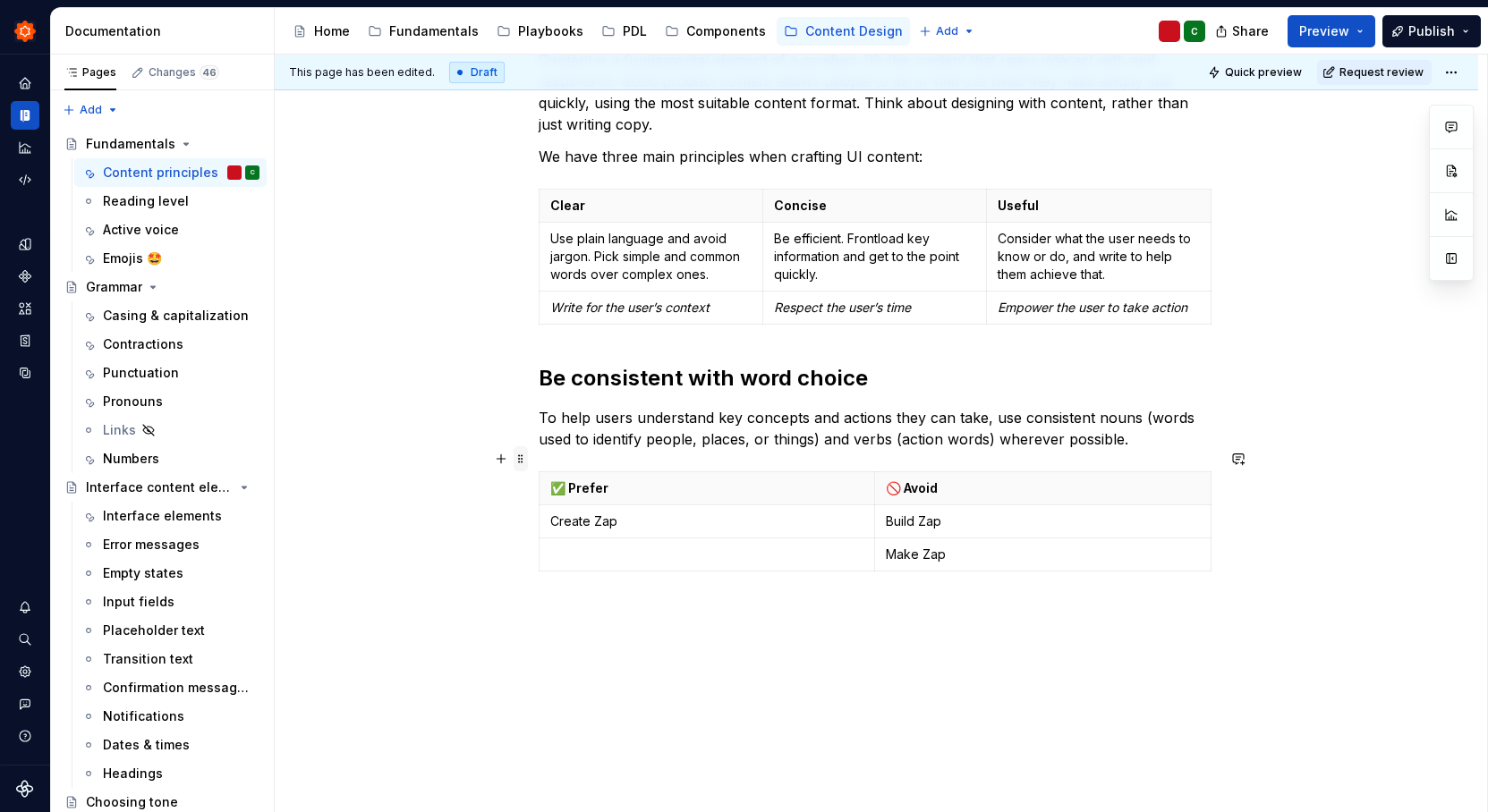
click at [524, 457] on span at bounding box center [521, 459] width 15 height 25
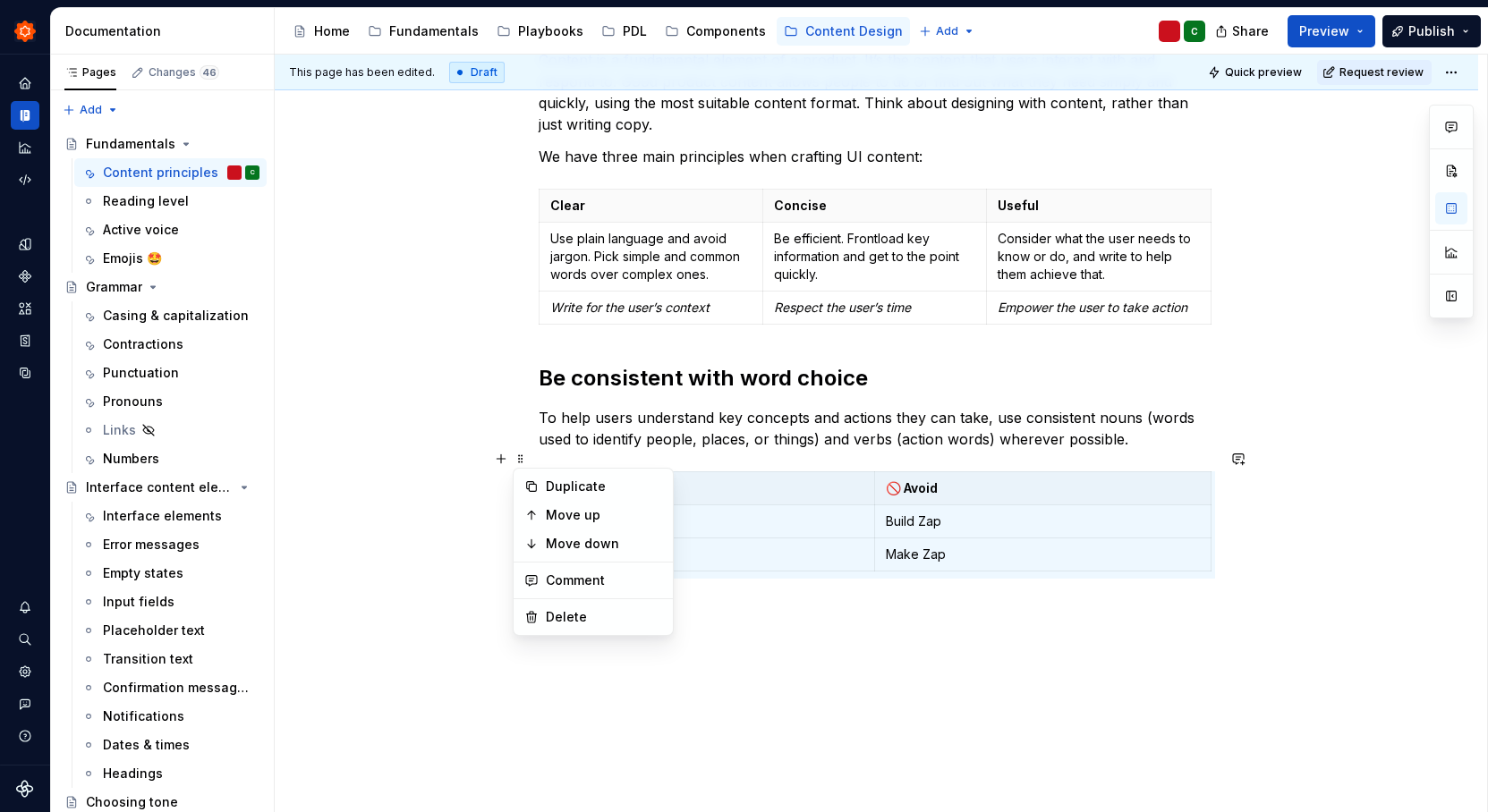
click at [1131, 694] on div "Content is a fundamental element of a product. It’s the content that users inte…" at bounding box center [877, 462] width 1203 height 912
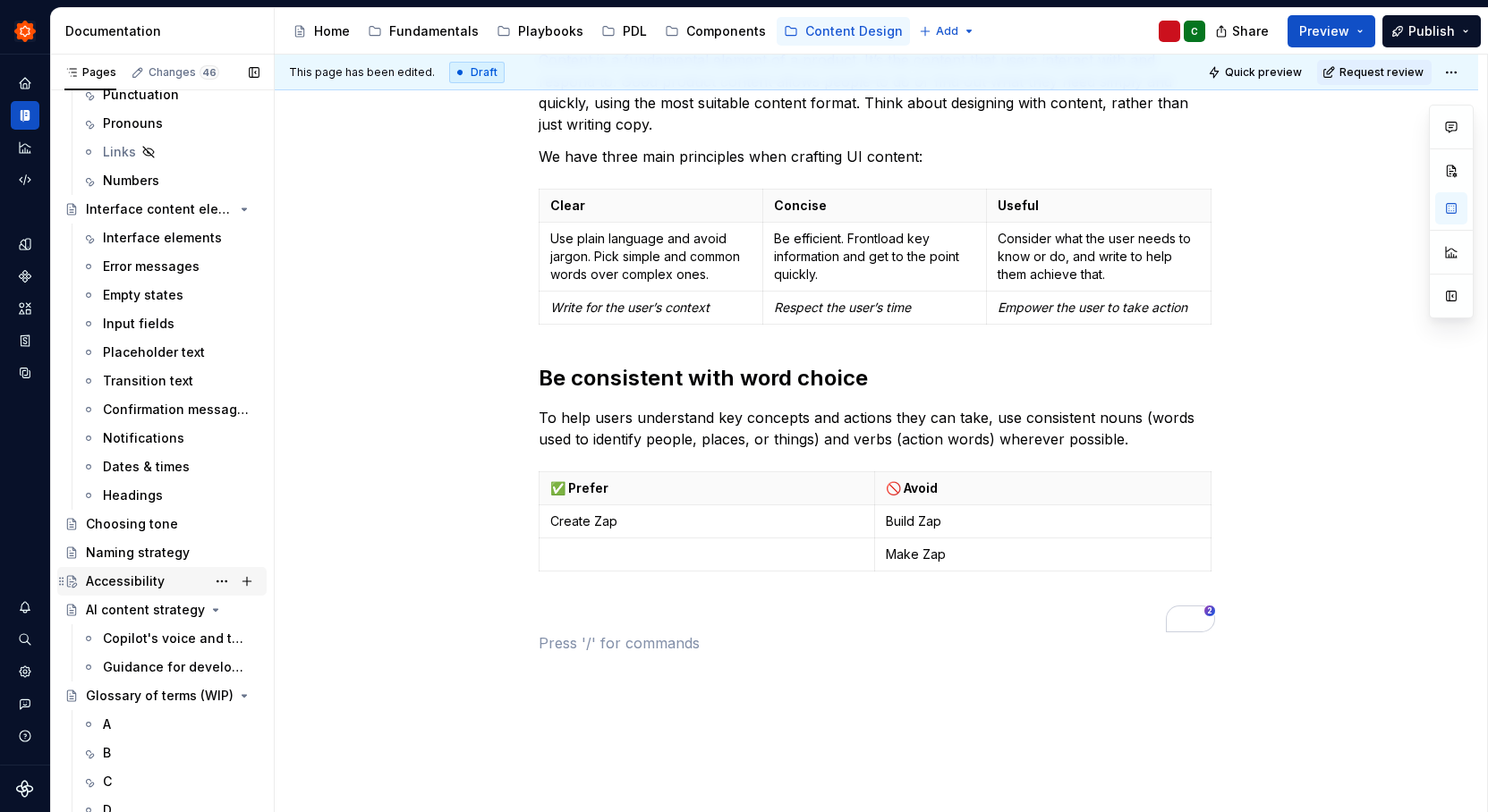
click at [176, 579] on div "Accessibility" at bounding box center [173, 582] width 174 height 25
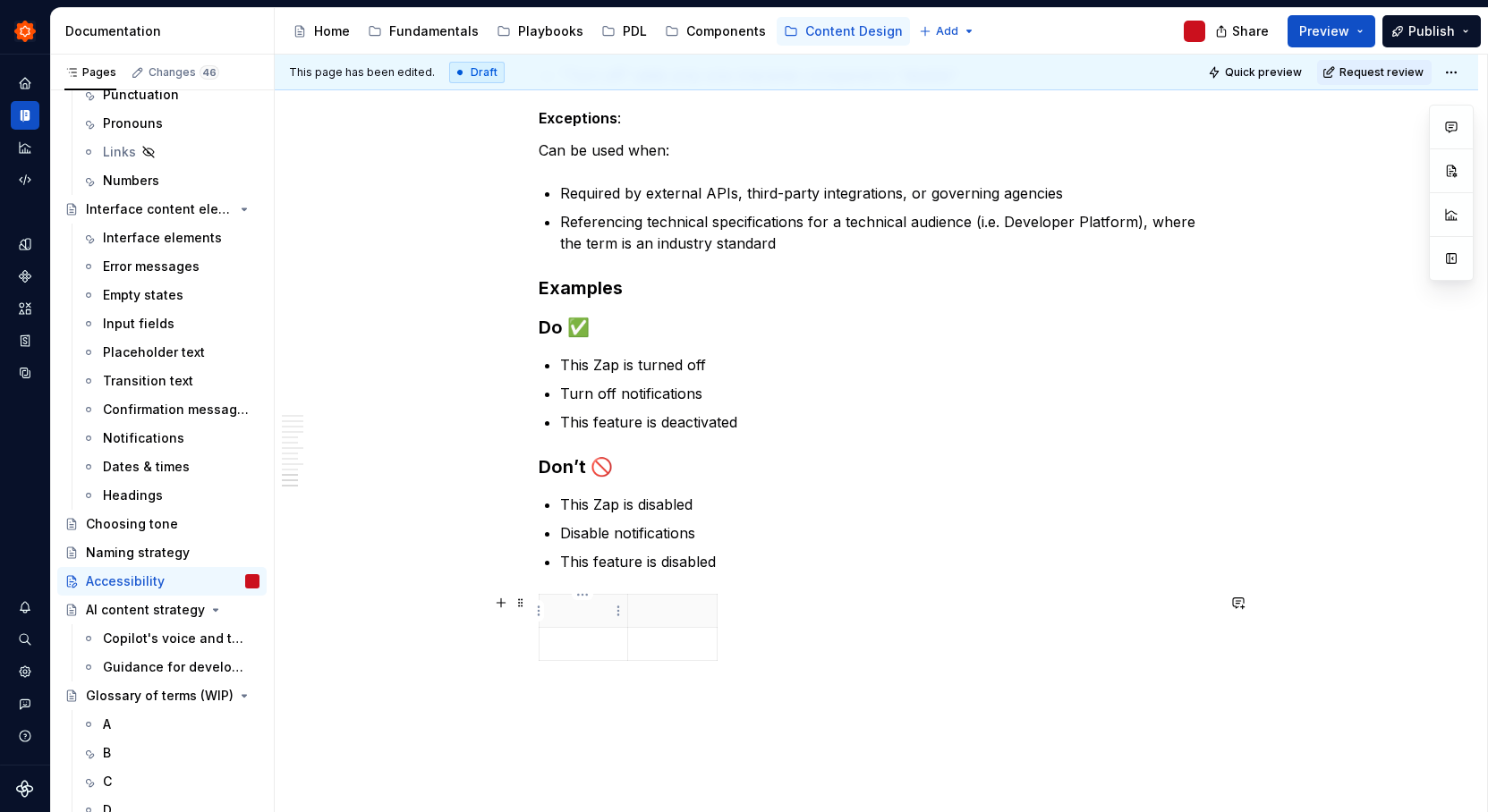
click at [577, 617] on p at bounding box center [583, 611] width 67 height 18
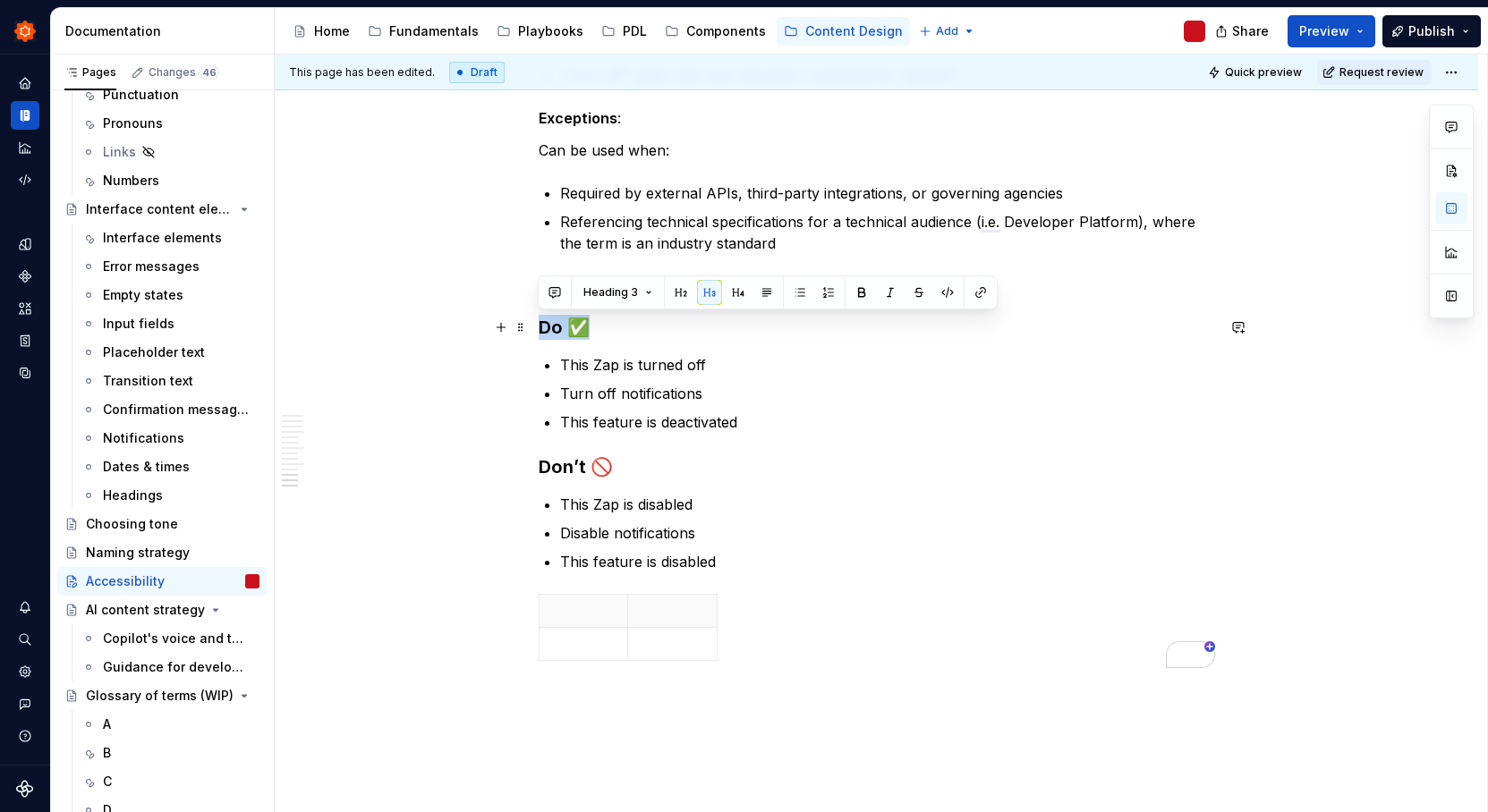
drag, startPoint x: 602, startPoint y: 328, endPoint x: 540, endPoint y: 329, distance: 62.0
click at [540, 329] on h3 "Do ✅" at bounding box center [877, 328] width 677 height 25
copy h3 "Do ✅"
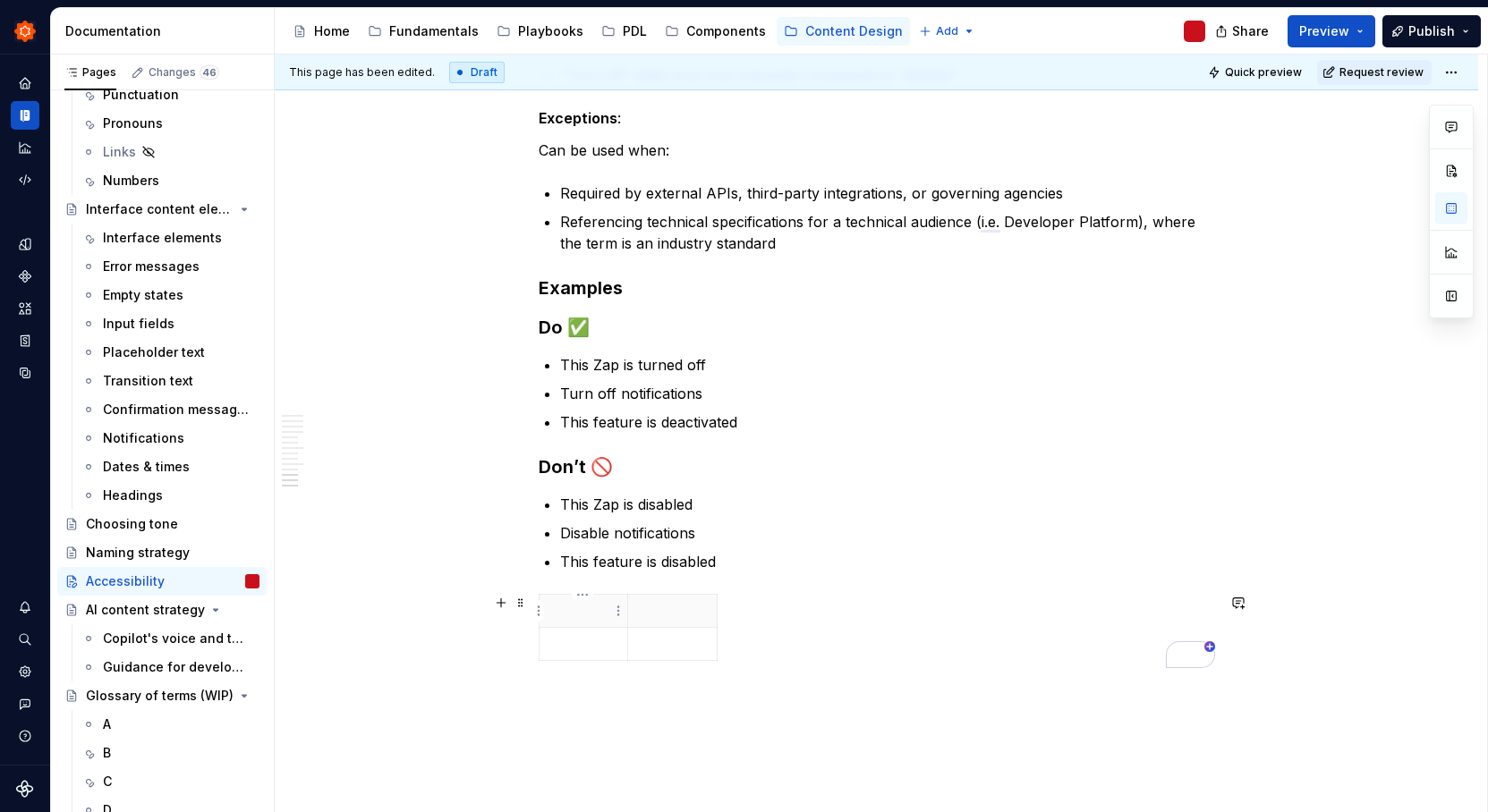
click at [600, 611] on p "To enrich screen reader interactions, please activate Accessibility in Grammarl…" at bounding box center [583, 611] width 67 height 18
drag, startPoint x: 566, startPoint y: 612, endPoint x: 553, endPoint y: 613, distance: 13.0
click at [553, 613] on p "Do ✅" at bounding box center [583, 611] width 67 height 18
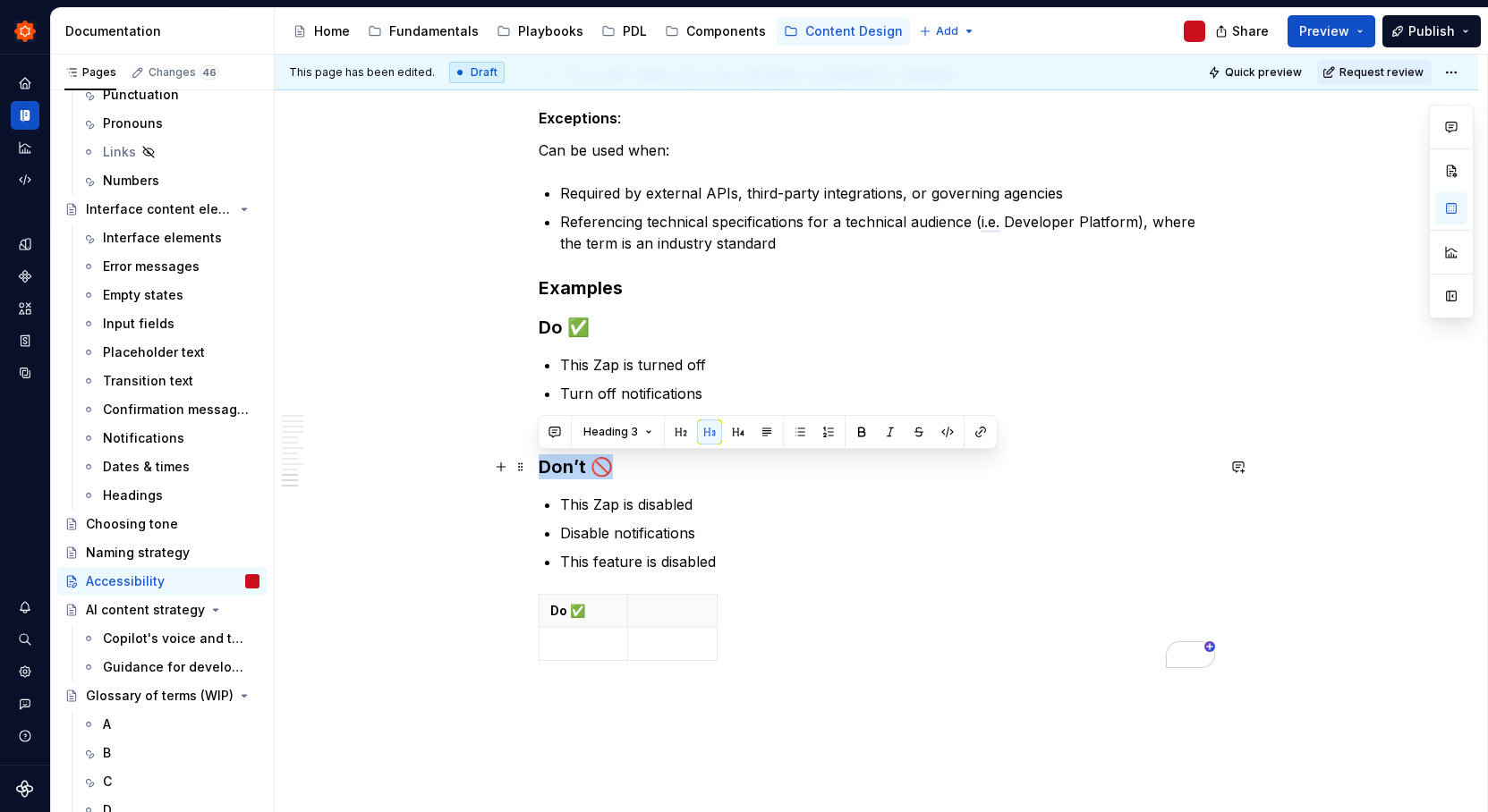
drag, startPoint x: 615, startPoint y: 470, endPoint x: 538, endPoint y: 470, distance: 77.0
click at [538, 470] on h3 "Don’t 🚫" at bounding box center [877, 467] width 677 height 25
copy h3 "Don’t 🚫"
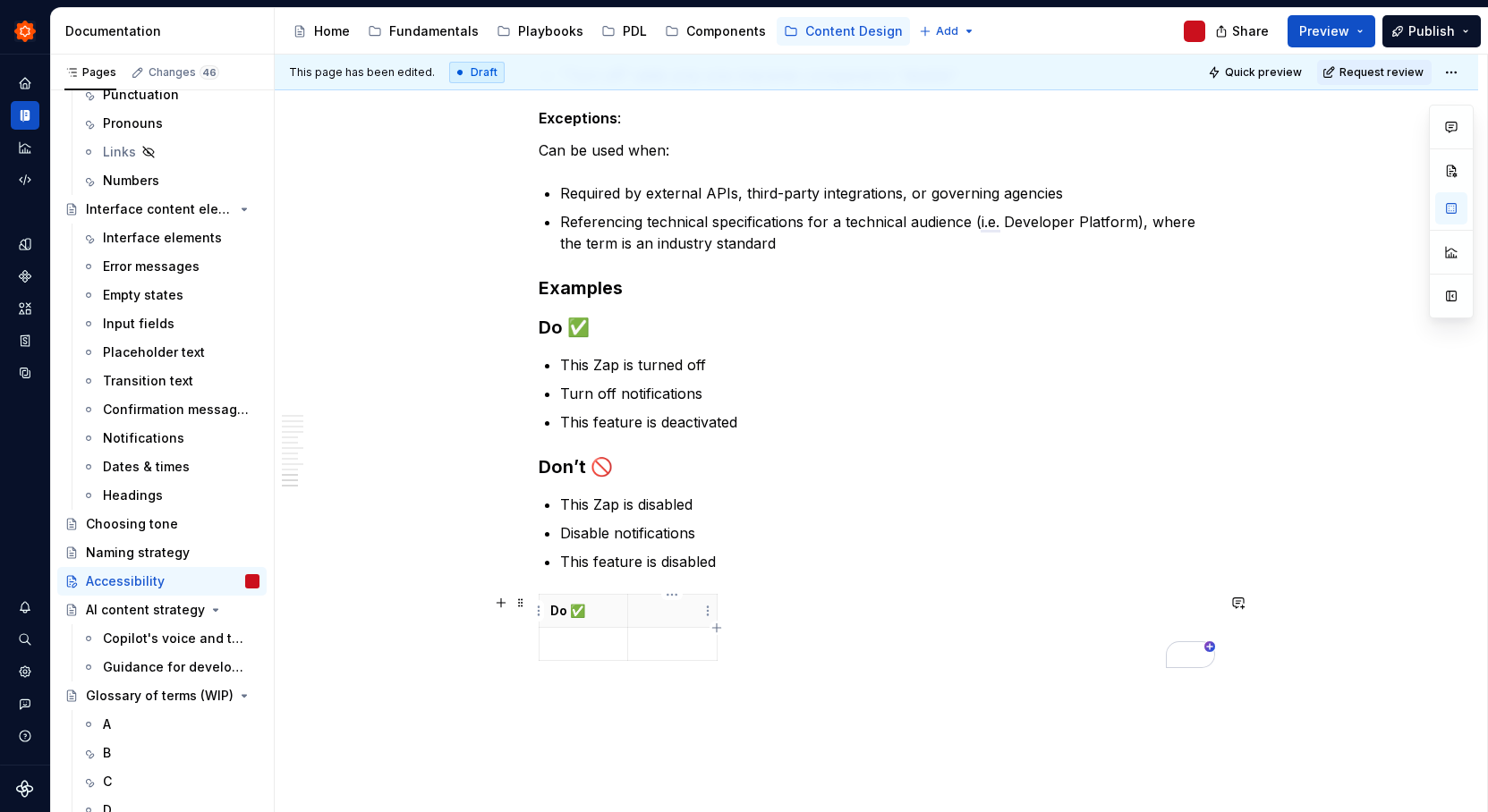
click at [688, 604] on p "To enrich screen reader interactions, please activate Accessibility in Grammarl…" at bounding box center [672, 611] width 66 height 18
click at [629, 663] on icon "button" at bounding box center [627, 661] width 15 height 15
click at [627, 697] on div "Do ✅ Don’t 🚫" at bounding box center [877, 647] width 677 height 107
click at [626, 691] on icon "button" at bounding box center [627, 694] width 15 height 15
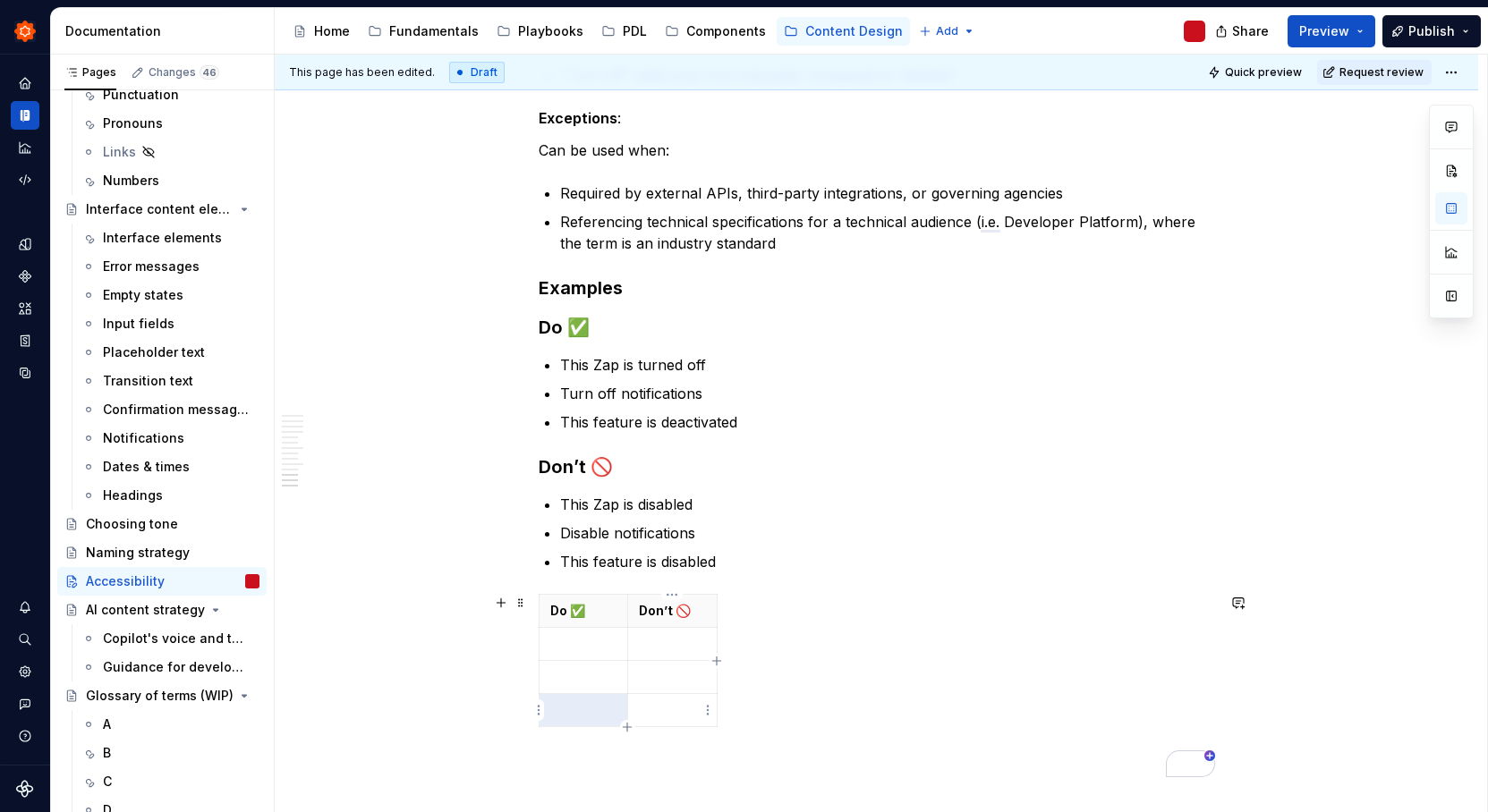
click at [626, 724] on icon "button" at bounding box center [627, 726] width 8 height 8
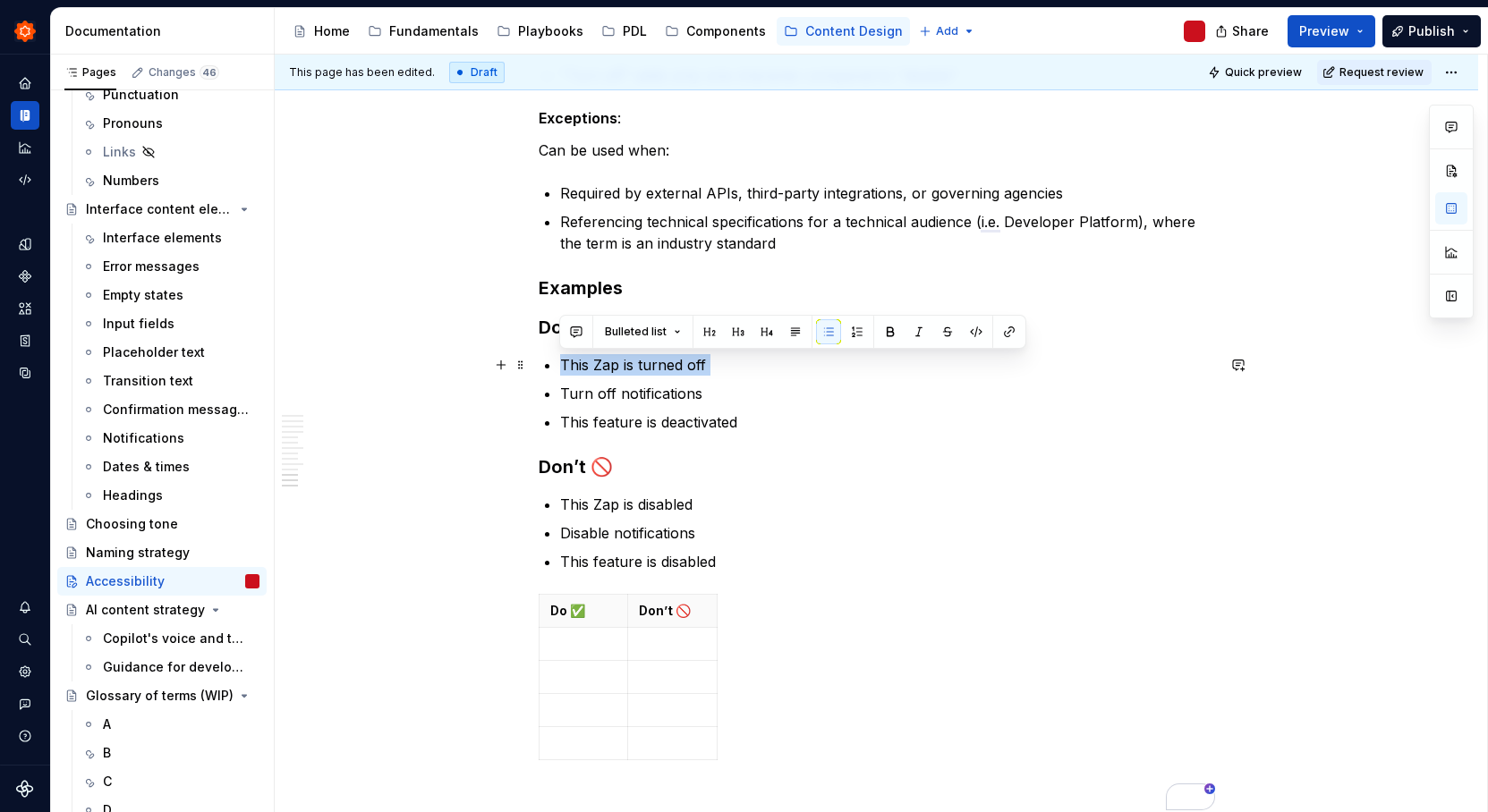
drag, startPoint x: 561, startPoint y: 366, endPoint x: 695, endPoint y: 375, distance: 134.3
click at [695, 375] on ul "This Zap is turned off Turn off notifications This feature is deactivated" at bounding box center [887, 393] width 655 height 79
copy p "This Zap is turned off"
click at [571, 647] on p "To enrich screen reader interactions, please activate Accessibility in Grammarl…" at bounding box center [583, 643] width 67 height 18
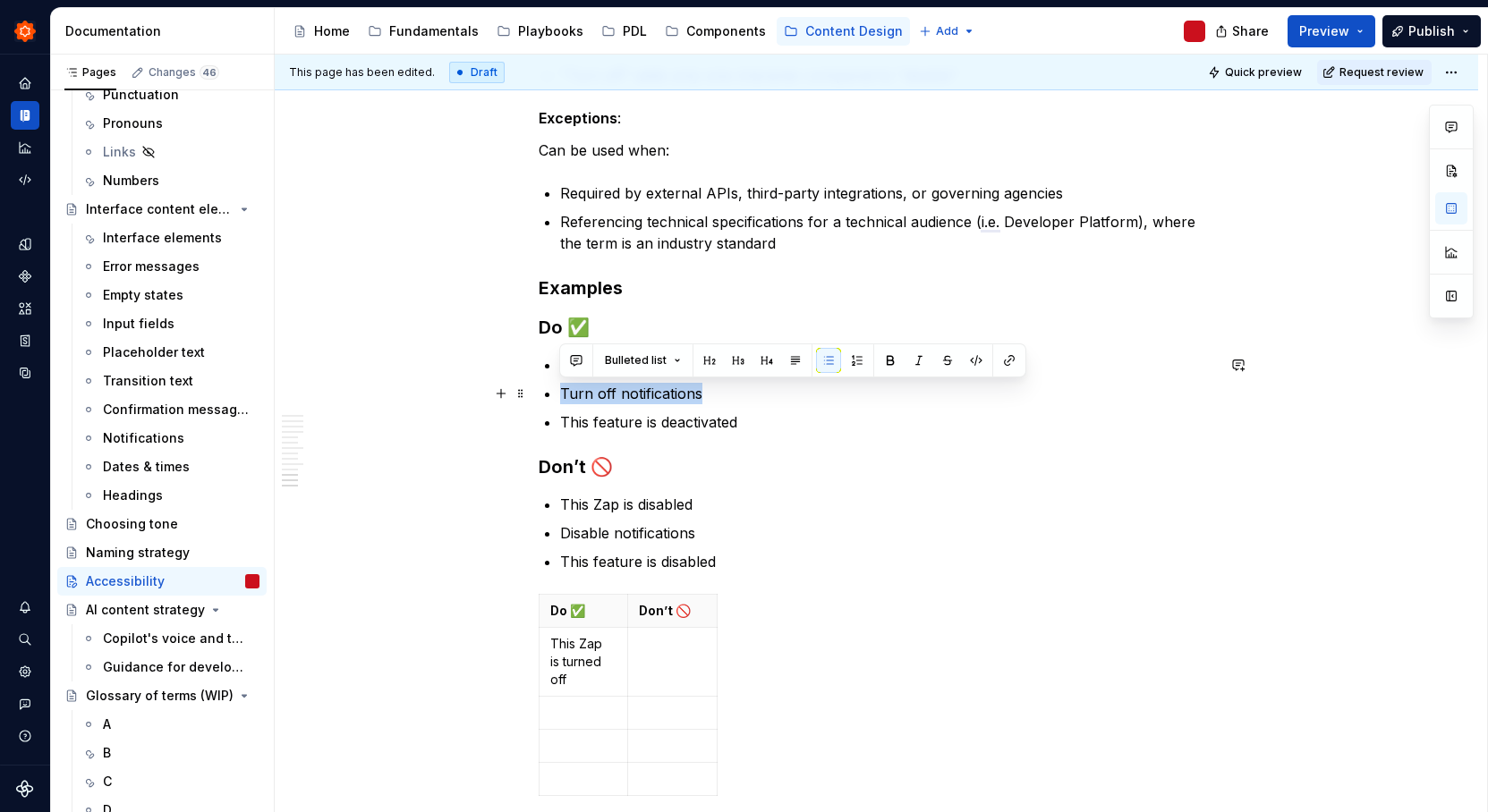
drag, startPoint x: 711, startPoint y: 389, endPoint x: 560, endPoint y: 395, distance: 151.1
click at [560, 395] on p "Turn off notifications" at bounding box center [887, 394] width 655 height 21
copy p "Turn off notifications"
click at [574, 715] on p "To enrich screen reader interactions, please activate Accessibility in Grammarl…" at bounding box center [583, 713] width 67 height 18
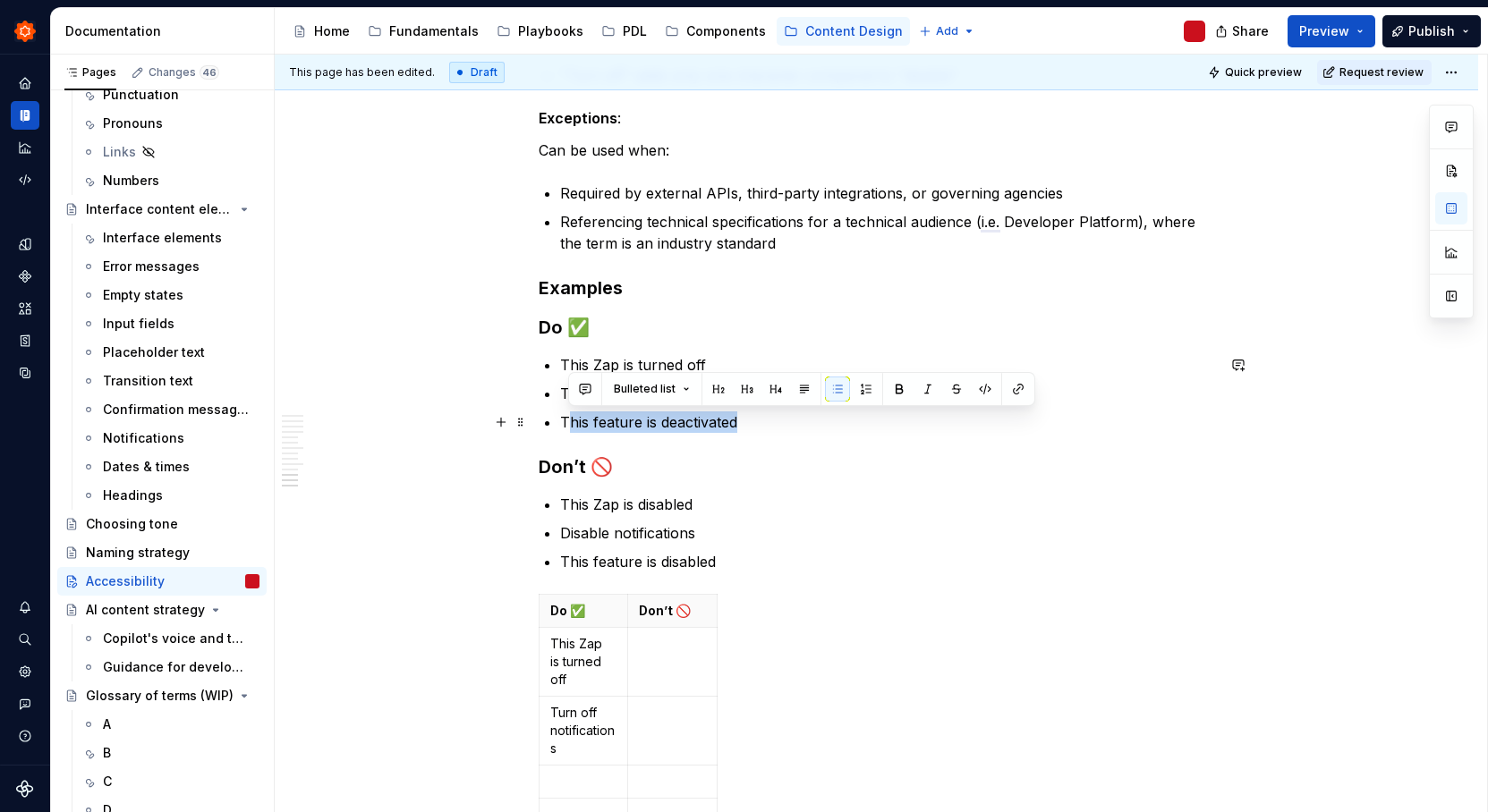
type textarea "*"
drag, startPoint x: 734, startPoint y: 422, endPoint x: 560, endPoint y: 423, distance: 174.0
click at [560, 423] on p "This feature is deactivated" at bounding box center [887, 422] width 655 height 21
copy p "This feature is deactivated"
click at [572, 787] on p "To enrich screen reader interactions, please activate Accessibility in Grammarl…" at bounding box center [583, 782] width 67 height 18
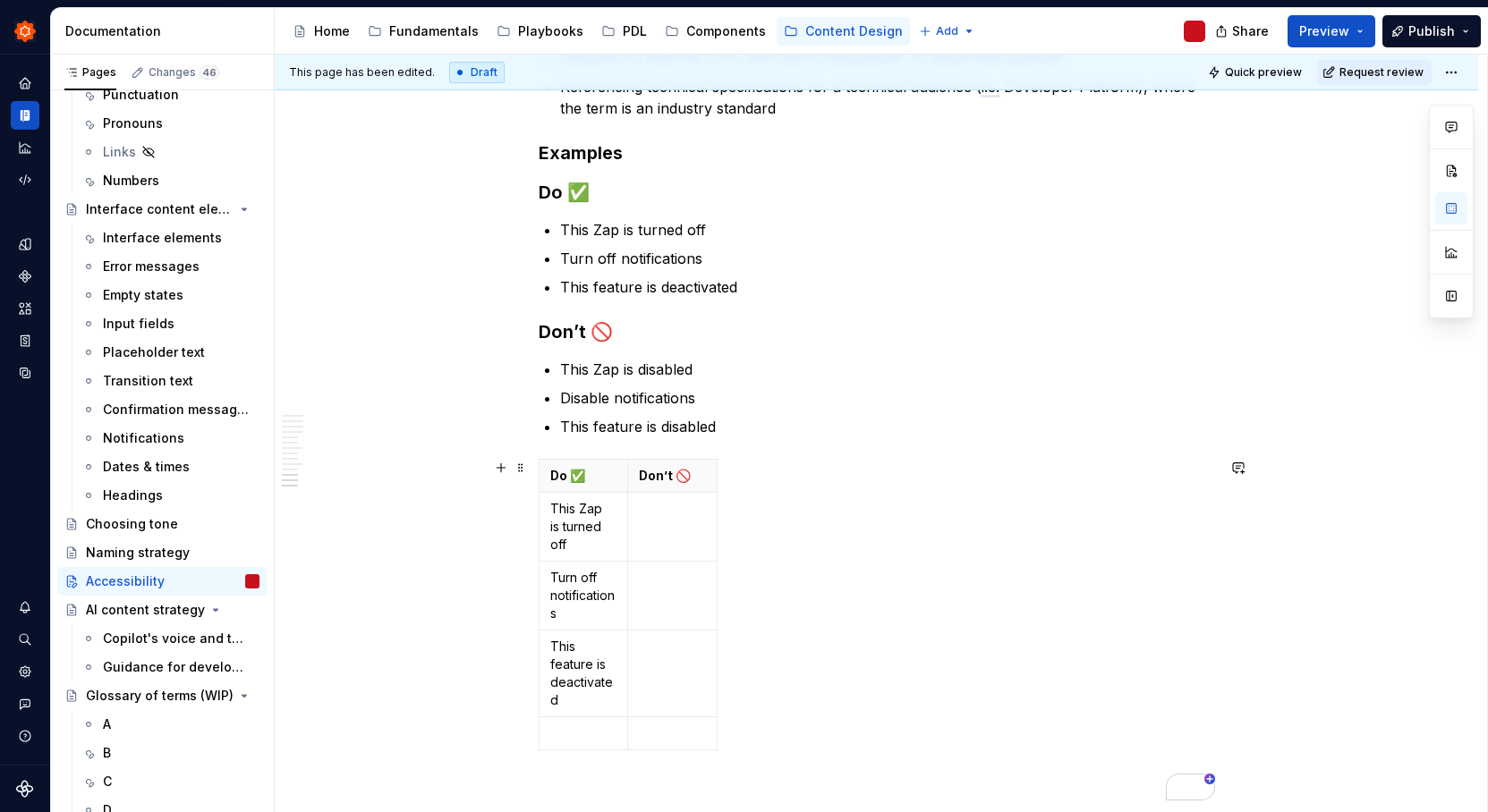
scroll to position [2068, 0]
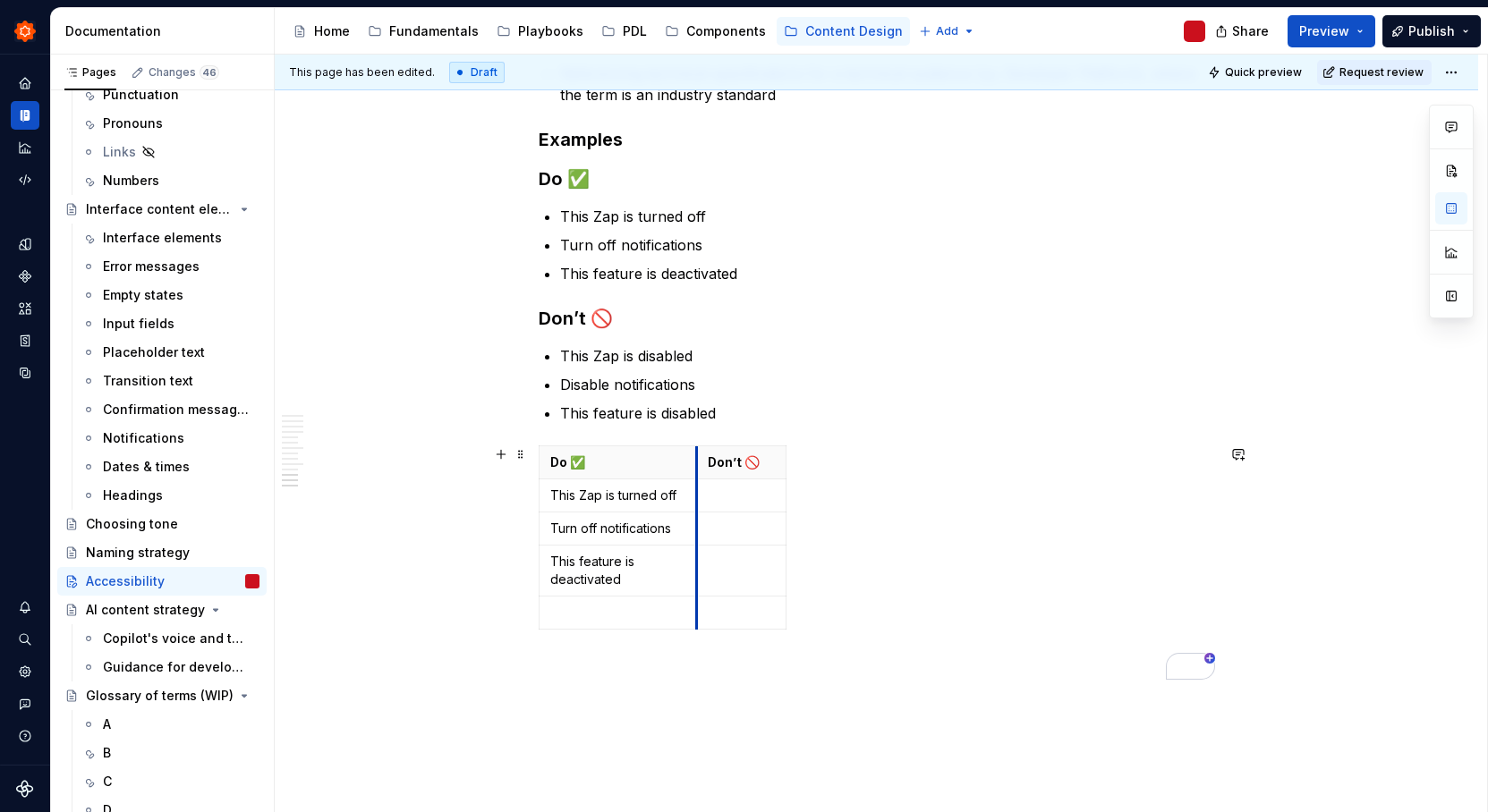
drag, startPoint x: 631, startPoint y: 463, endPoint x: 700, endPoint y: 457, distance: 69.3
click at [700, 457] on th "Don’t 🚫" at bounding box center [741, 463] width 90 height 33
drag, startPoint x: 786, startPoint y: 460, endPoint x: 850, endPoint y: 458, distance: 64.0
click at [850, 458] on div "Do ✅ Don’t 🚫 This Zap is turned off Turn off notifications This feature is deac…" at bounding box center [877, 541] width 677 height 191
drag, startPoint x: 784, startPoint y: 460, endPoint x: 889, endPoint y: 450, distance: 105.5
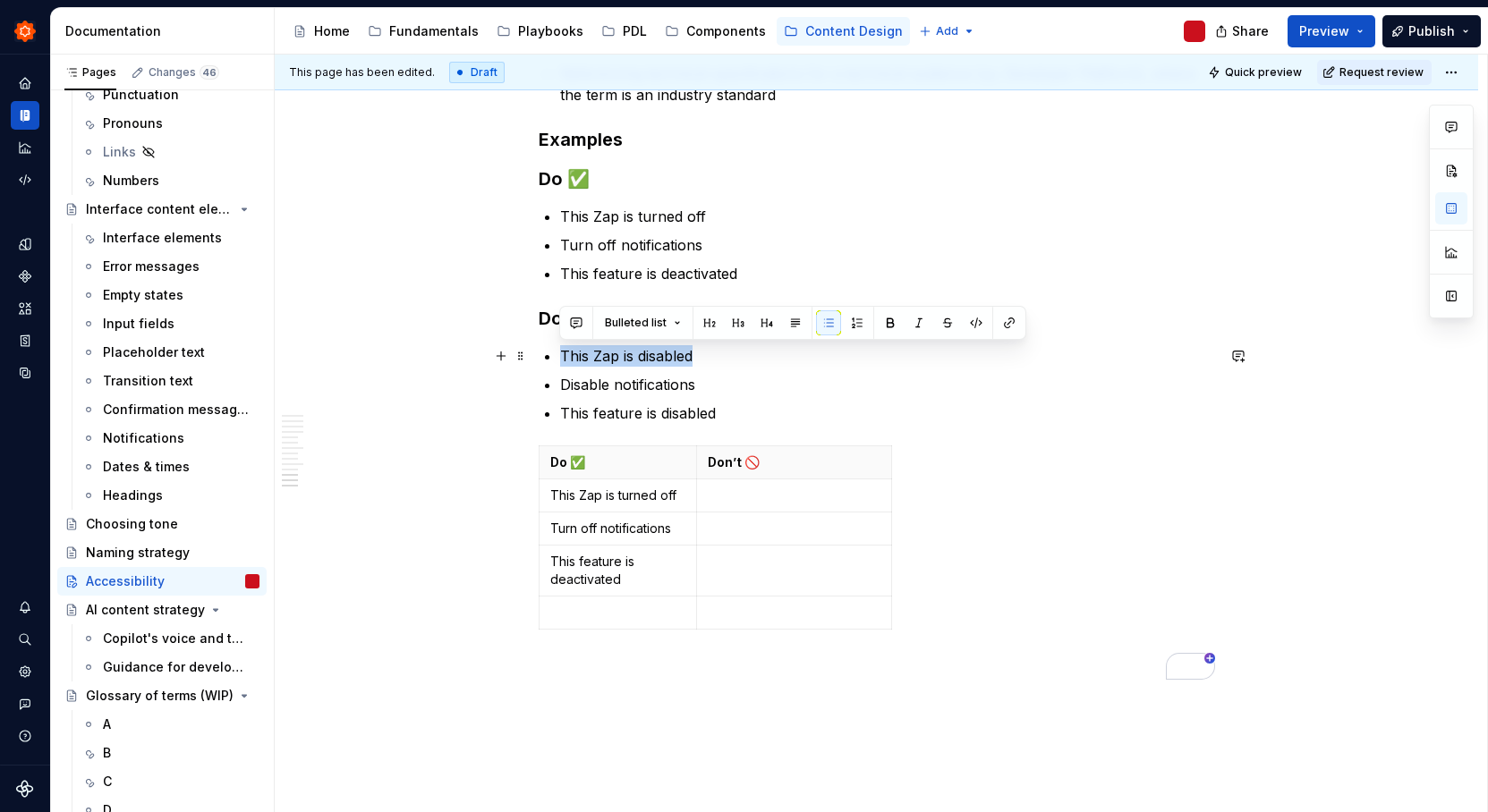
drag, startPoint x: 559, startPoint y: 356, endPoint x: 702, endPoint y: 352, distance: 143.1
click at [702, 352] on p "This Zap is disabled" at bounding box center [887, 356] width 655 height 21
copy p "This Zap is disabled"
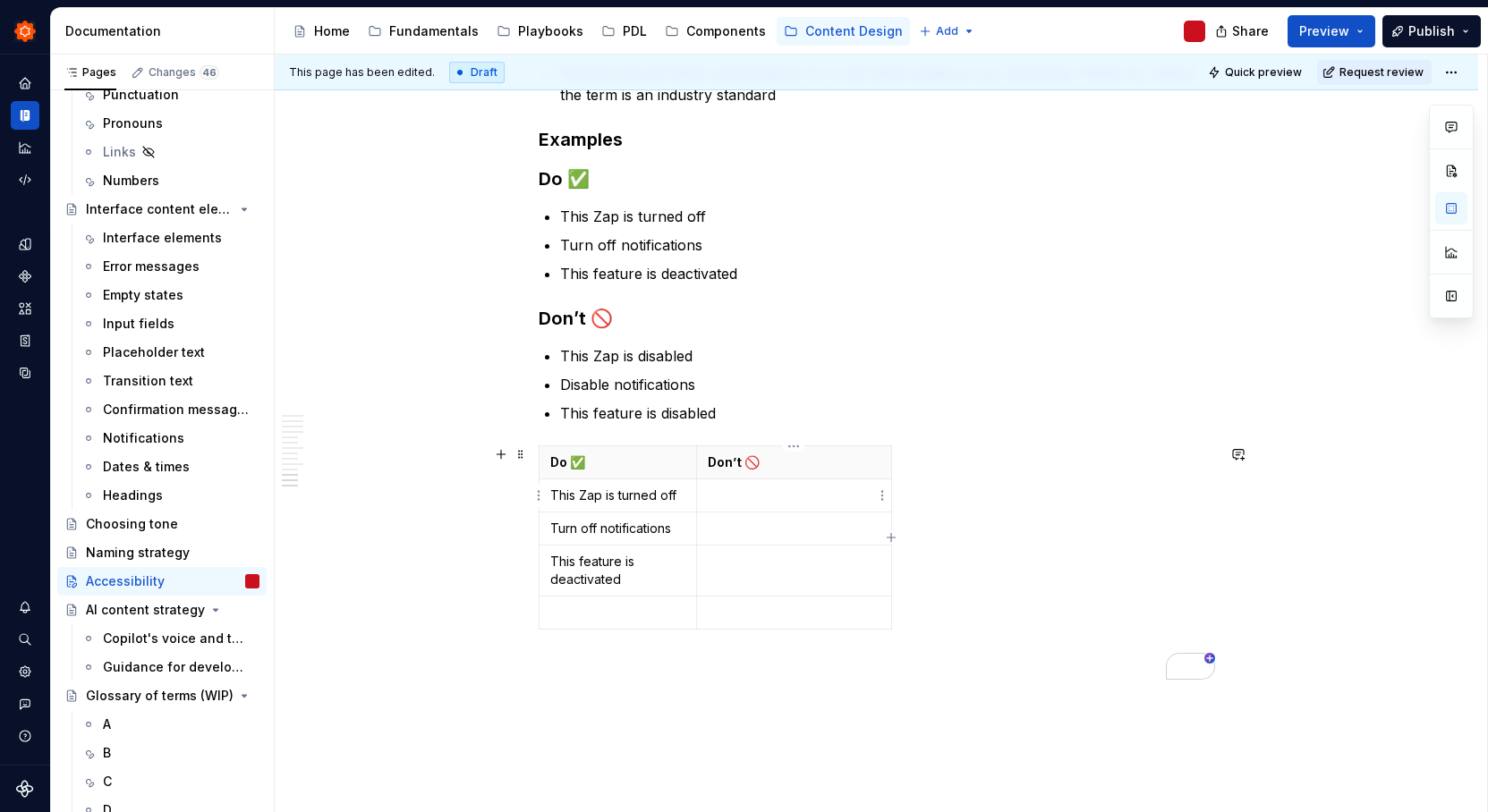
click at [721, 495] on p "To enrich screen reader interactions, please activate Accessibility in Grammarl…" at bounding box center [794, 495] width 172 height 18
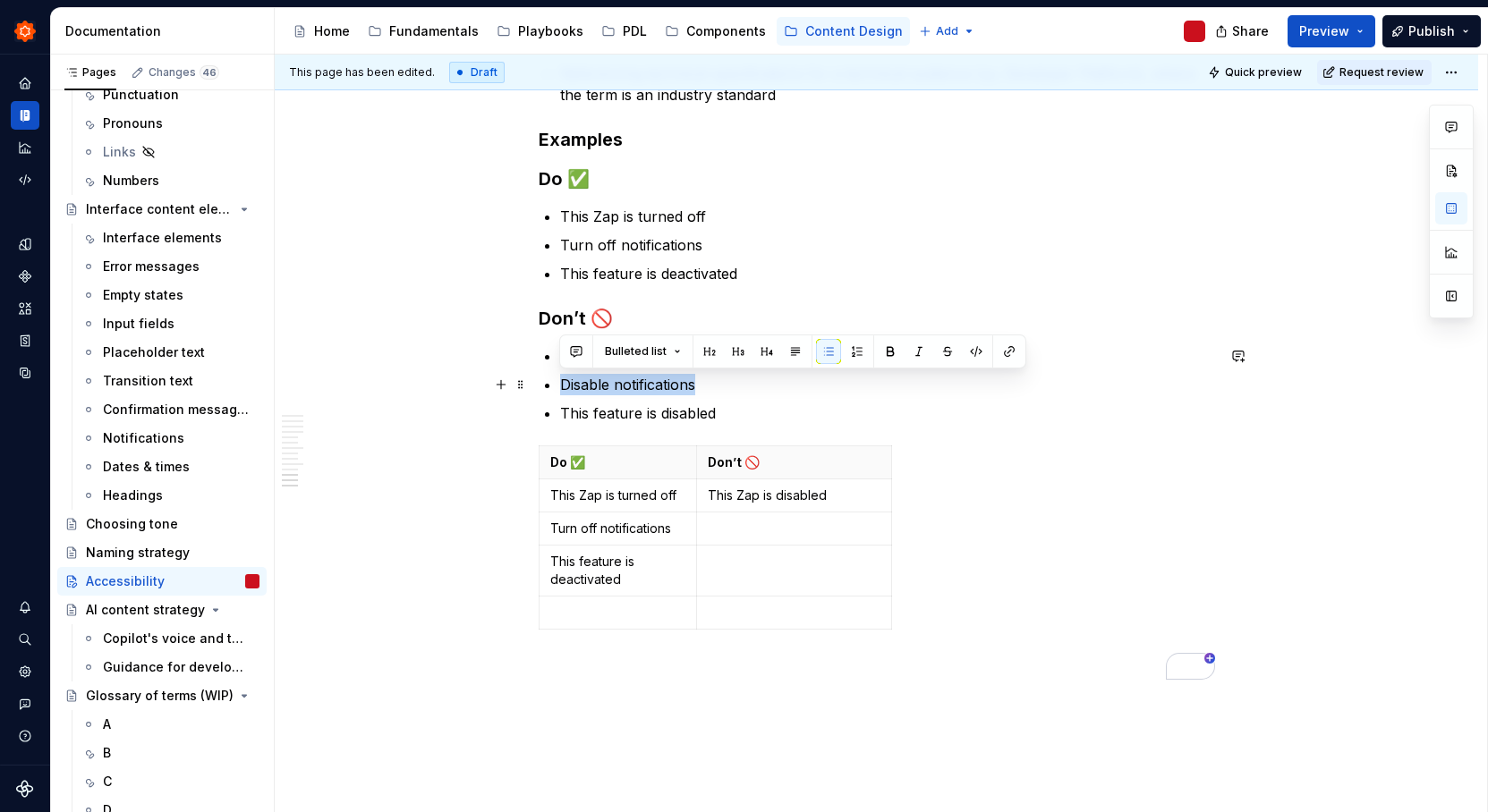
drag, startPoint x: 707, startPoint y: 385, endPoint x: 558, endPoint y: 389, distance: 149.1
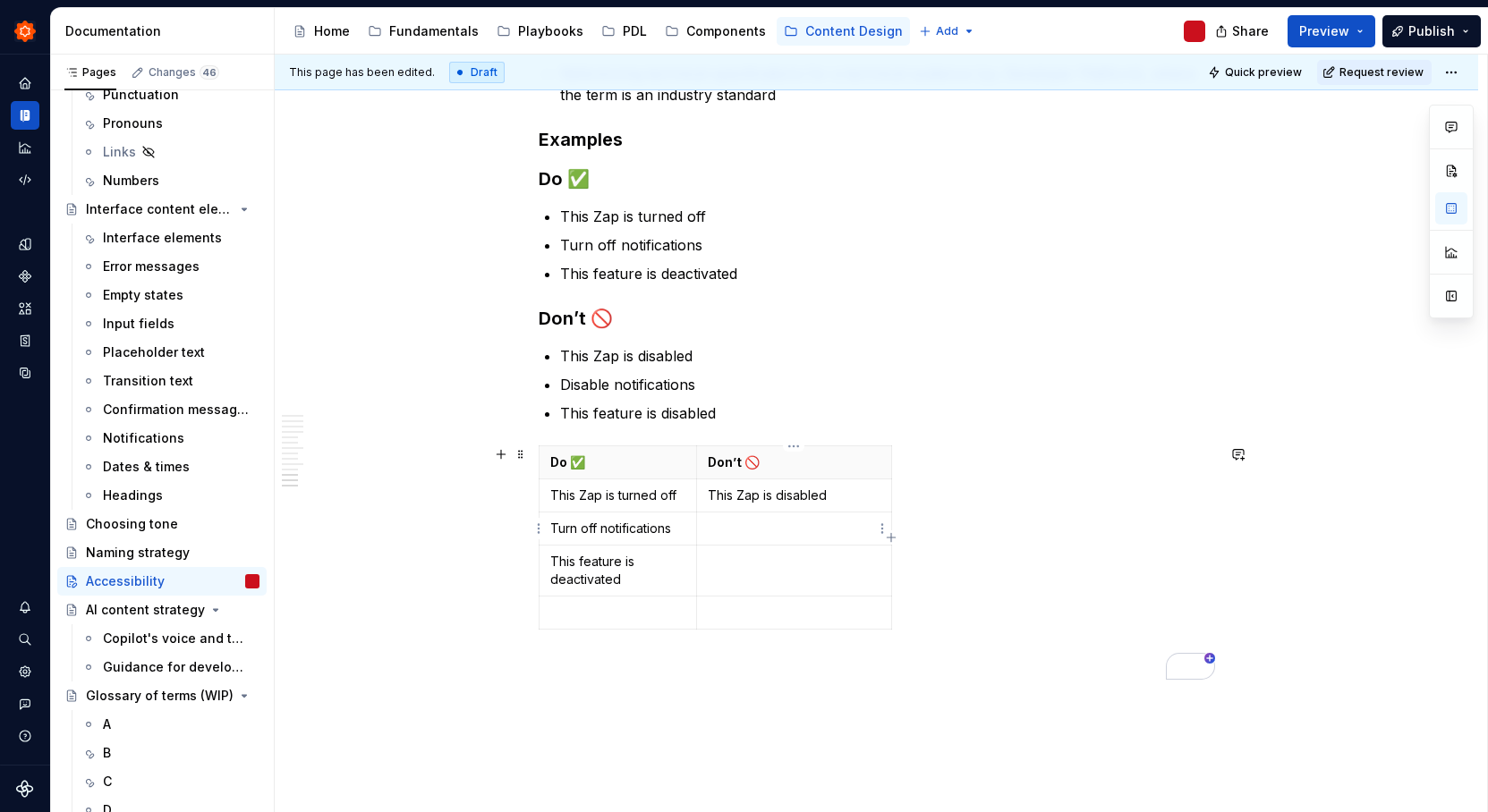
click at [747, 532] on p "To enrich screen reader interactions, please activate Accessibility in Grammarl…" at bounding box center [794, 528] width 172 height 18
click at [679, 494] on p "This Zap is turned off" at bounding box center [617, 495] width 136 height 18
drag, startPoint x: 616, startPoint y: 496, endPoint x: 551, endPoint y: 491, distance: 65.2
click at [551, 491] on p "This Zap is turned off / This Zap is off" at bounding box center [617, 504] width 136 height 36
click at [991, 572] on div "Do ✅ Don’t 🚫 Zap turned off / This Zap is off This Zap is disabled Turn off not…" at bounding box center [877, 550] width 677 height 210
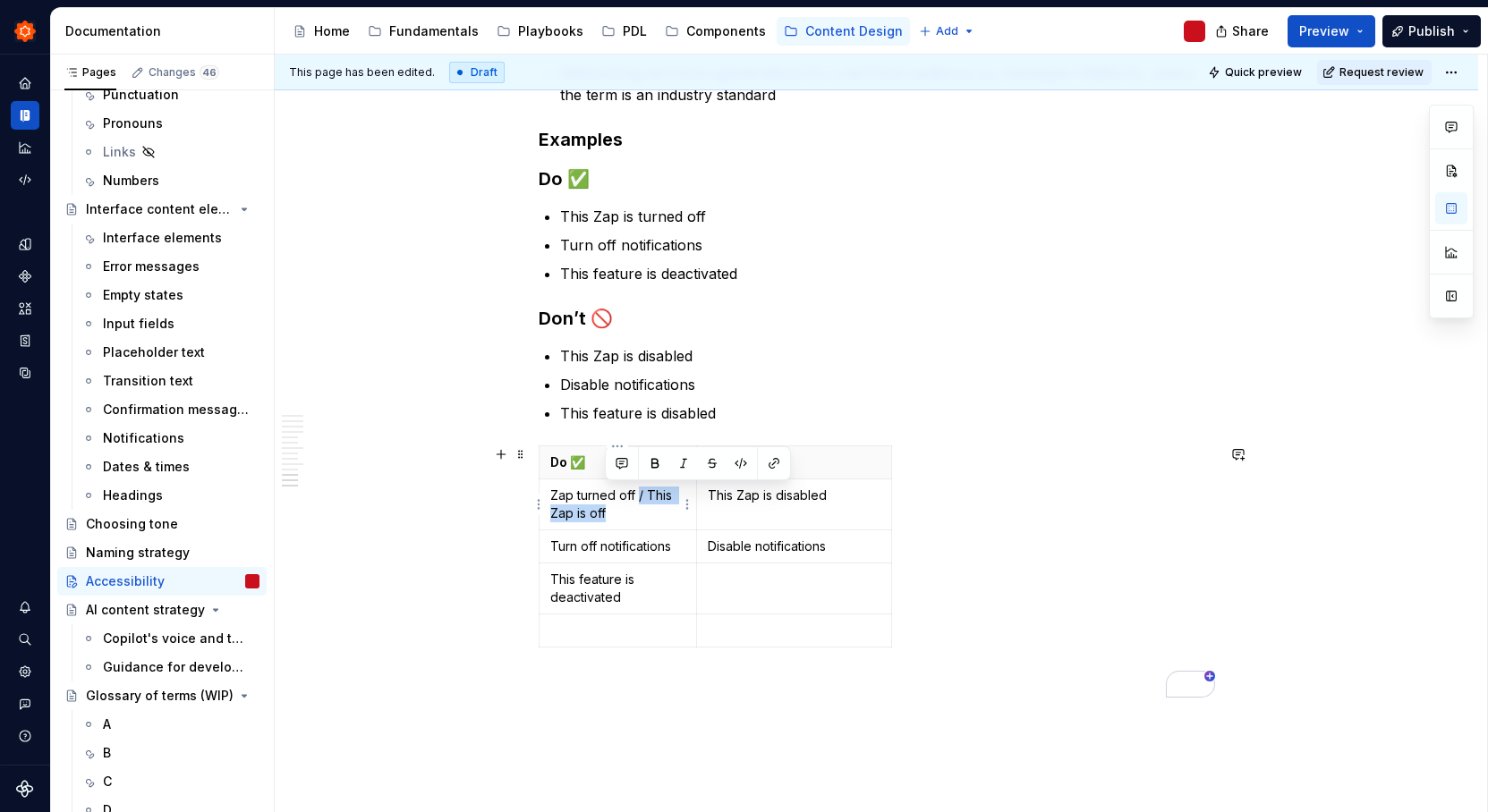
drag, startPoint x: 636, startPoint y: 495, endPoint x: 646, endPoint y: 506, distance: 14.9
click at [646, 506] on p "Zap turned off / This Zap is off" at bounding box center [617, 504] width 136 height 36
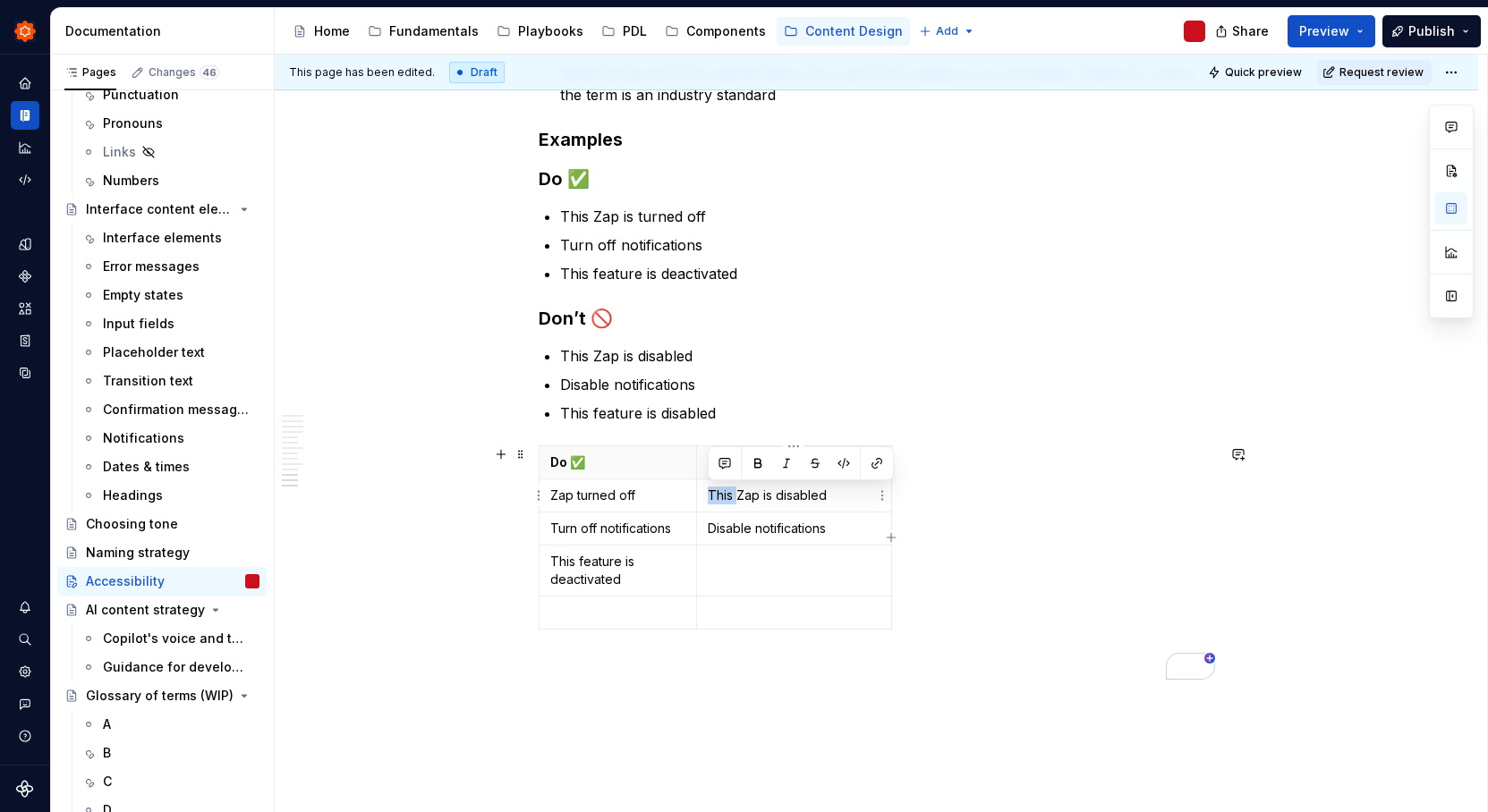
drag, startPoint x: 734, startPoint y: 497, endPoint x: 703, endPoint y: 497, distance: 31.0
click at [703, 497] on td "This Zap is disabled" at bounding box center [794, 496] width 194 height 33
drag, startPoint x: 747, startPoint y: 498, endPoint x: 733, endPoint y: 499, distance: 14.0
click at [733, 499] on p "Zap is disabled" at bounding box center [794, 495] width 172 height 18
click at [1073, 552] on div "Do ✅ Don’t 🚫 Zap turned off Zap disabled Turn off notifications Disable notific…" at bounding box center [877, 541] width 677 height 191
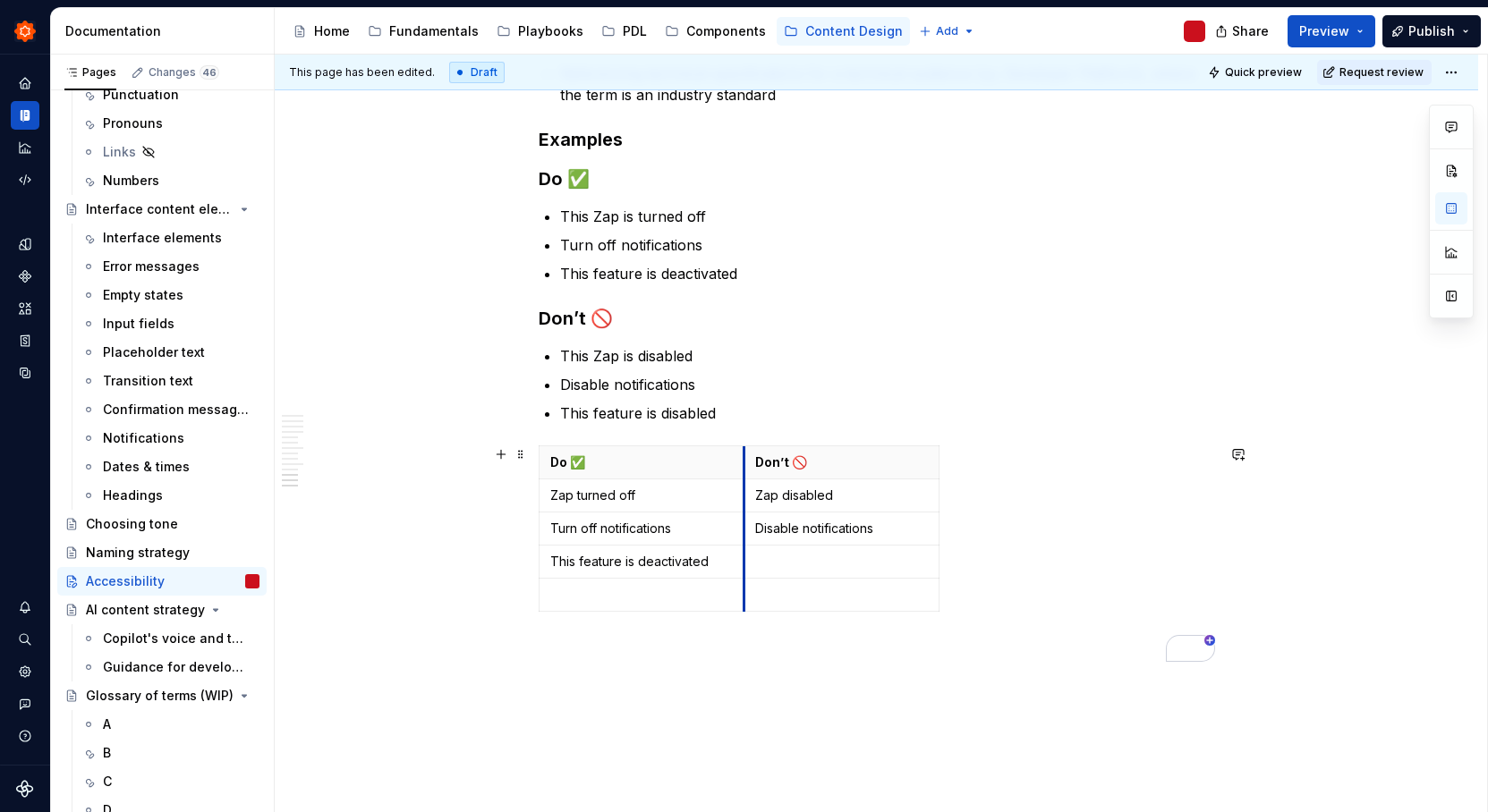
drag, startPoint x: 696, startPoint y: 558, endPoint x: 743, endPoint y: 559, distance: 47.0
click at [744, 559] on td "To enrich screen reader interactions, please activate Accessibility in Grammarl…" at bounding box center [842, 562] width 195 height 33
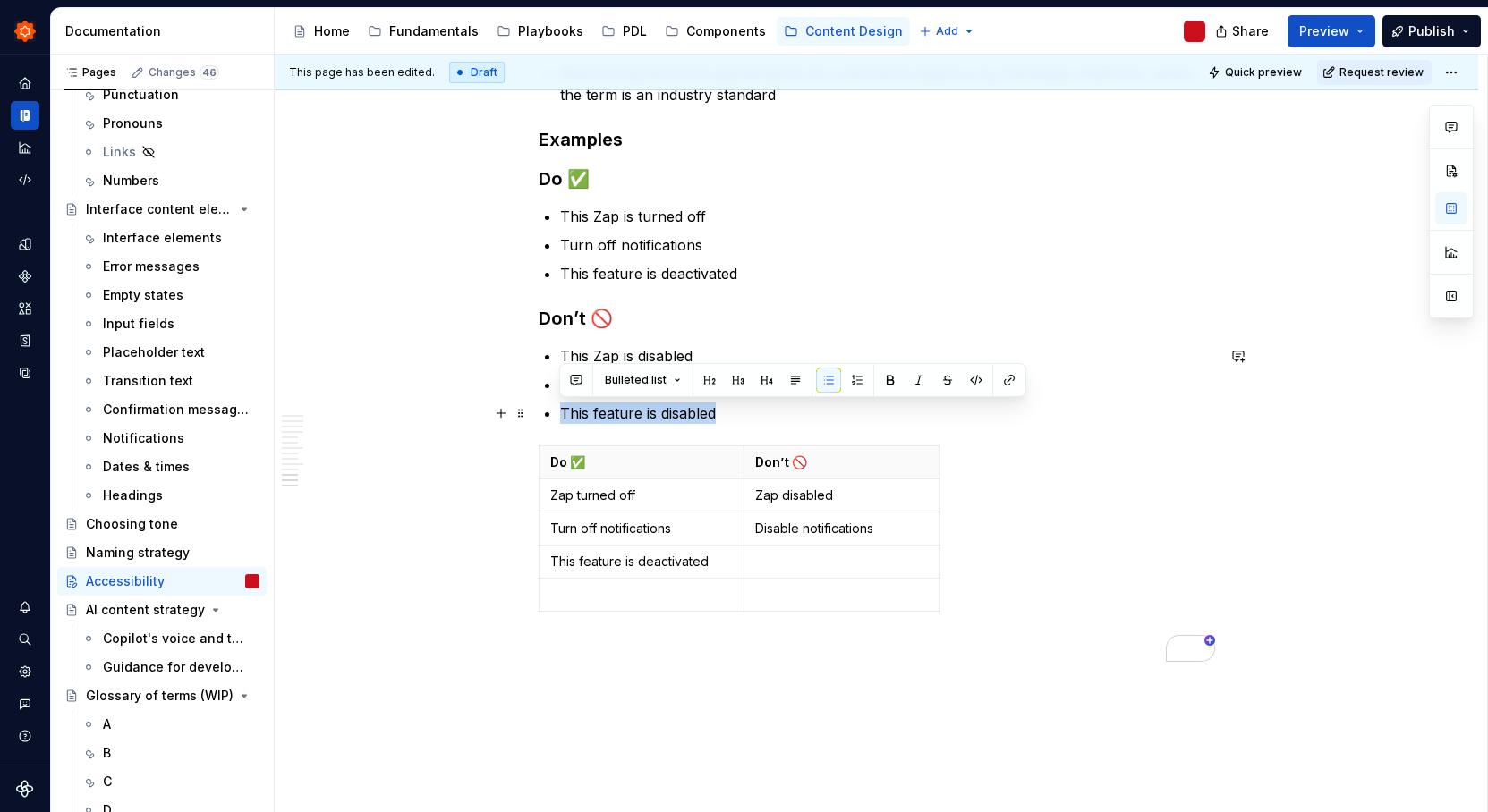
drag, startPoint x: 560, startPoint y: 414, endPoint x: 715, endPoint y: 417, distance: 155.0
click at [715, 417] on p "This feature is disabled" at bounding box center [887, 413] width 655 height 21
copy p "This feature is disabled"
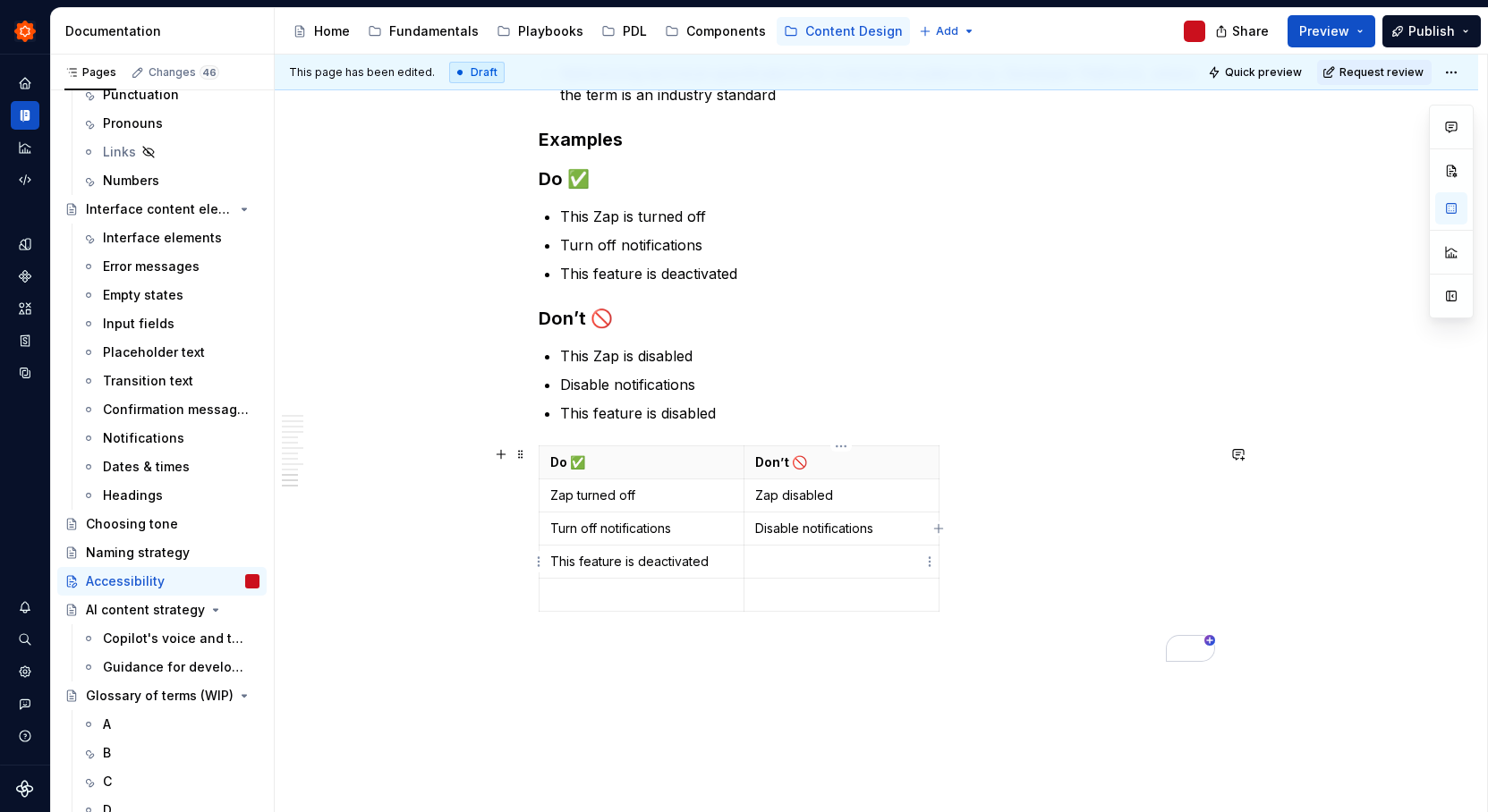
click at [863, 574] on td "To enrich screen reader interactions, please activate Accessibility in Grammarl…" at bounding box center [842, 562] width 195 height 33
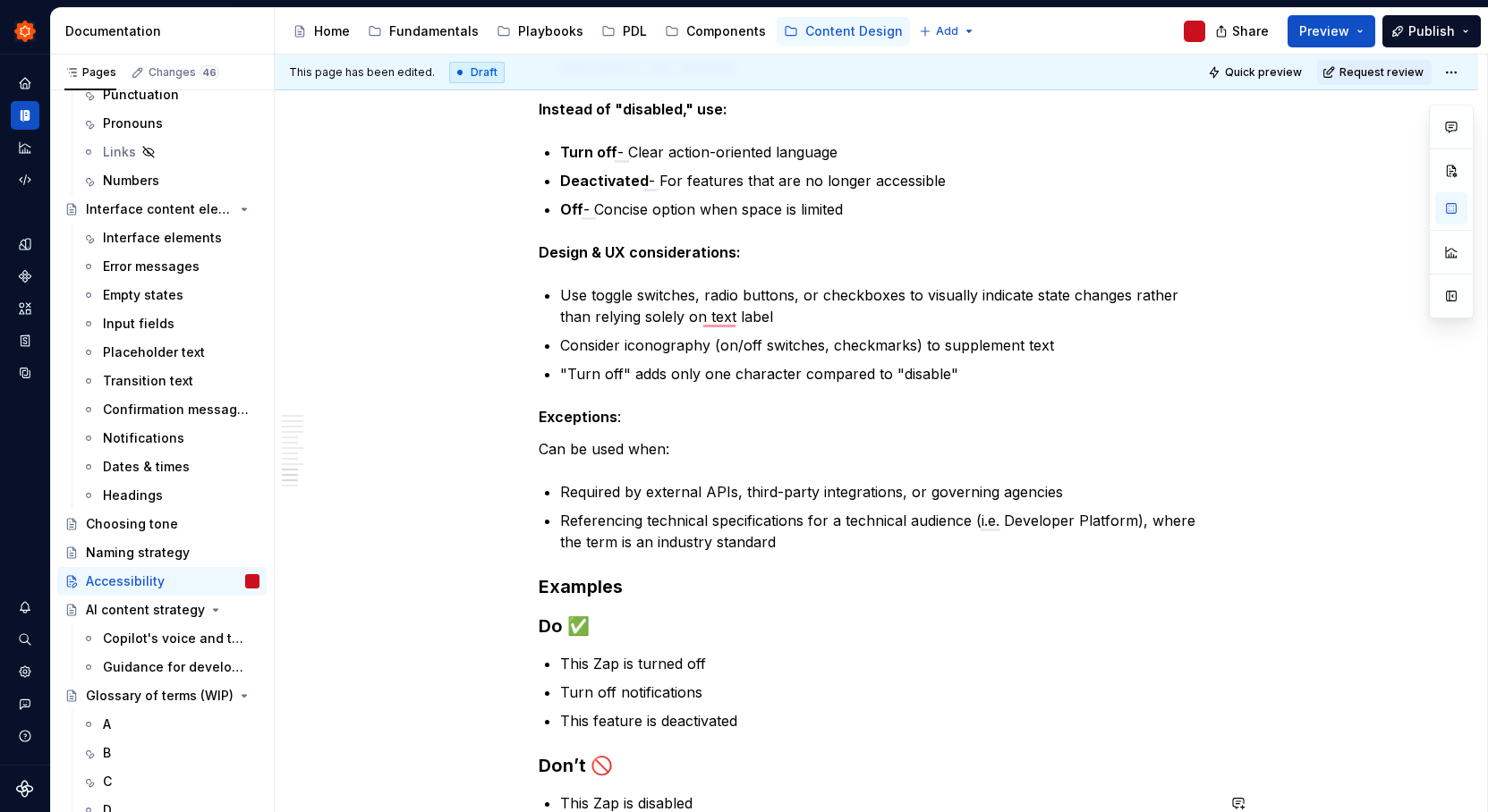
scroll to position [1535, 0]
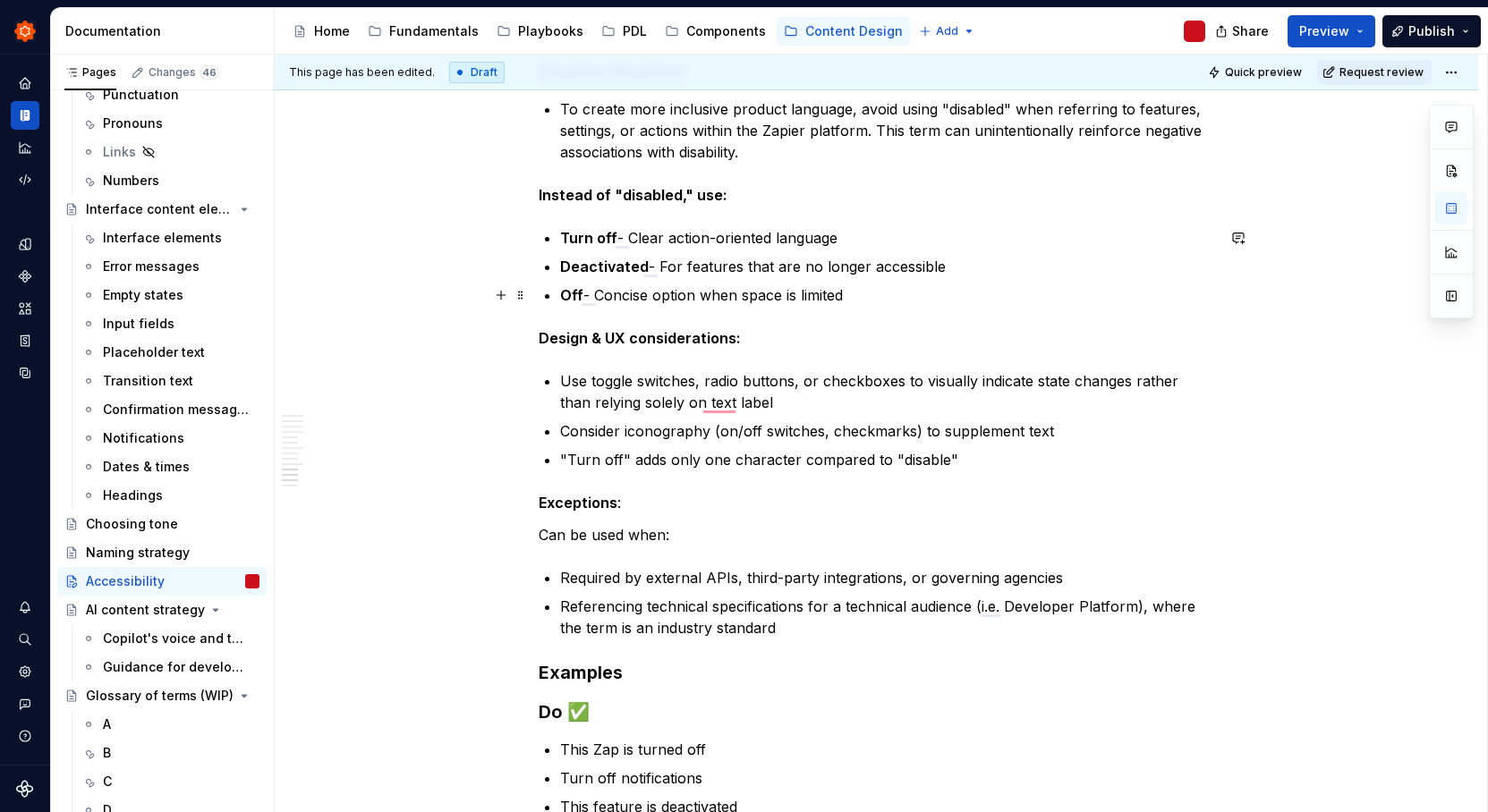
click at [882, 296] on p "Off - Concise option when space is limited" at bounding box center [887, 295] width 655 height 21
click at [938, 266] on p "Deactivated - For features that are no longer accessible" at bounding box center [887, 266] width 655 height 21
click at [878, 240] on p "Turn off - Clear action-oriented language" at bounding box center [887, 238] width 655 height 21
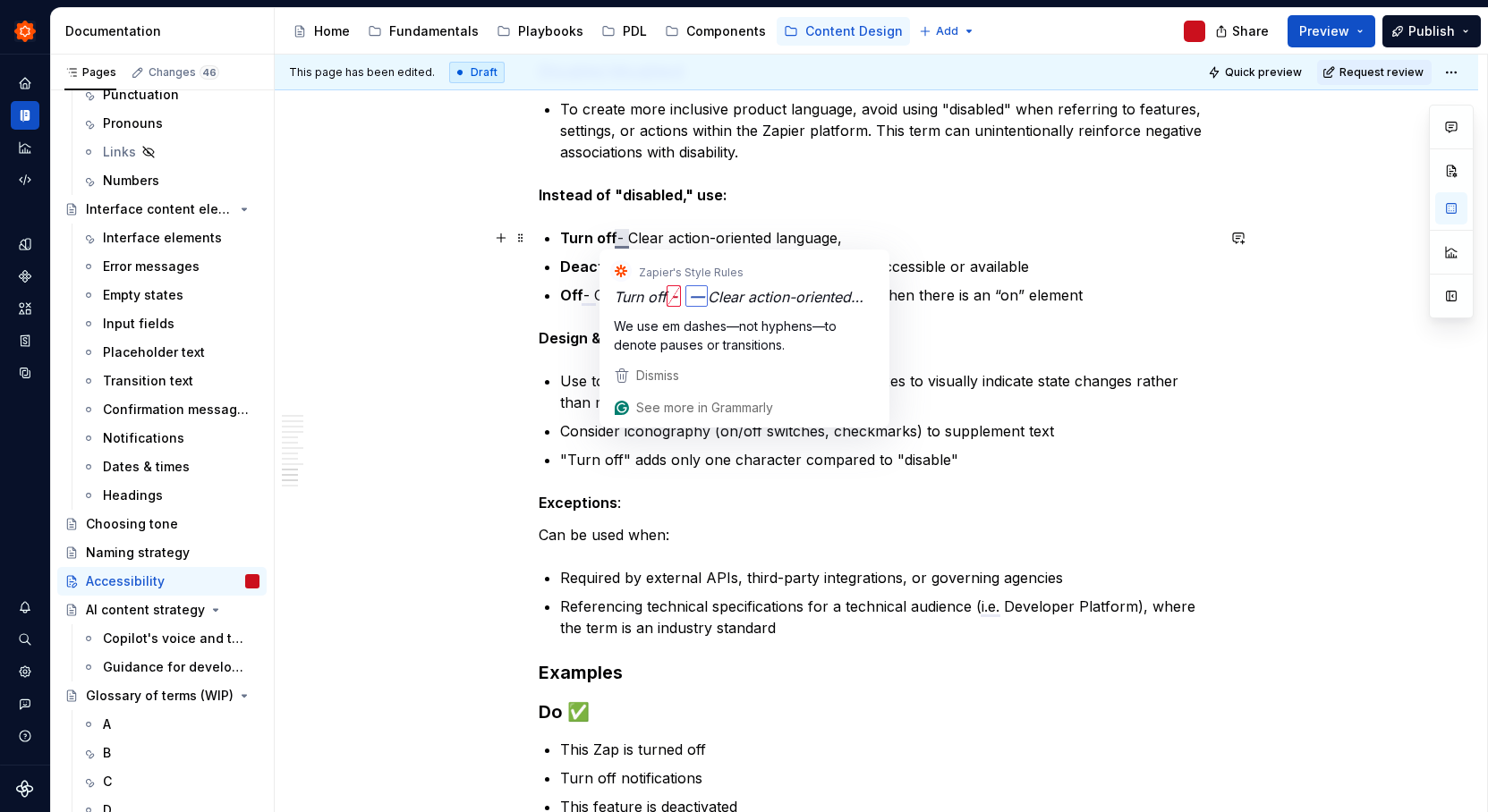
click at [613, 233] on p "Turn off - Clear action-oriented language," at bounding box center [887, 238] width 655 height 21
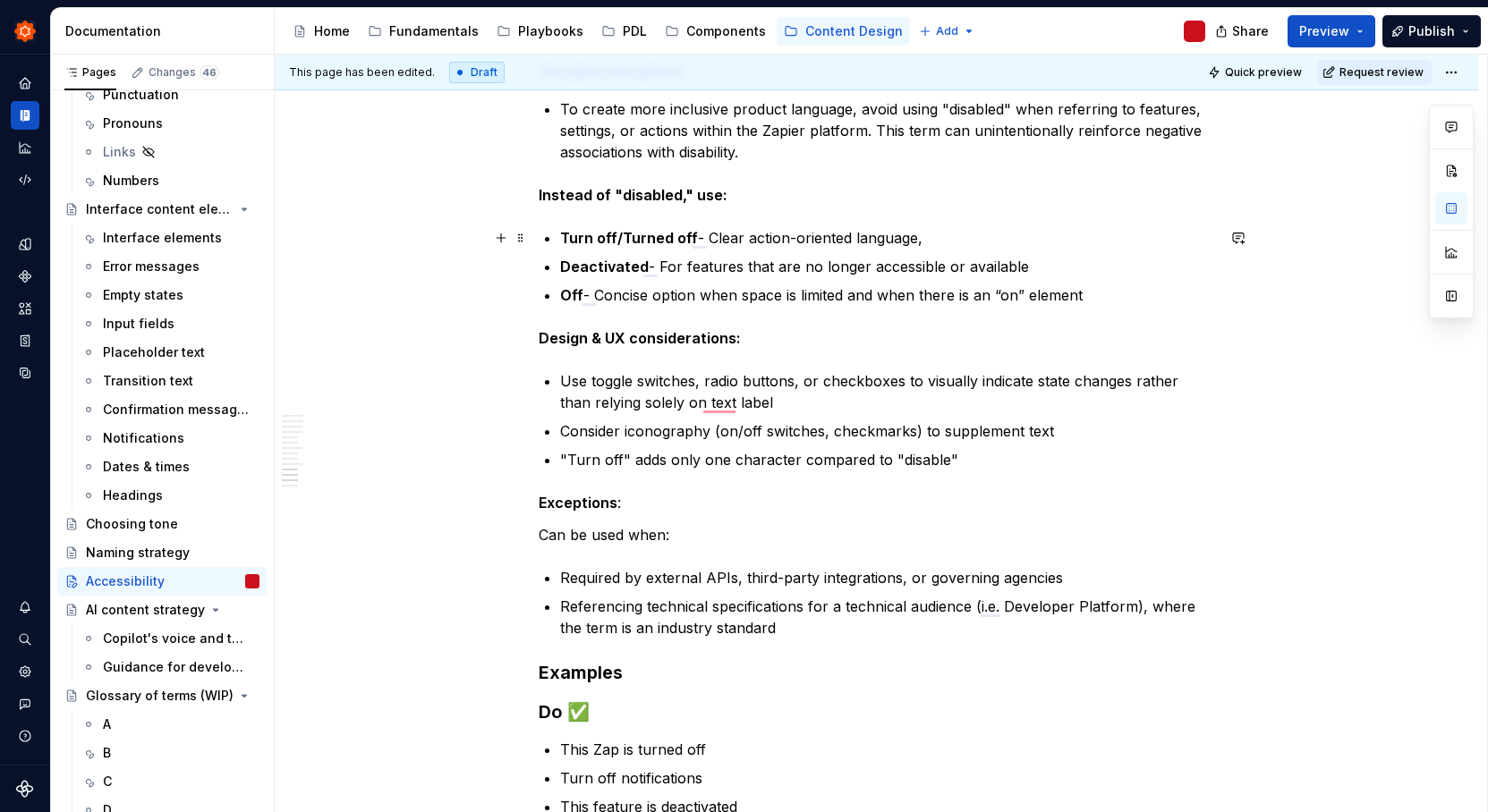
click at [950, 244] on p "Turn off/Turned off - Clear action-oriented language," at bounding box center [887, 238] width 655 height 21
type textarea "*"
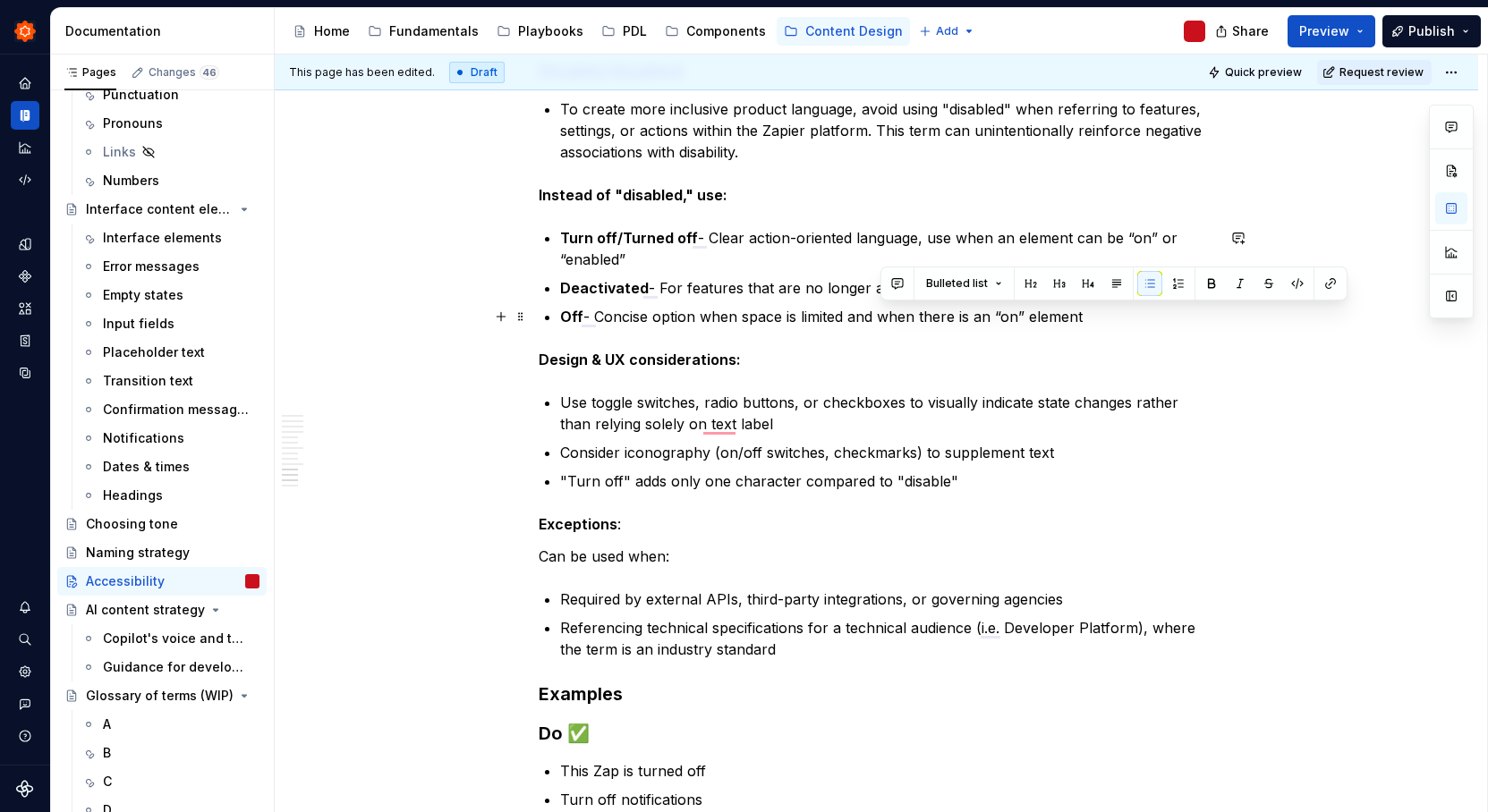
drag, startPoint x: 883, startPoint y: 315, endPoint x: 1109, endPoint y: 311, distance: 226.0
click at [1109, 311] on p "Off - Concise option when space is limited and when there is an “on” element" at bounding box center [887, 317] width 655 height 21
copy p "when there is an “on” element"
click at [963, 235] on p "Turn off/Turned off - Clear action-oriented language, use when an element can b…" at bounding box center [887, 249] width 655 height 43
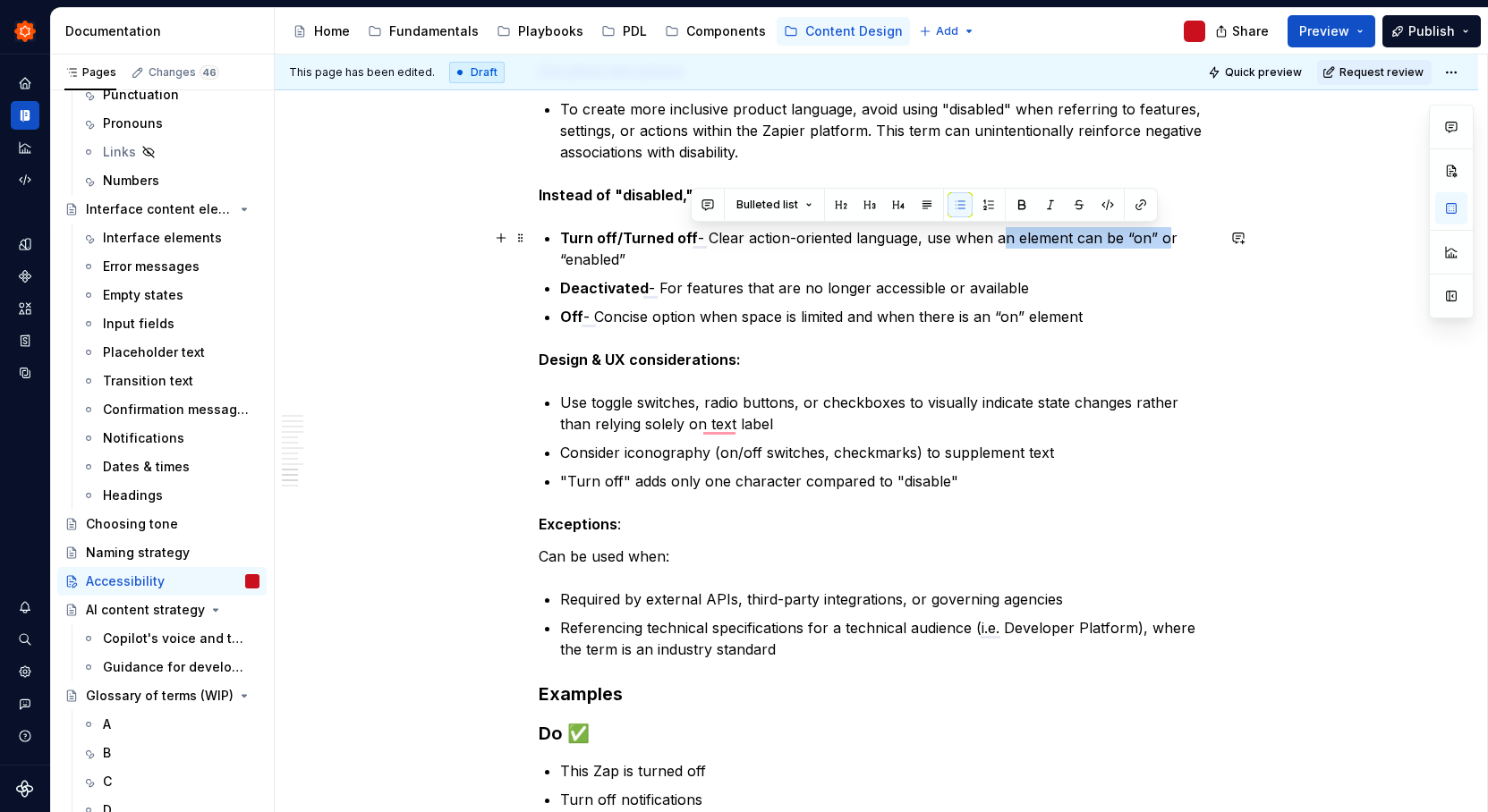
drag, startPoint x: 995, startPoint y: 242, endPoint x: 1155, endPoint y: 237, distance: 160.1
click at [1155, 237] on p "Turn off/Turned off - Clear action-oriented language, use when an element can b…" at bounding box center [887, 249] width 655 height 43
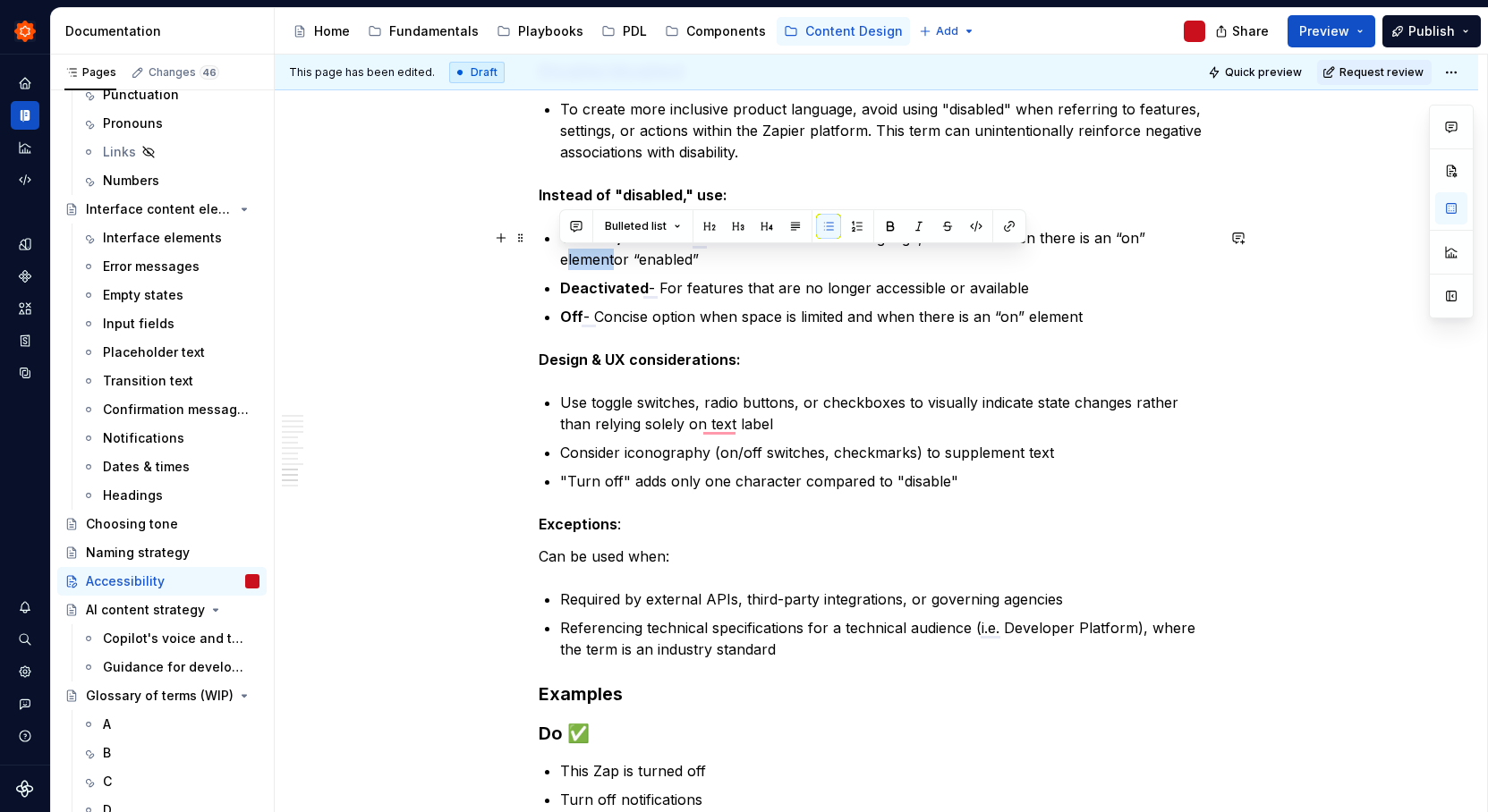
drag, startPoint x: 610, startPoint y: 261, endPoint x: 562, endPoint y: 262, distance: 48.0
click at [562, 262] on p "Turn off/Turned off - Clear action-oriented language, use when when there is an…" at bounding box center [887, 249] width 655 height 43
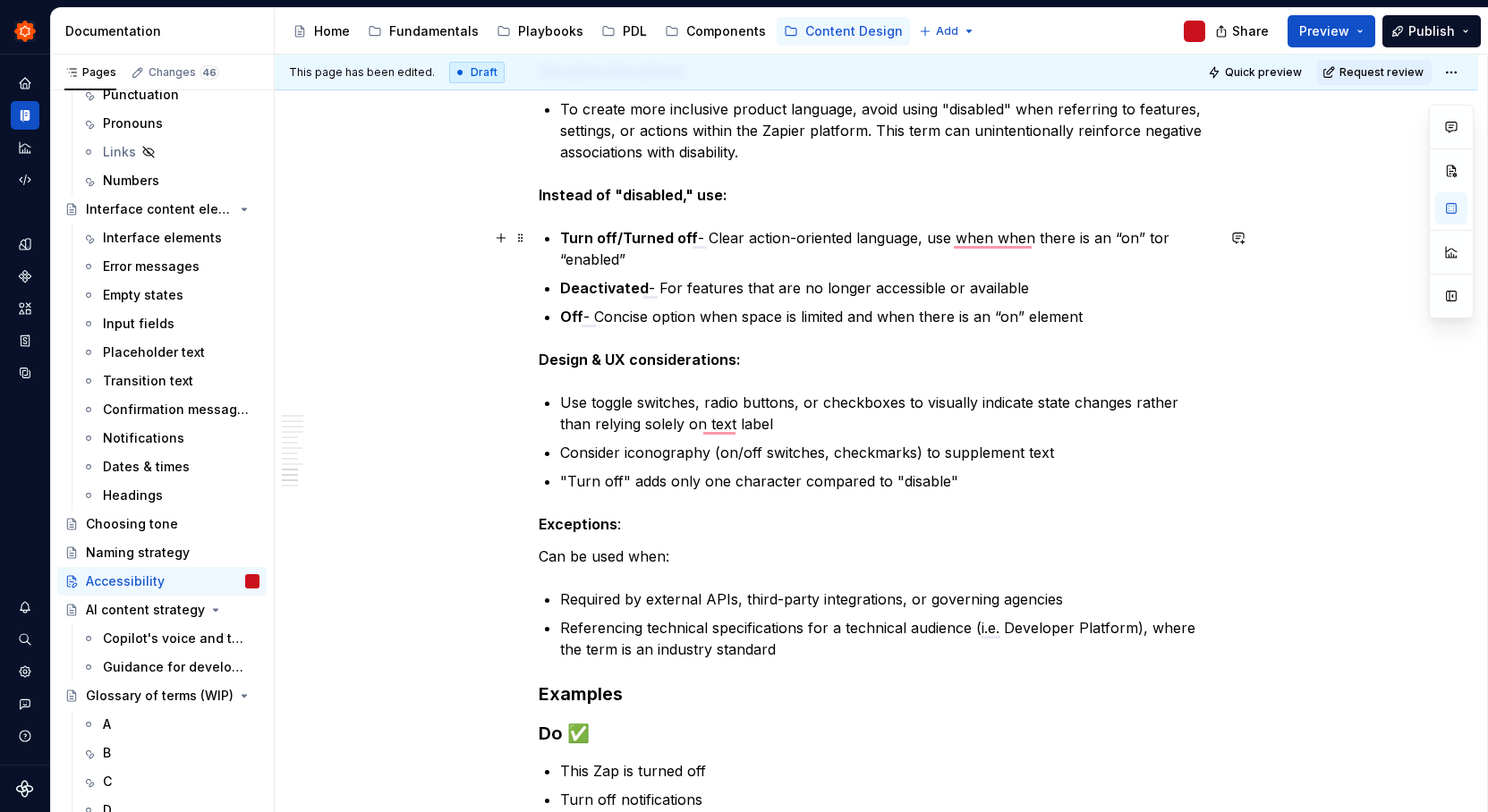
click at [635, 260] on p "Turn off/Turned off - Clear action-oriented language, use when when there is an…" at bounding box center [887, 249] width 655 height 43
click at [920, 243] on p "Turn off/Turned off - Clear action-oriented language, use when when there is an…" at bounding box center [887, 249] width 655 height 43
click at [982, 236] on p "Turn off/Turned off - Clear action-oriented language. Best use when when there …" at bounding box center [887, 249] width 655 height 43
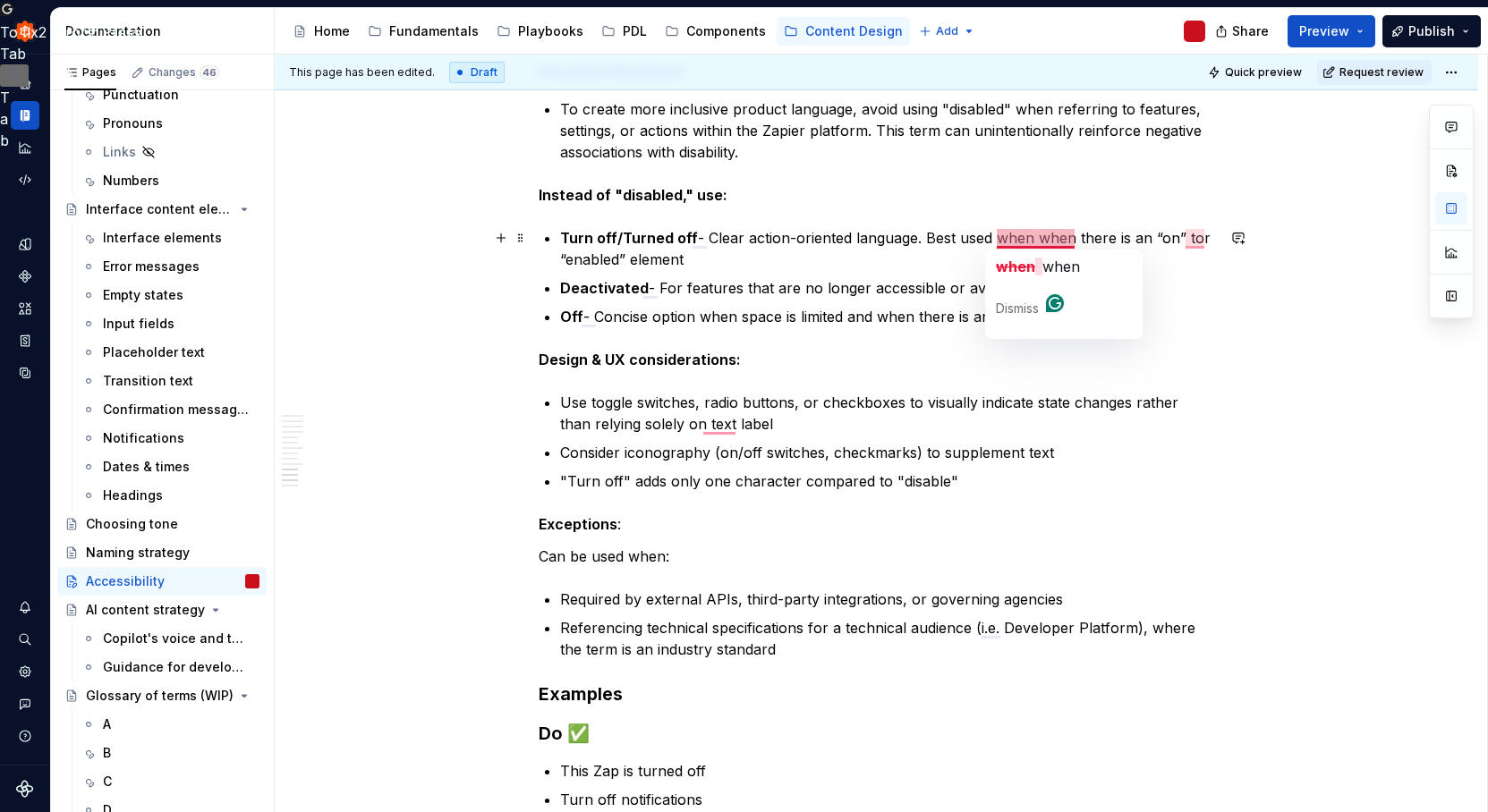
click at [1065, 238] on p "Turn off/Turned off - Clear action-oriented language. Best used when when there…" at bounding box center [887, 249] width 655 height 43
click at [1149, 234] on p "Turn off/Turned off - Clear action-oriented language. Best used when there is a…" at bounding box center [887, 249] width 655 height 43
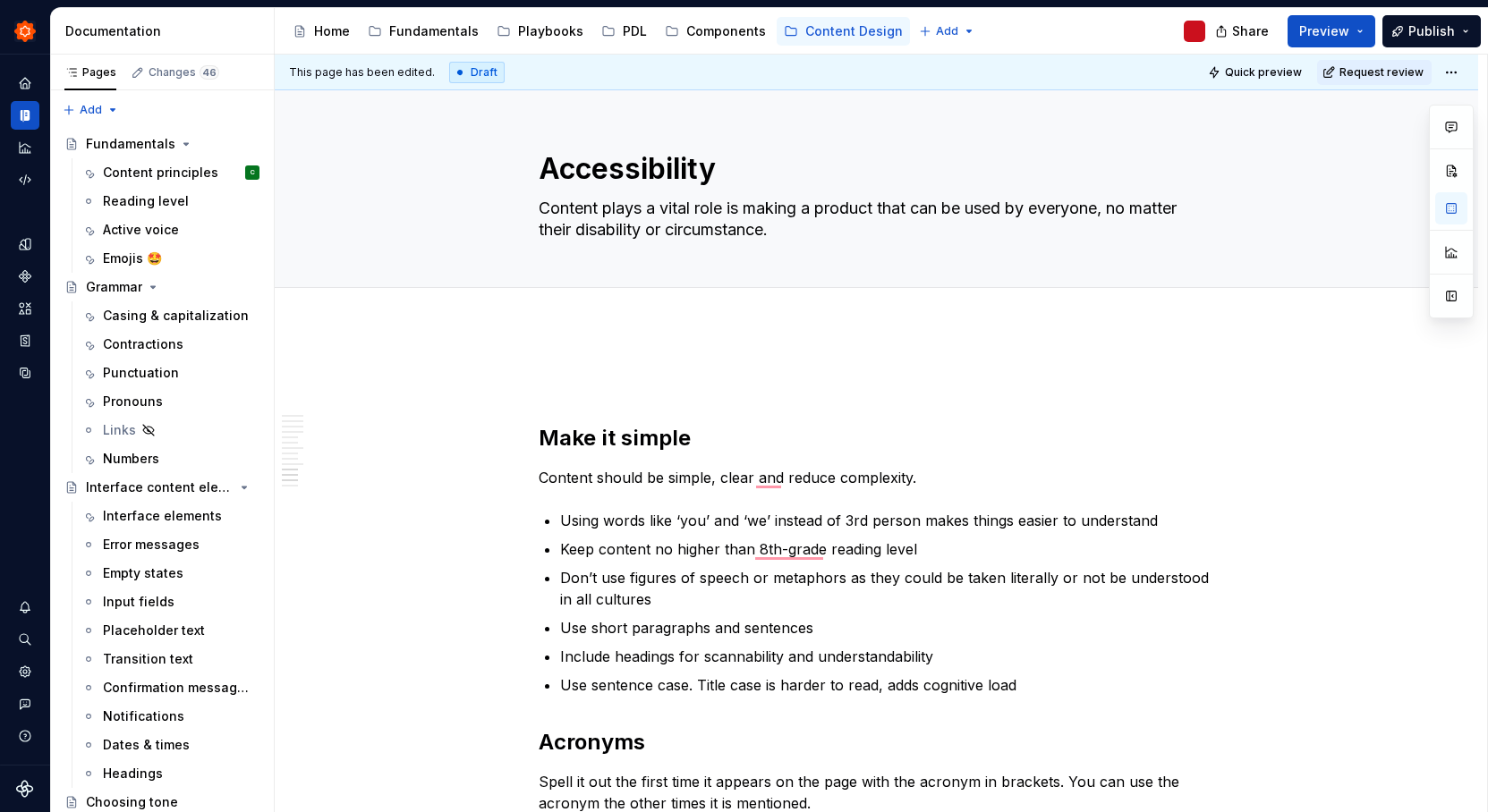
scroll to position [1535, 0]
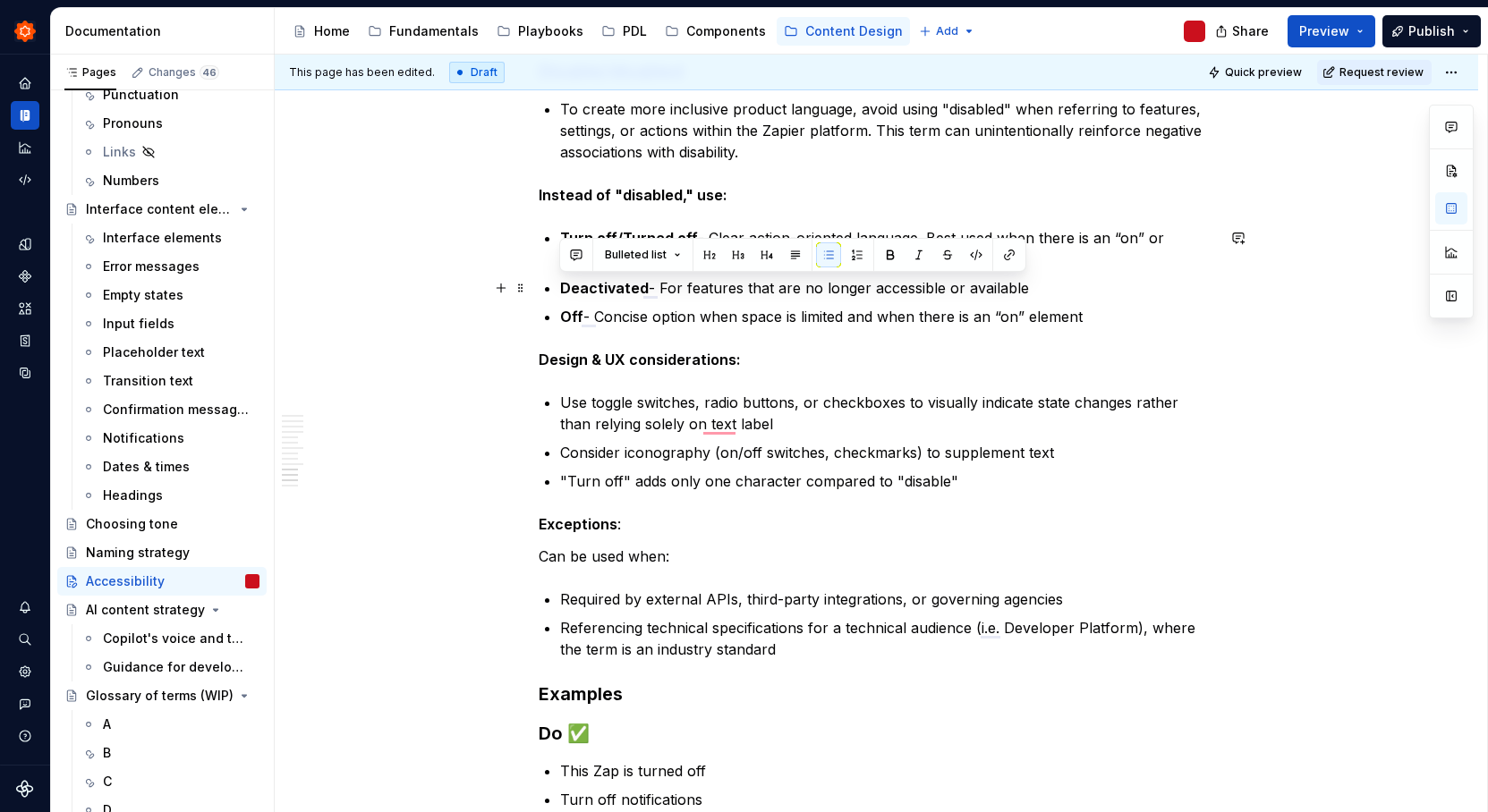
drag, startPoint x: 1030, startPoint y: 290, endPoint x: 557, endPoint y: 289, distance: 473.0
click at [557, 289] on div "Make it simple Content should be simple, clear and reduce complexity. Using wor…" at bounding box center [877, 25] width 677 height 2381
click at [1114, 333] on div "Make it simple Content should be simple, clear and reduce complexity. Using wor…" at bounding box center [877, 25] width 677 height 2381
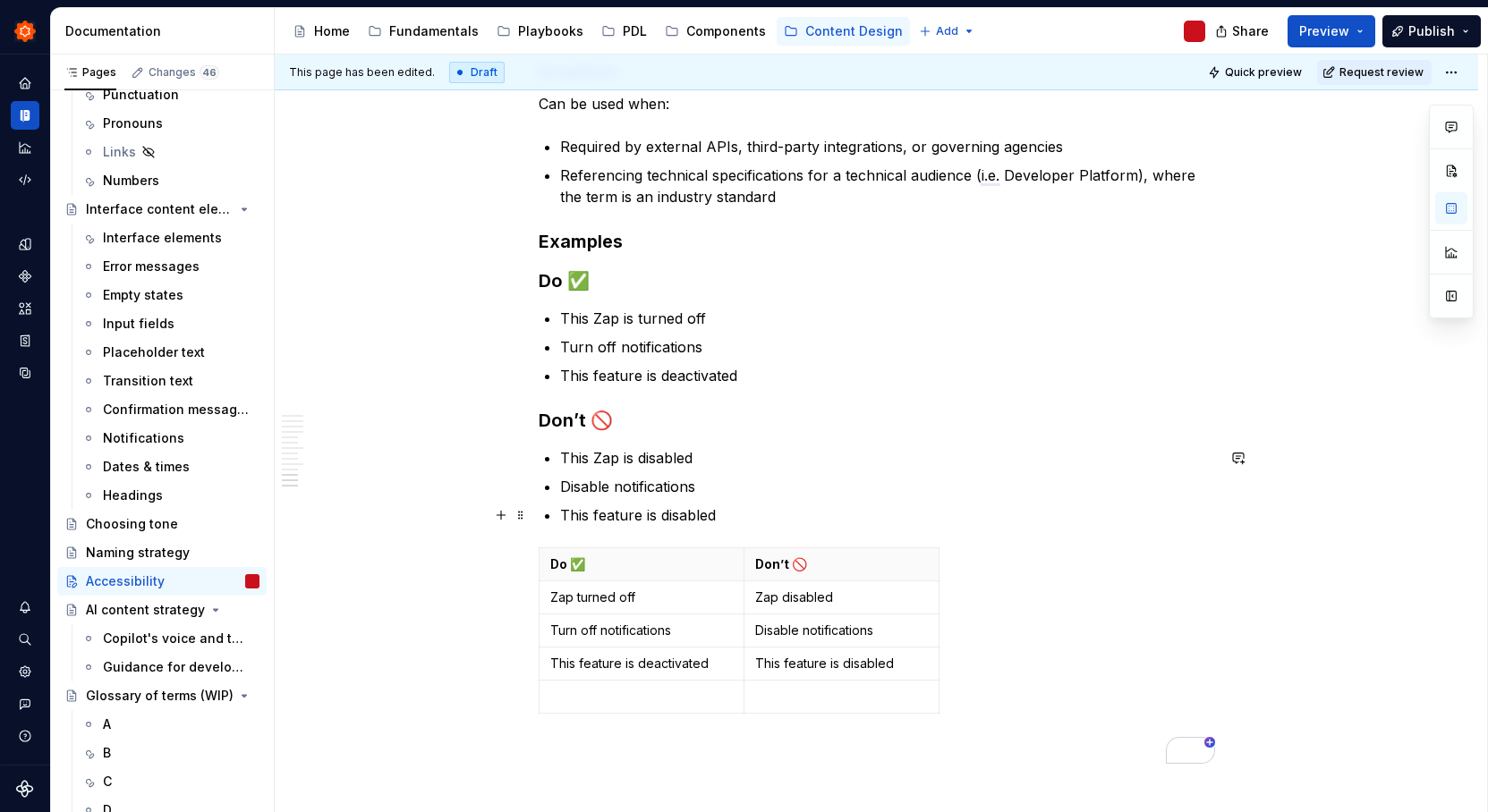
scroll to position [2024, 0]
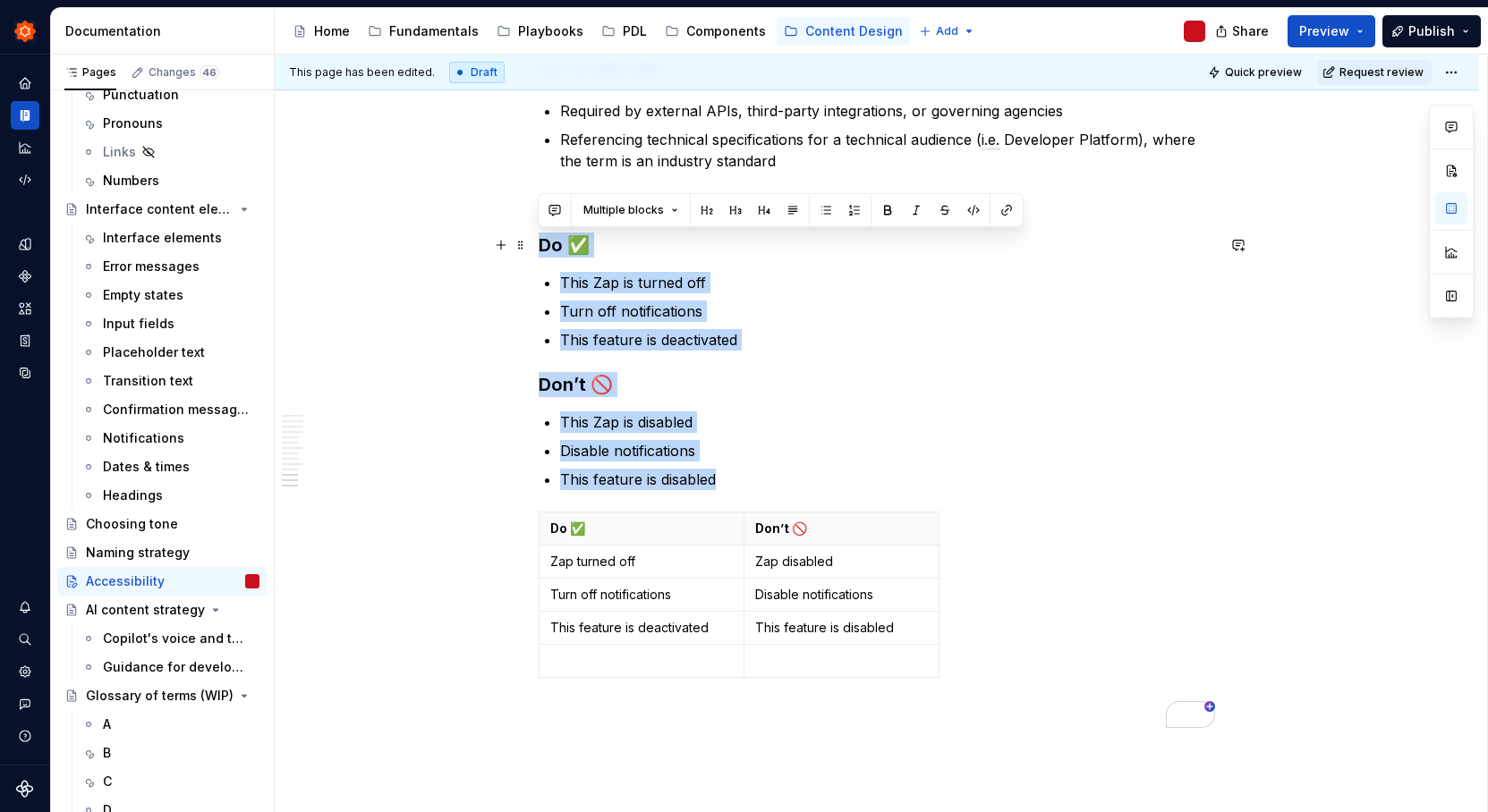
drag, startPoint x: 679, startPoint y: 442, endPoint x: 482, endPoint y: 235, distance: 285.8
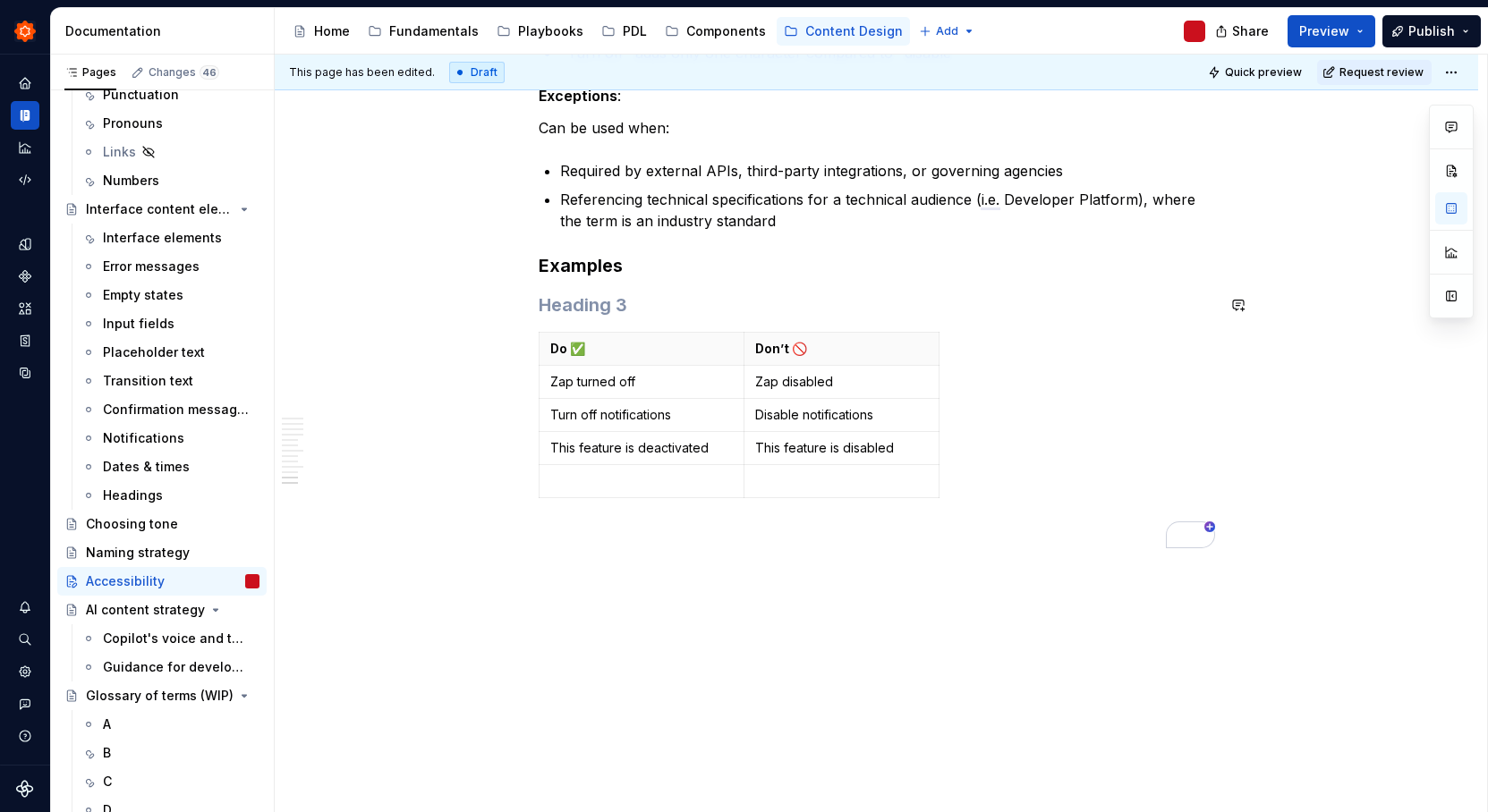
scroll to position [1963, 0]
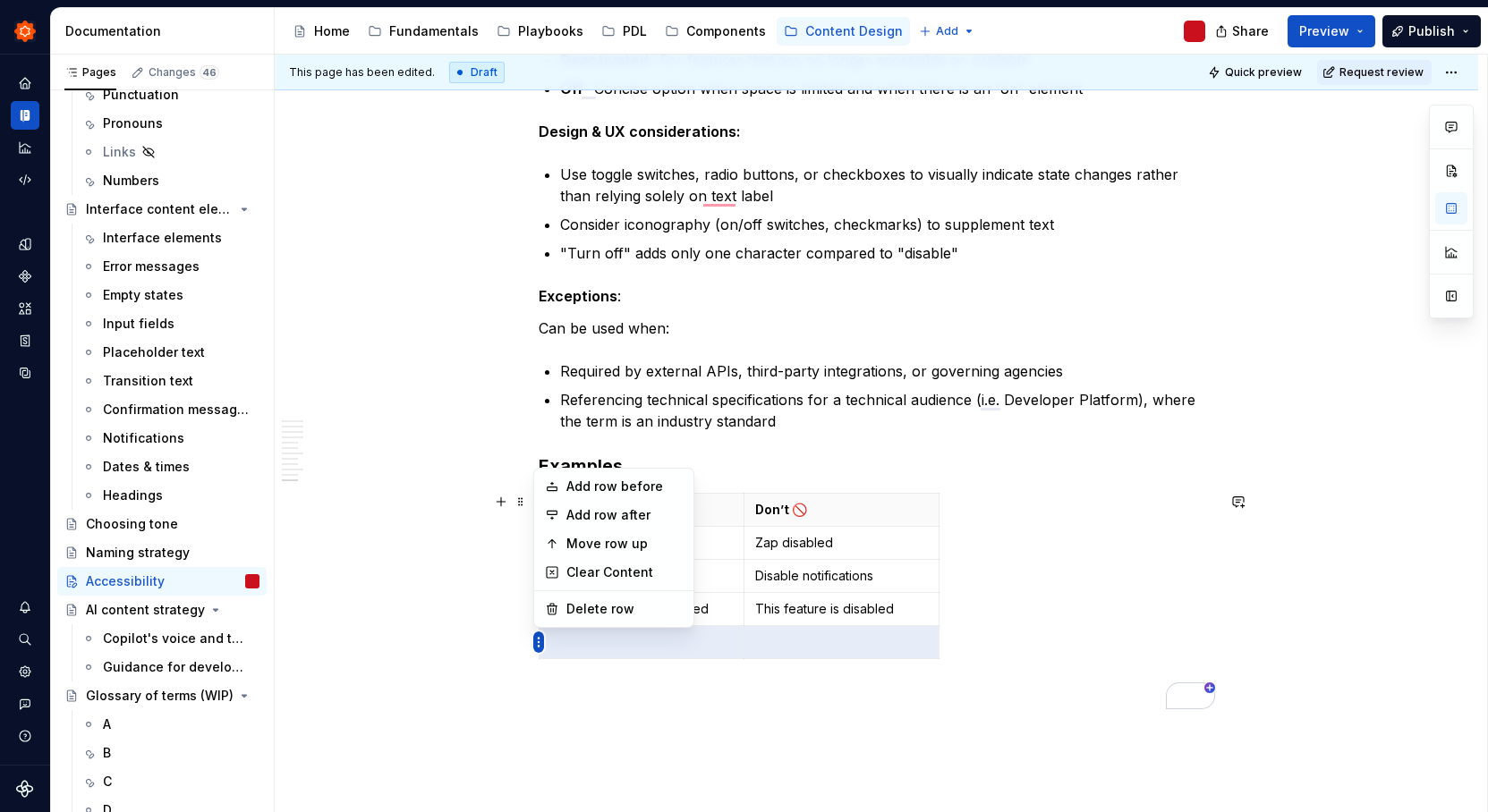
click at [537, 641] on html "Zinnia T Design system data Documentation Accessibility guide for tree Page tre…" at bounding box center [744, 406] width 1488 height 812
drag, startPoint x: 613, startPoint y: 603, endPoint x: 759, endPoint y: 661, distance: 157.1
click at [613, 604] on div "Delete row" at bounding box center [624, 609] width 116 height 18
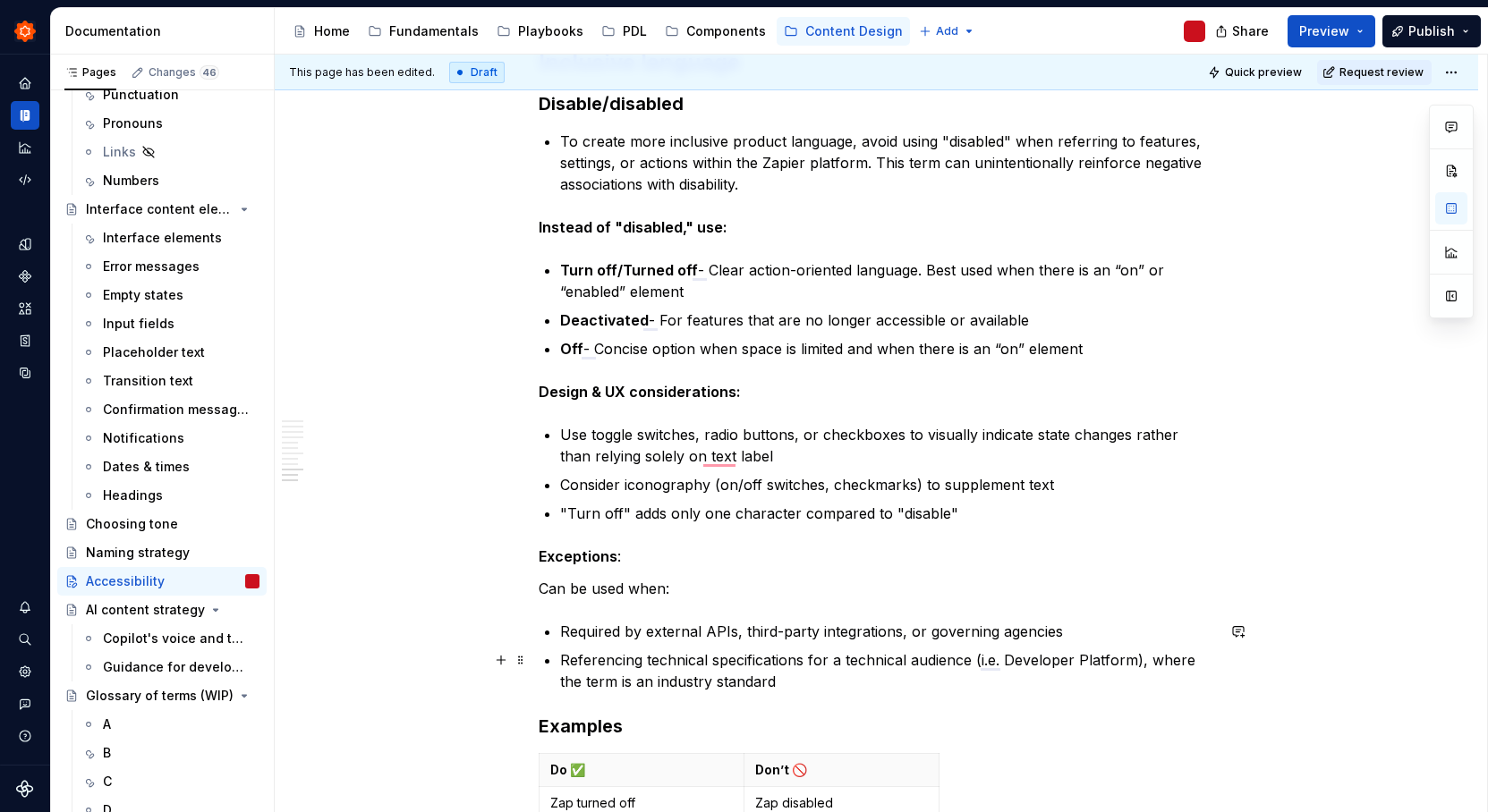
scroll to position [1503, 0]
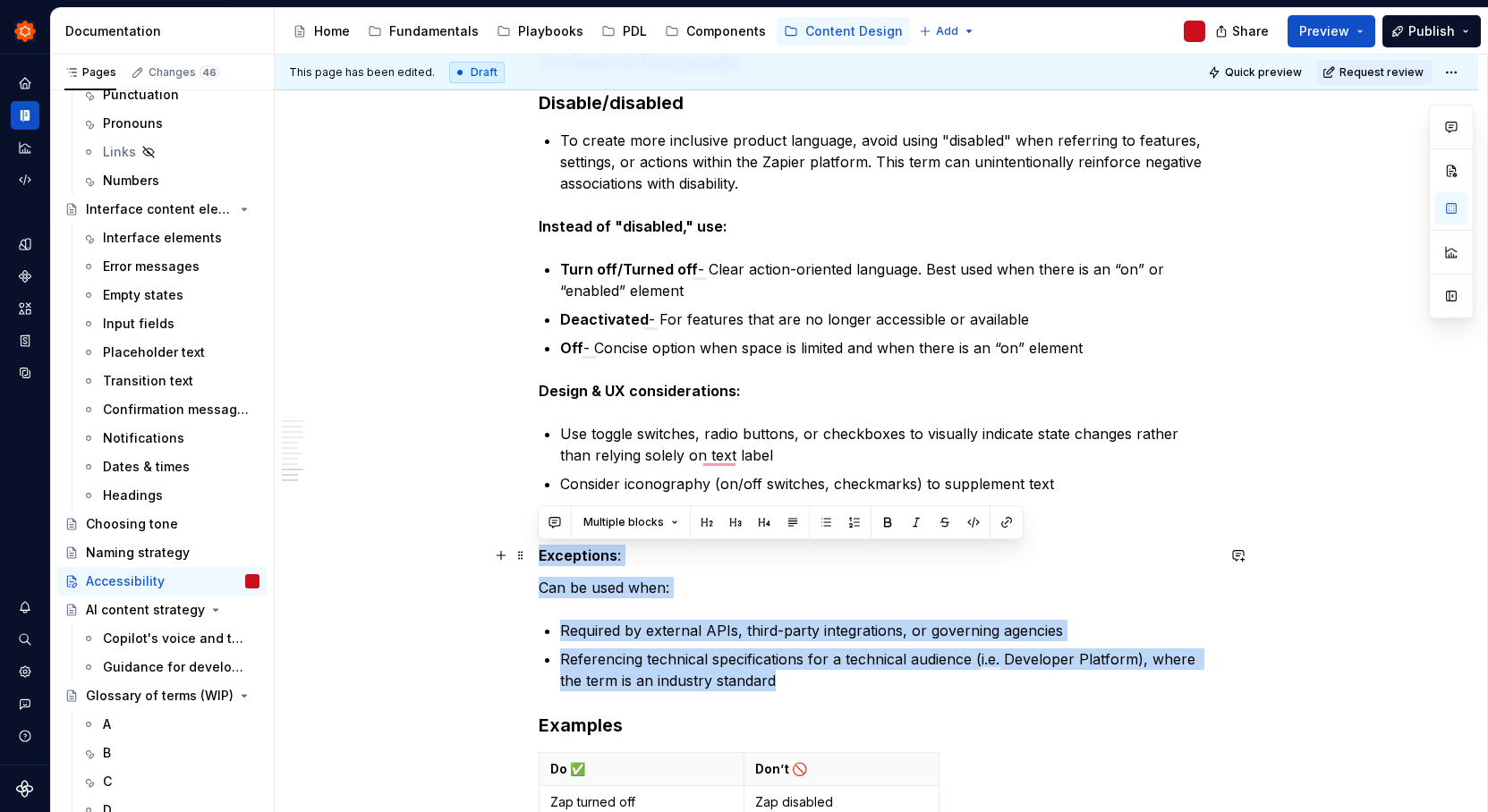
drag, startPoint x: 809, startPoint y: 678, endPoint x: 541, endPoint y: 559, distance: 293.2
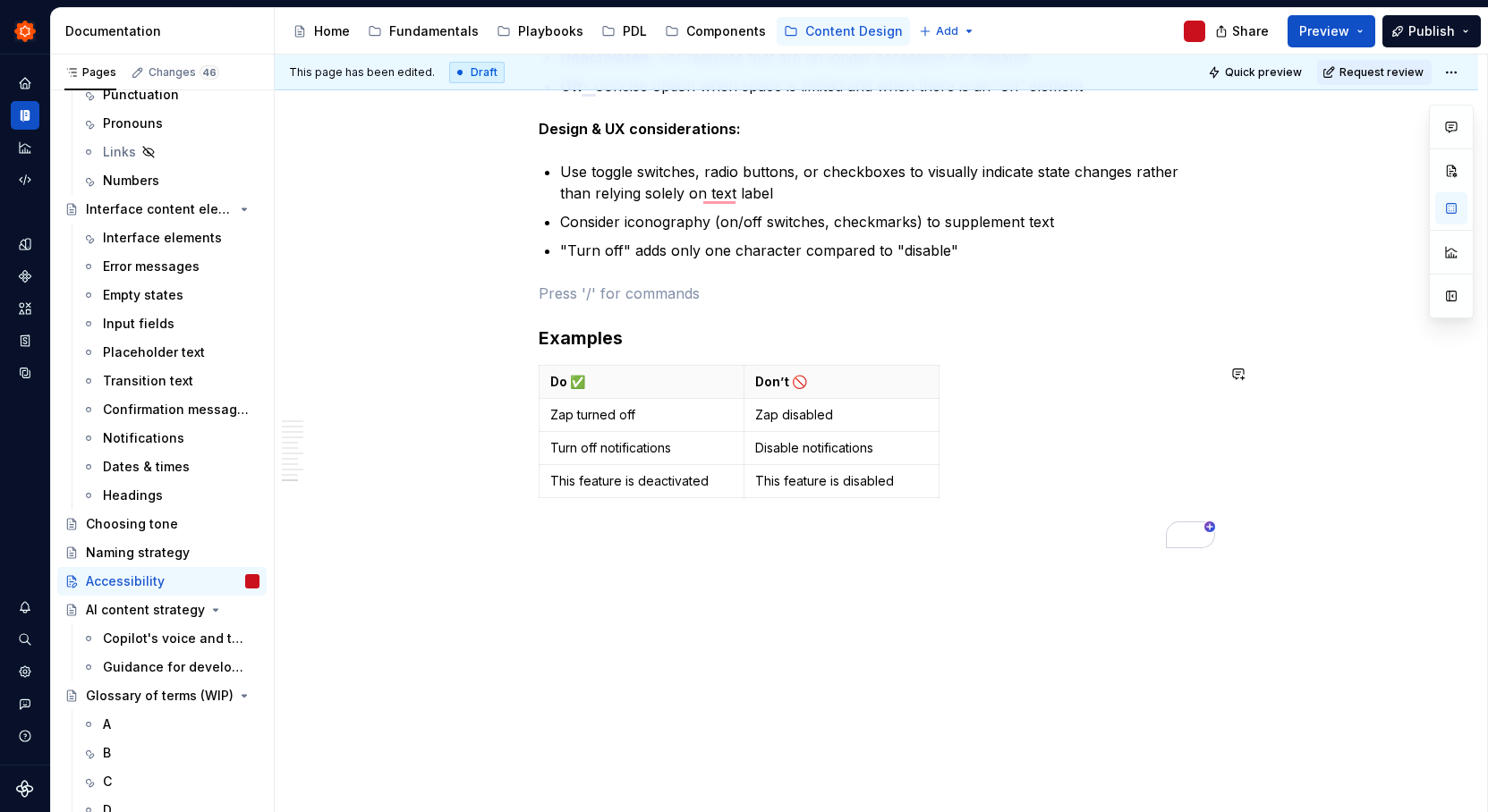
scroll to position [1765, 0]
click at [599, 538] on p "To enrich screen reader interactions, please activate Accessibility in Grammarl…" at bounding box center [877, 537] width 677 height 21
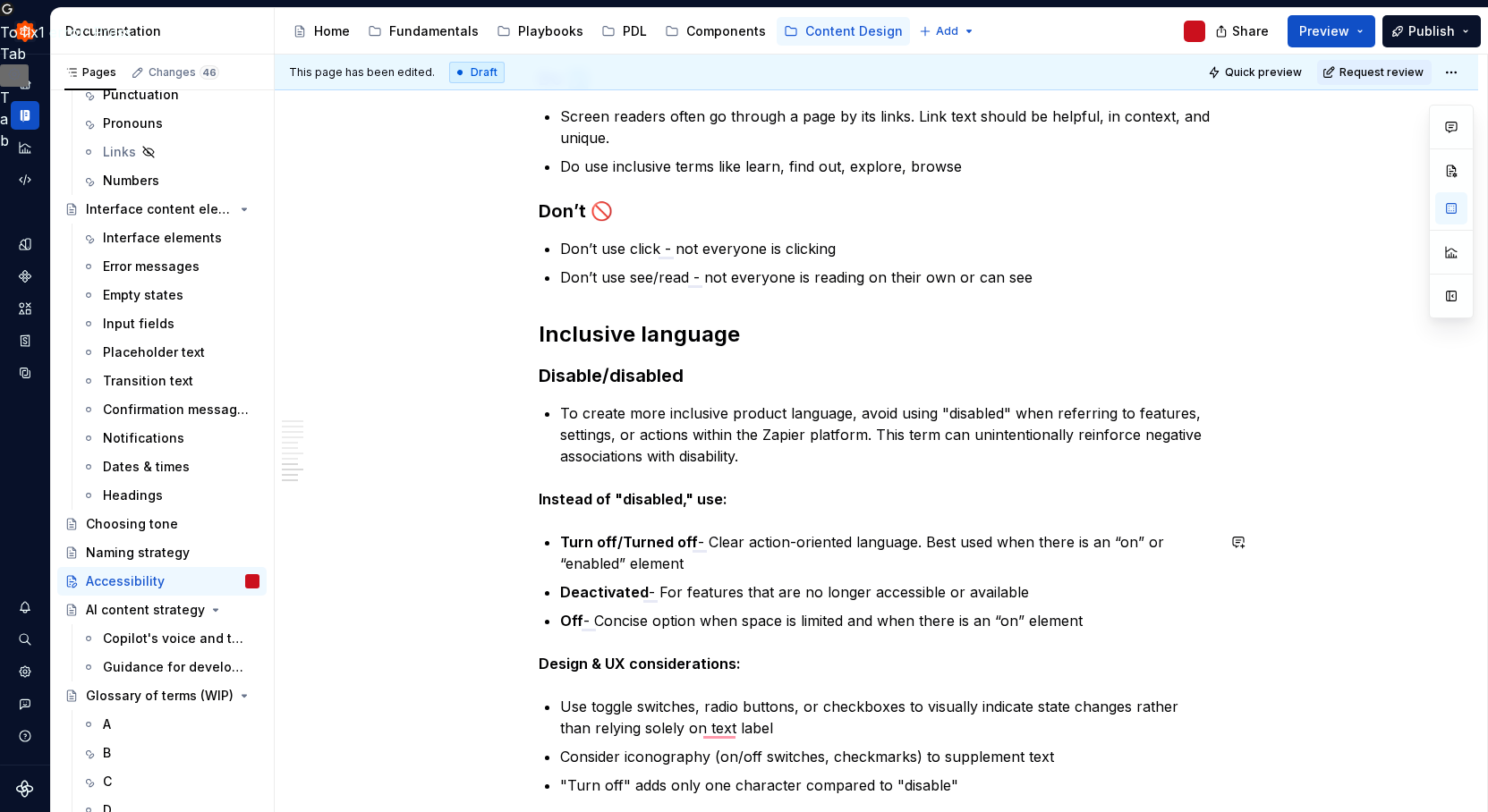
scroll to position [1472, 0]
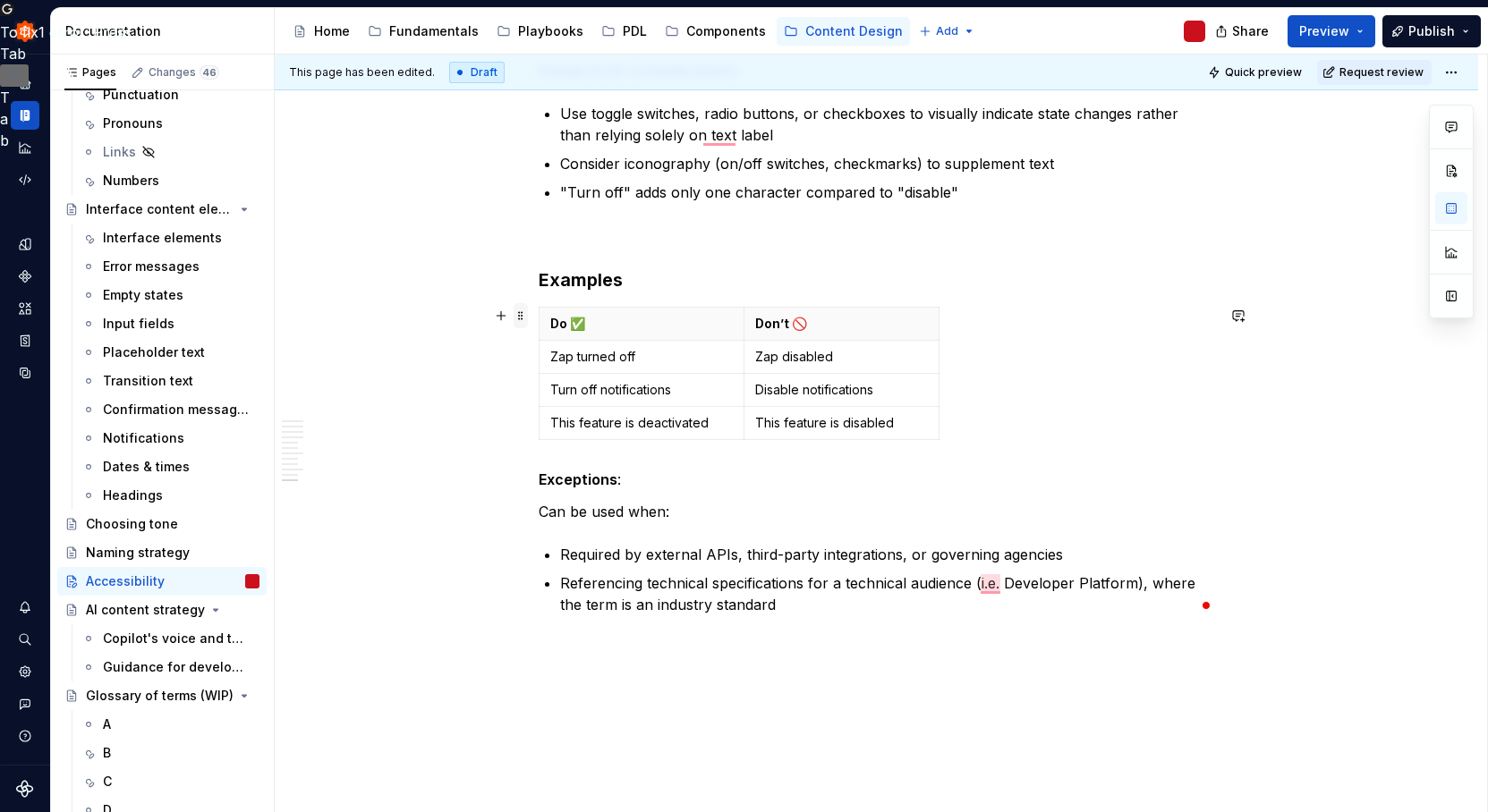
click at [521, 315] on span at bounding box center [521, 316] width 15 height 25
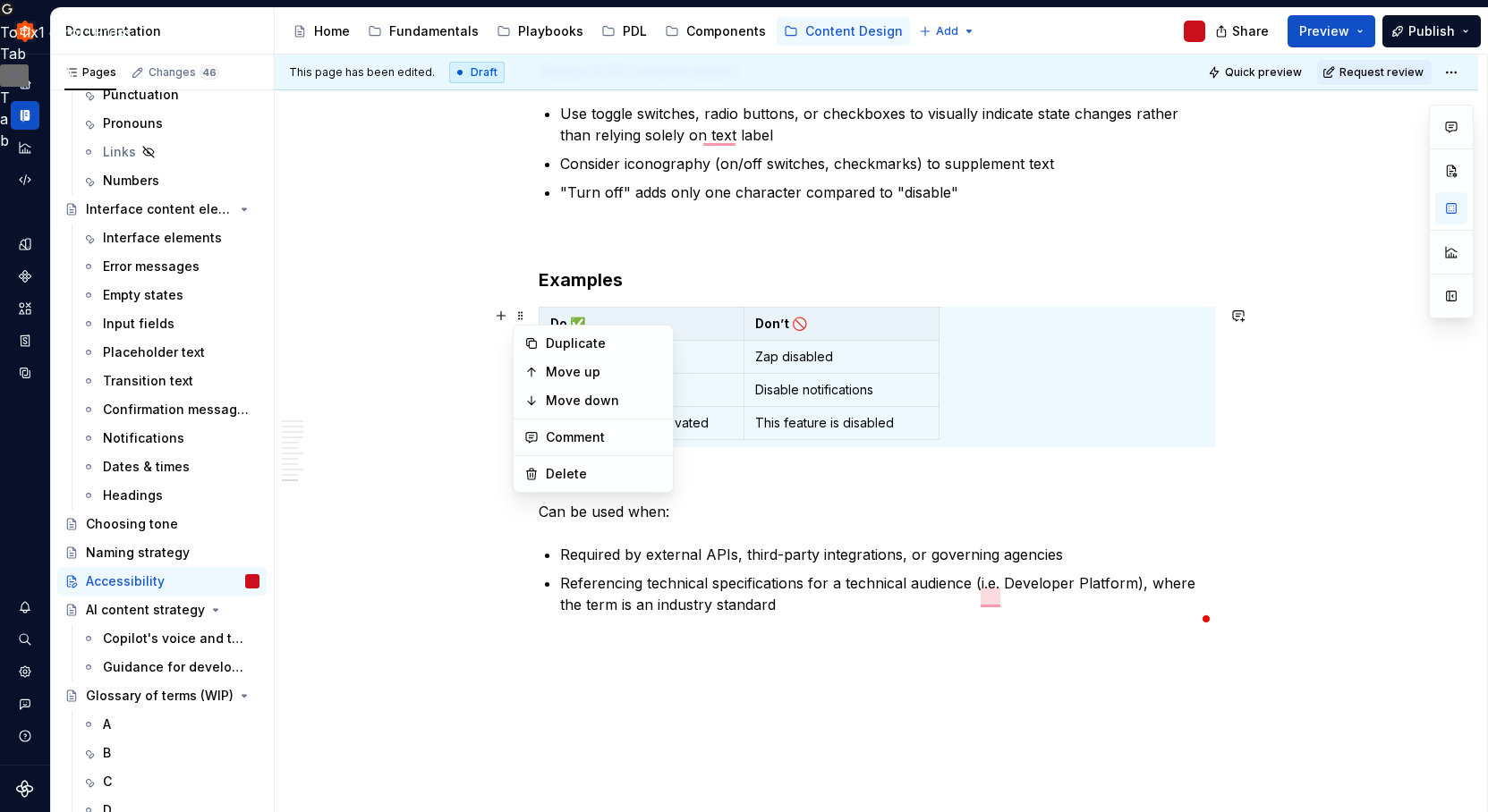
click at [933, 374] on td "Disable notifications" at bounding box center [842, 391] width 195 height 33
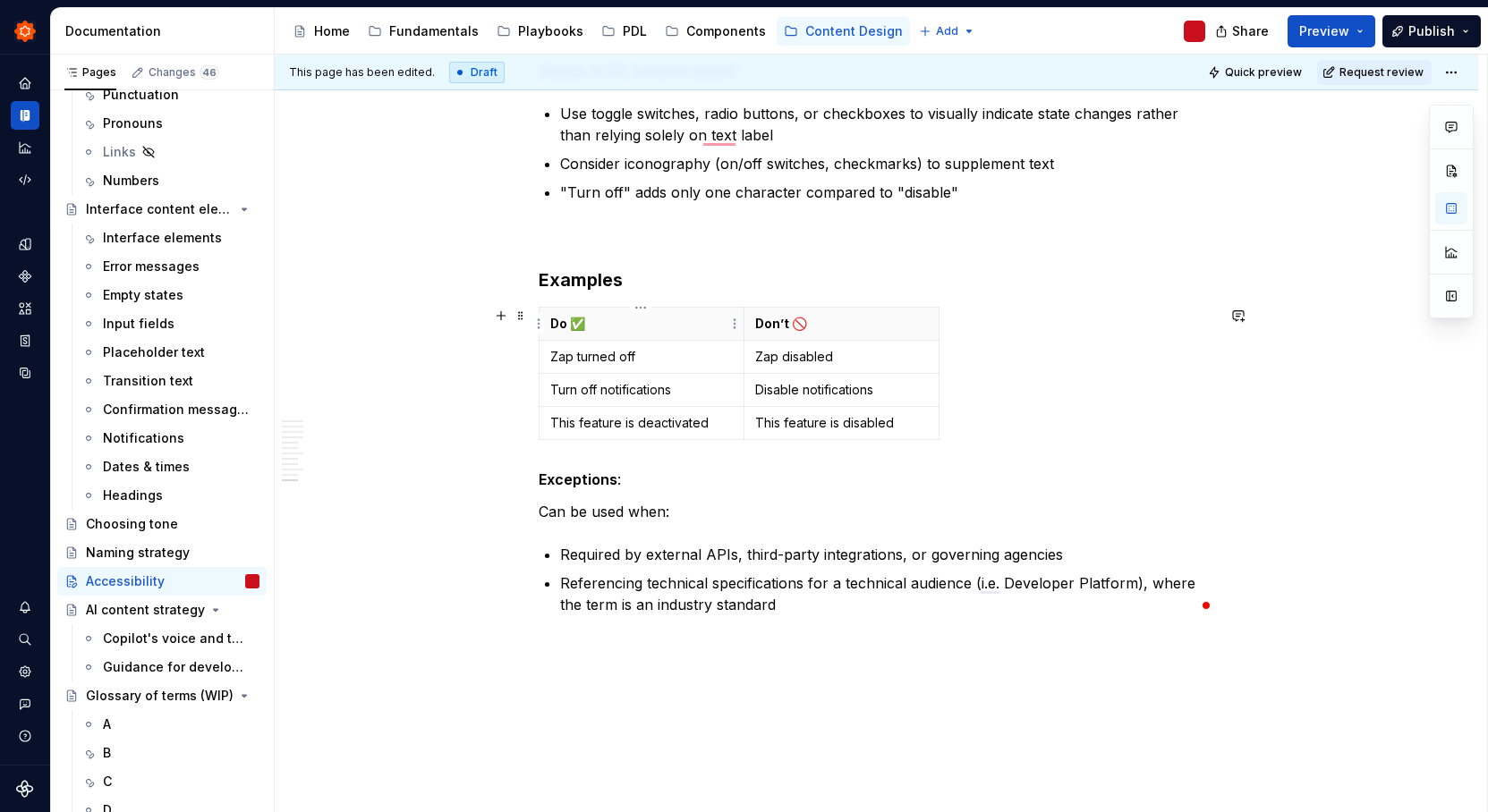
drag, startPoint x: 948, startPoint y: 430, endPoint x: 608, endPoint y: 338, distance: 352.2
click at [608, 338] on div "Do ✅ Don’t 🚫 Zap turned off Zap disabled Turn off notifications Disable notific…" at bounding box center [877, 377] width 677 height 140
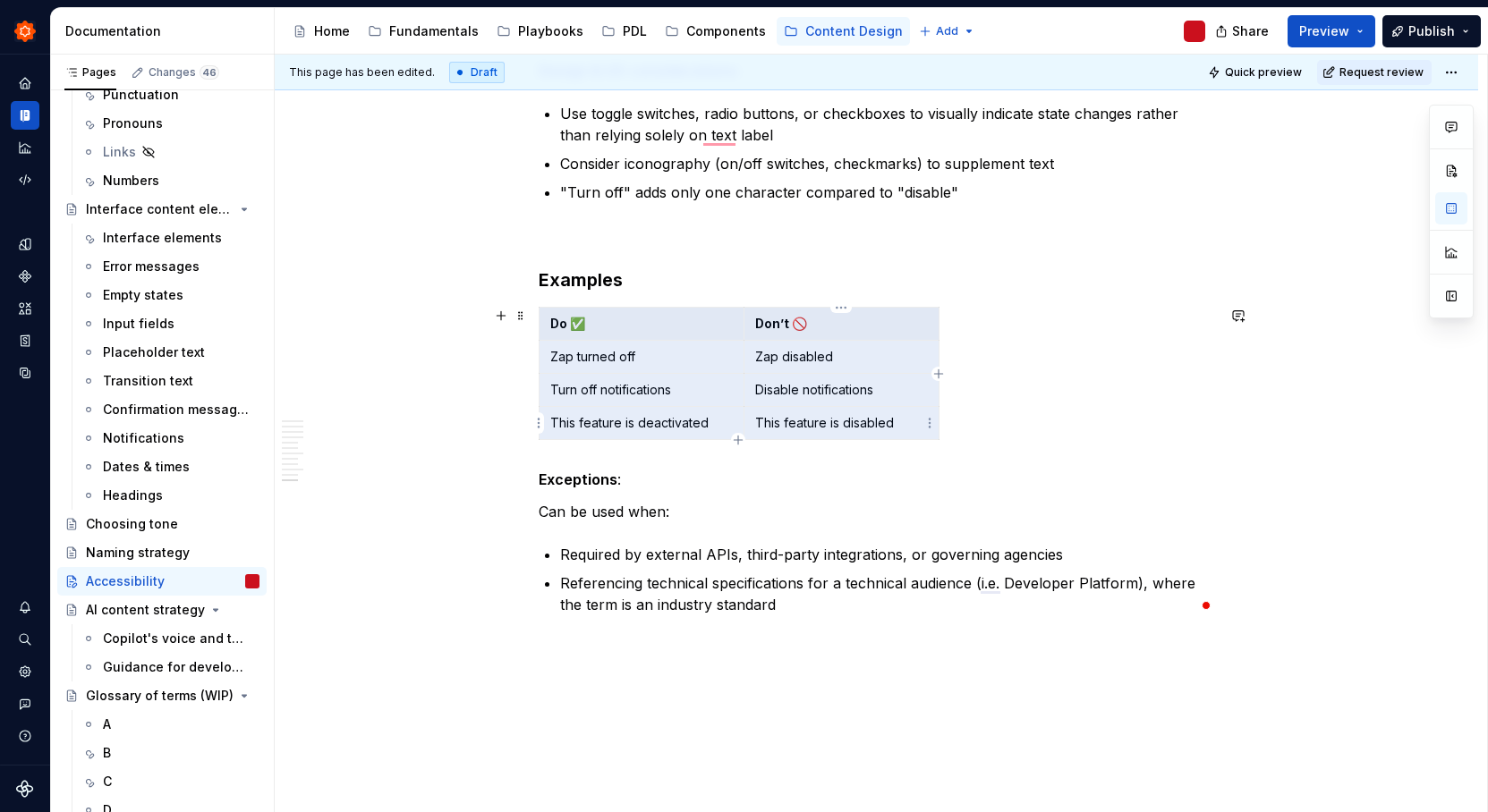
drag, startPoint x: 545, startPoint y: 322, endPoint x: 906, endPoint y: 424, distance: 375.1
click at [906, 424] on tbody "Do ✅ Don’t 🚫 Zap turned off Zap disabled Turn off notifications Disable notific…" at bounding box center [738, 374] width 400 height 133
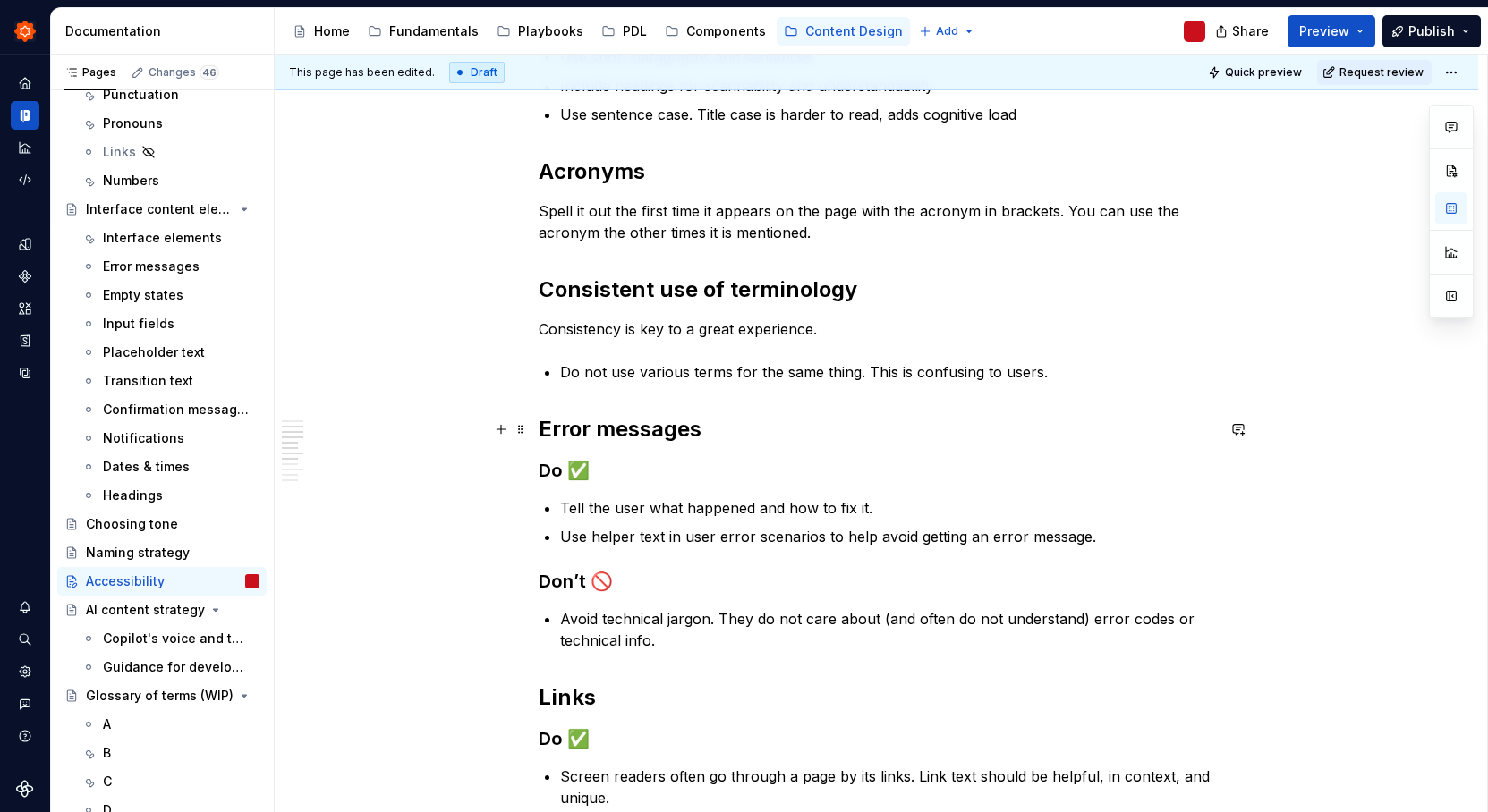
click at [748, 440] on h2 "Error messages" at bounding box center [877, 429] width 677 height 28
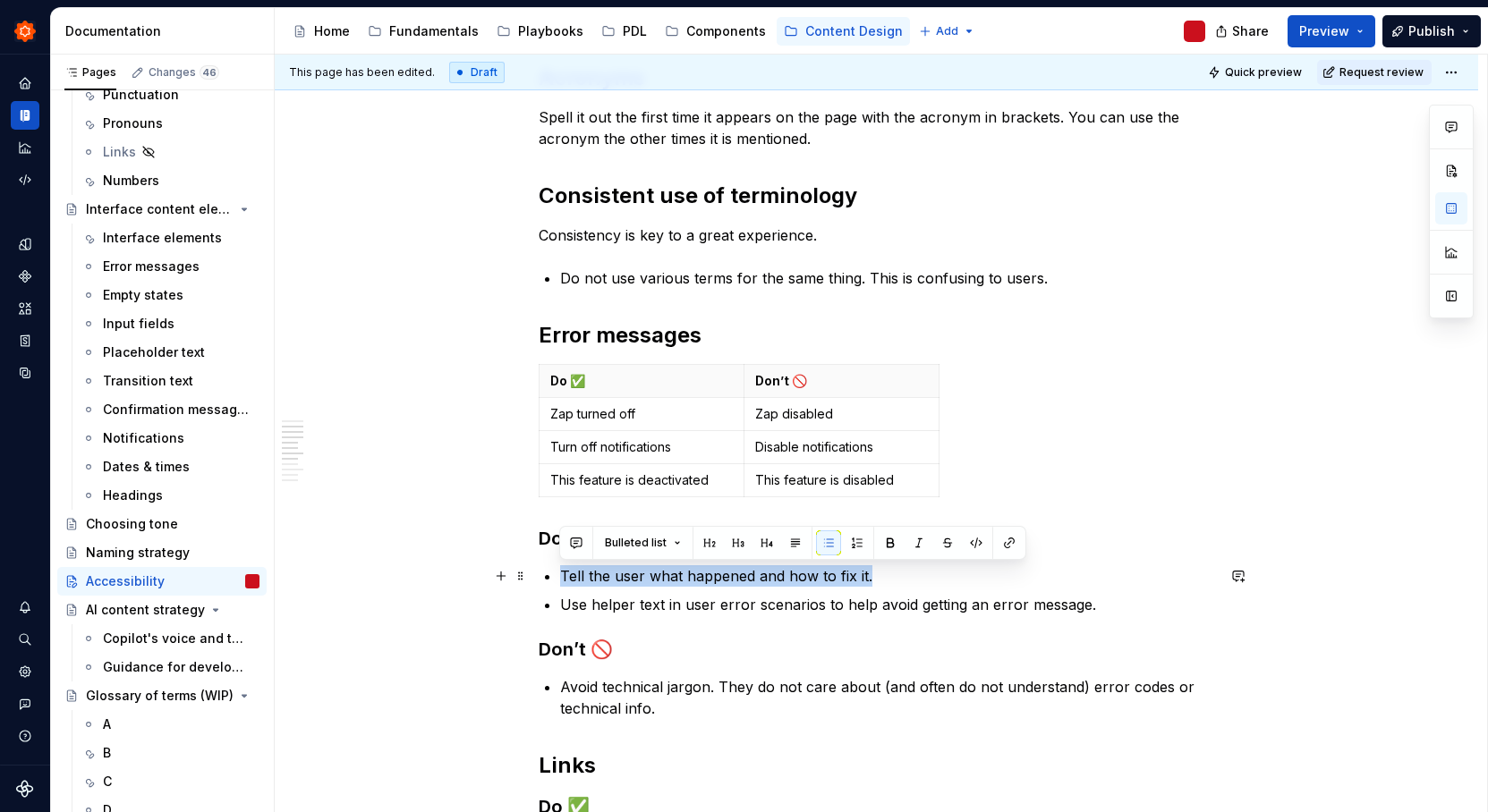
drag, startPoint x: 886, startPoint y: 575, endPoint x: 559, endPoint y: 578, distance: 327.0
click at [560, 578] on p "Tell the user what happened and how to fix it." at bounding box center [887, 576] width 655 height 21
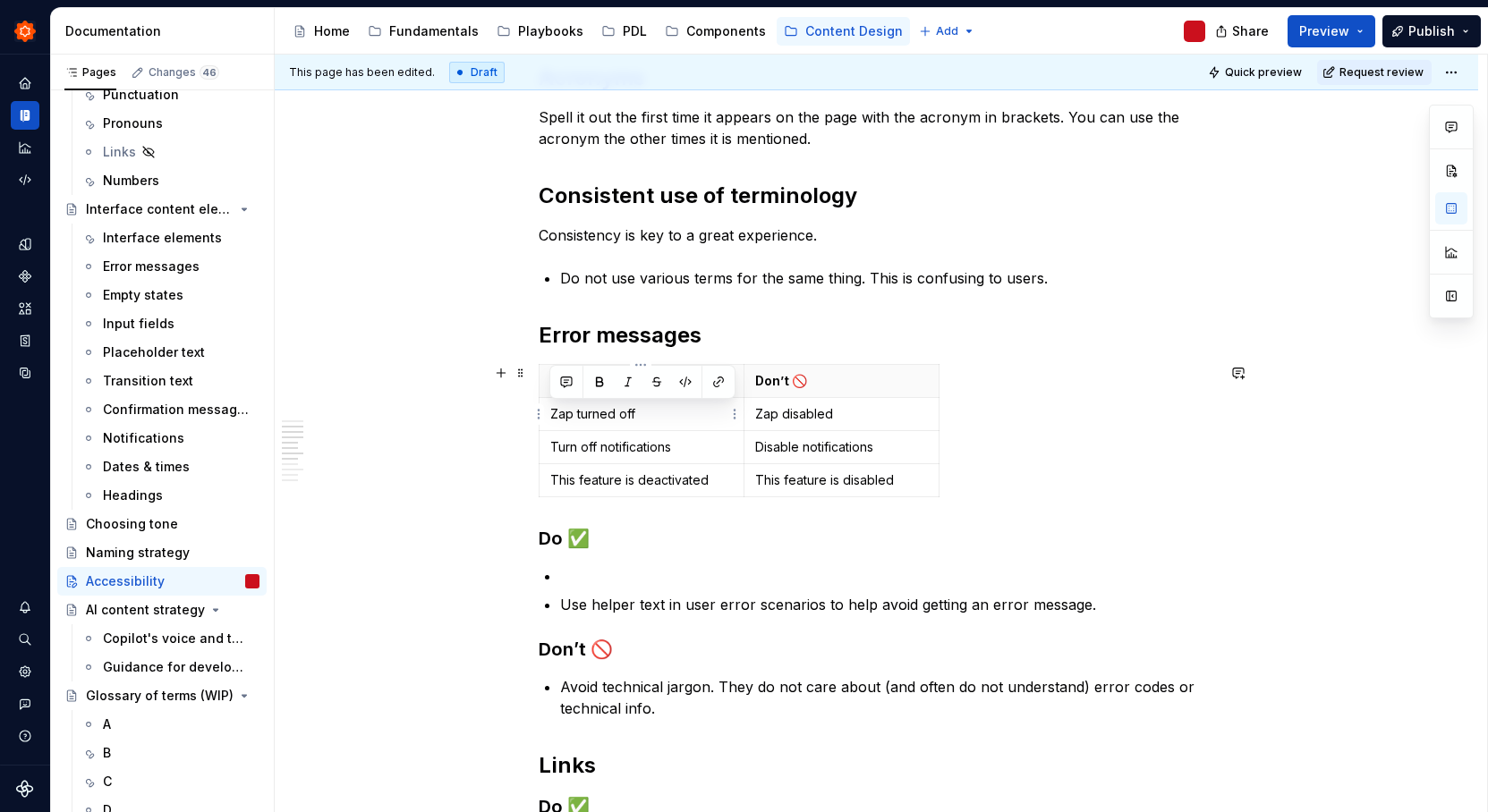
drag, startPoint x: 650, startPoint y: 416, endPoint x: 549, endPoint y: 410, distance: 101.2
click at [550, 410] on p "Zap turned off" at bounding box center [641, 414] width 182 height 18
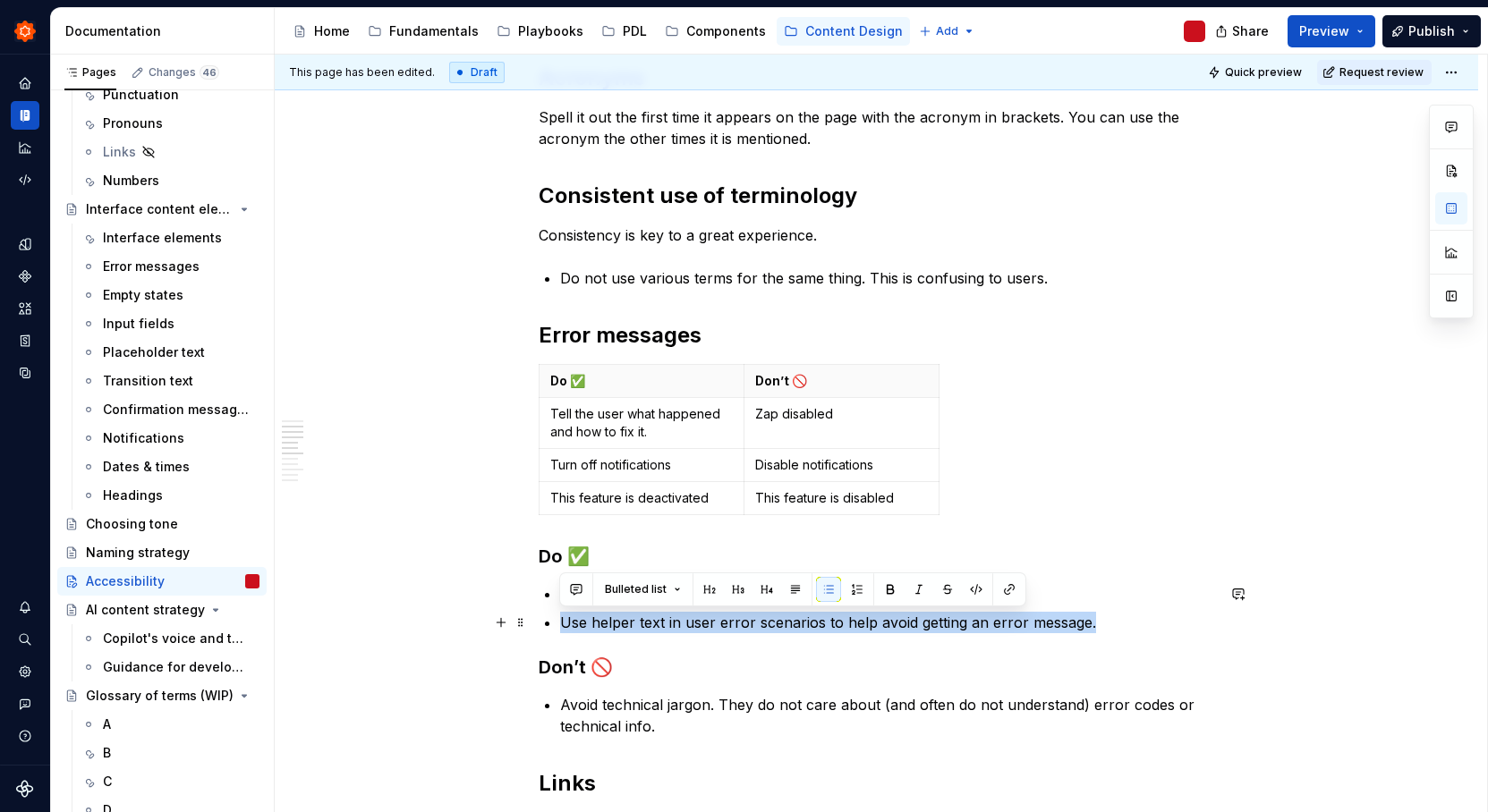
drag, startPoint x: 1093, startPoint y: 623, endPoint x: 559, endPoint y: 617, distance: 534.0
click at [560, 617] on p "Use helper text in user error scenarios to help avoid getting an error message." at bounding box center [887, 623] width 655 height 21
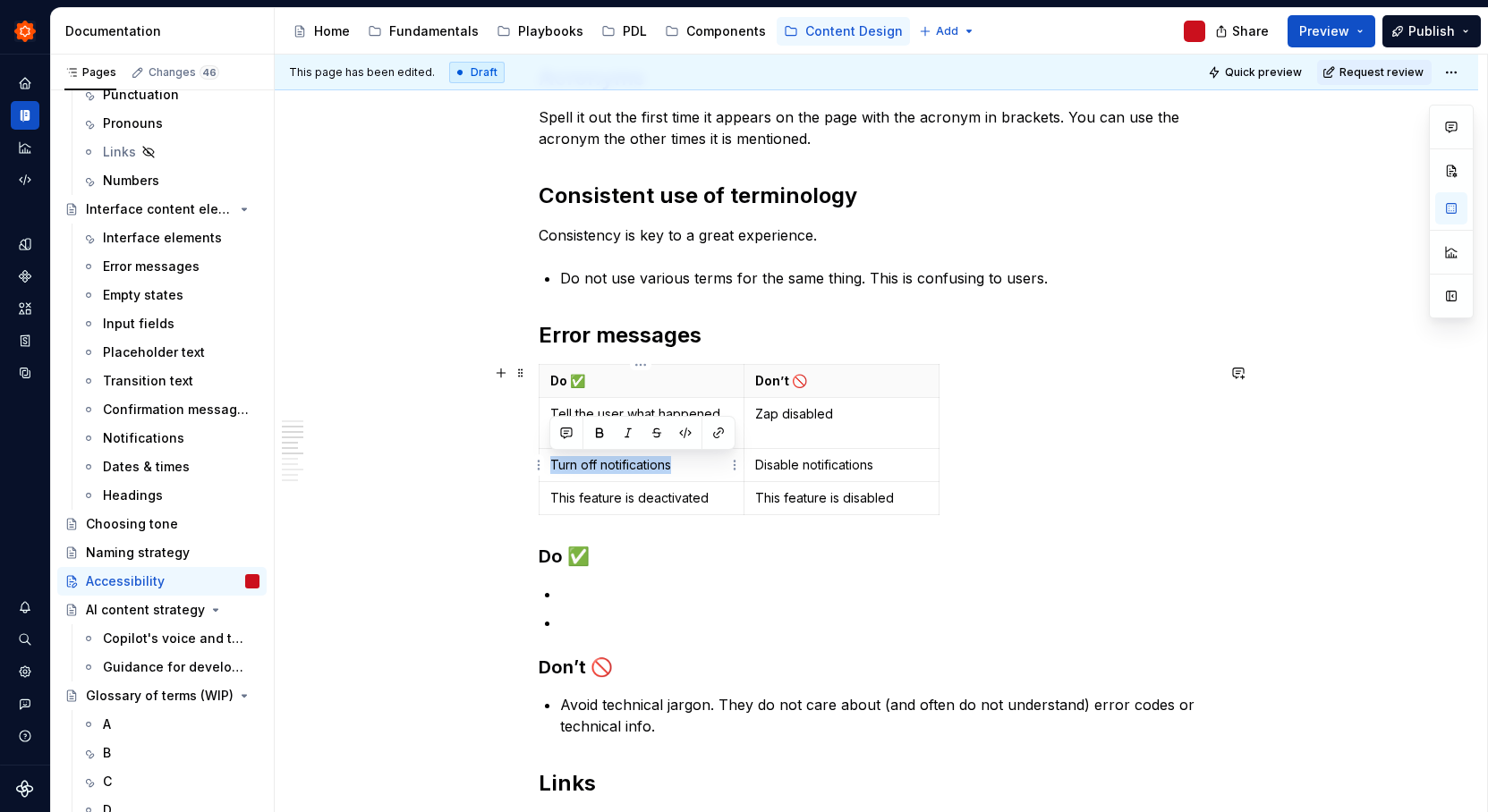
drag, startPoint x: 690, startPoint y: 464, endPoint x: 551, endPoint y: 466, distance: 139.0
click at [551, 466] on p "Turn off notifications" at bounding box center [641, 465] width 182 height 18
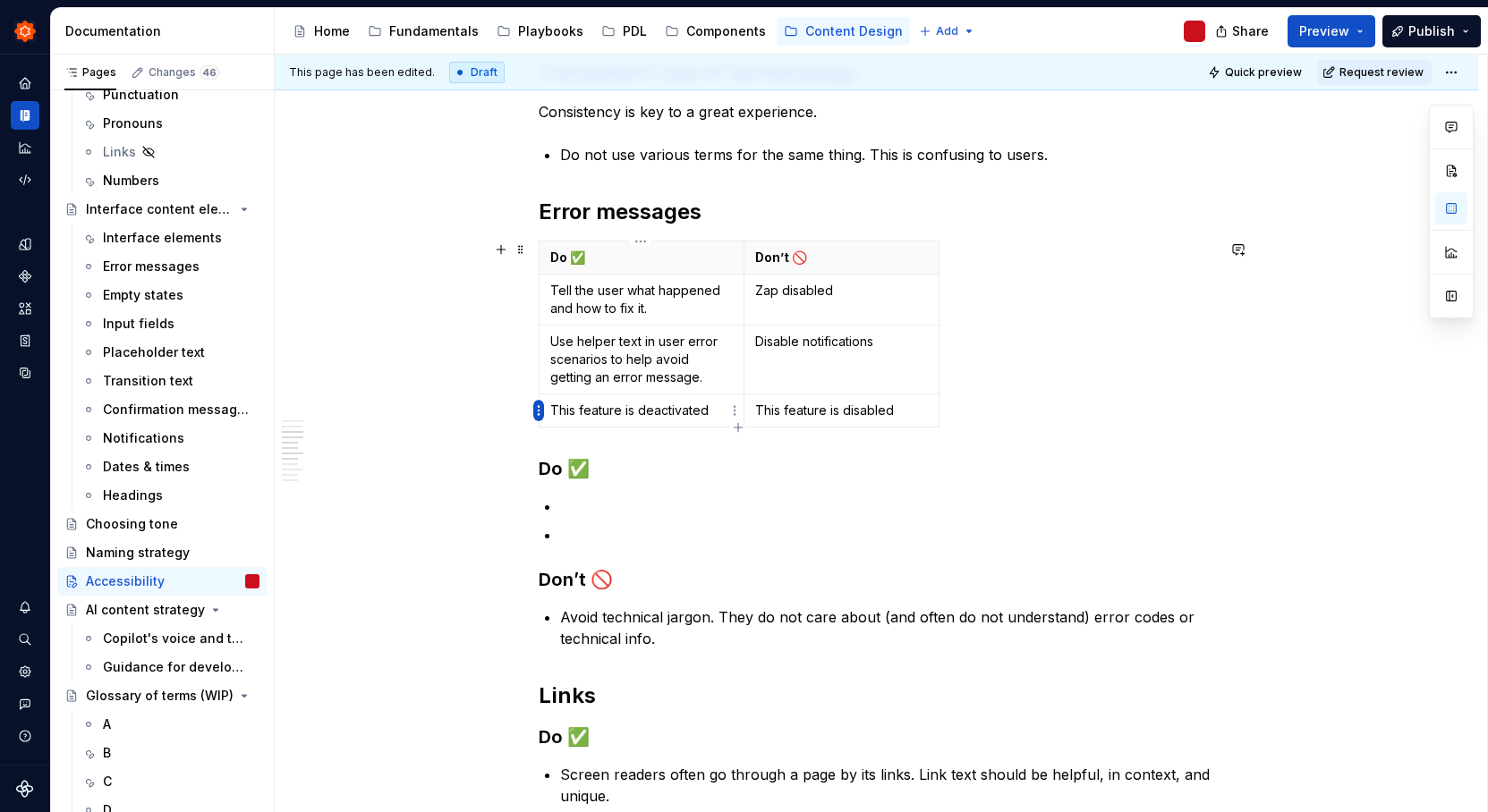
click at [536, 411] on html "Zinnia T Design system data Documentation Accessibility guide for tree Page tre…" at bounding box center [744, 406] width 1488 height 812
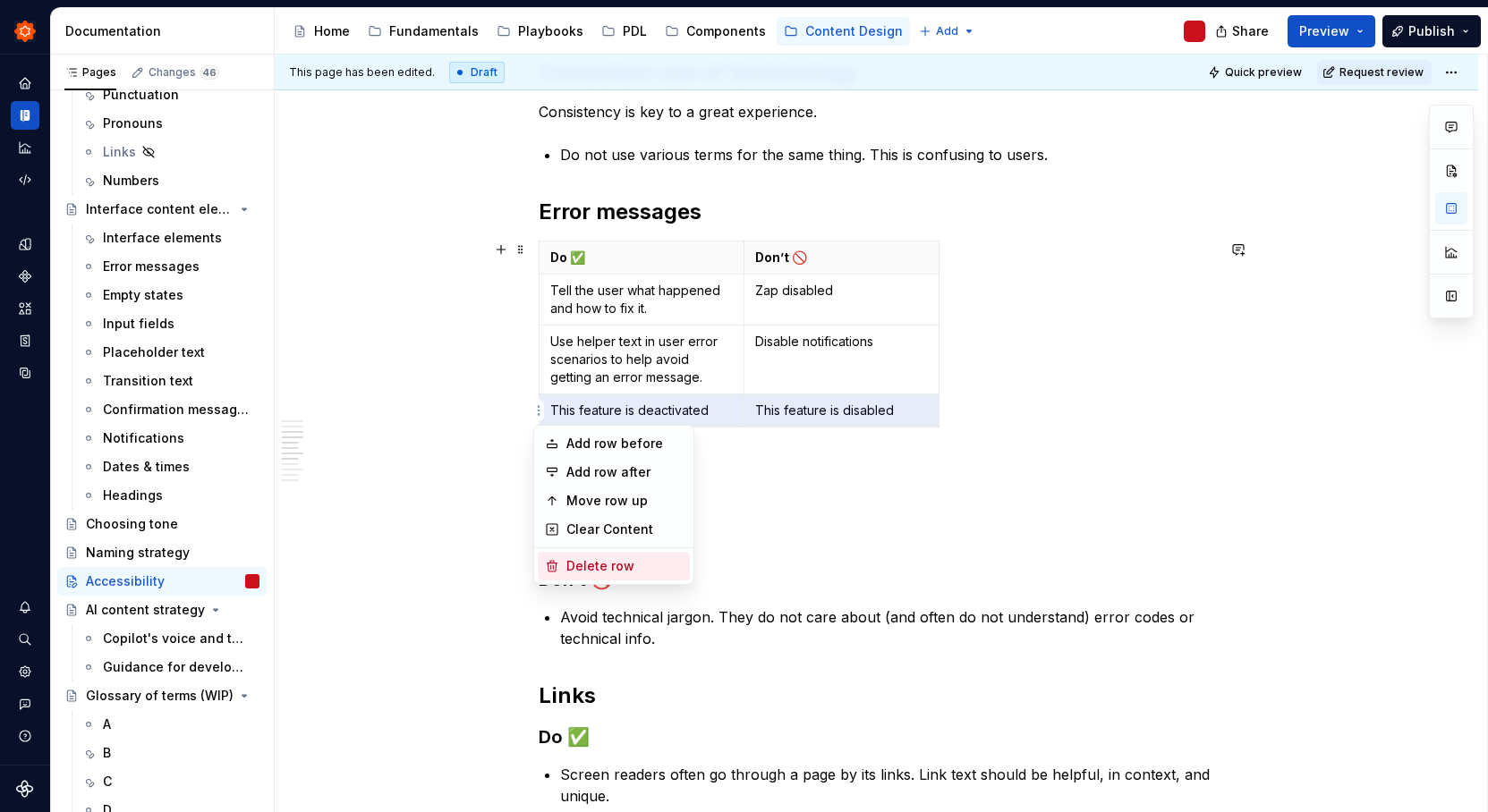
click at [608, 571] on div "Delete row" at bounding box center [624, 566] width 116 height 18
type textarea "*"
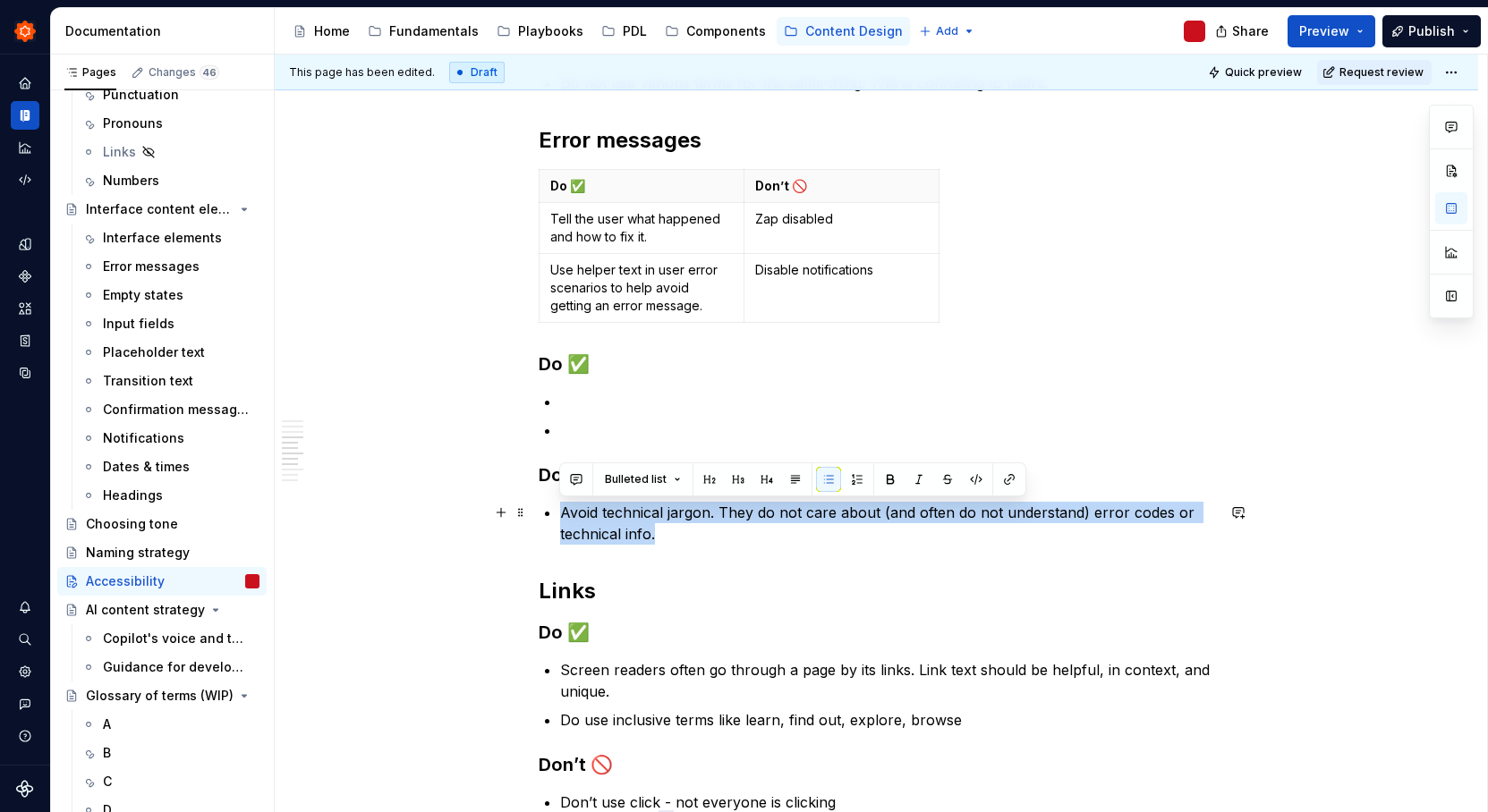
drag, startPoint x: 668, startPoint y: 538, endPoint x: 561, endPoint y: 506, distance: 111.7
click at [561, 506] on p "Avoid technical jargon. They do not care about (and often do not understand) er…" at bounding box center [887, 523] width 655 height 43
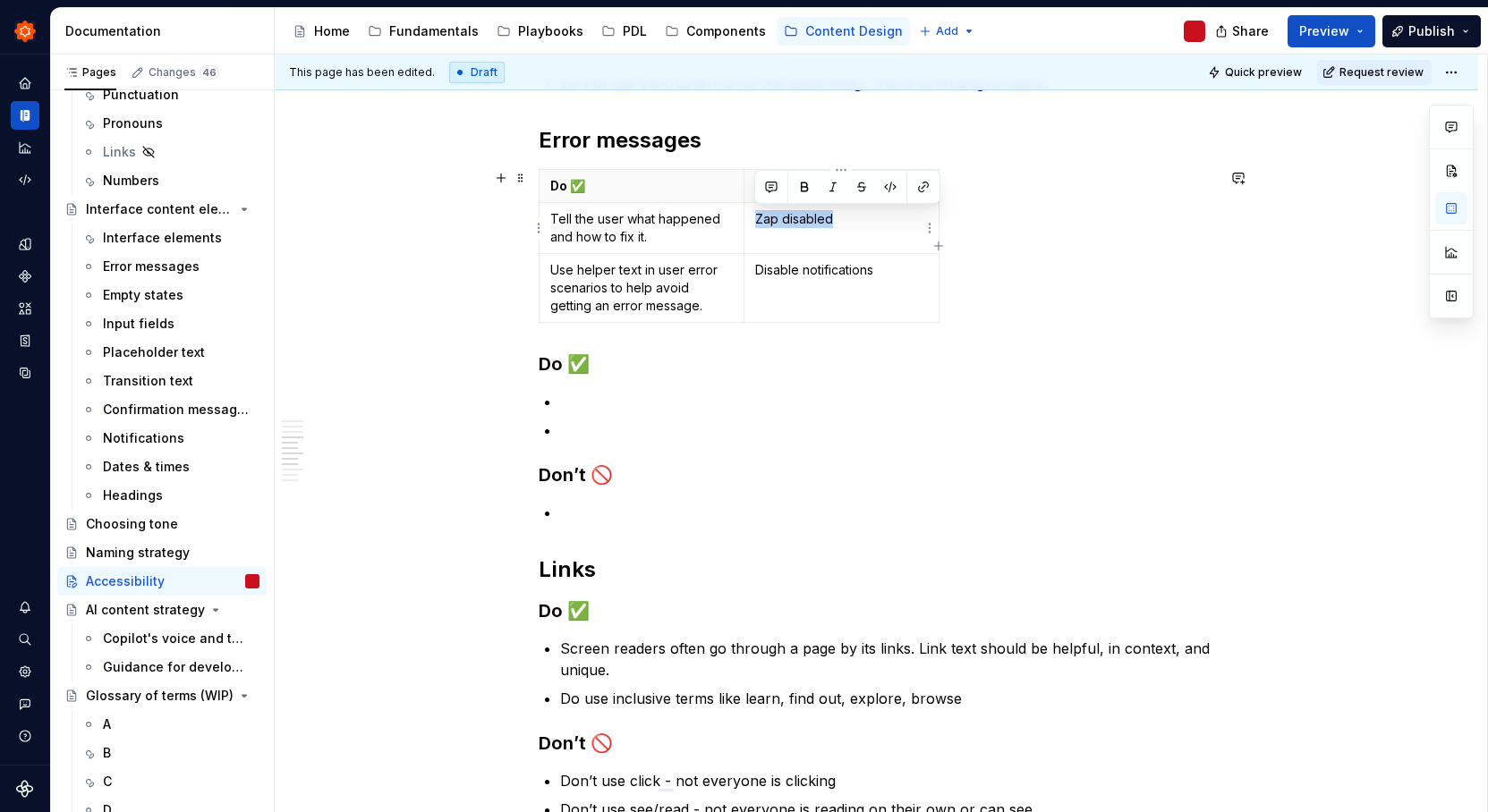
drag, startPoint x: 841, startPoint y: 228, endPoint x: 755, endPoint y: 224, distance: 86.1
click at [755, 224] on td "Zap disabled" at bounding box center [842, 228] width 195 height 51
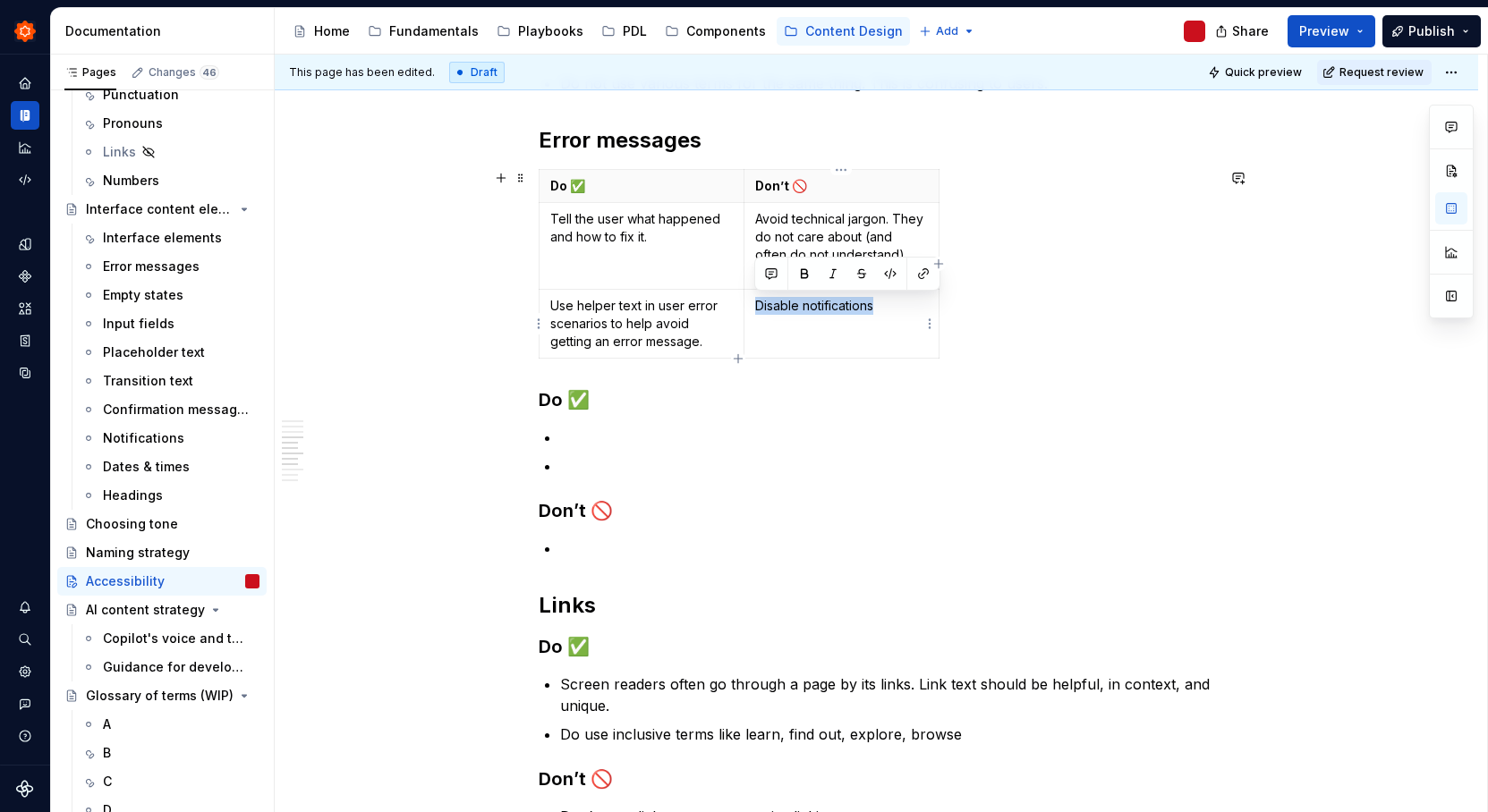
drag, startPoint x: 878, startPoint y: 314, endPoint x: 757, endPoint y: 301, distance: 121.7
click at [757, 301] on p "Disable notifications" at bounding box center [841, 306] width 173 height 18
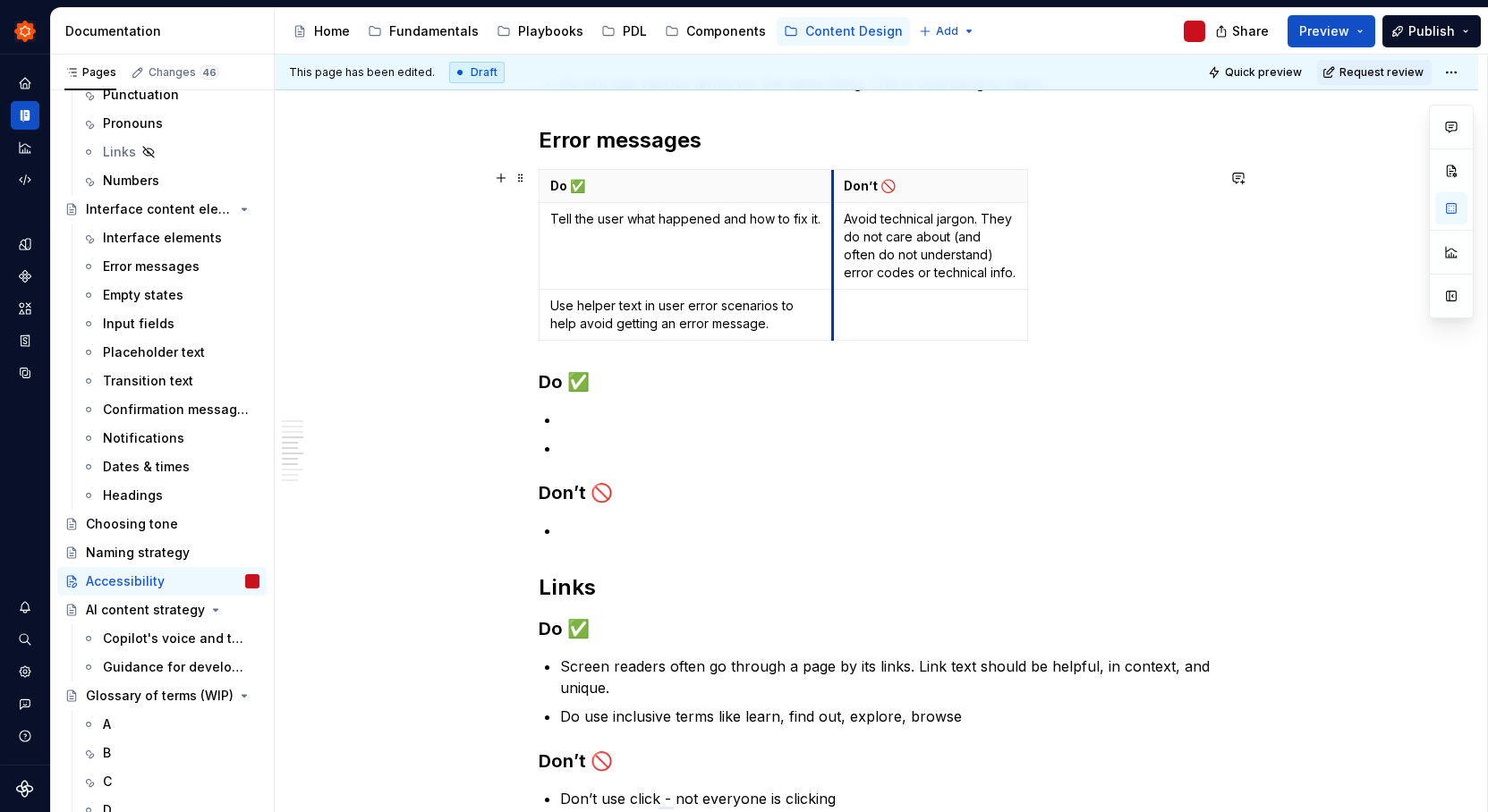
drag, startPoint x: 743, startPoint y: 175, endPoint x: 831, endPoint y: 173, distance: 88.0
click at [832, 173] on th "Don’t 🚫" at bounding box center [929, 186] width 195 height 33
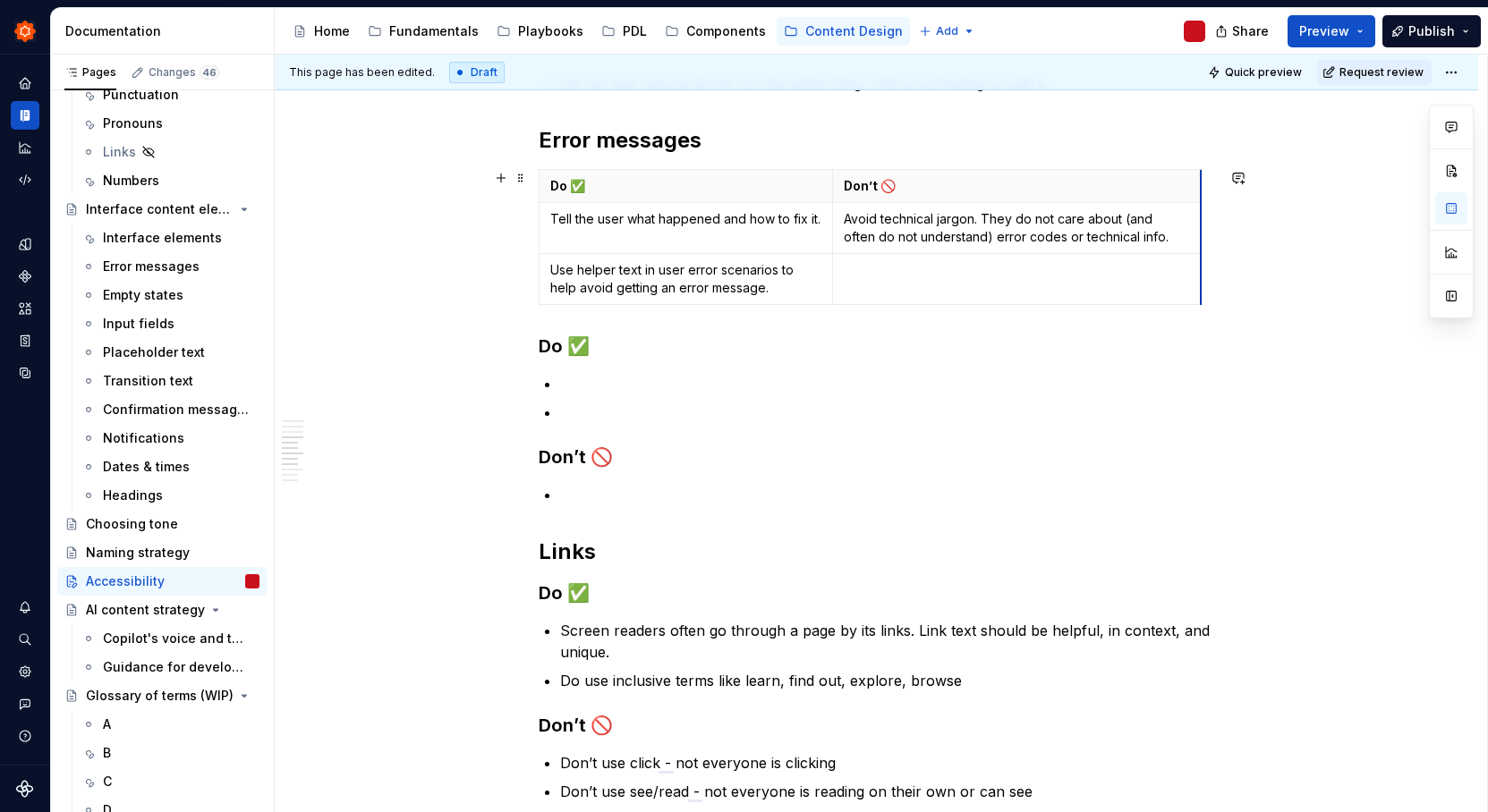
drag, startPoint x: 1026, startPoint y: 204, endPoint x: 1199, endPoint y: 206, distance: 173.0
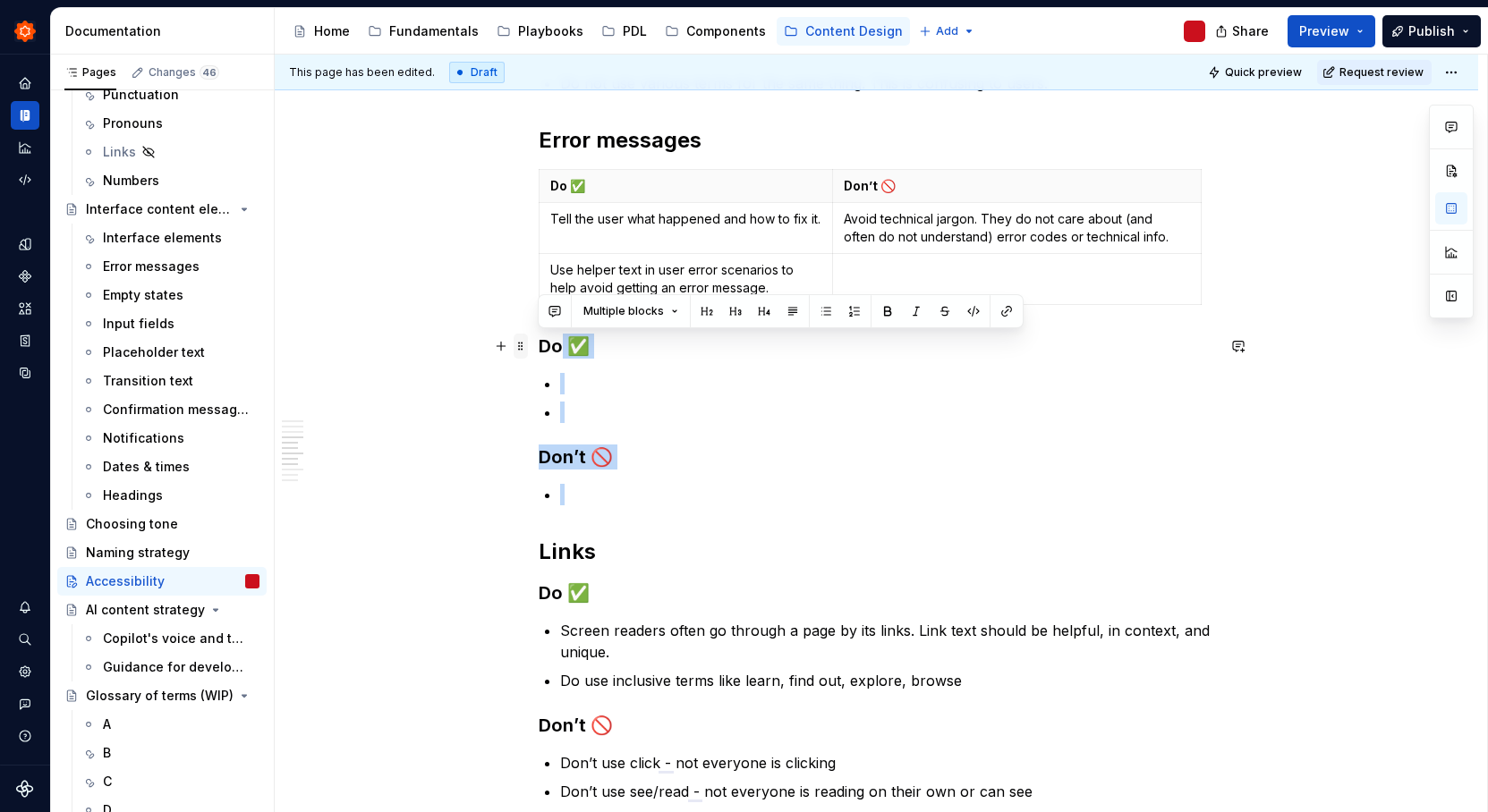
drag, startPoint x: 524, startPoint y: 476, endPoint x: 522, endPoint y: 345, distance: 131.0
click at [538, 345] on div "Make it simple Content should be simple, clear and reduce complexity. Using wor…" at bounding box center [877, 627] width 677 height 2233
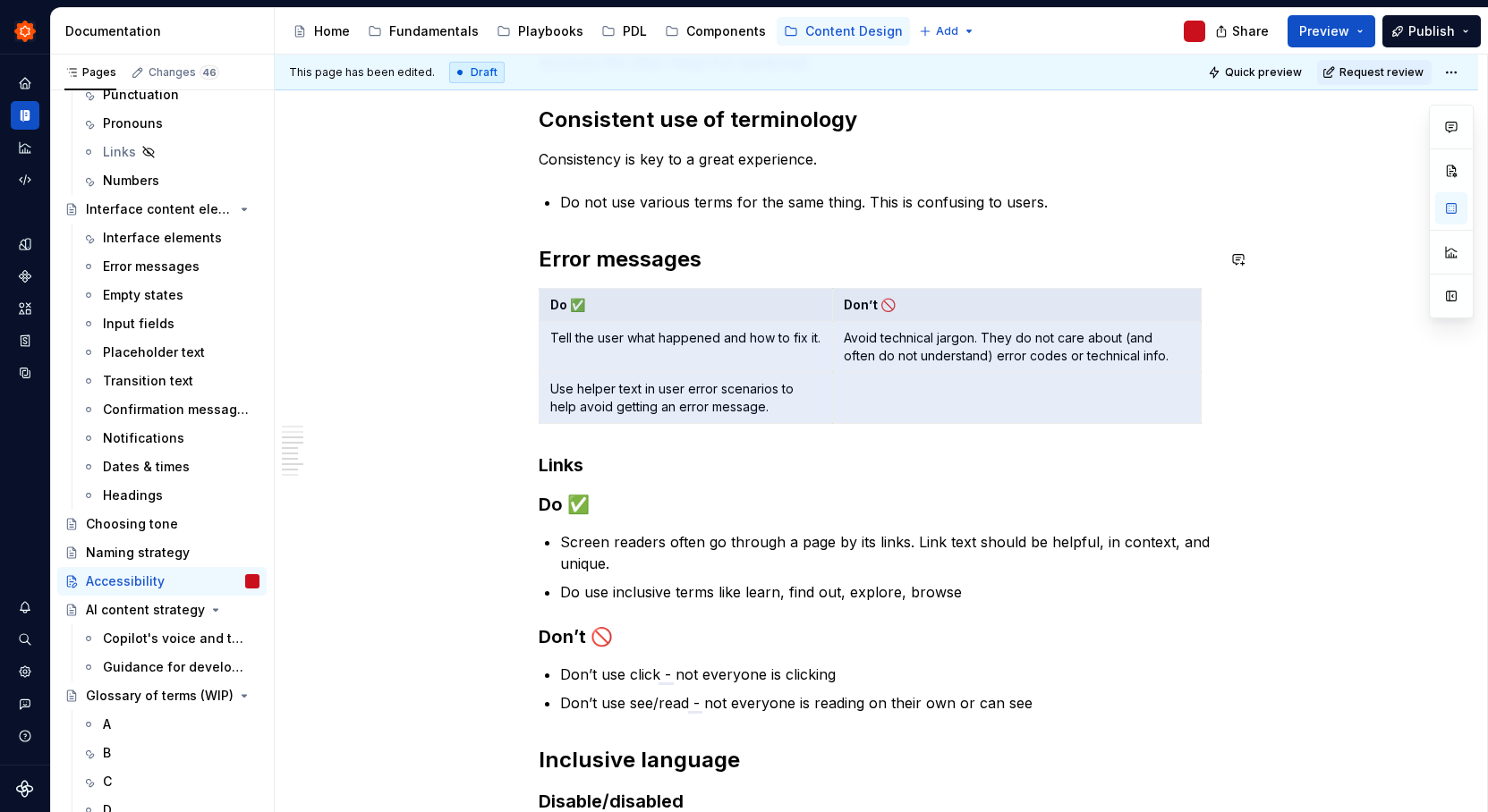
drag, startPoint x: 1141, startPoint y: 234, endPoint x: 611, endPoint y: 288, distance: 532.7
click at [611, 288] on table "Do ✅ Don’t 🚫 Tell the user what happened and how to fix it. Avoid technical jar…" at bounding box center [870, 355] width 663 height 135
click at [613, 483] on div "Make it simple Content should be simple, clear and reduce complexity. Using wor…" at bounding box center [877, 632] width 677 height 2004
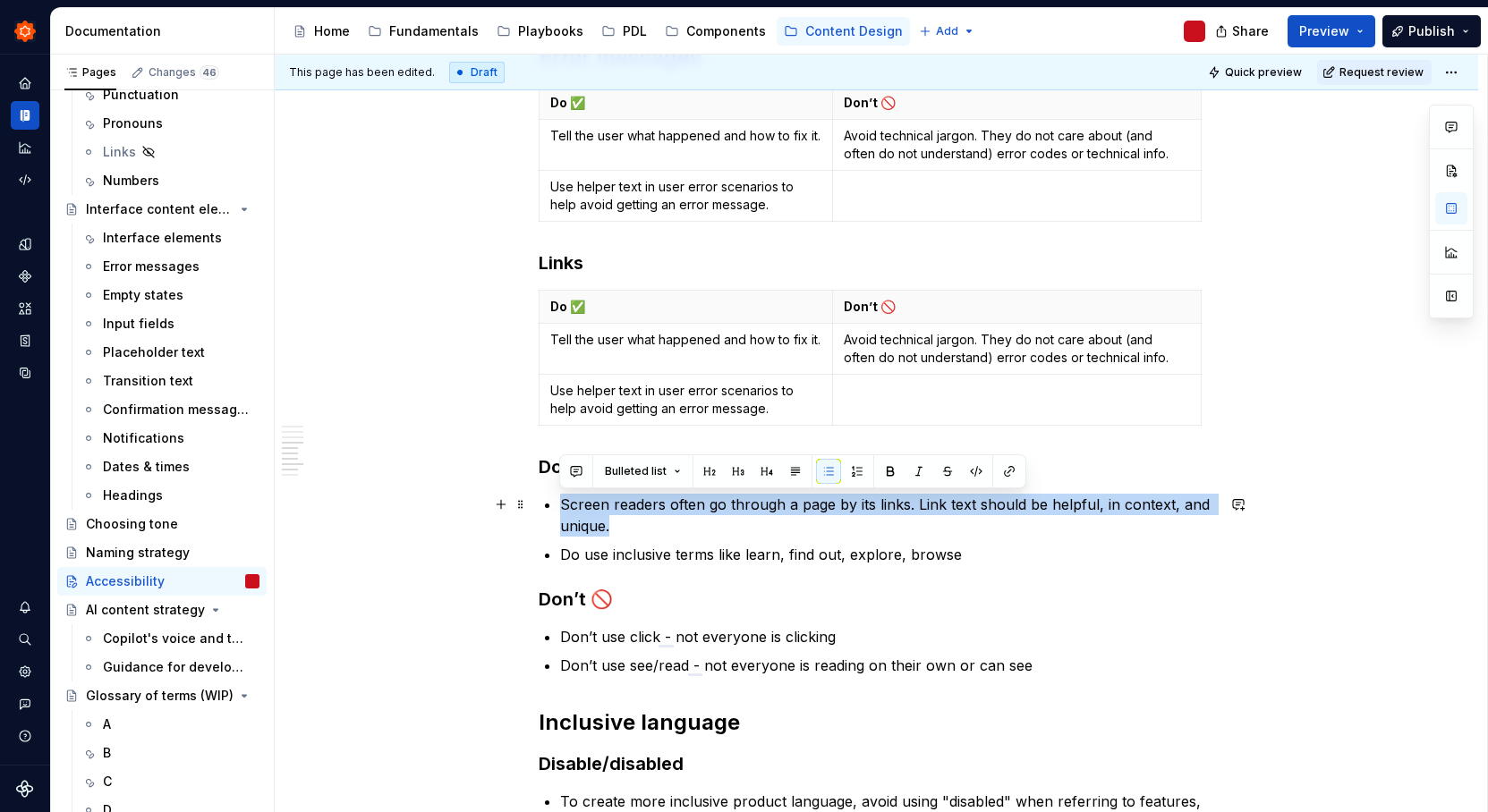
drag, startPoint x: 617, startPoint y: 525, endPoint x: 557, endPoint y: 507, distance: 62.6
click at [557, 507] on div "Make it simple Content should be simple, clear and reduce complexity. Using wor…" at bounding box center [877, 512] width 677 height 2169
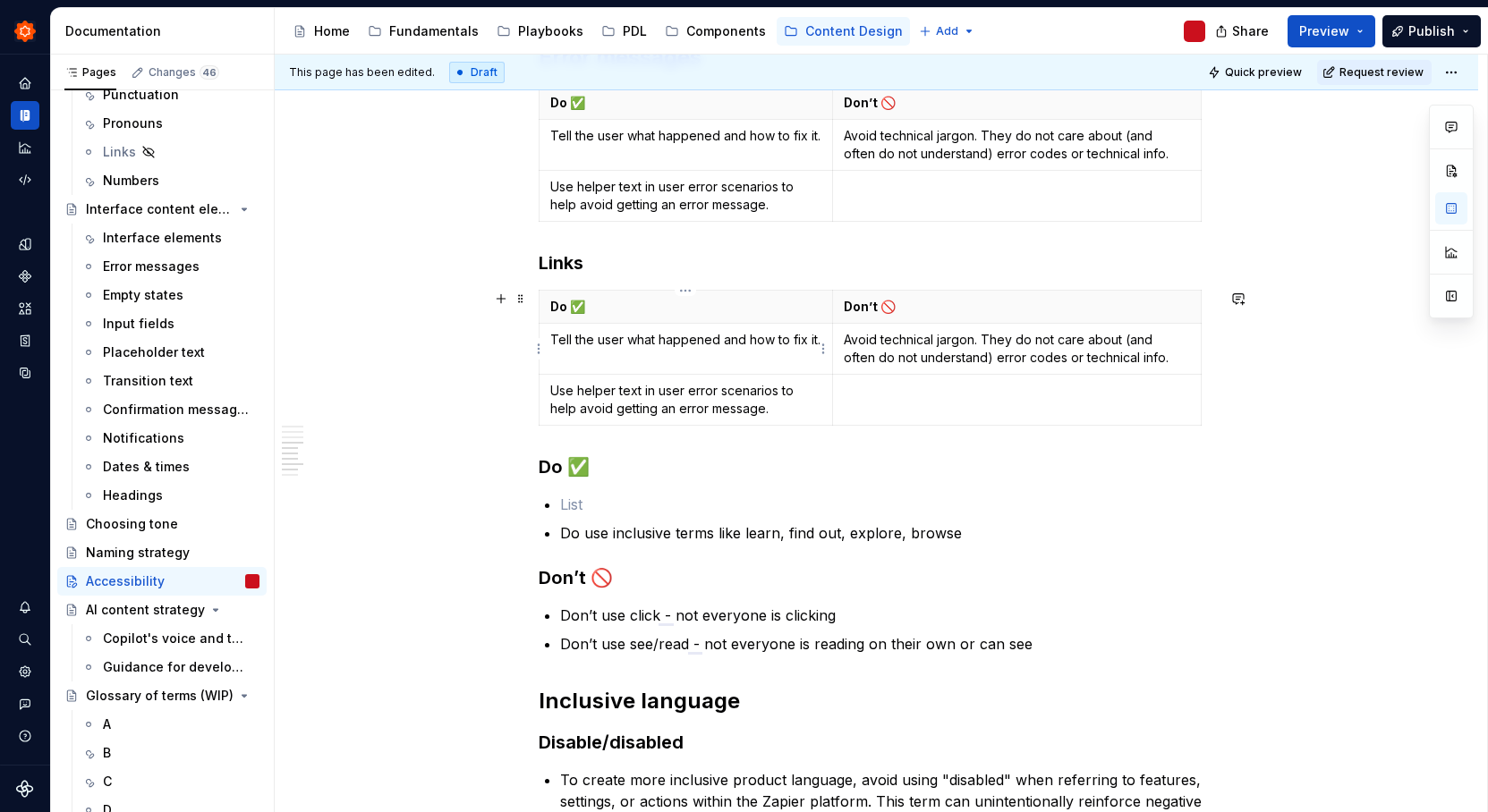
click at [657, 347] on p "Tell the user what happened and how to fix it." at bounding box center [685, 340] width 272 height 18
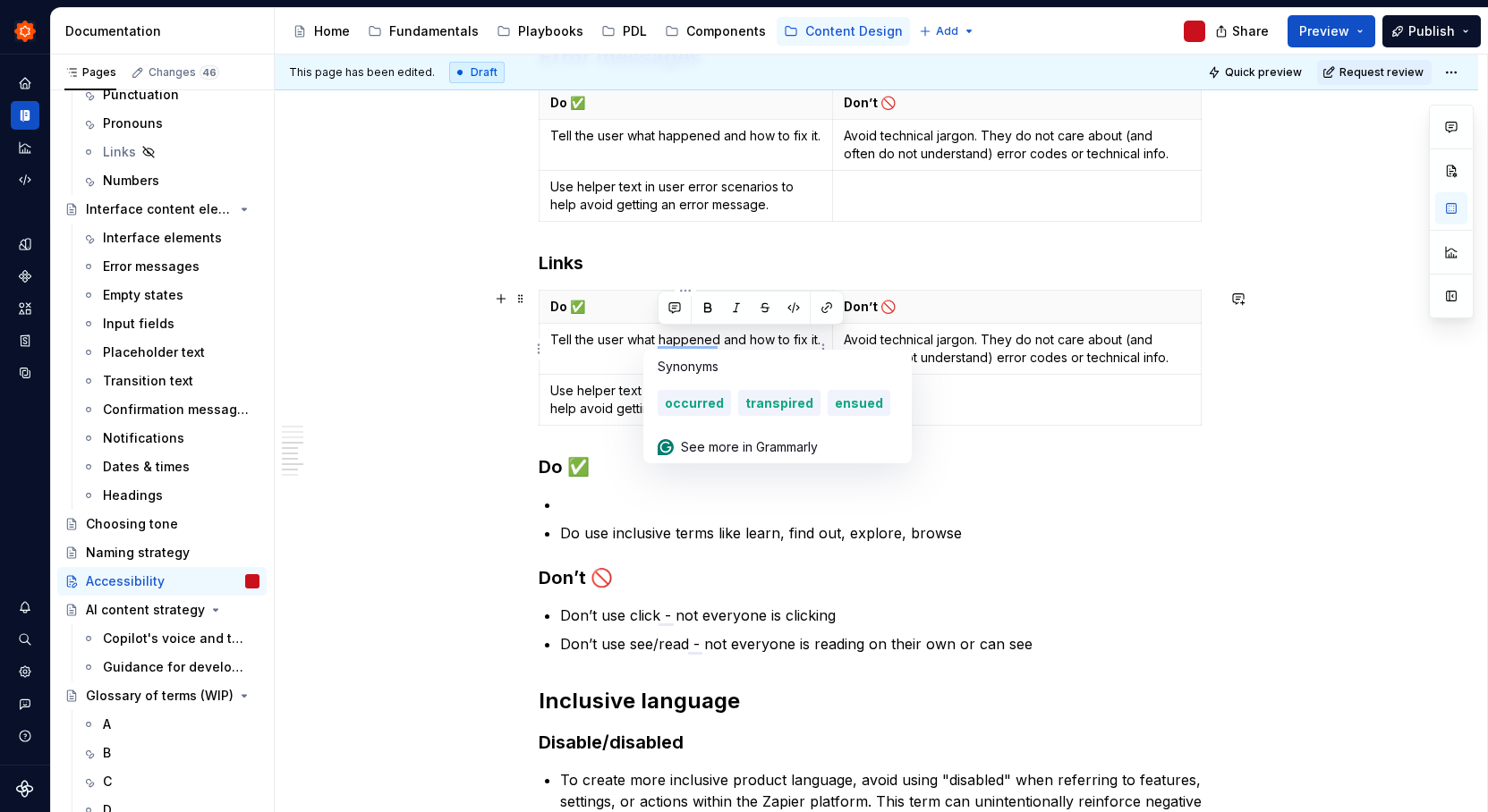
click at [657, 347] on p "Tell the user what happened and how to fix it." at bounding box center [685, 340] width 272 height 18
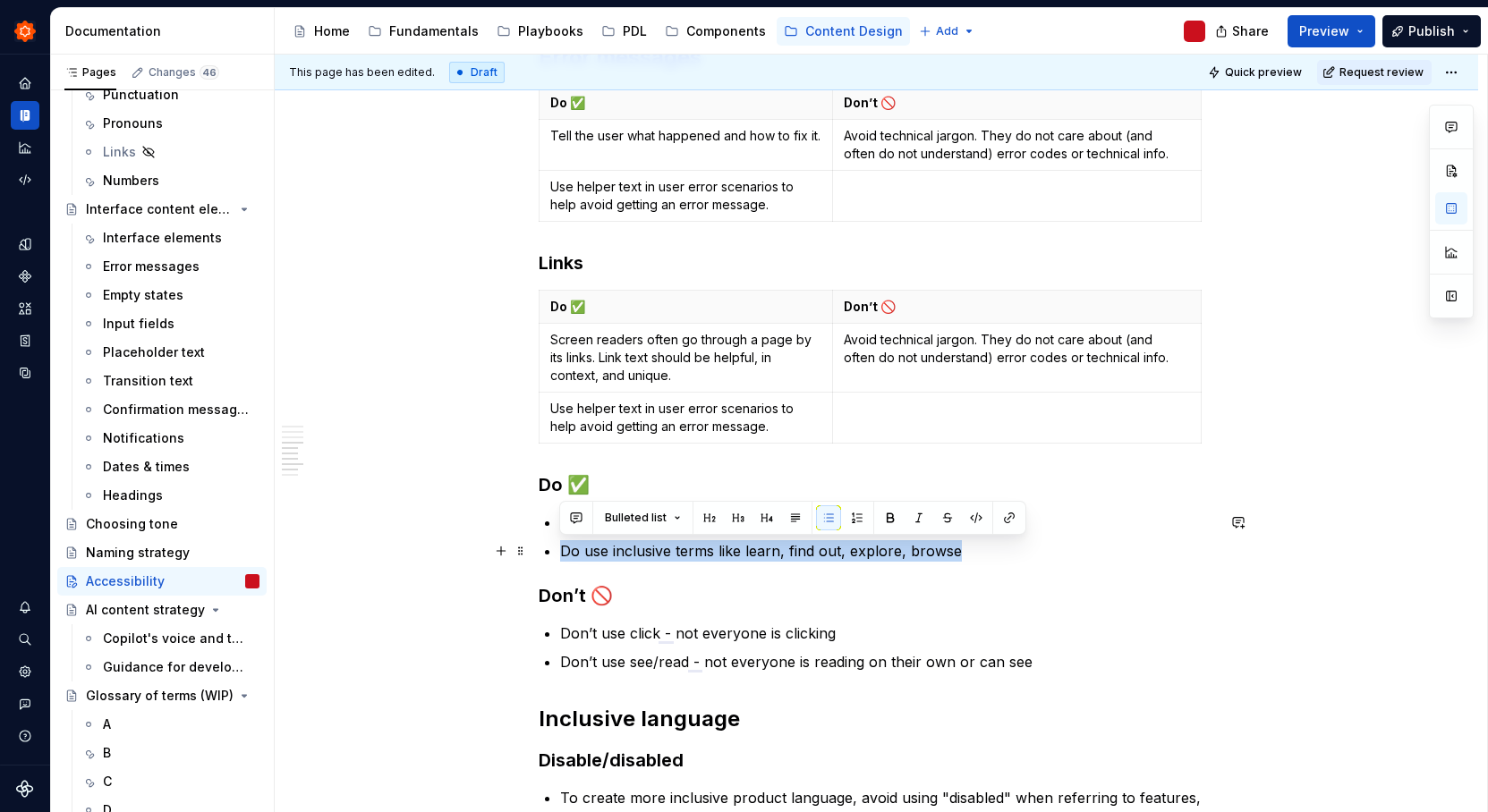
drag, startPoint x: 963, startPoint y: 554, endPoint x: 559, endPoint y: 550, distance: 404.0
click at [560, 550] on p "Do use inclusive terms like learn, find out, explore, browse" at bounding box center [887, 551] width 655 height 21
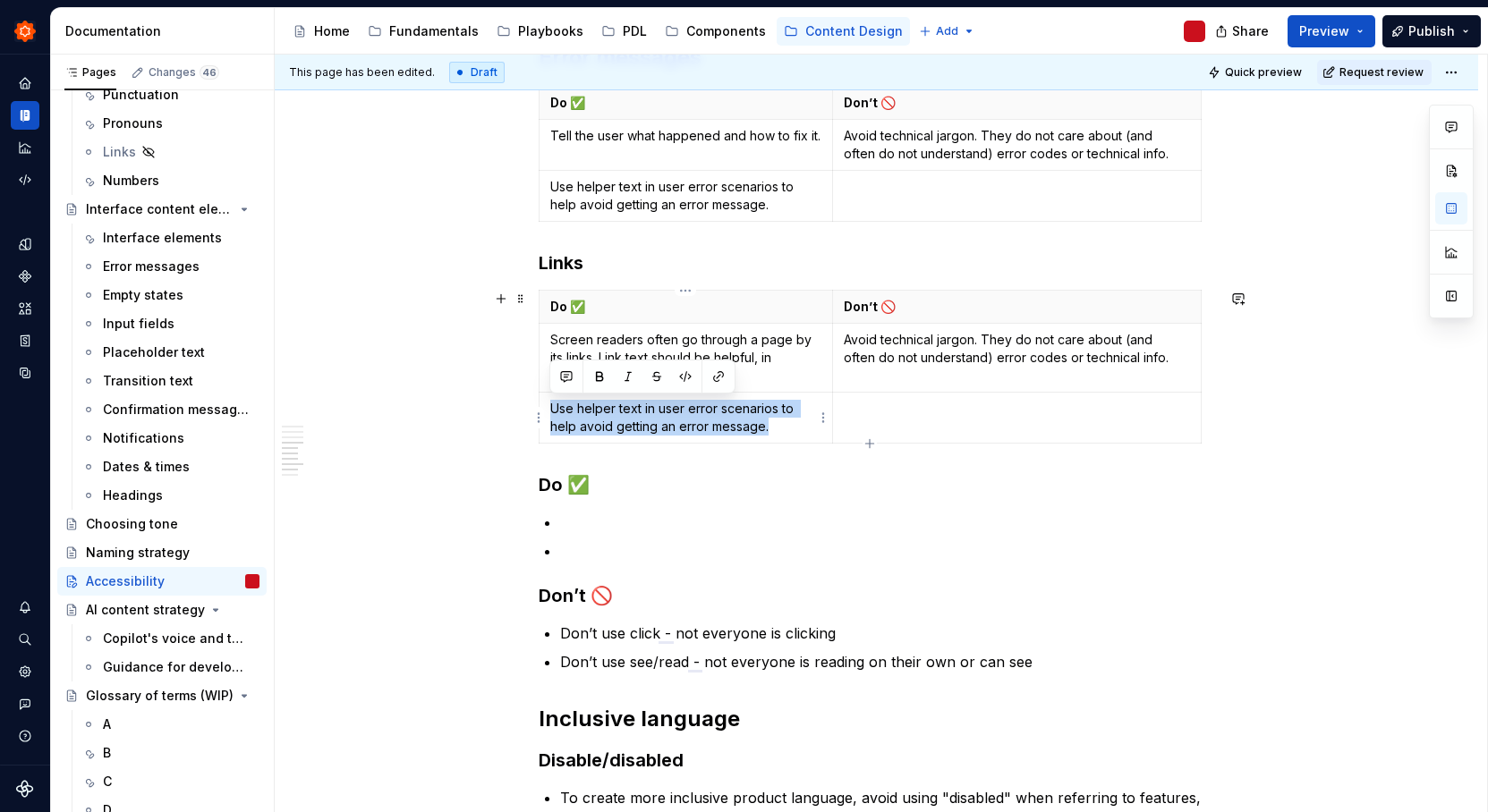
drag, startPoint x: 787, startPoint y: 431, endPoint x: 549, endPoint y: 412, distance: 238.8
click at [550, 412] on p "Use helper text in user error scenarios to help avoid getting an error message." at bounding box center [685, 417] width 272 height 36
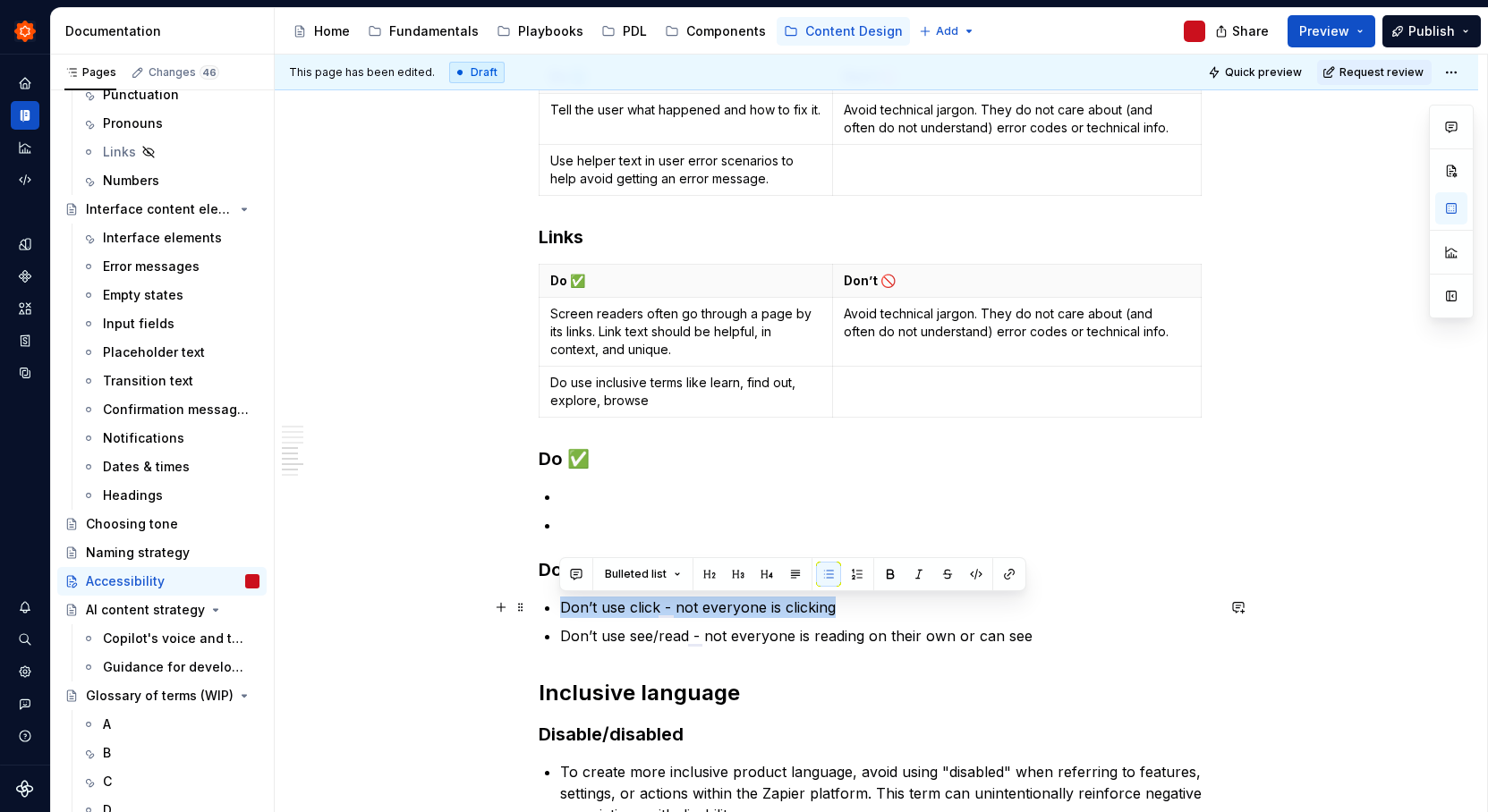
drag, startPoint x: 853, startPoint y: 602, endPoint x: 562, endPoint y: 598, distance: 291.0
click at [562, 598] on p "Don’t use click - not everyone is clicking" at bounding box center [887, 607] width 655 height 21
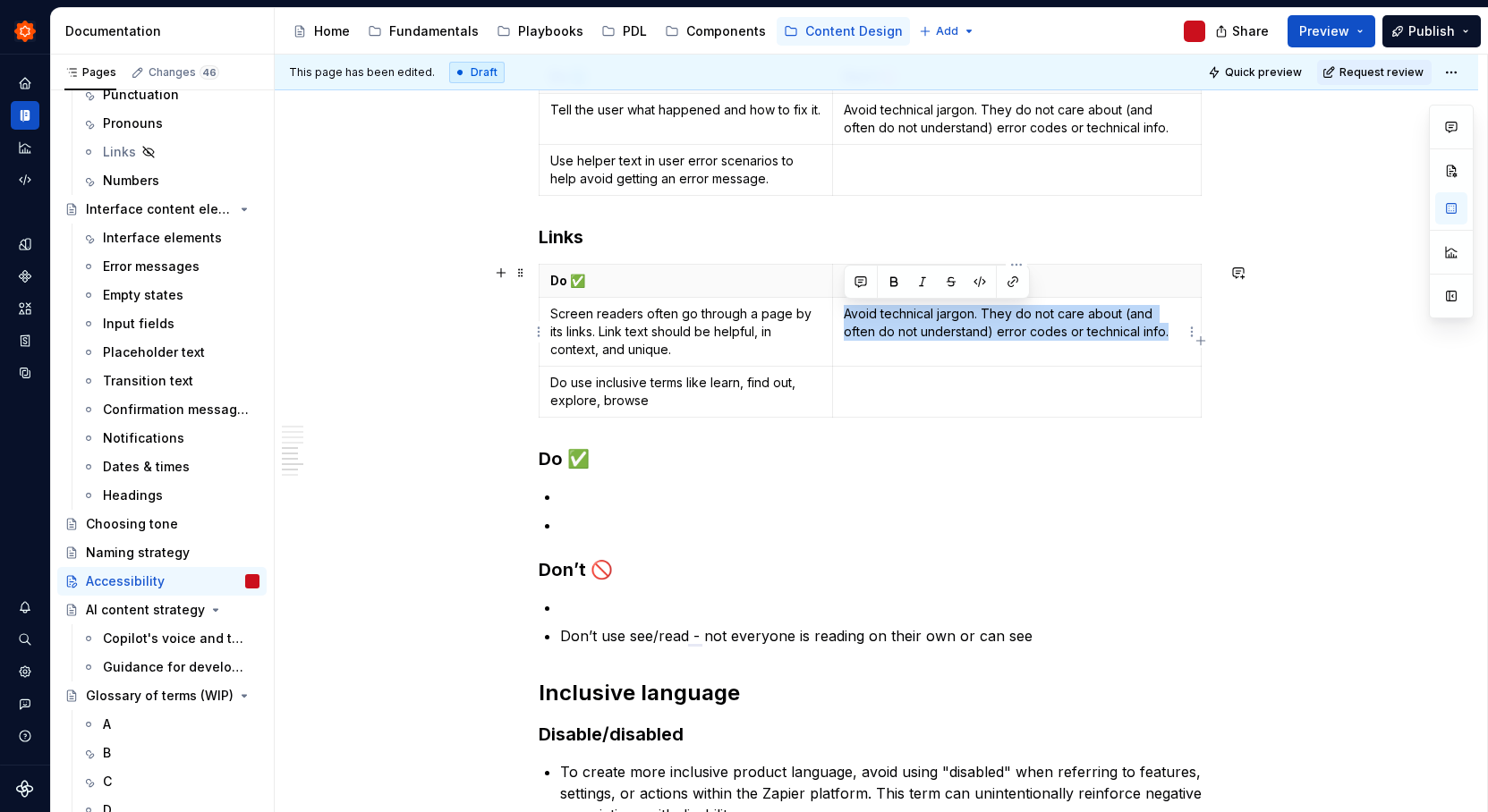
drag, startPoint x: 1107, startPoint y: 336, endPoint x: 842, endPoint y: 317, distance: 265.7
click at [843, 317] on p "Avoid technical jargon. They do not care about (and often do not understand) er…" at bounding box center [1016, 323] width 345 height 36
click at [903, 351] on td "Don’t use click - not everyone is clicking" at bounding box center [1016, 332] width 368 height 69
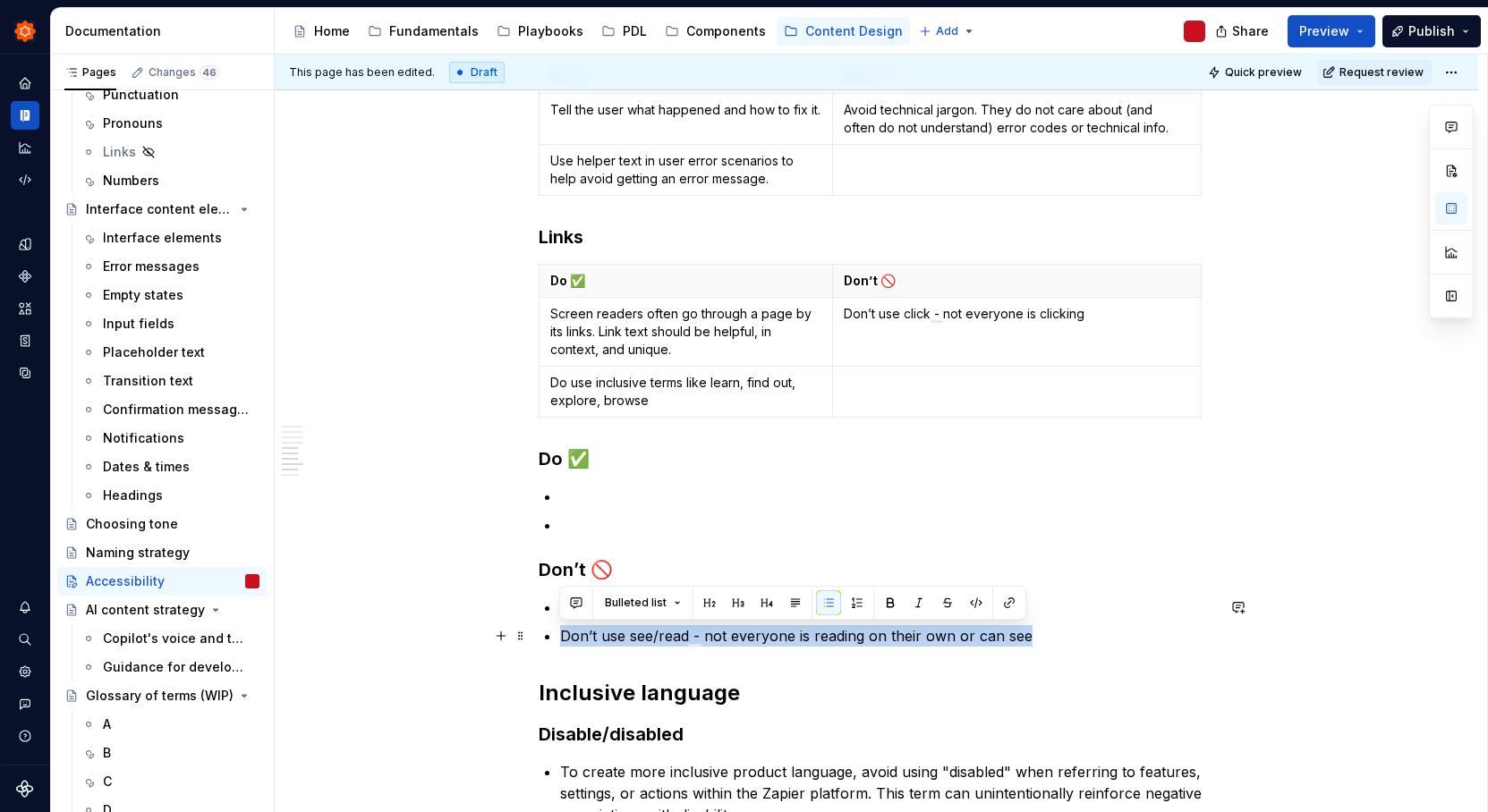
drag, startPoint x: 1065, startPoint y: 641, endPoint x: 558, endPoint y: 630, distance: 507.1
click at [558, 630] on div "Make it simple Content should be simple, clear and reduce complexity. Using wor…" at bounding box center [877, 483] width 677 height 2165
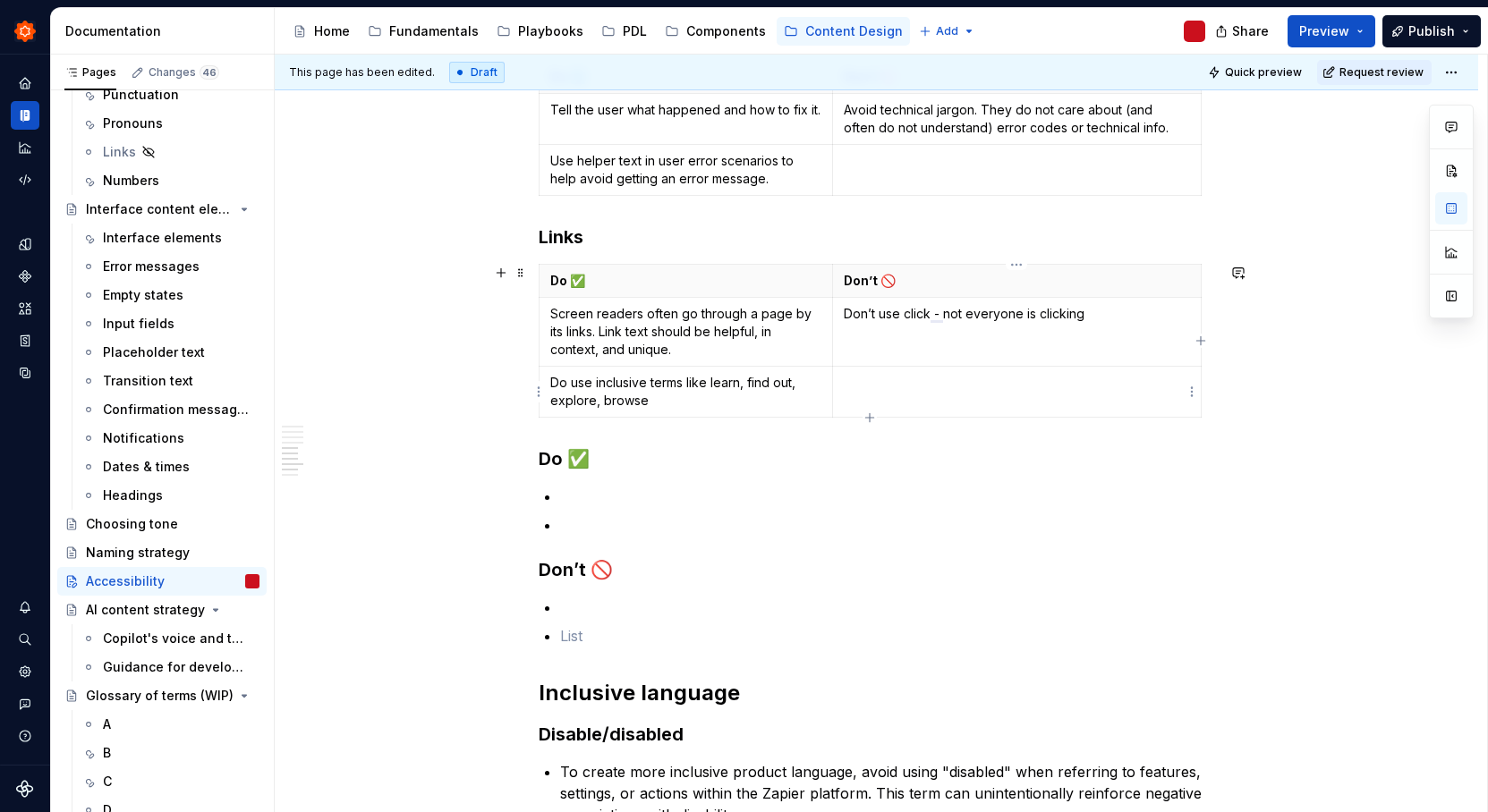
click at [930, 385] on p "To enrich screen reader interactions, please activate Accessibility in Grammarl…" at bounding box center [1016, 383] width 345 height 18
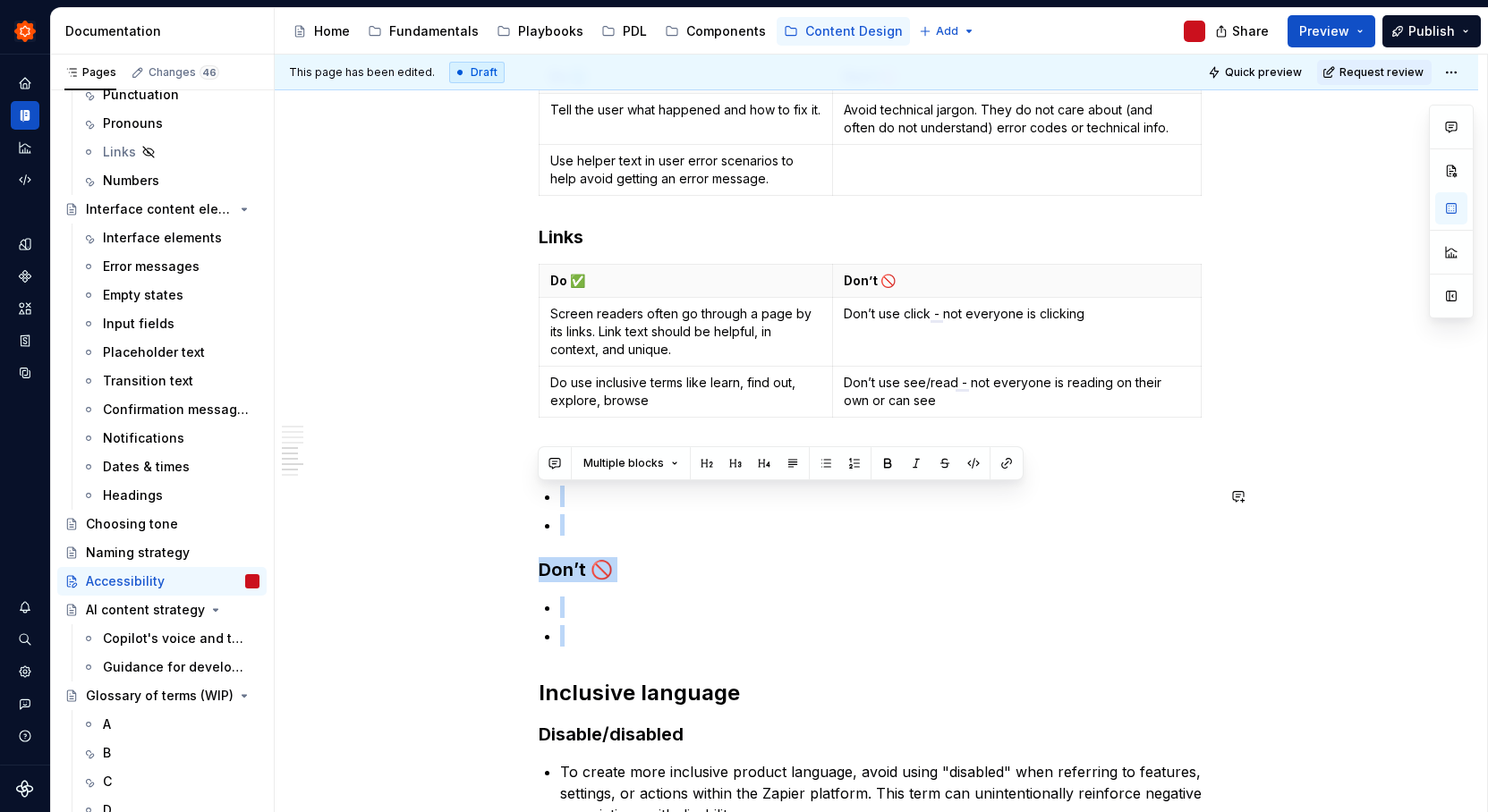
drag, startPoint x: 616, startPoint y: 668, endPoint x: 529, endPoint y: 476, distance: 210.8
click at [529, 476] on div "Make it simple Content should be simple, clear and reduce complexity. Using wor…" at bounding box center [877, 595] width 1203 height 2473
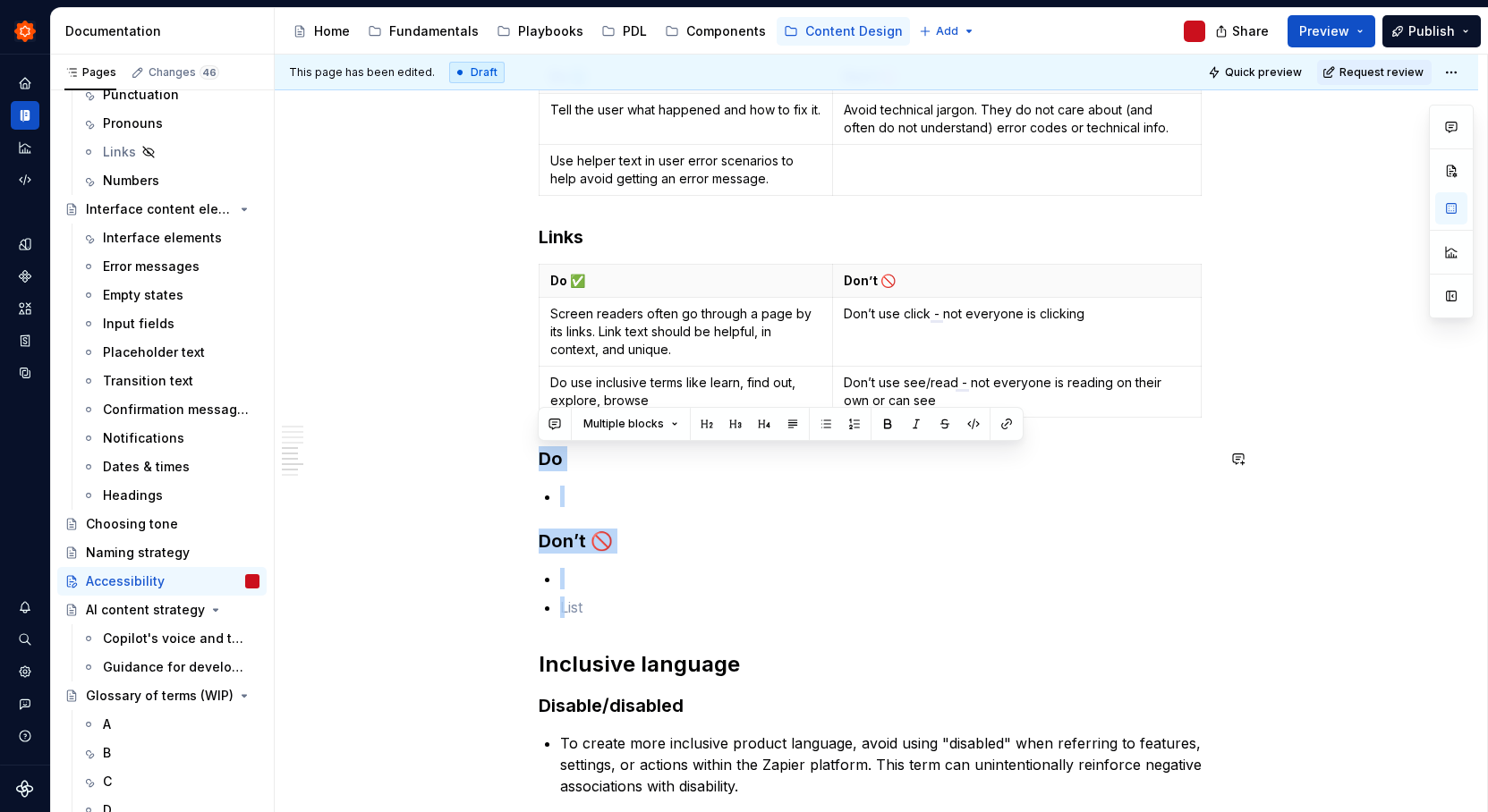
drag, startPoint x: 577, startPoint y: 605, endPoint x: 517, endPoint y: 436, distance: 179.3
click at [517, 436] on div "Make it simple Content should be simple, clear and reduce complexity. Using wor…" at bounding box center [877, 581] width 1203 height 2445
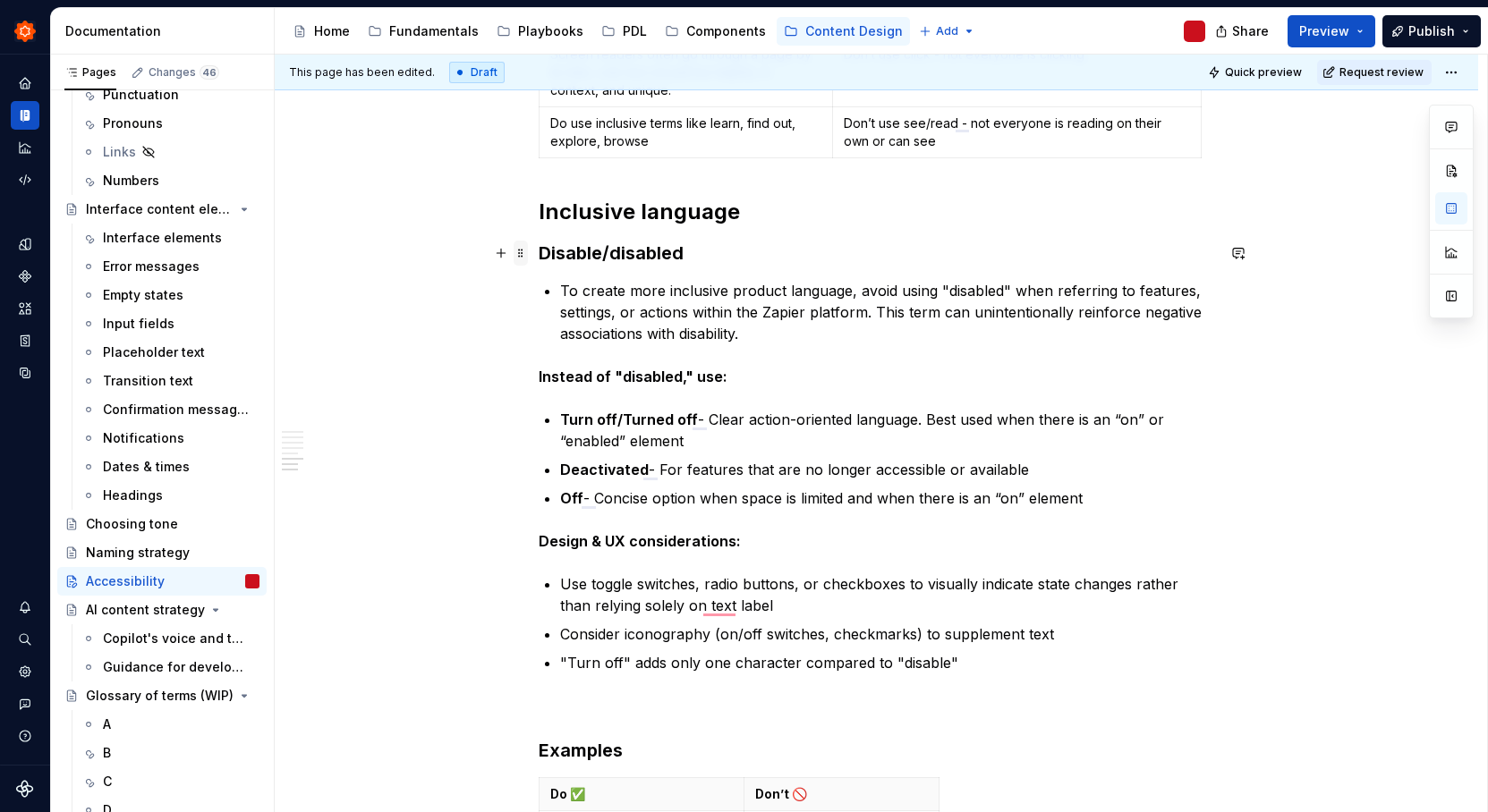
click at [517, 254] on span at bounding box center [521, 253] width 15 height 25
click at [977, 374] on p "Instead of "disabled," use:" at bounding box center [877, 376] width 677 height 21
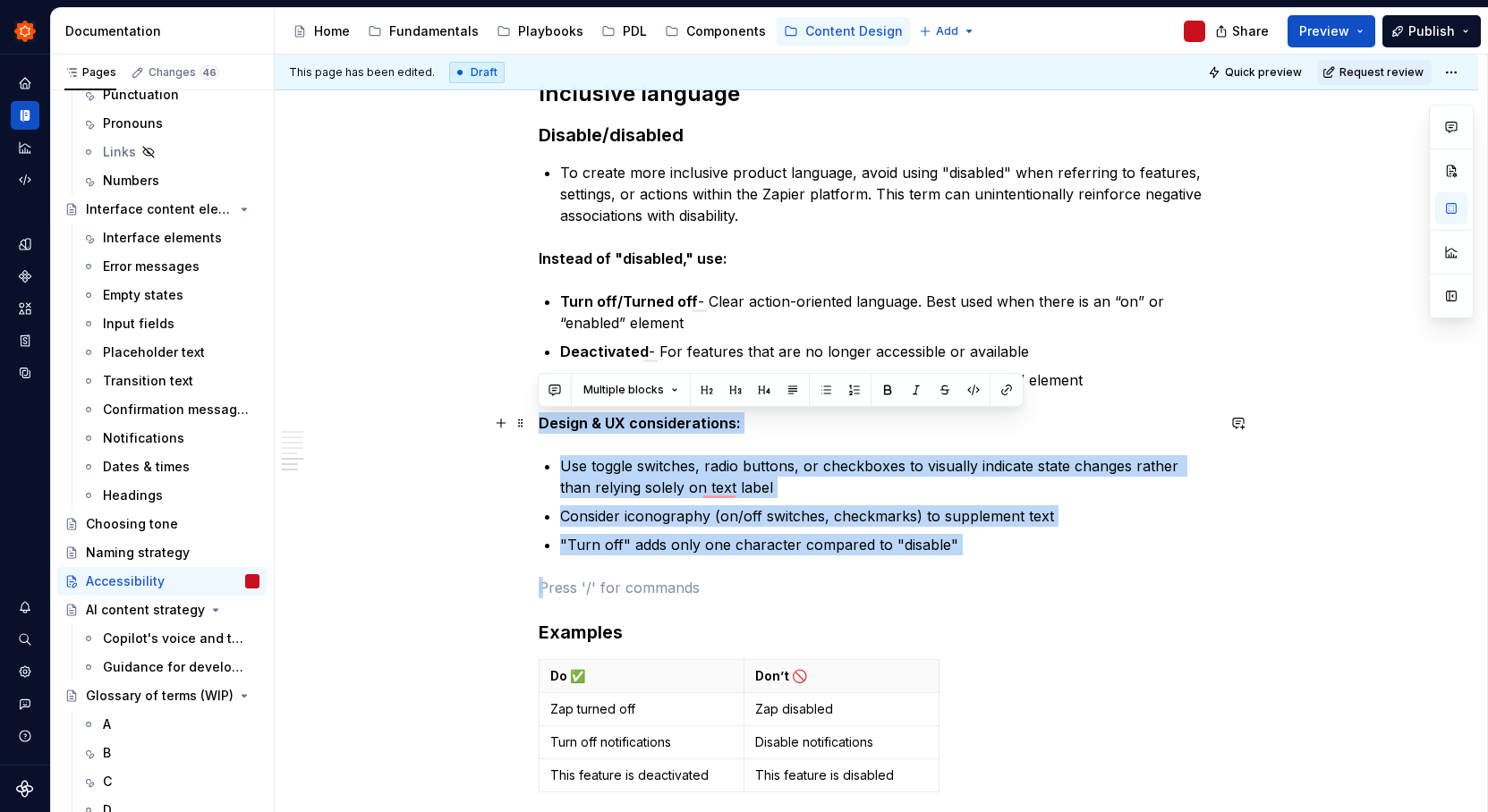
drag, startPoint x: 1015, startPoint y: 561, endPoint x: 537, endPoint y: 422, distance: 497.8
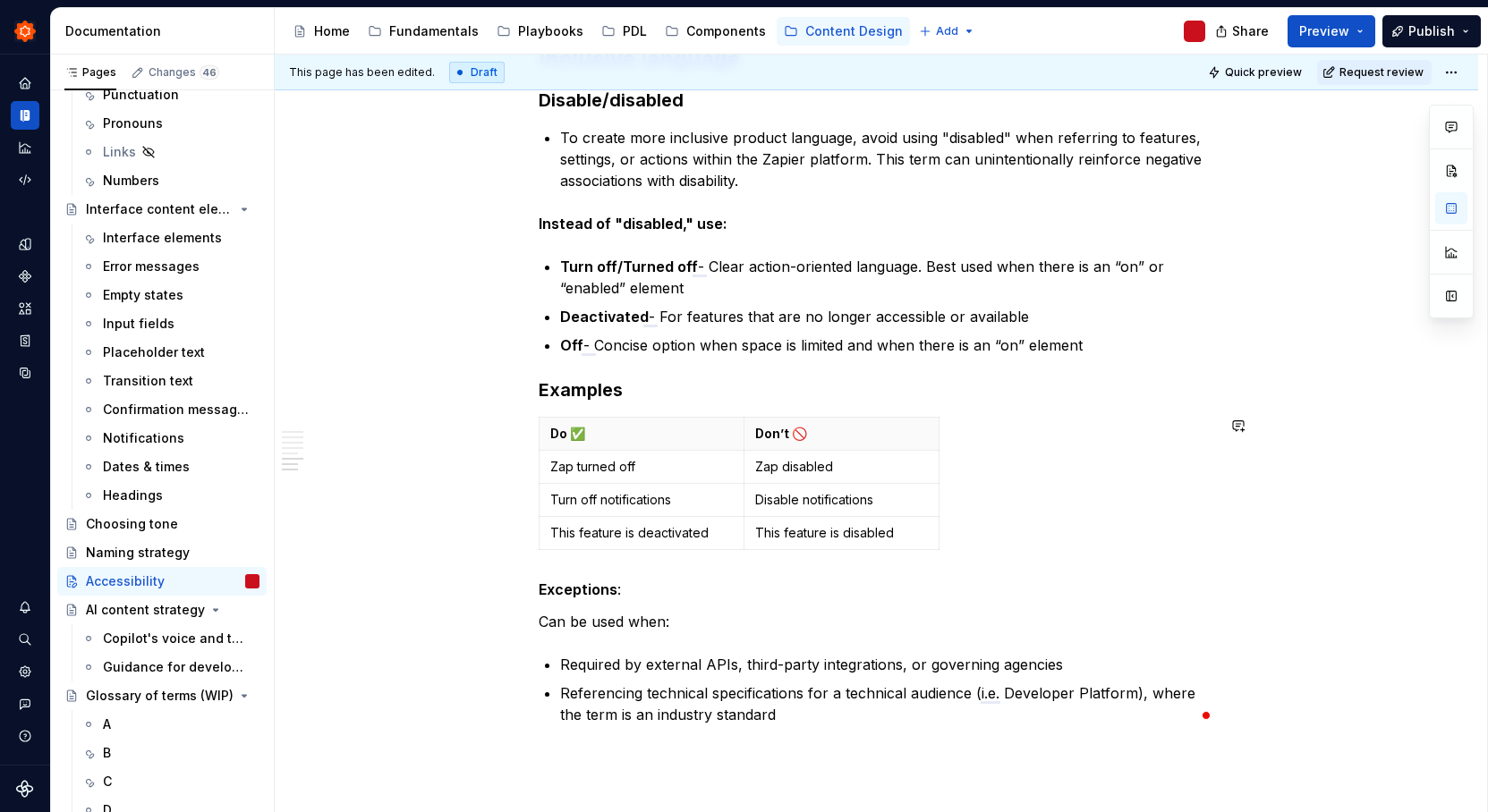
scroll to position [1403, 0]
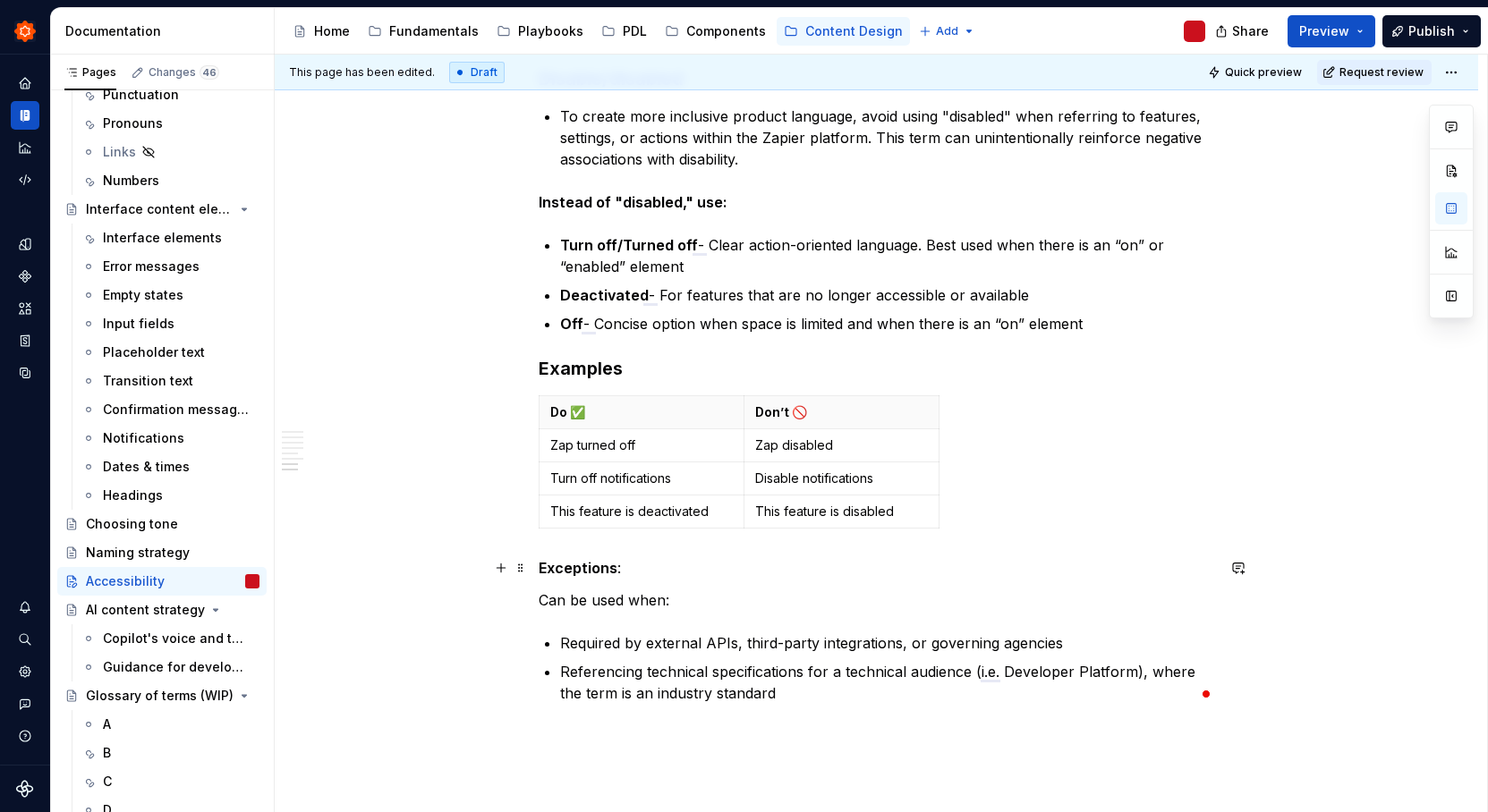
click at [534, 564] on div "This page has been edited. Draft Quick preview Request review Accessibility Con…" at bounding box center [881, 434] width 1212 height 758
click at [538, 562] on strong "Exceptions" at bounding box center [577, 567] width 79 height 18
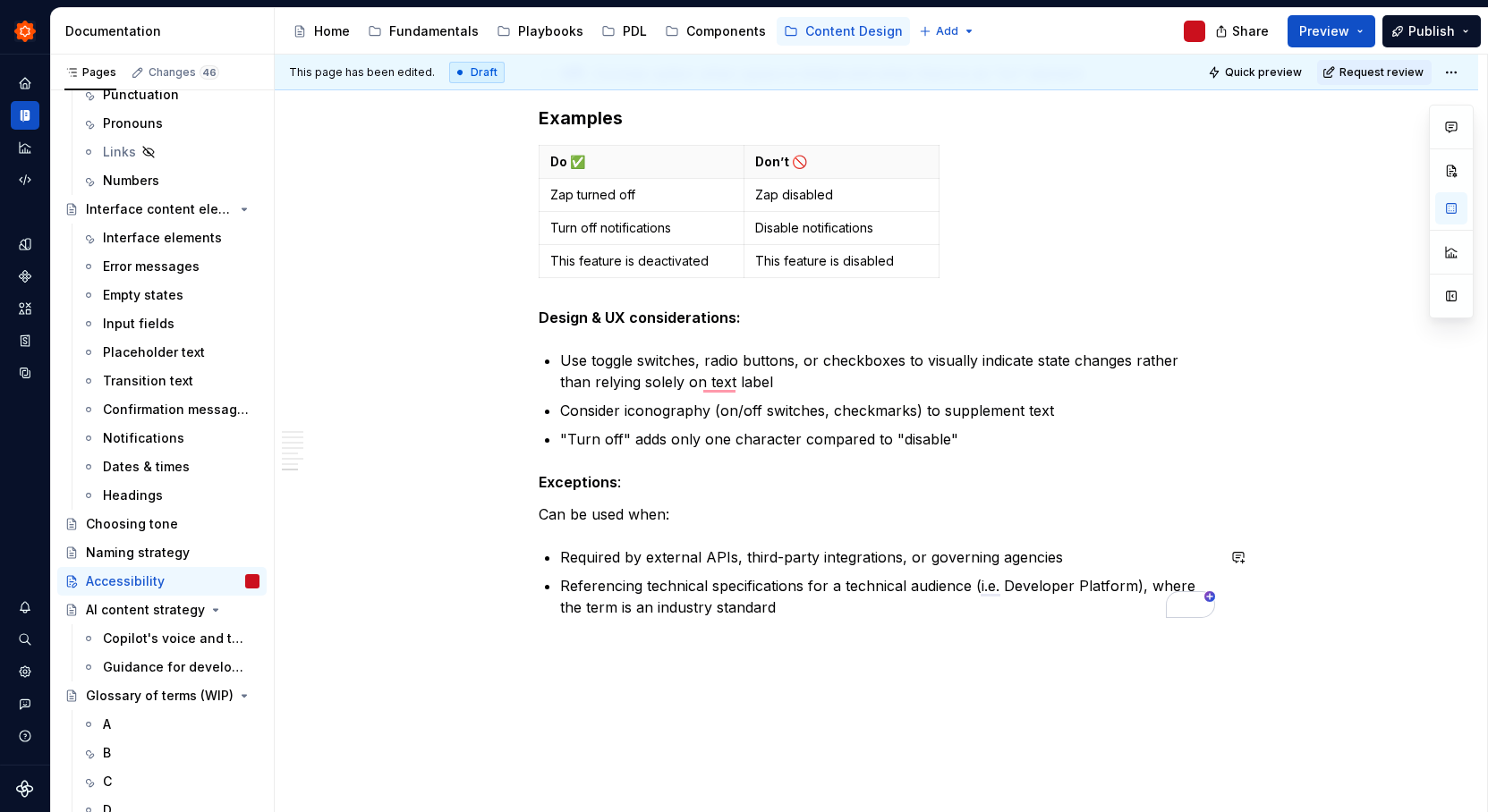
scroll to position [1656, 0]
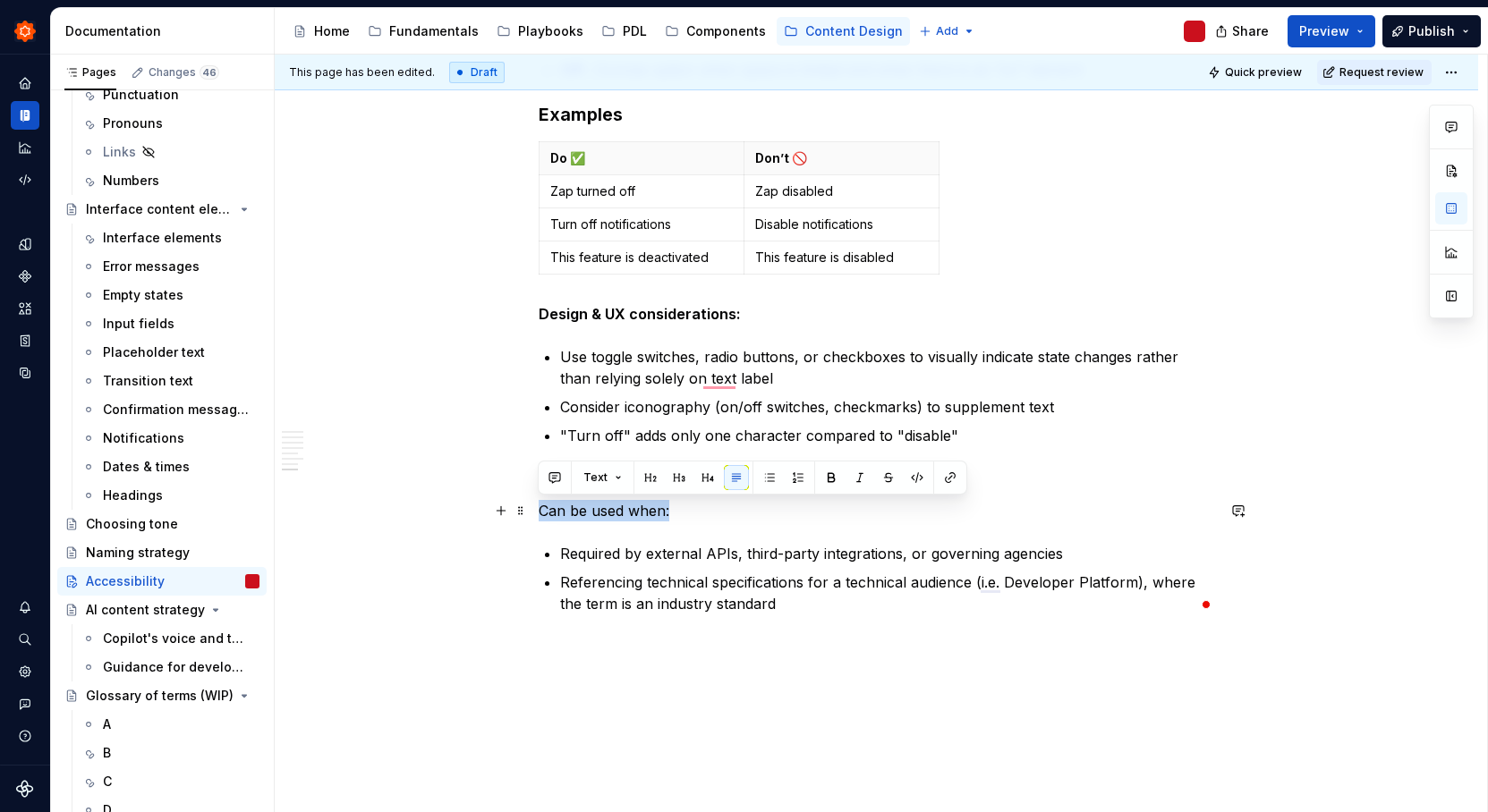
drag, startPoint x: 693, startPoint y: 512, endPoint x: 536, endPoint y: 507, distance: 157.1
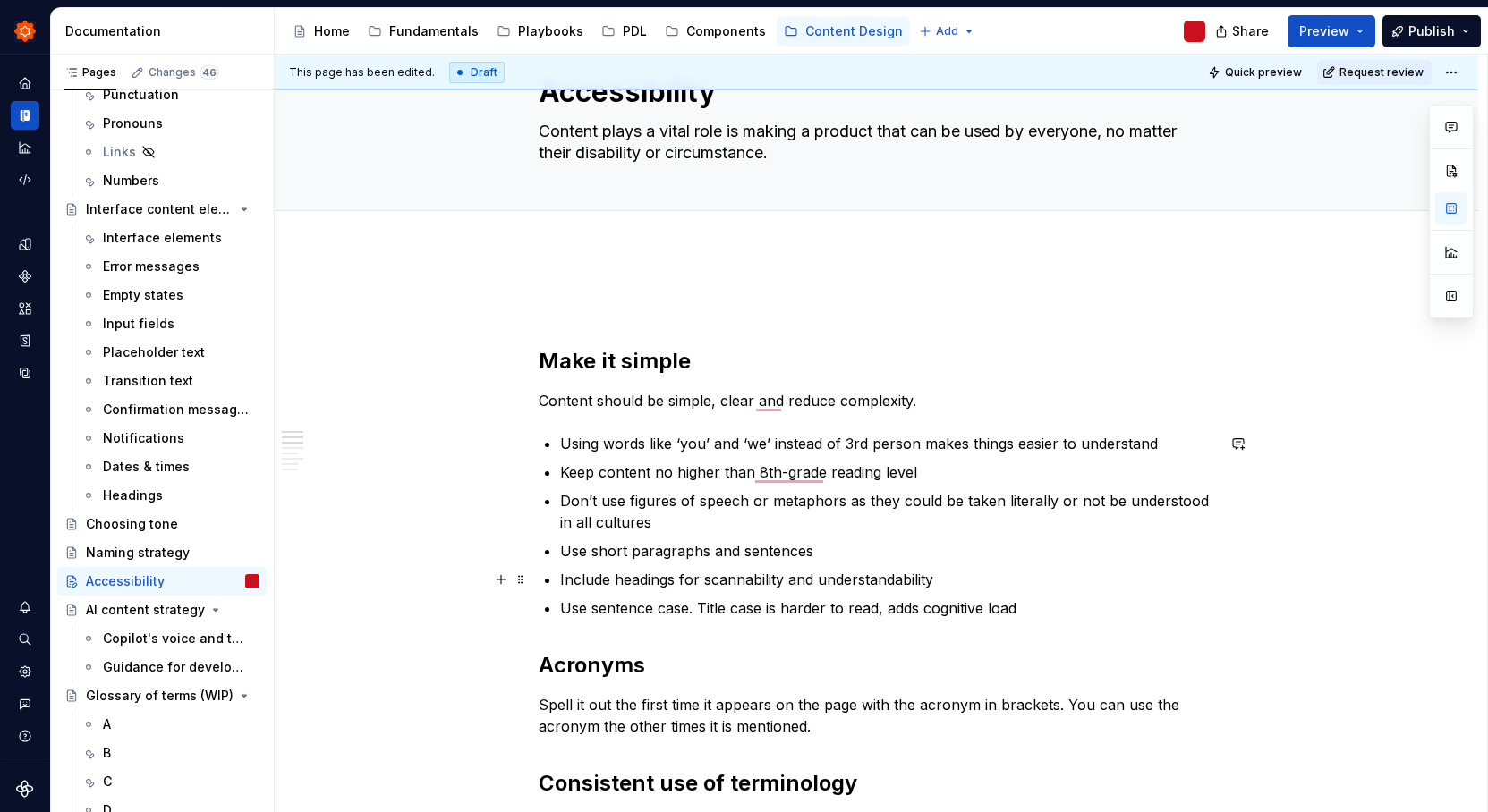
scroll to position [170, 0]
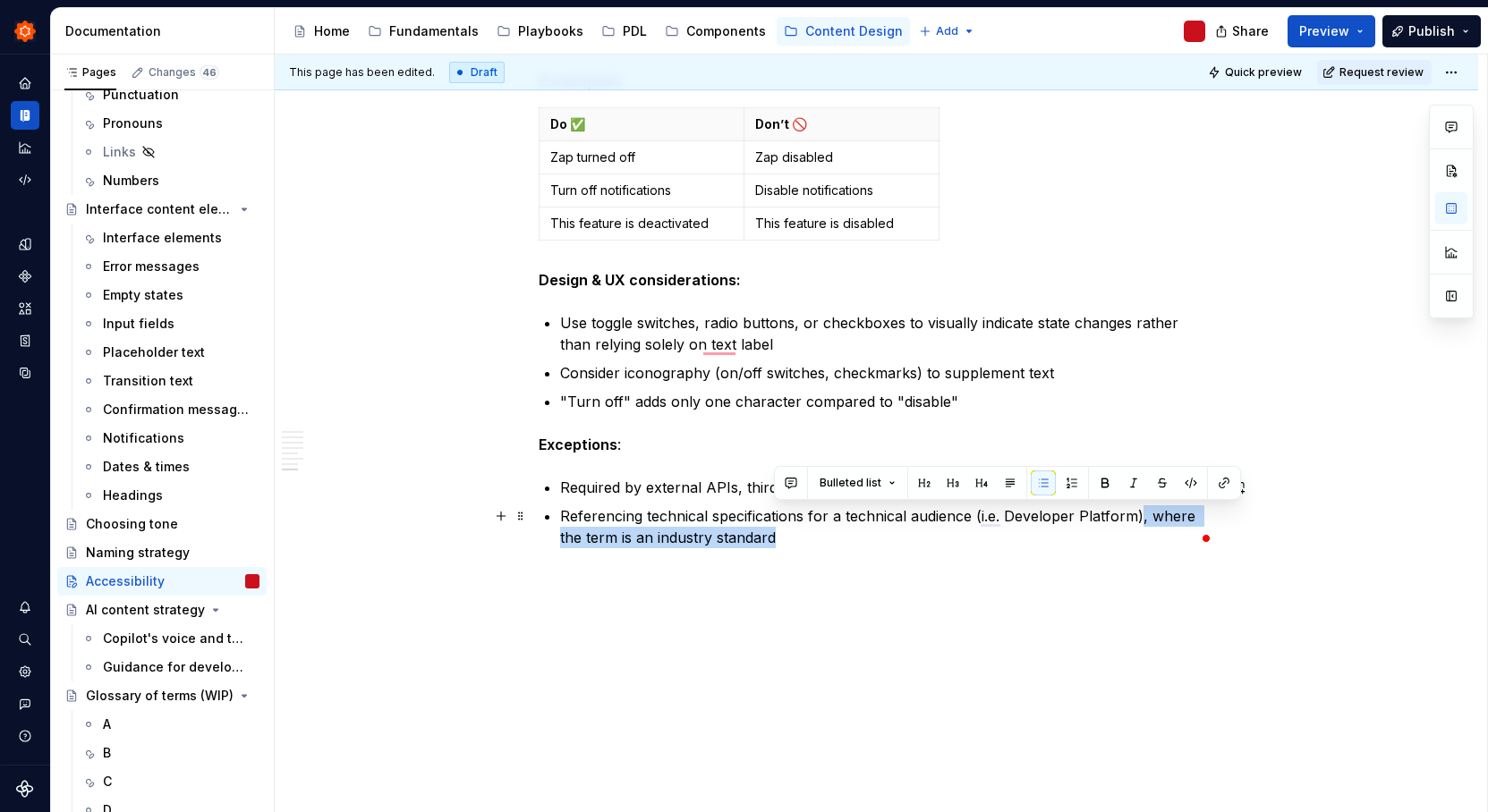
drag, startPoint x: 817, startPoint y: 540, endPoint x: 1137, endPoint y: 513, distance: 321.1
click at [1137, 513] on p "Referencing technical specifications for a technical audience (i.e. Developer P…" at bounding box center [887, 526] width 655 height 43
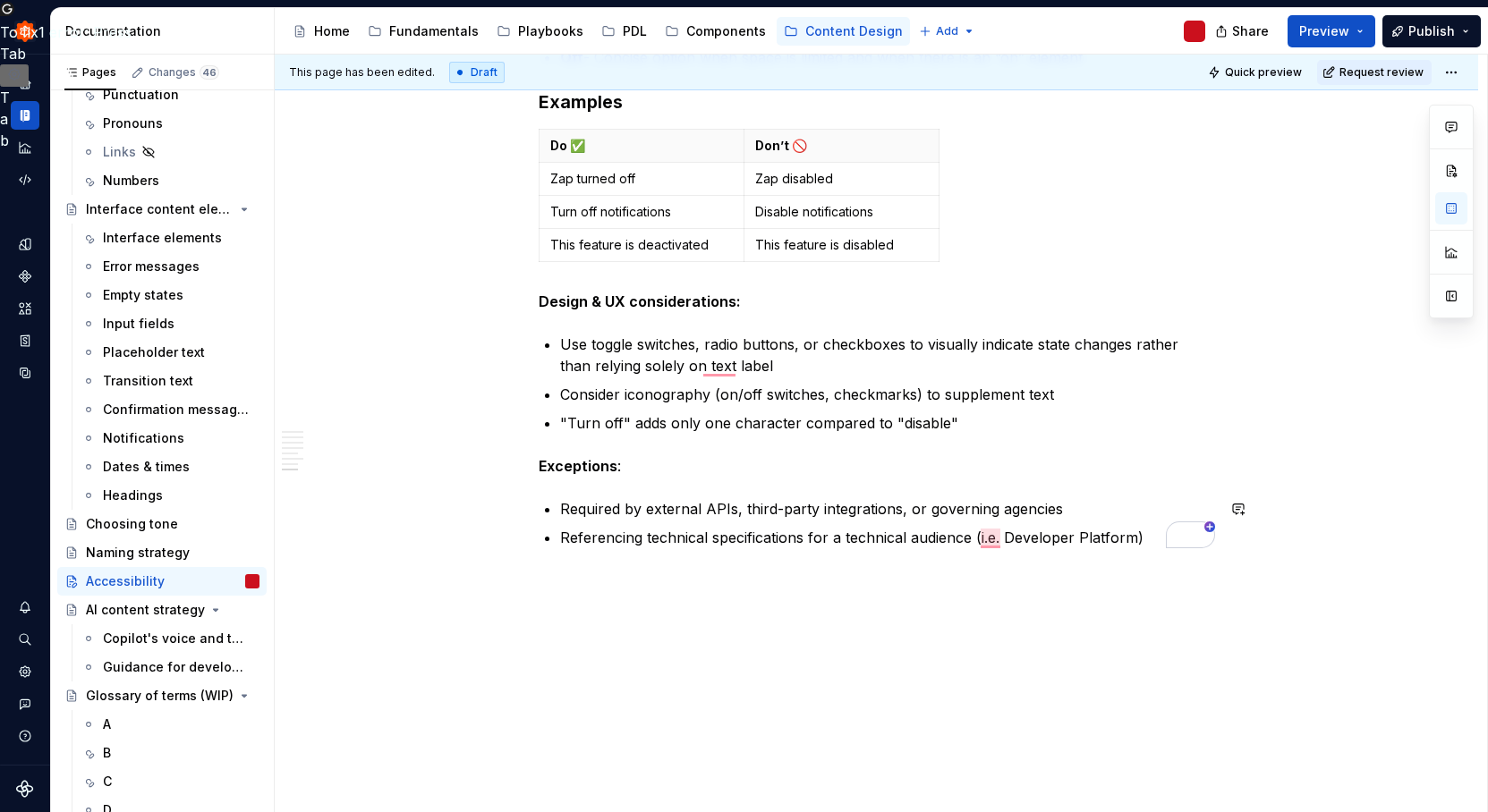
click at [1465, 30] on button "Publish" at bounding box center [1431, 31] width 98 height 32
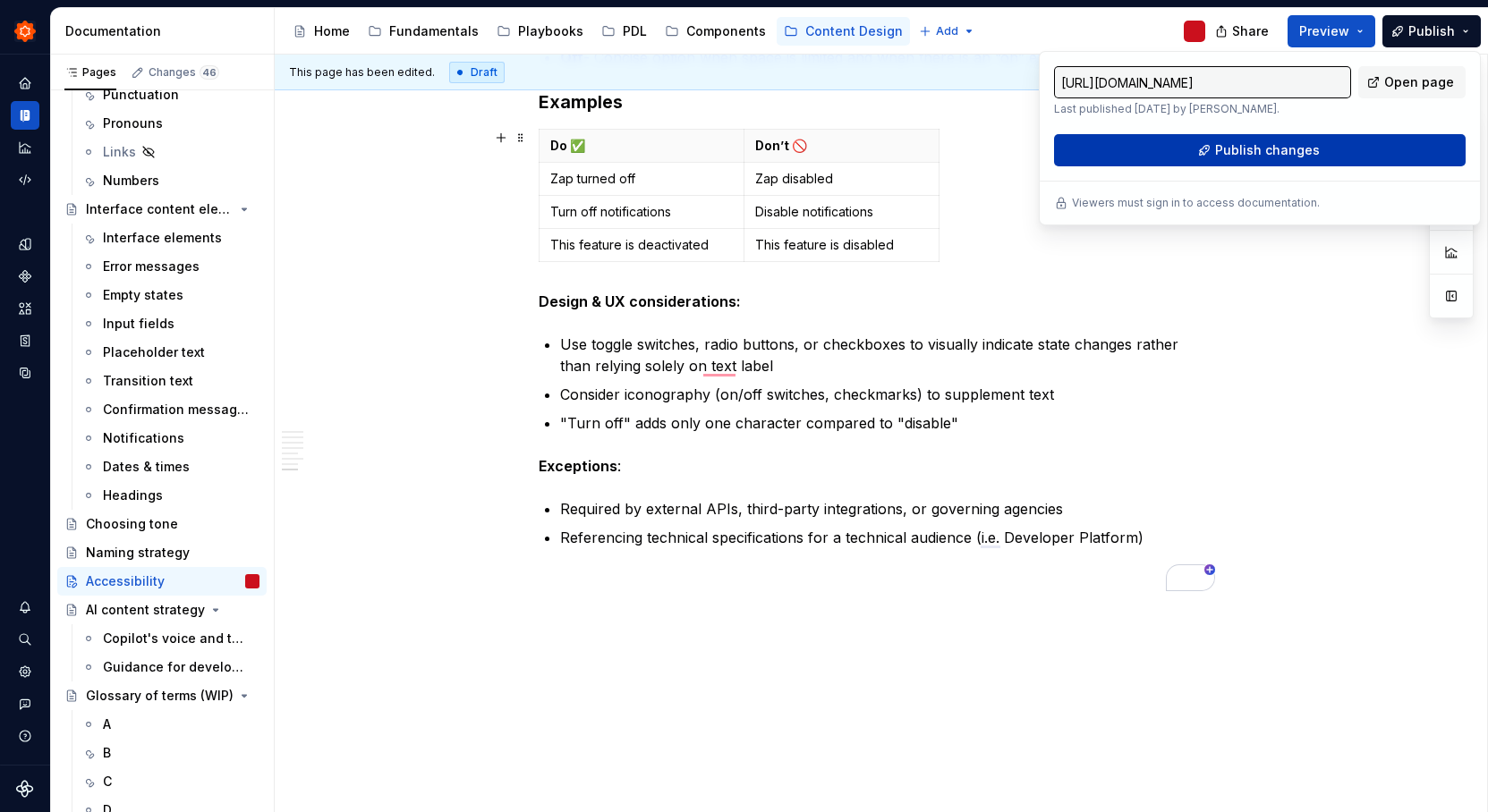
click at [1290, 144] on span "Publish changes" at bounding box center [1267, 150] width 104 height 18
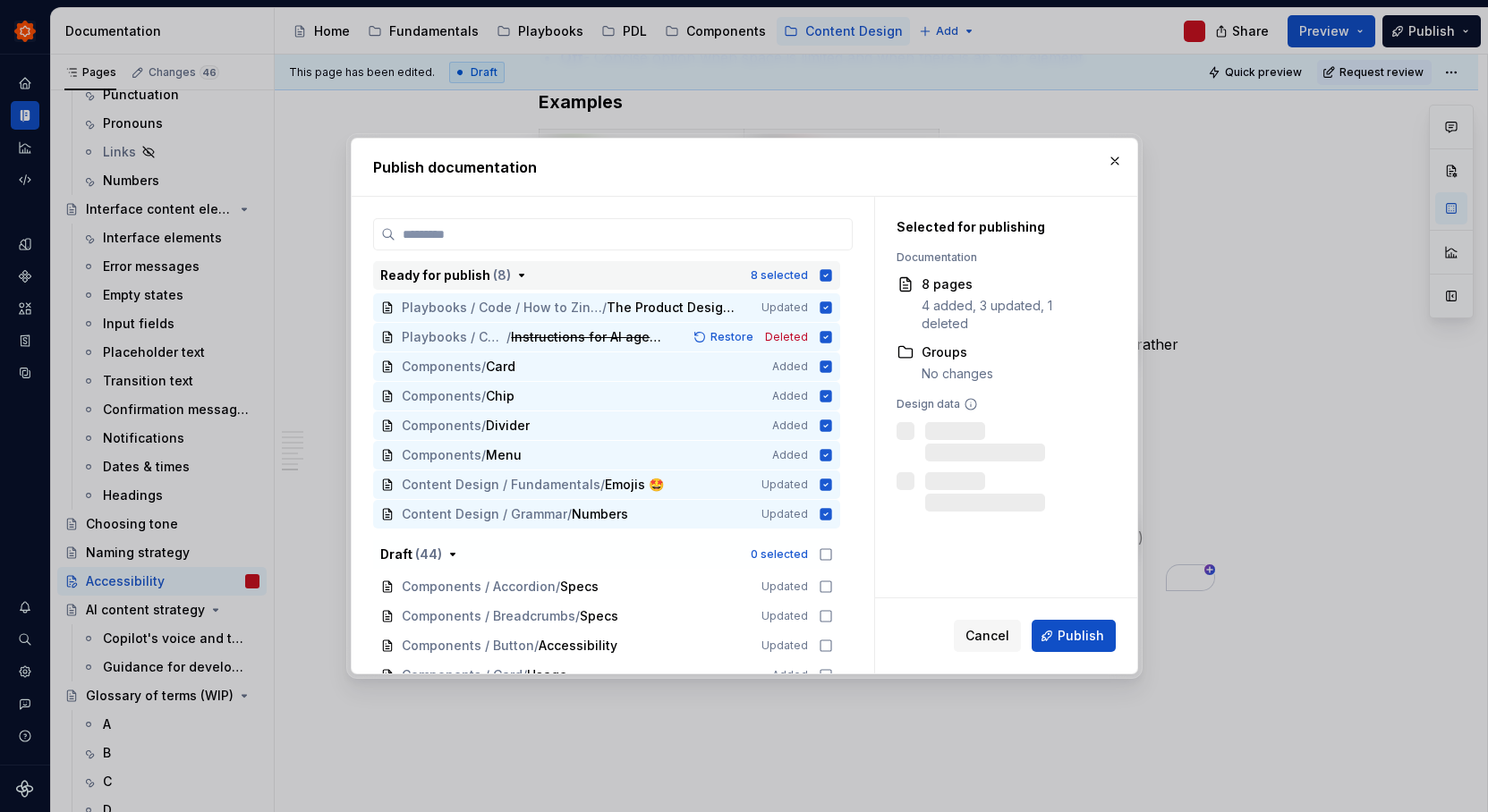
click at [824, 275] on icon "button" at bounding box center [825, 275] width 12 height 12
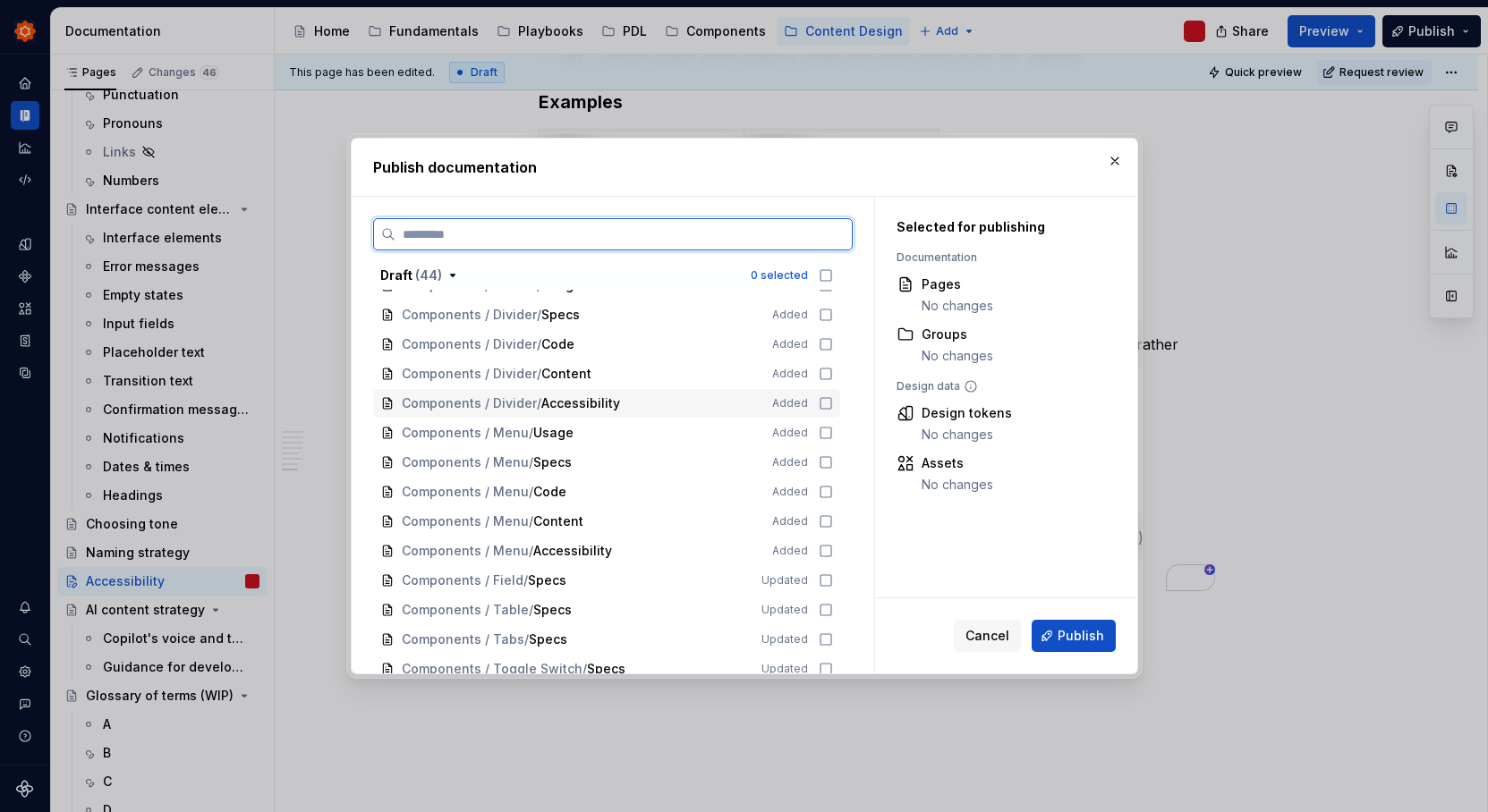
click at [819, 406] on icon at bounding box center [826, 403] width 15 height 15
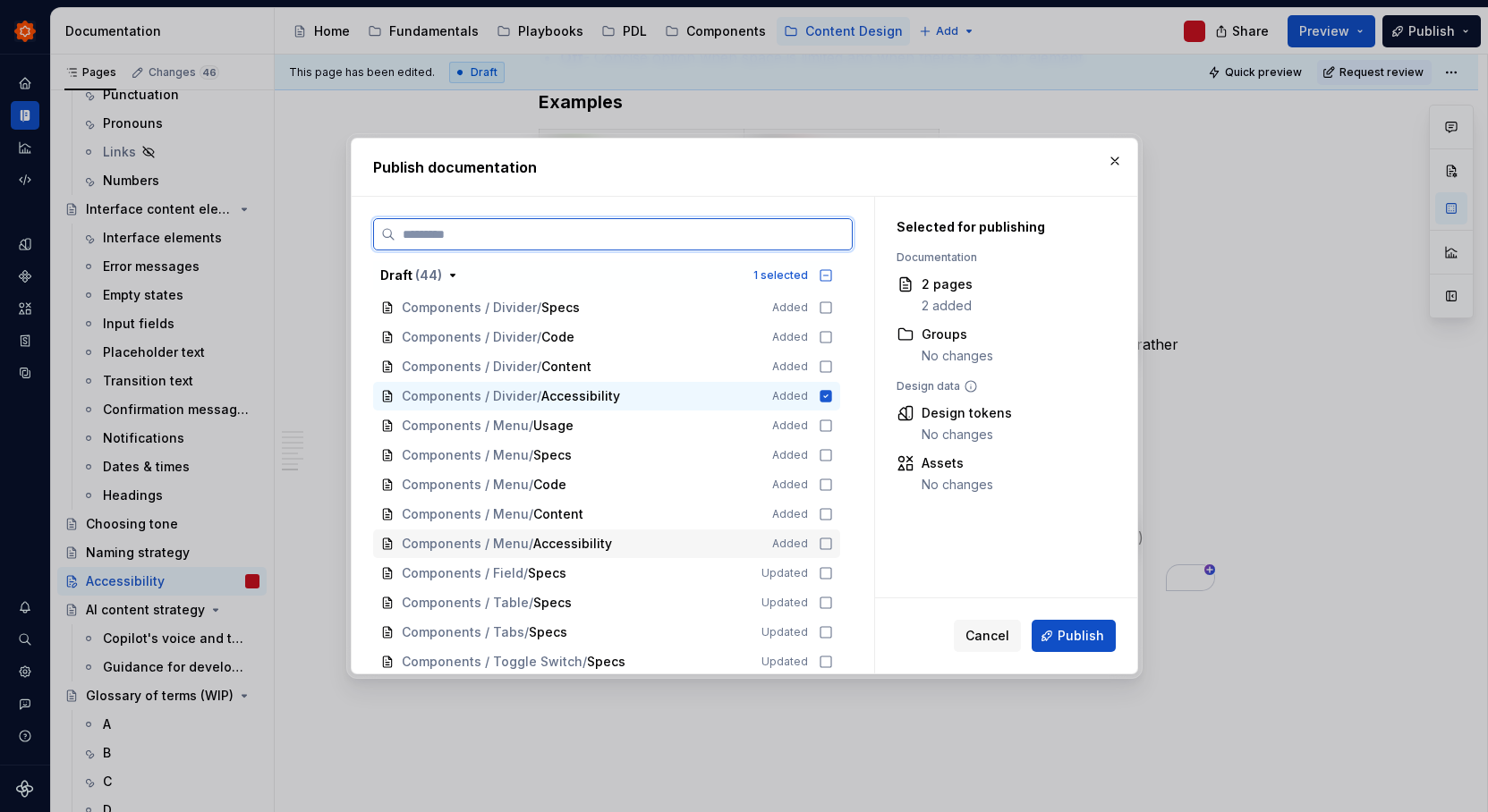
click at [824, 547] on icon at bounding box center [826, 544] width 15 height 15
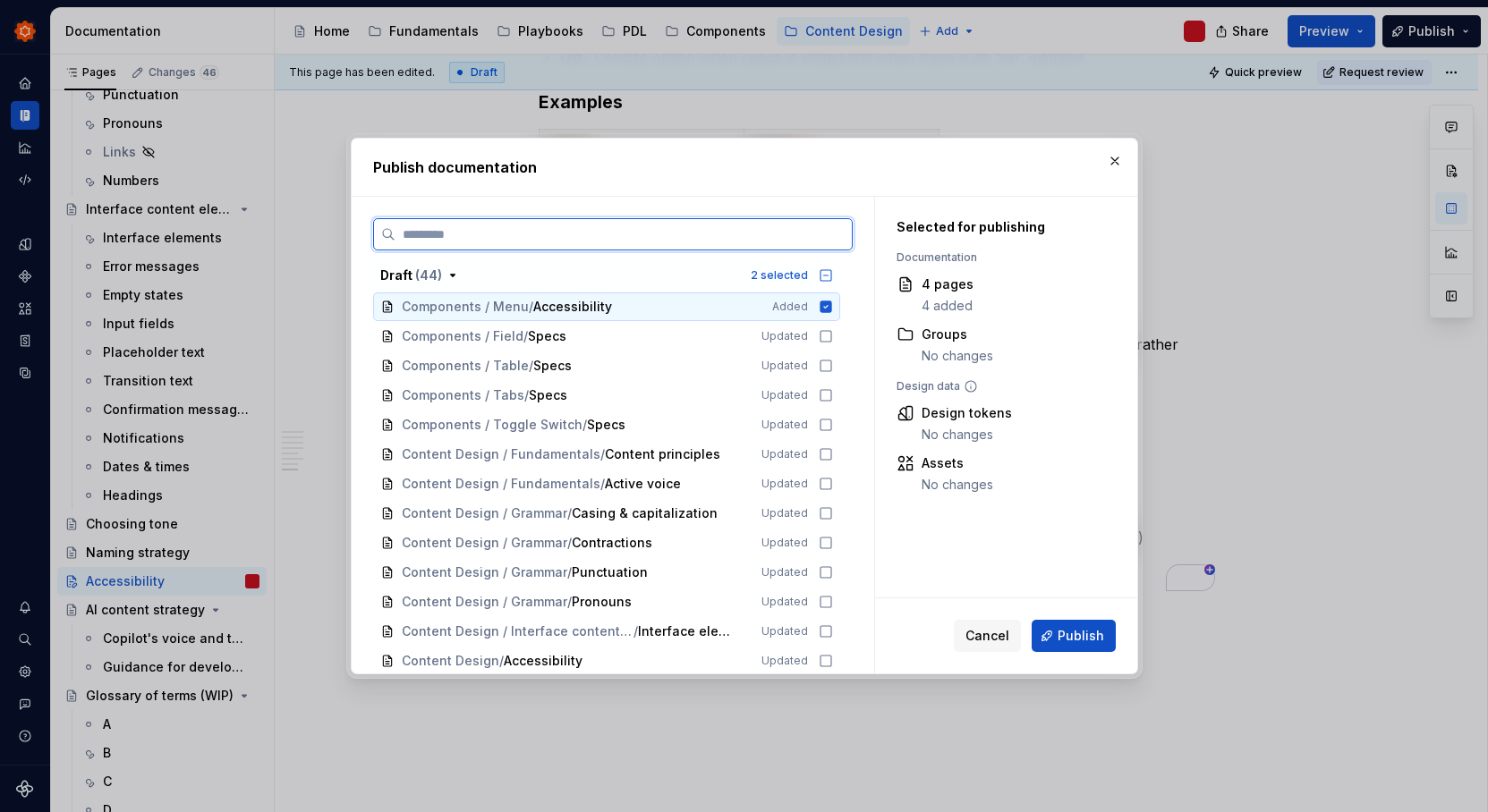
click at [824, 304] on icon at bounding box center [825, 306] width 12 height 12
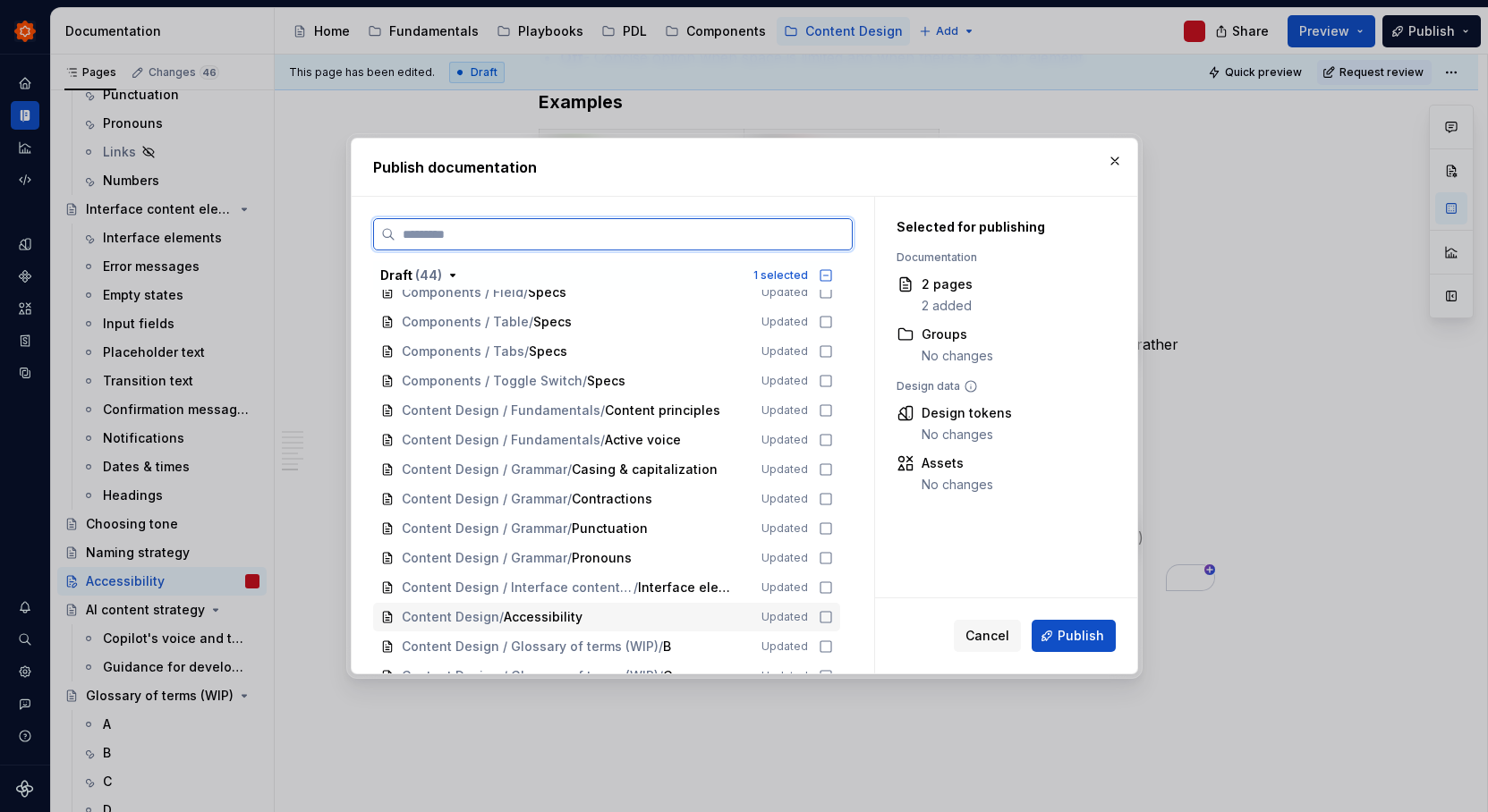
click at [821, 620] on icon at bounding box center [826, 617] width 15 height 15
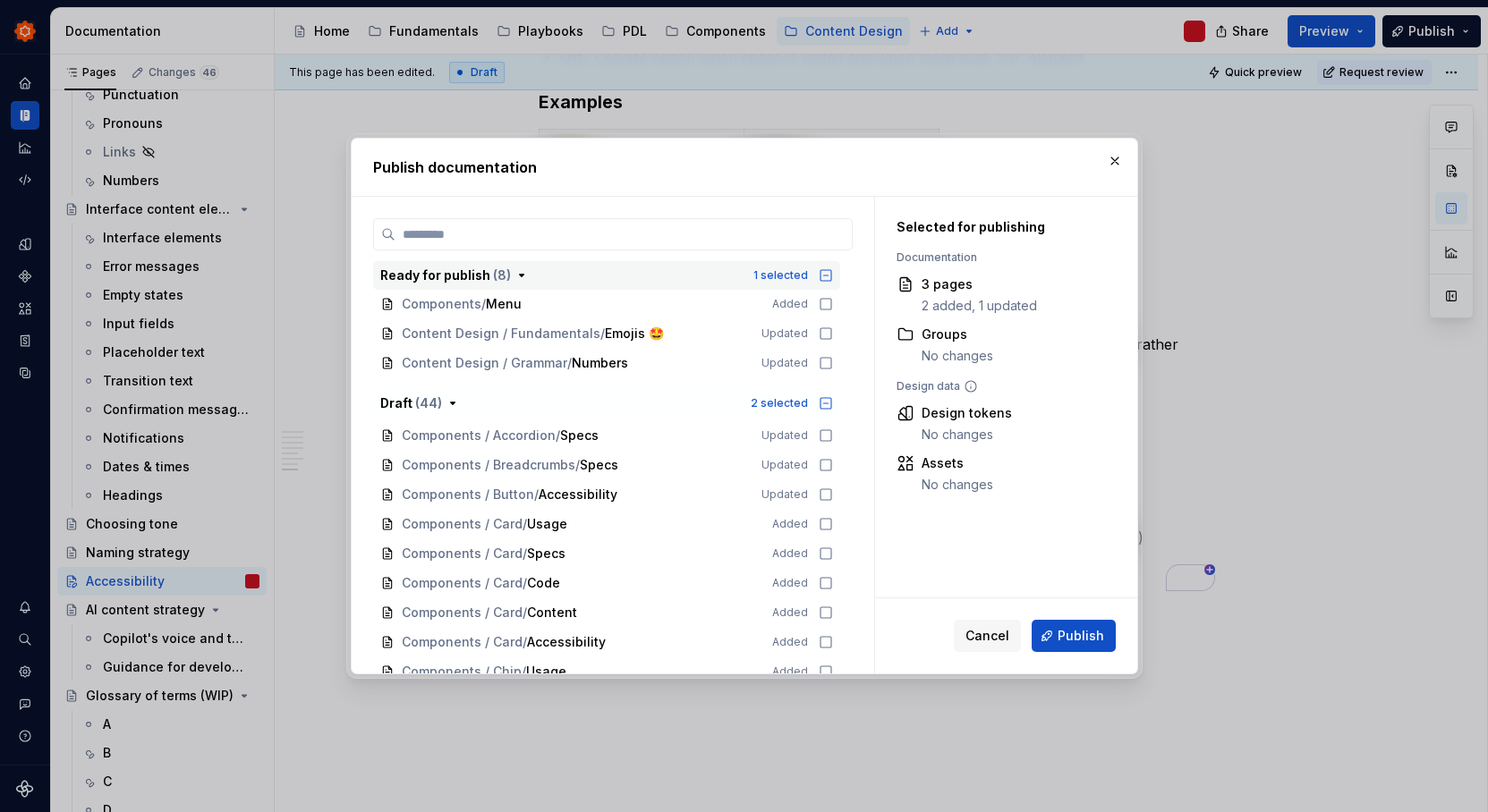
scroll to position [150, 0]
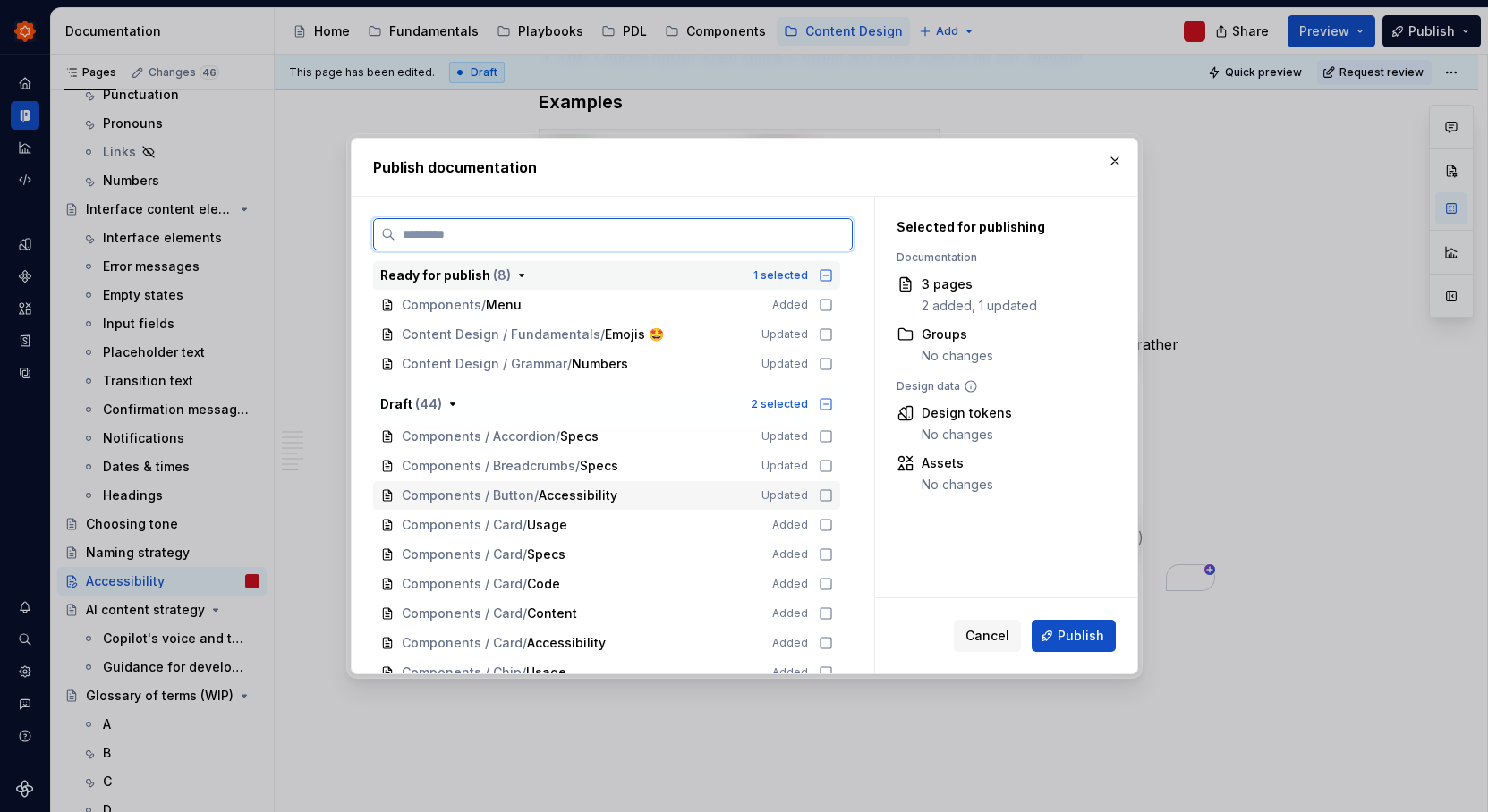
click at [820, 493] on icon at bounding box center [826, 495] width 15 height 15
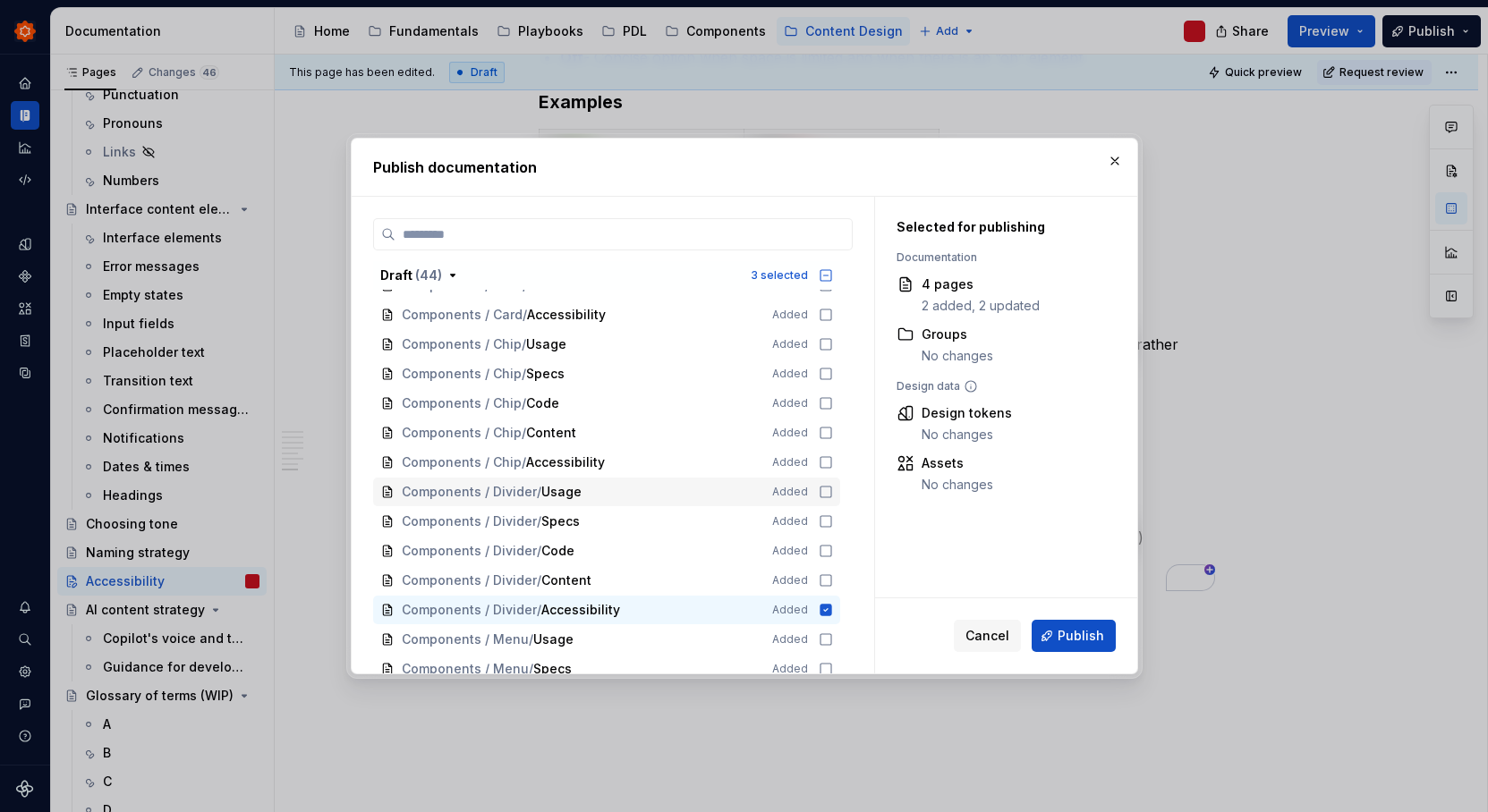
scroll to position [565, 0]
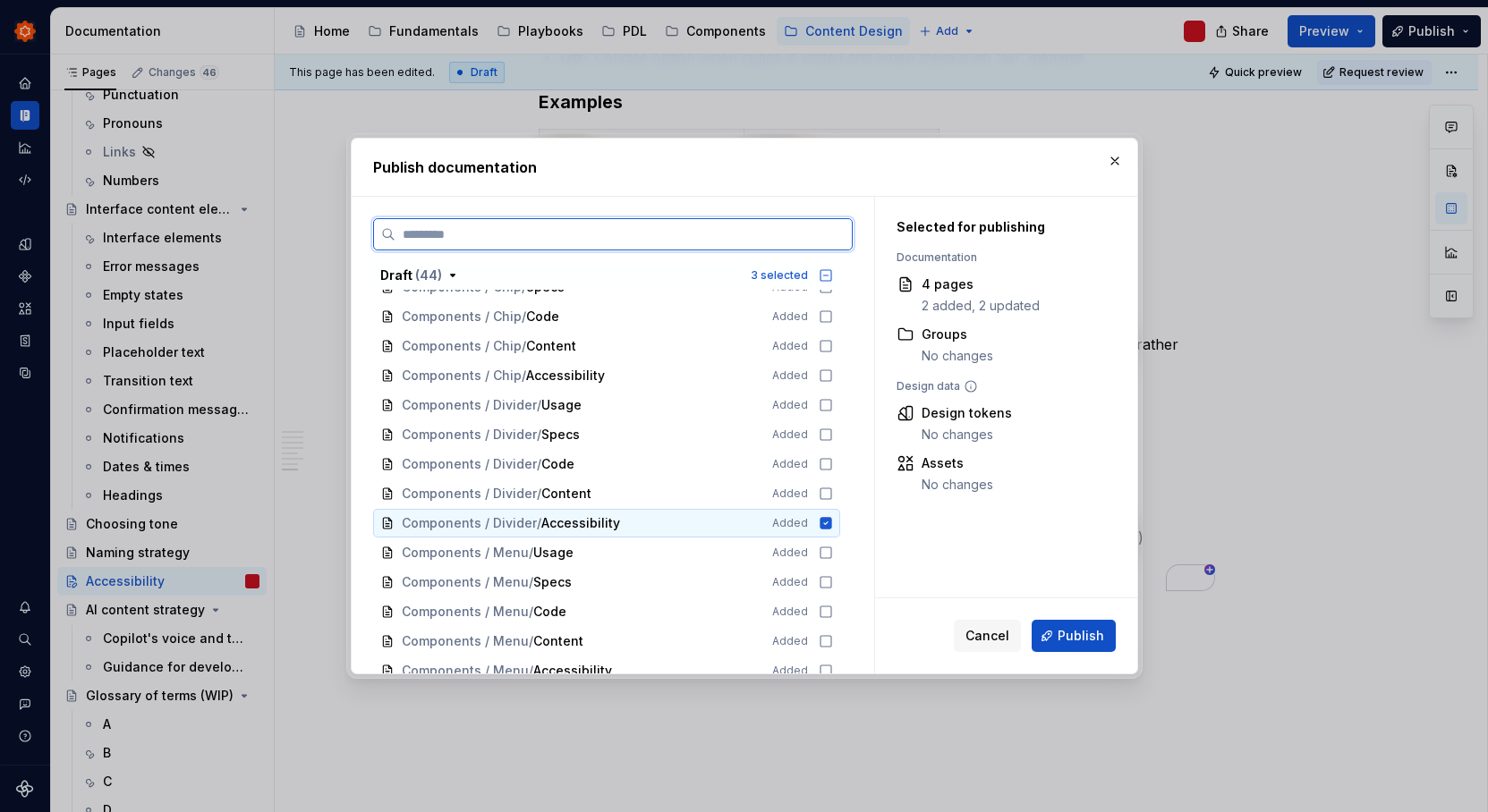
click at [824, 527] on icon at bounding box center [825, 522] width 12 height 12
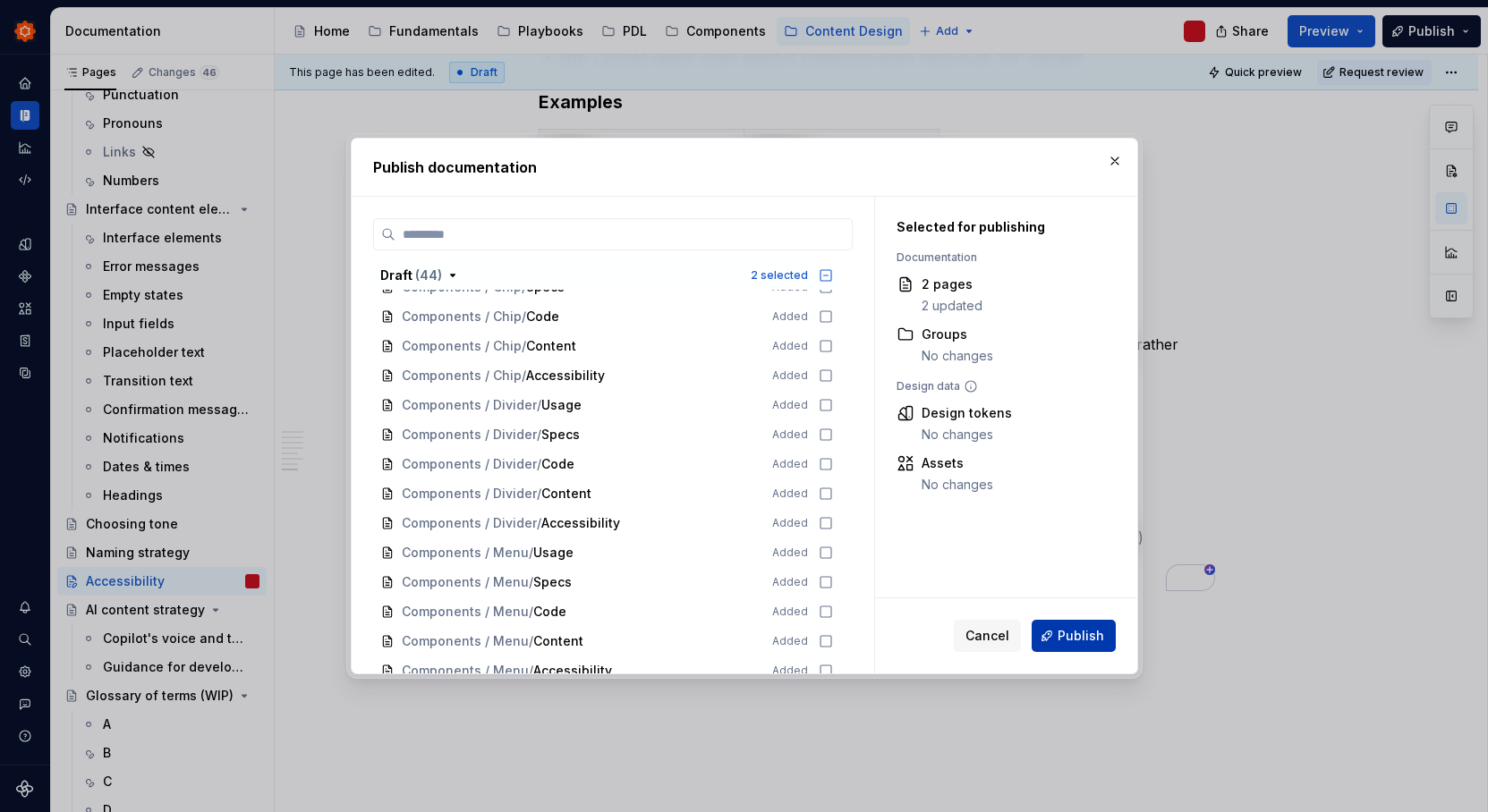
click at [1083, 643] on span "Publish" at bounding box center [1081, 636] width 47 height 18
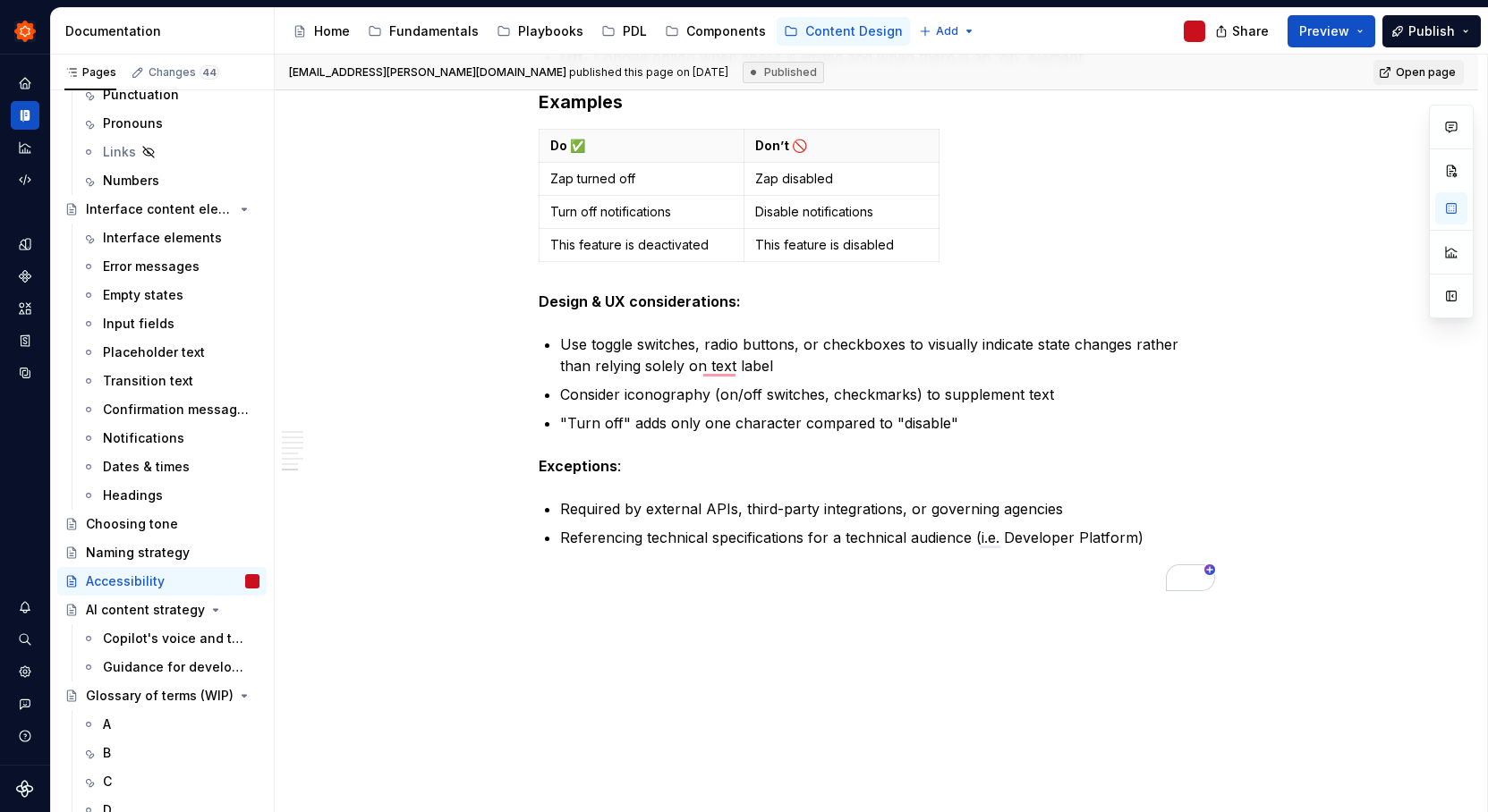
type textarea "*"
